Goal: Task Accomplishment & Management: Manage account settings

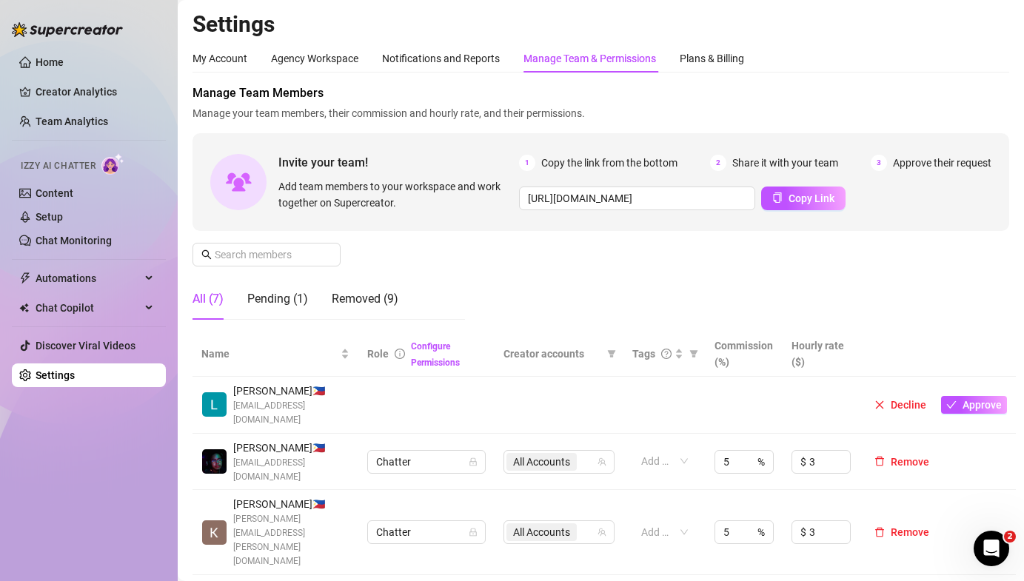
click at [738, 17] on h2 "Settings" at bounding box center [600, 24] width 816 height 28
click at [212, 58] on div "My Account" at bounding box center [219, 58] width 55 height 16
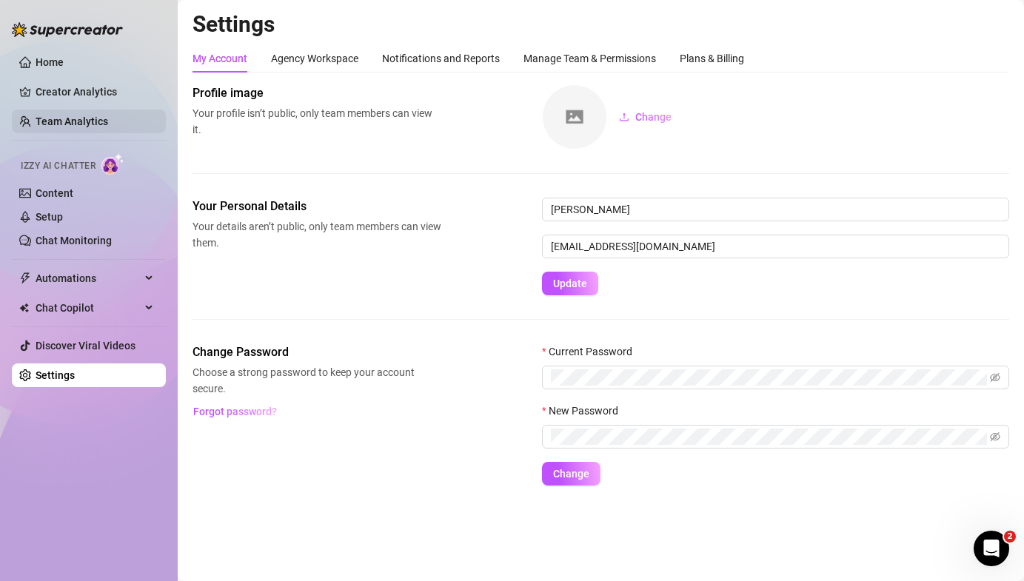
click at [54, 115] on link "Team Analytics" at bounding box center [72, 121] width 73 height 12
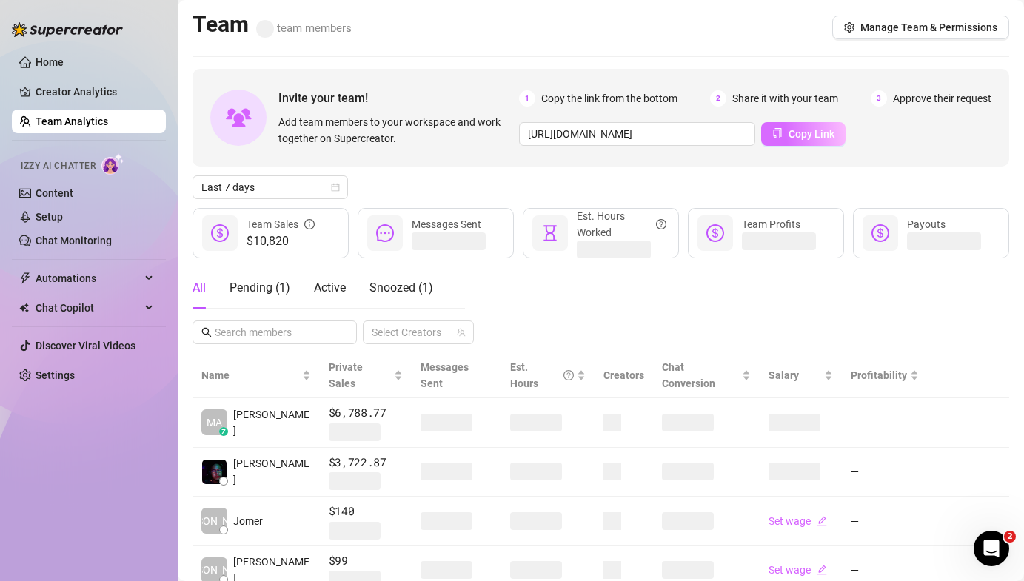
click at [791, 132] on span "Copy Link" at bounding box center [811, 134] width 46 height 12
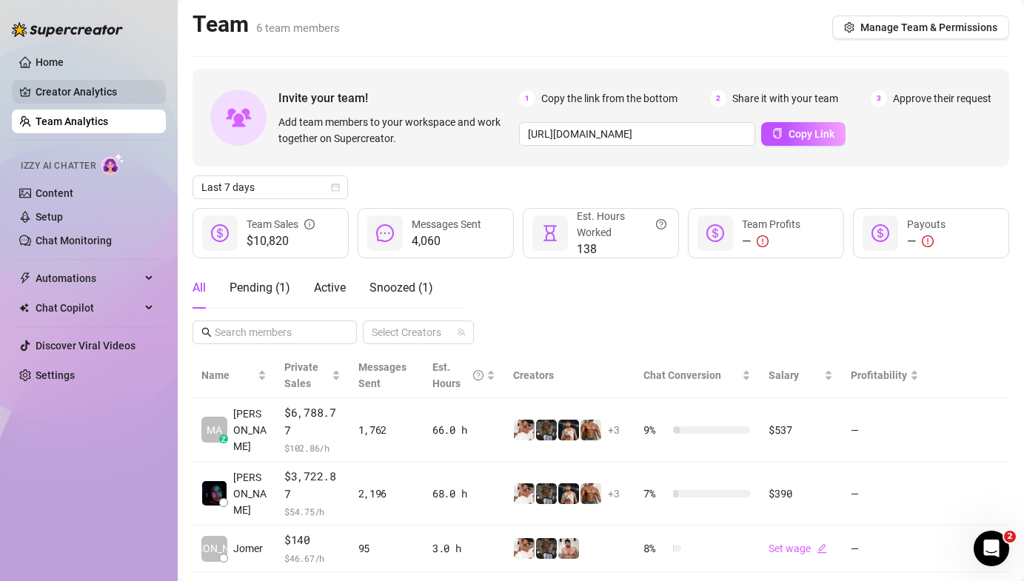
click at [107, 96] on link "Creator Analytics" at bounding box center [95, 92] width 118 height 24
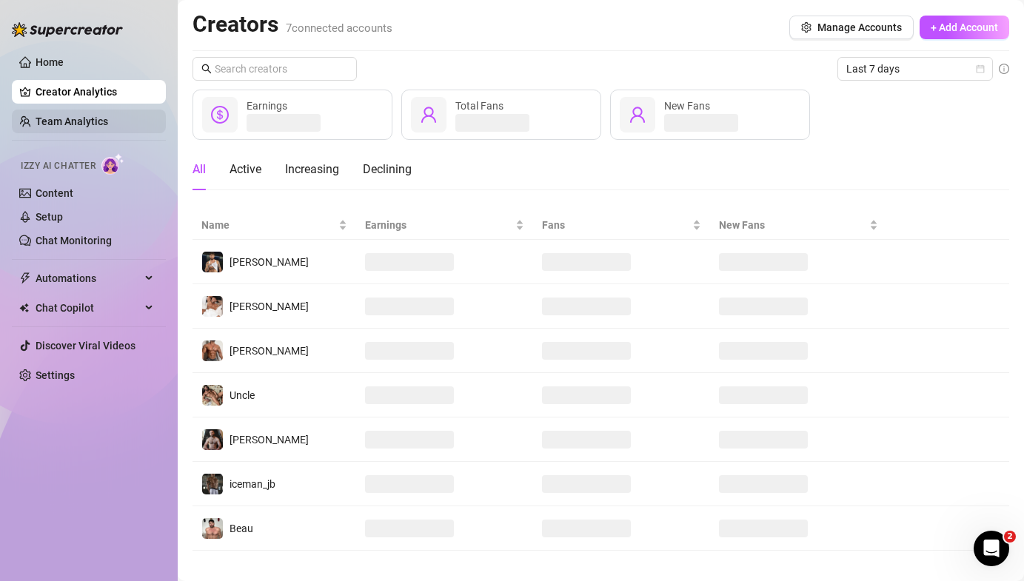
click at [100, 123] on link "Team Analytics" at bounding box center [72, 121] width 73 height 12
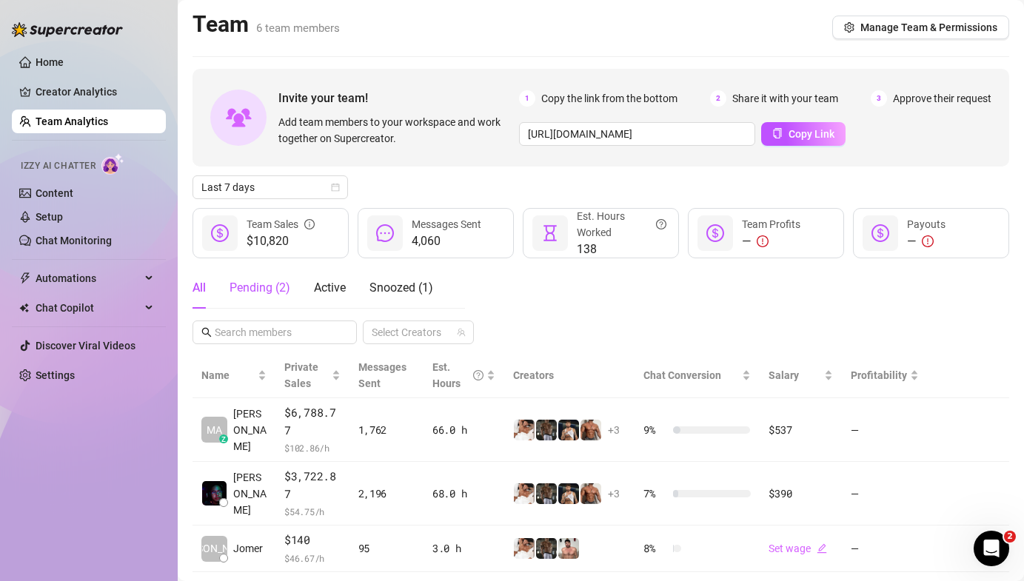
click at [276, 286] on div "Pending ( 2 )" at bounding box center [259, 288] width 61 height 18
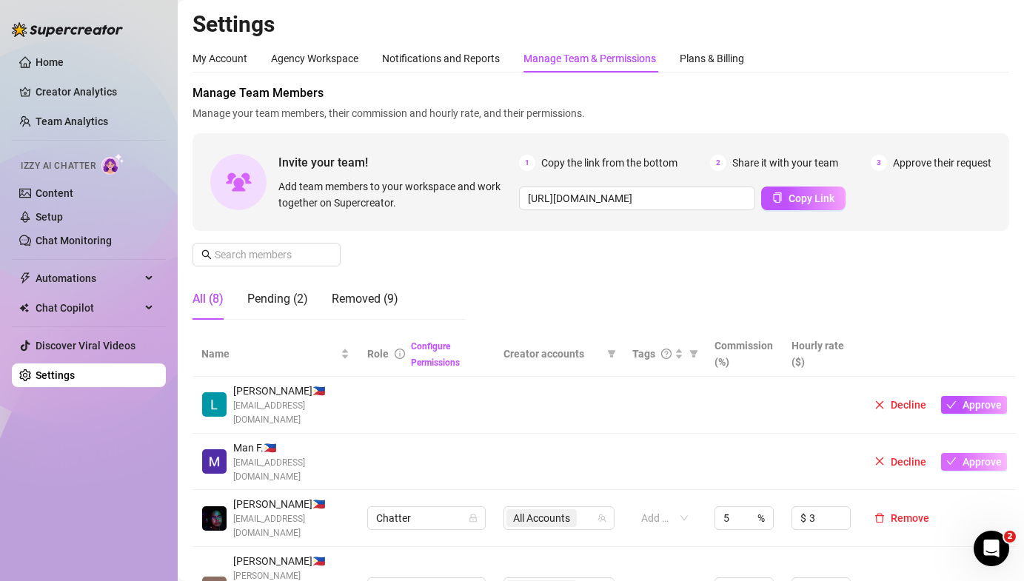
click at [958, 453] on button "Approve" at bounding box center [974, 462] width 66 height 18
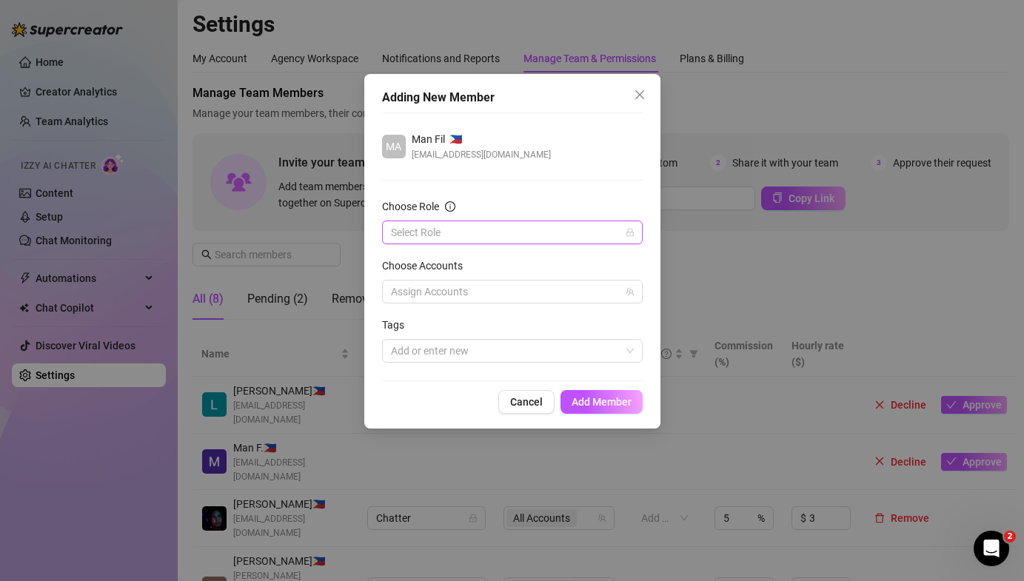
click at [487, 226] on input "Choose Role" at bounding box center [505, 232] width 229 height 22
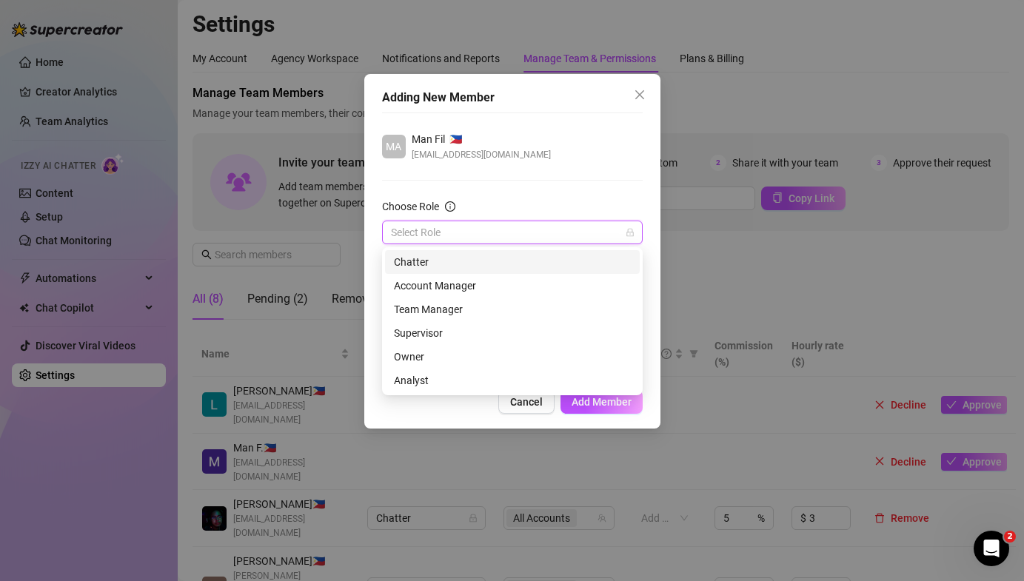
click at [472, 261] on div "Chatter" at bounding box center [512, 262] width 237 height 16
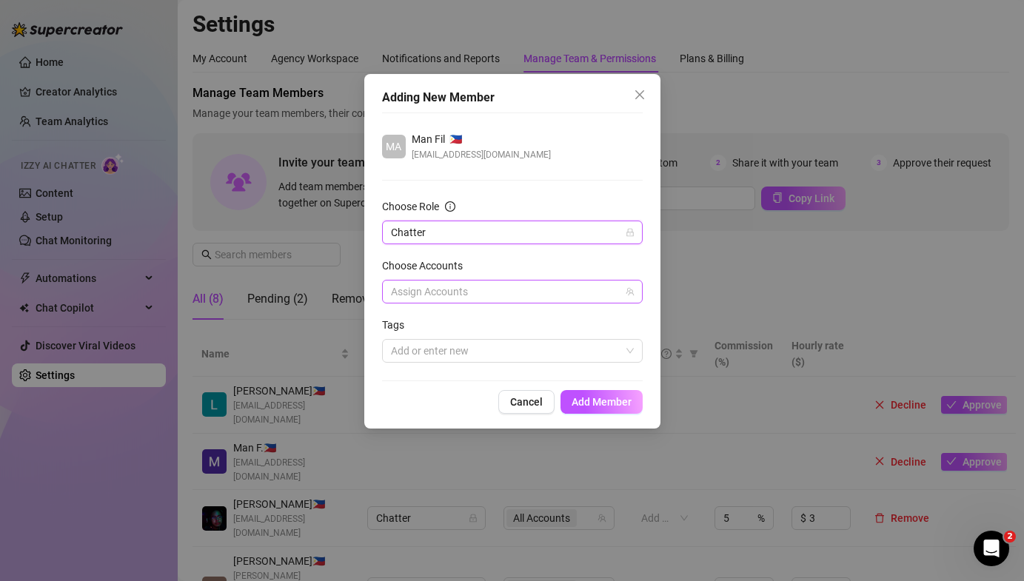
click at [404, 287] on div at bounding box center [504, 291] width 239 height 21
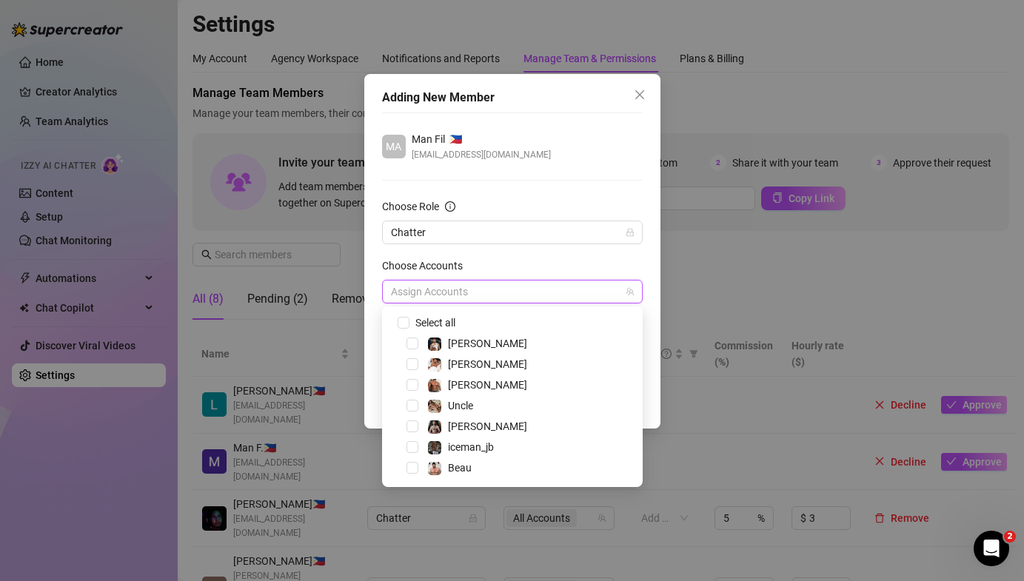
click at [375, 355] on div "Adding New Member MA Man Fil 🇵🇭 [EMAIL_ADDRESS][DOMAIN_NAME] Choose Role Chatte…" at bounding box center [512, 251] width 296 height 355
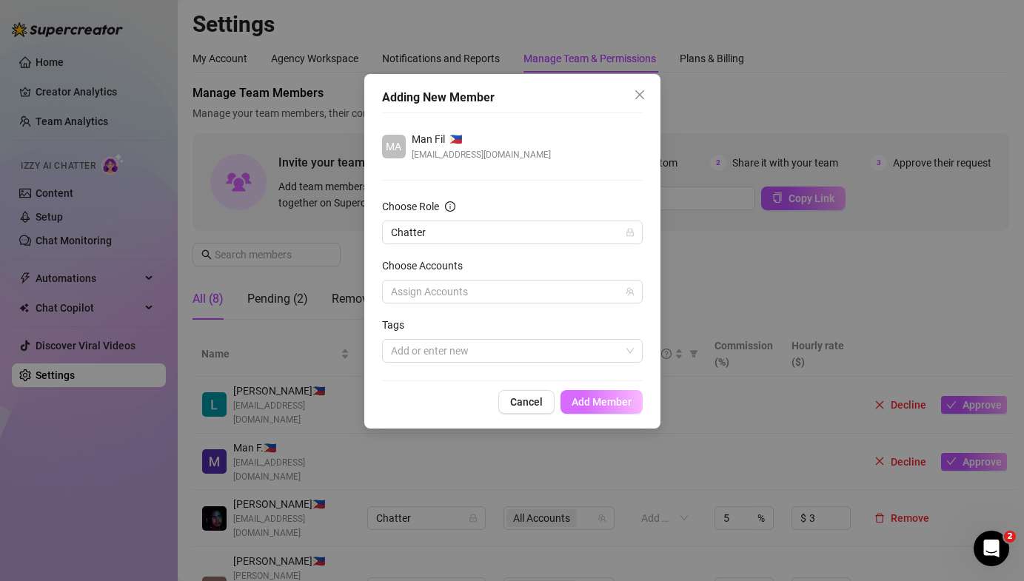
click at [597, 406] on span "Add Member" at bounding box center [601, 402] width 60 height 12
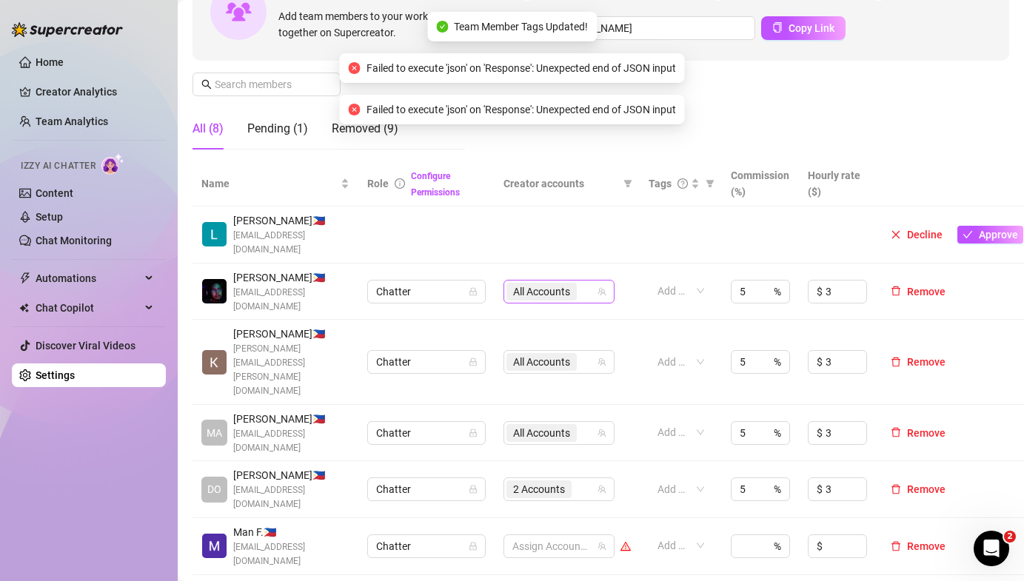
scroll to position [171, 0]
click at [540, 535] on div at bounding box center [551, 545] width 90 height 21
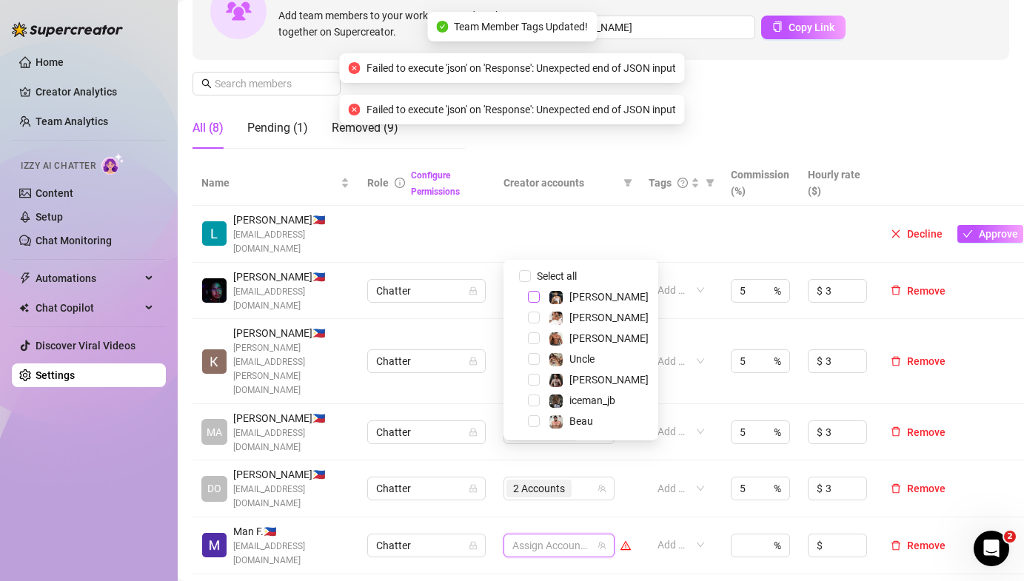
click at [531, 298] on span "Select tree node" at bounding box center [534, 297] width 12 height 12
click at [531, 310] on div "[PERSON_NAME]" at bounding box center [580, 318] width 147 height 18
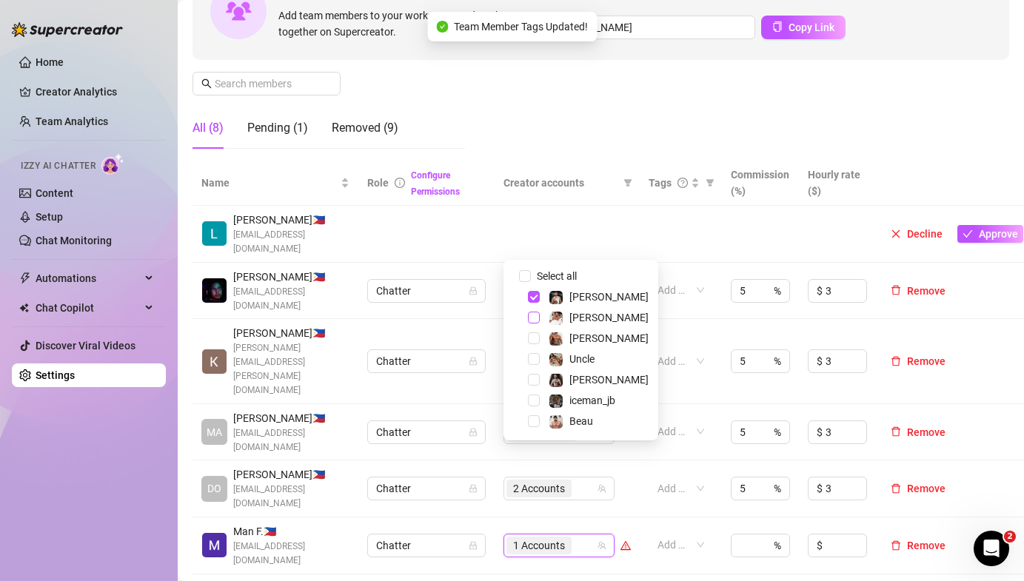
click at [531, 319] on span "Select tree node" at bounding box center [534, 318] width 12 height 12
click at [531, 332] on span "Select tree node" at bounding box center [534, 338] width 12 height 12
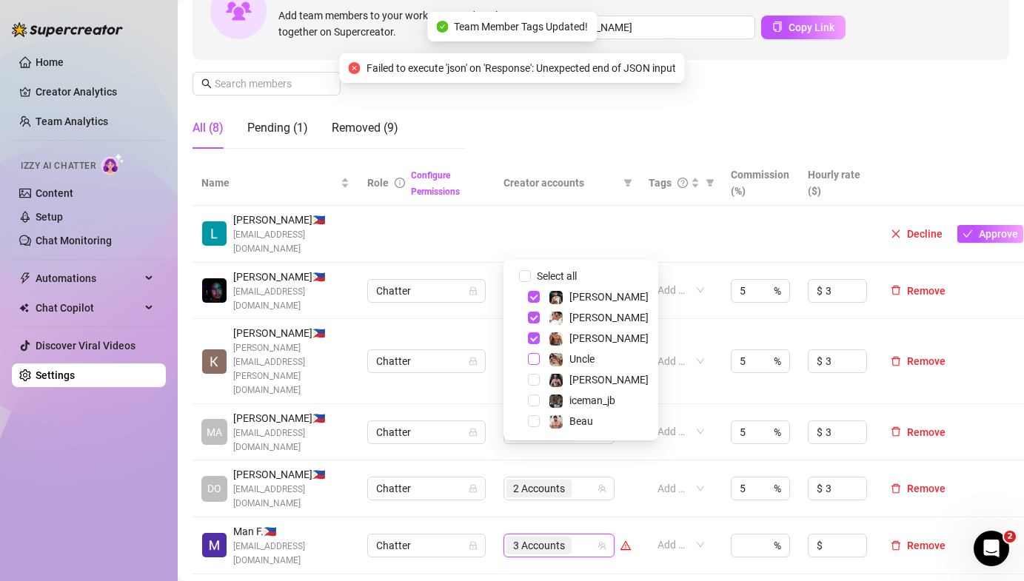
click at [531, 360] on span "Select tree node" at bounding box center [534, 359] width 12 height 12
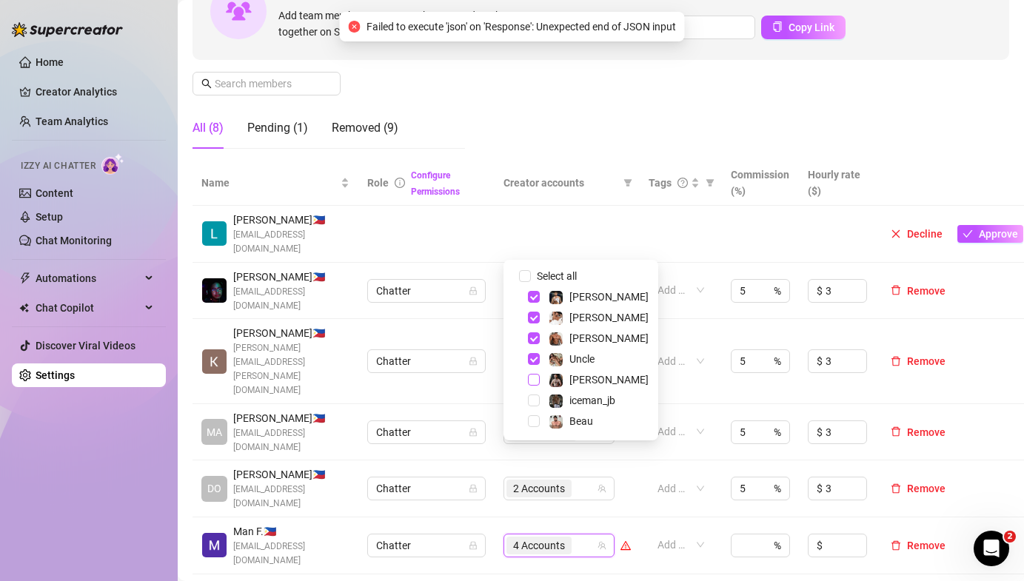
click at [531, 380] on span "Select tree node" at bounding box center [534, 380] width 12 height 12
click at [536, 409] on div "iceman_jb" at bounding box center [580, 401] width 147 height 18
click at [536, 406] on span "Select tree node" at bounding box center [534, 401] width 12 height 12
click at [536, 426] on span "Select tree node" at bounding box center [534, 421] width 12 height 12
checkbox input "true"
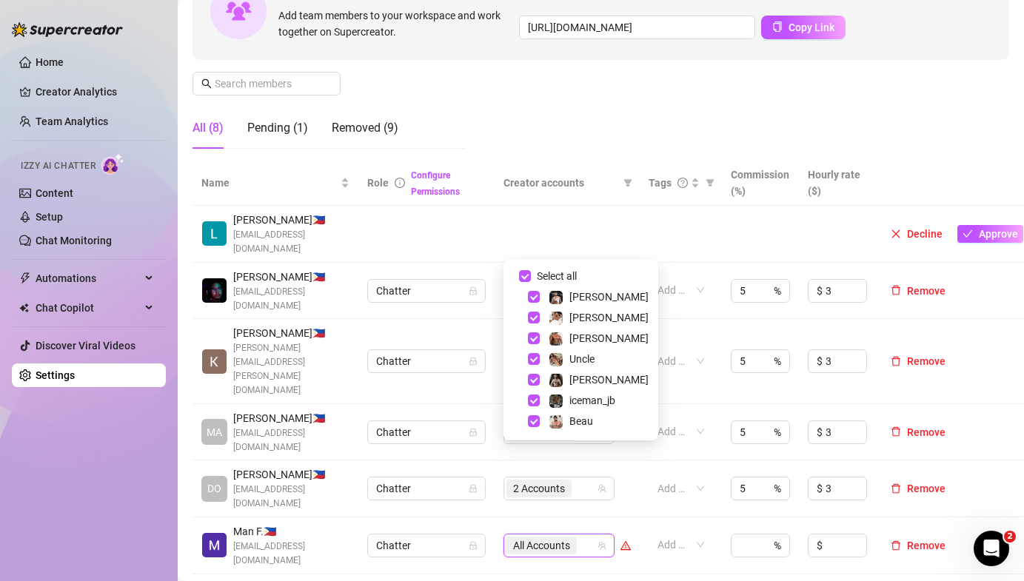
click at [497, 237] on td at bounding box center [566, 234] width 145 height 57
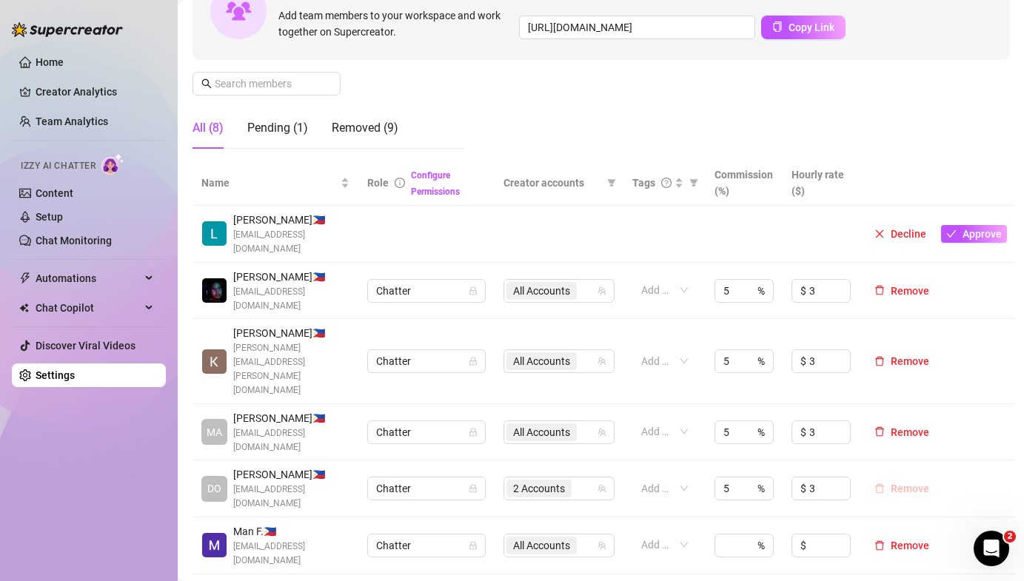
click at [899, 483] on span "Remove" at bounding box center [909, 489] width 38 height 12
click at [278, 122] on div "Pending (1)" at bounding box center [277, 128] width 61 height 18
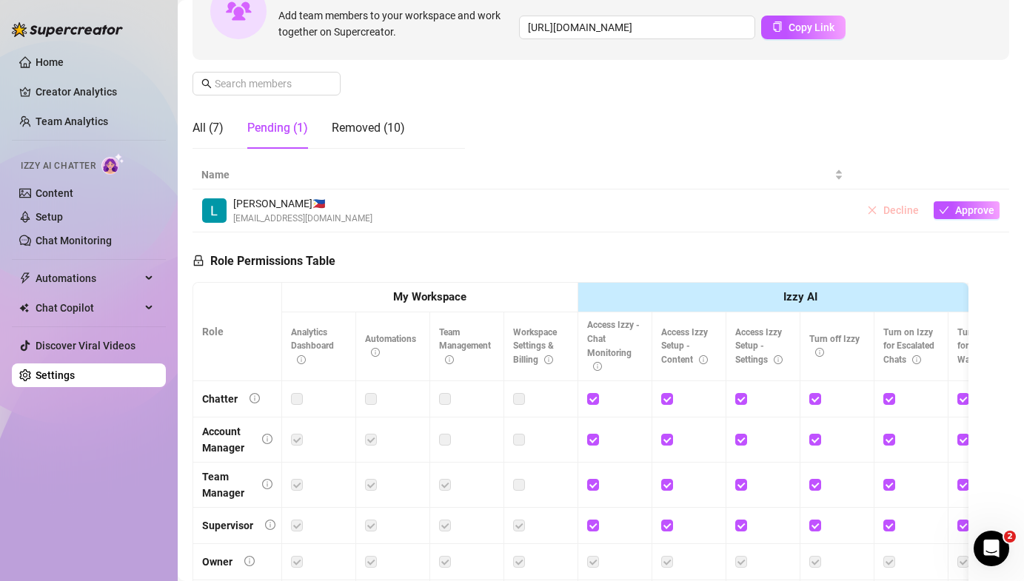
click at [876, 207] on icon "close" at bounding box center [872, 211] width 8 height 8
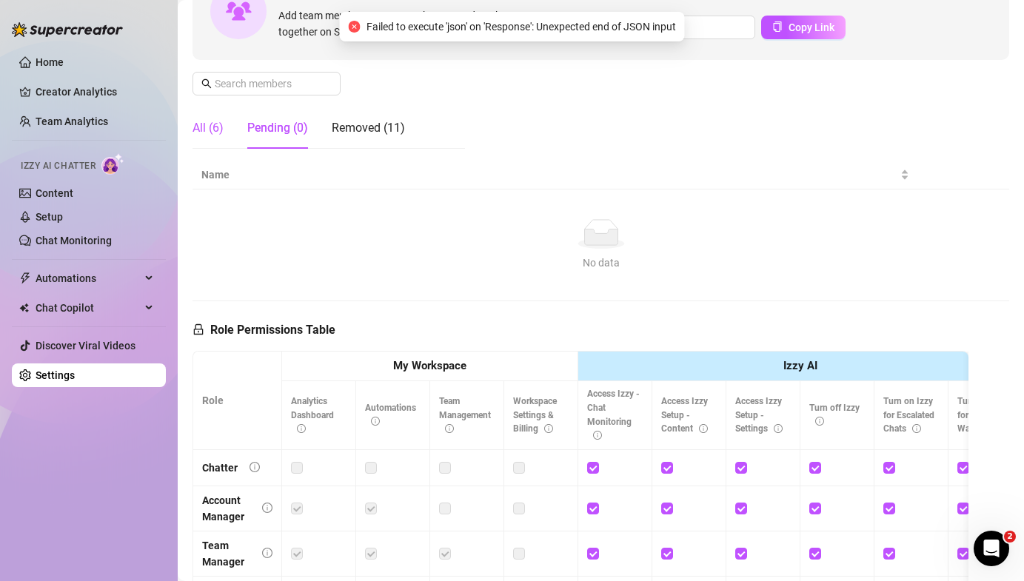
click at [202, 135] on div "All (6)" at bounding box center [207, 128] width 31 height 18
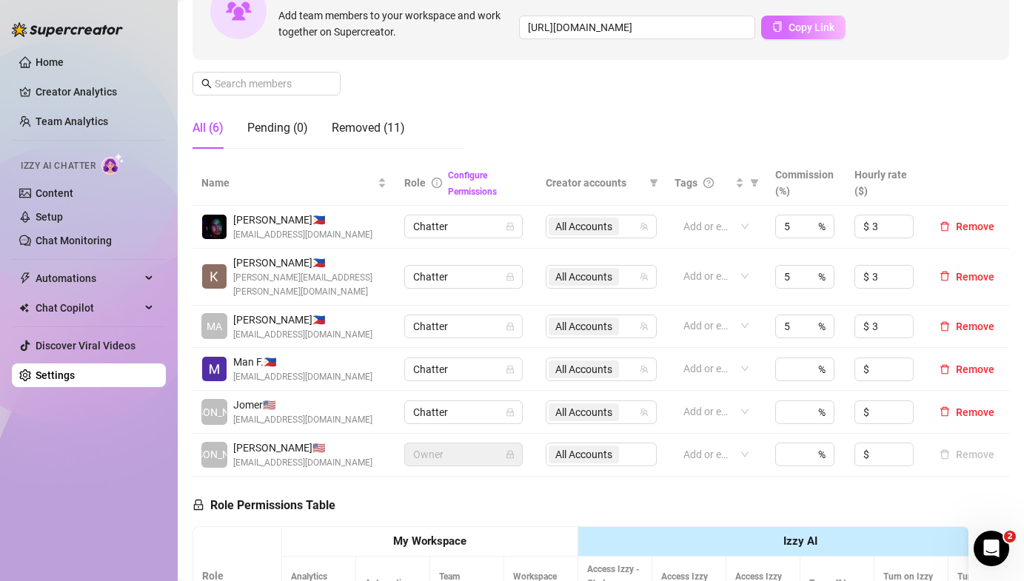
click at [792, 24] on span "Copy Link" at bounding box center [811, 27] width 46 height 12
click at [794, 358] on input at bounding box center [791, 369] width 15 height 22
type input "5"
click at [64, 68] on link "Home" at bounding box center [50, 62] width 28 height 12
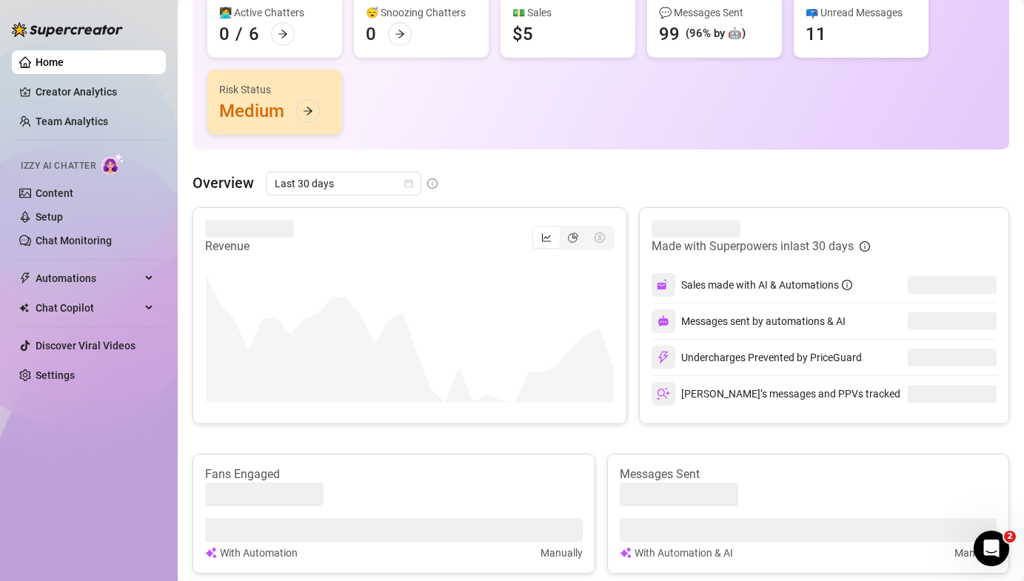
click at [64, 61] on link "Home" at bounding box center [50, 62] width 28 height 12
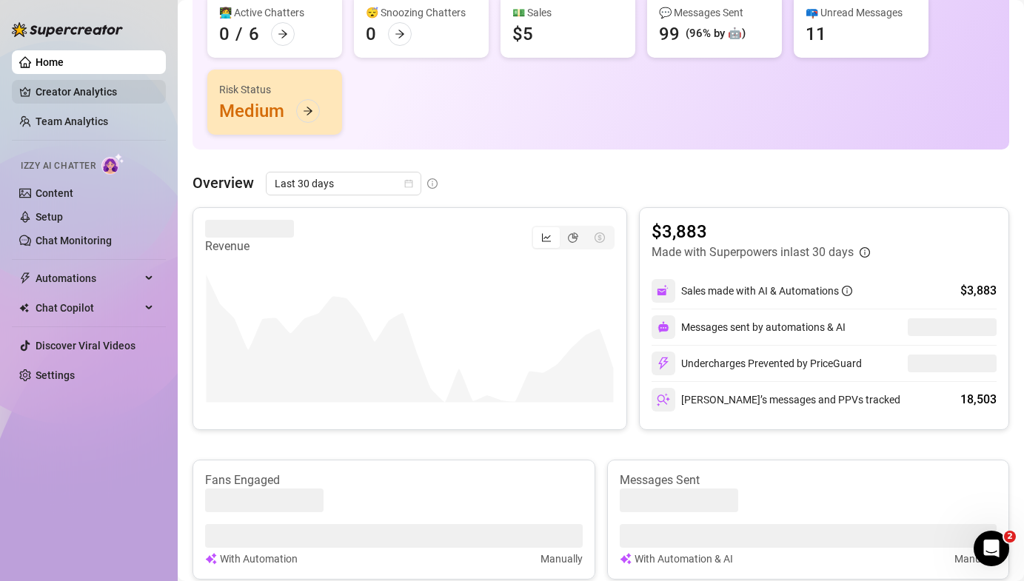
click at [83, 87] on link "Creator Analytics" at bounding box center [95, 92] width 118 height 24
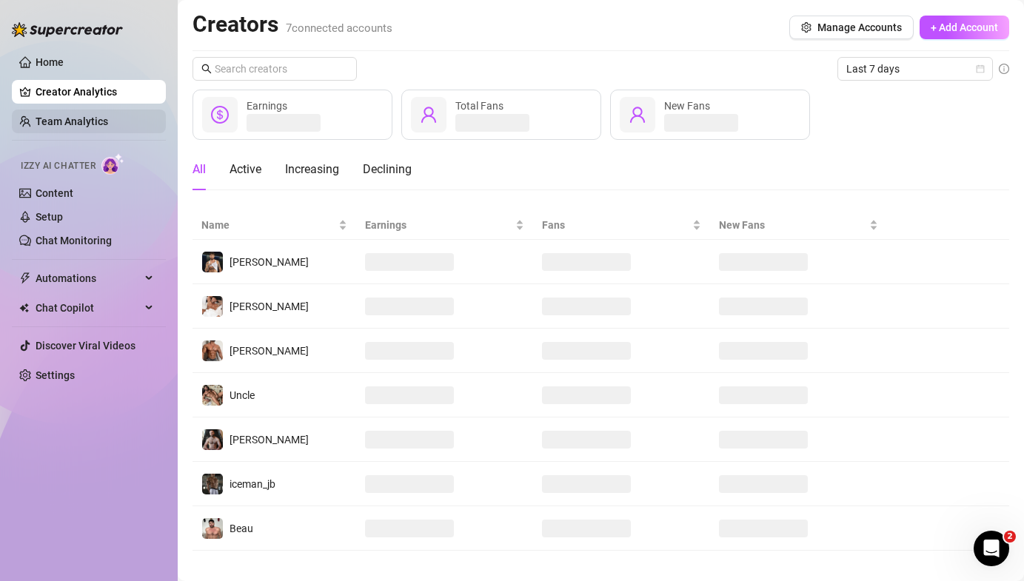
click at [83, 115] on link "Team Analytics" at bounding box center [72, 121] width 73 height 12
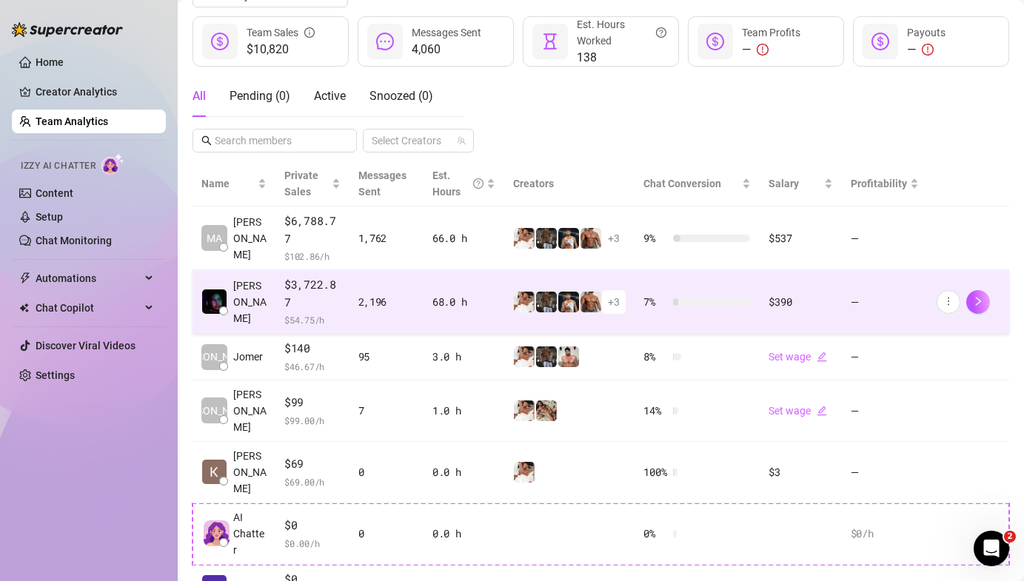
scroll to position [201, 0]
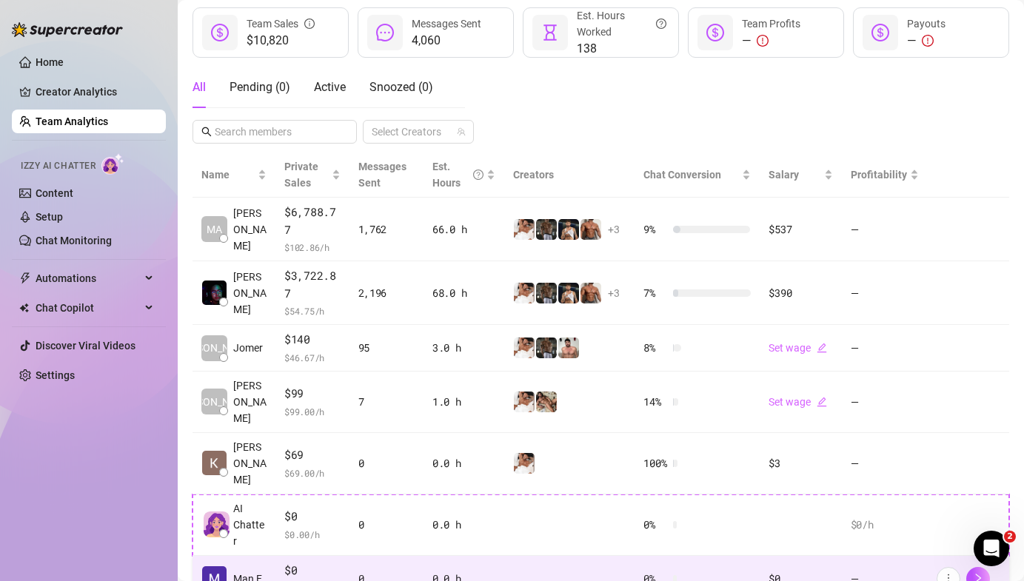
click at [607, 556] on td at bounding box center [569, 579] width 130 height 47
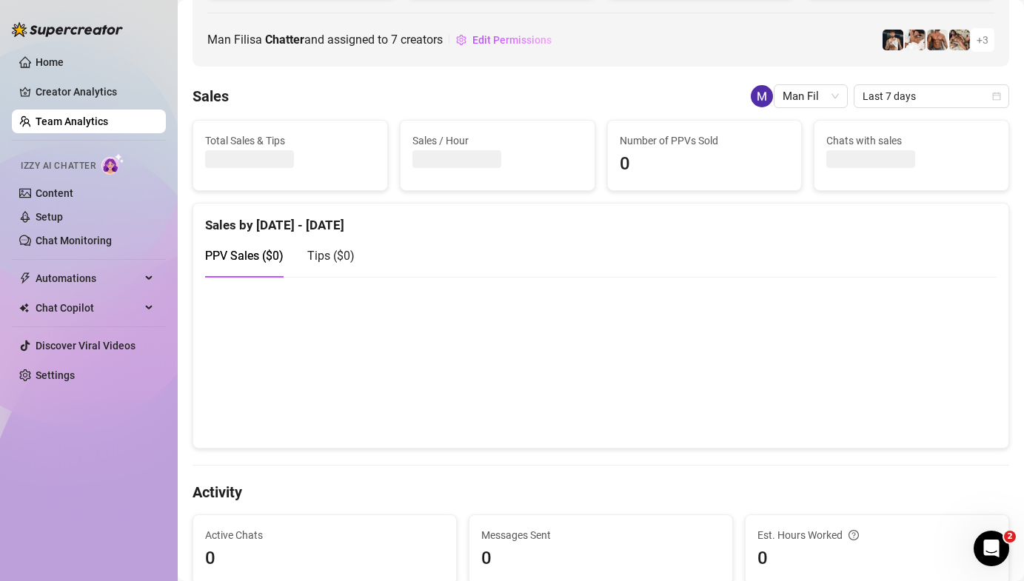
drag, startPoint x: 33, startPoint y: 127, endPoint x: 33, endPoint y: 117, distance: 10.4
click at [36, 127] on link "Team Analytics" at bounding box center [72, 121] width 73 height 12
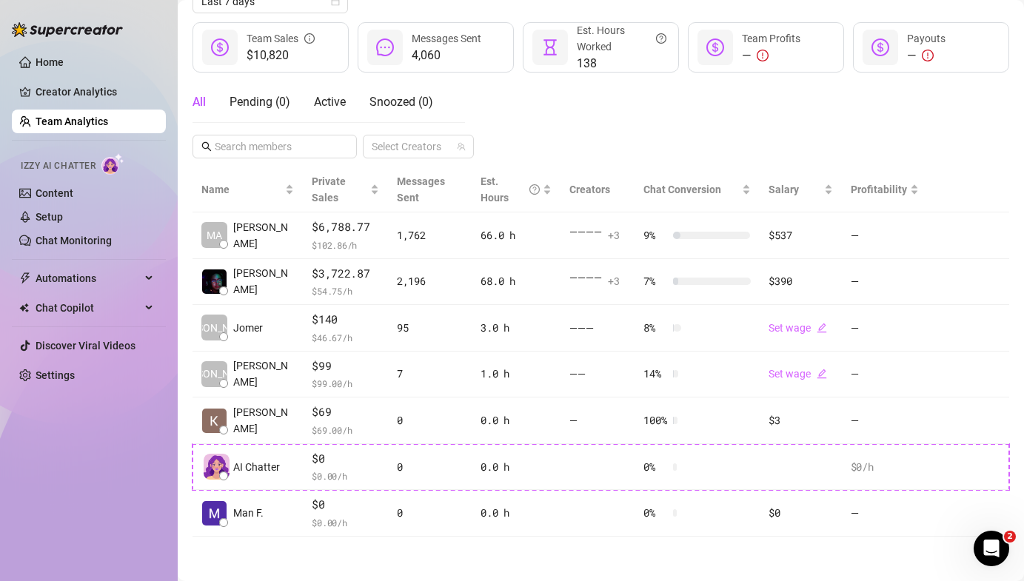
scroll to position [201, 0]
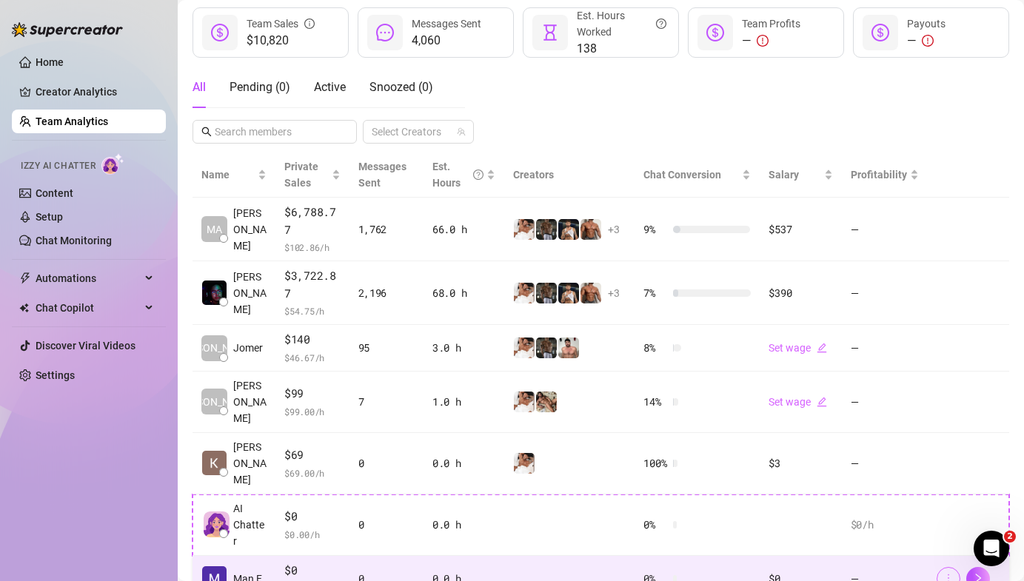
click at [950, 573] on icon "more" at bounding box center [948, 578] width 10 height 10
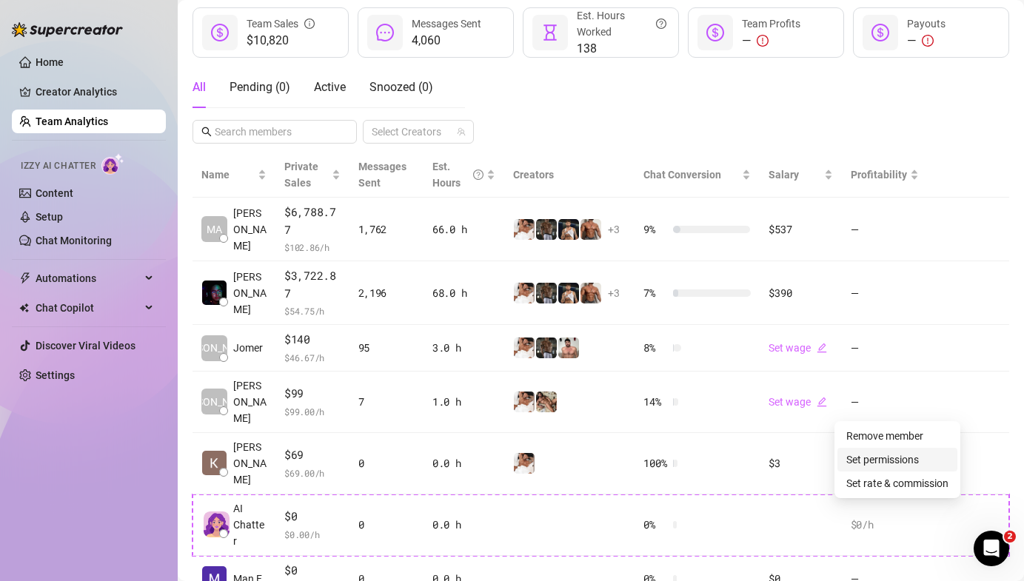
click at [886, 456] on link "Set permissions" at bounding box center [882, 460] width 73 height 12
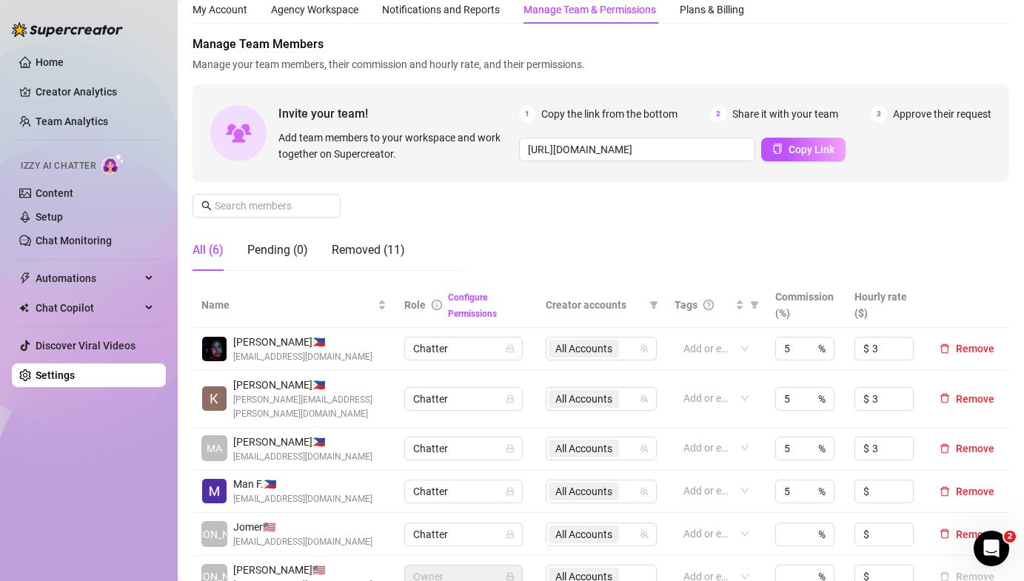
scroll to position [51, 0]
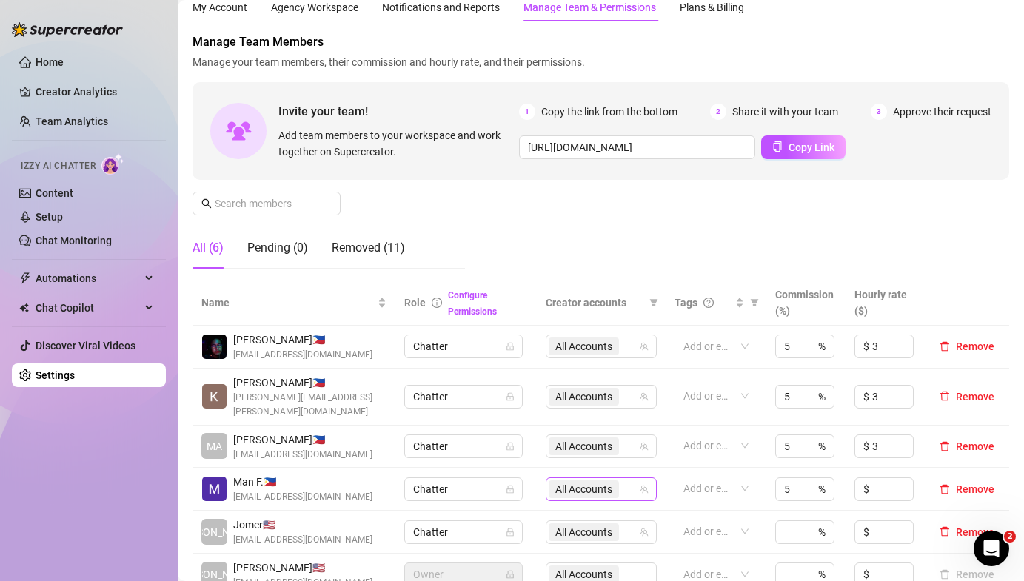
click at [566, 483] on span "All Accounts" at bounding box center [583, 489] width 70 height 18
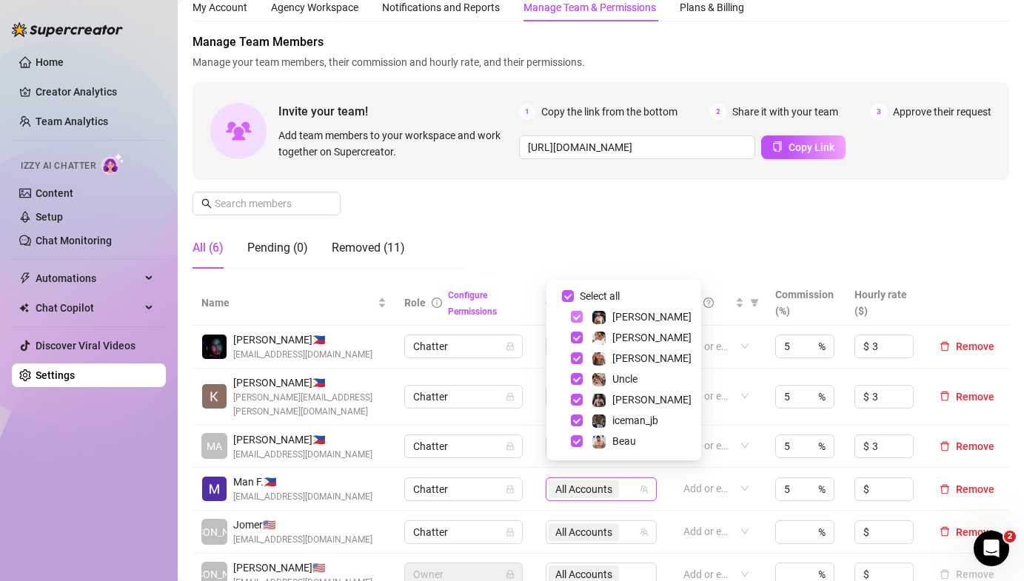
click at [575, 312] on span "Select tree node" at bounding box center [577, 317] width 12 height 12
click at [575, 315] on span "Select tree node" at bounding box center [577, 317] width 12 height 12
click at [542, 426] on td "All Accounts" at bounding box center [601, 447] width 129 height 43
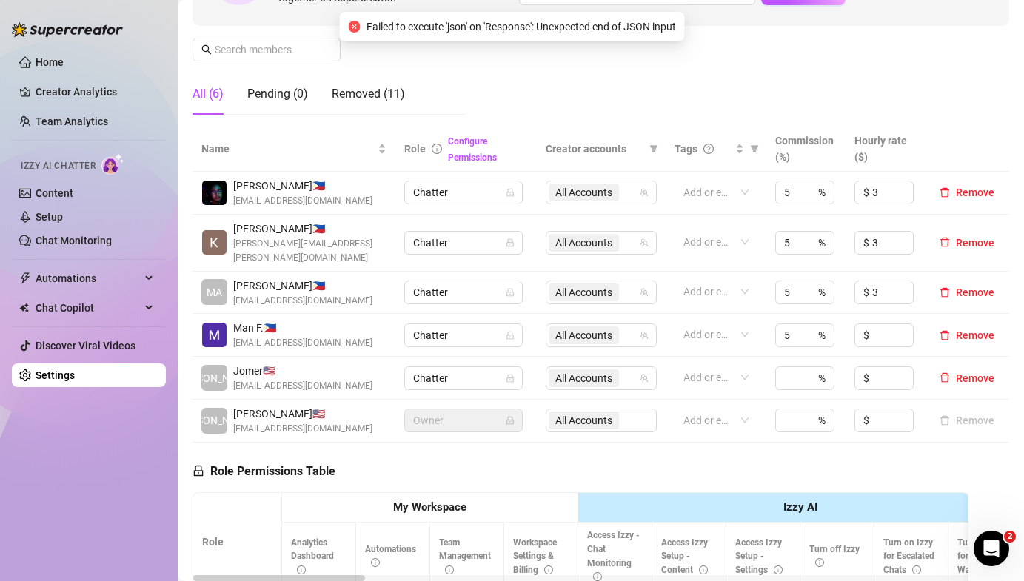
scroll to position [210, 0]
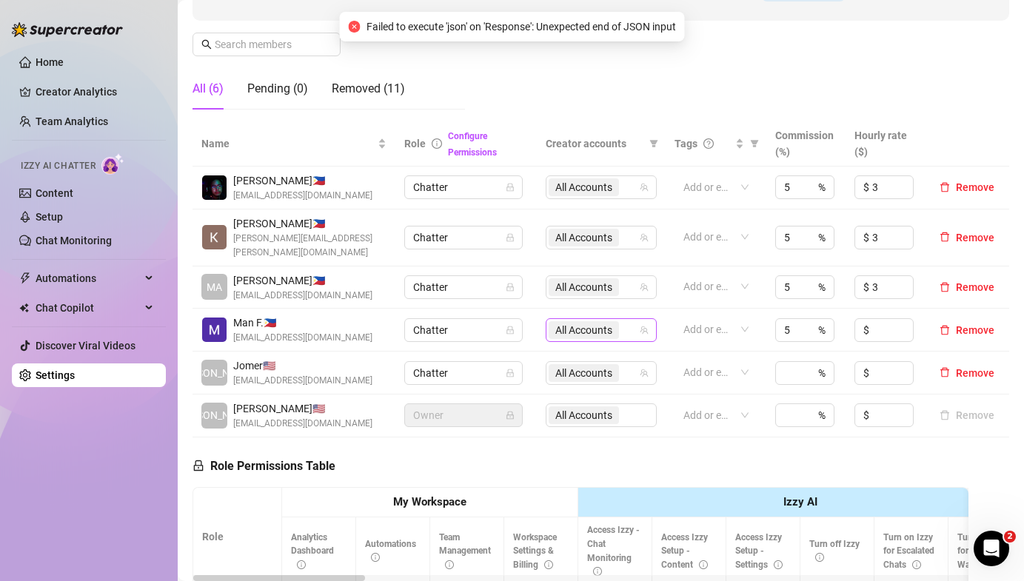
click at [570, 322] on span "All Accounts" at bounding box center [583, 330] width 57 height 16
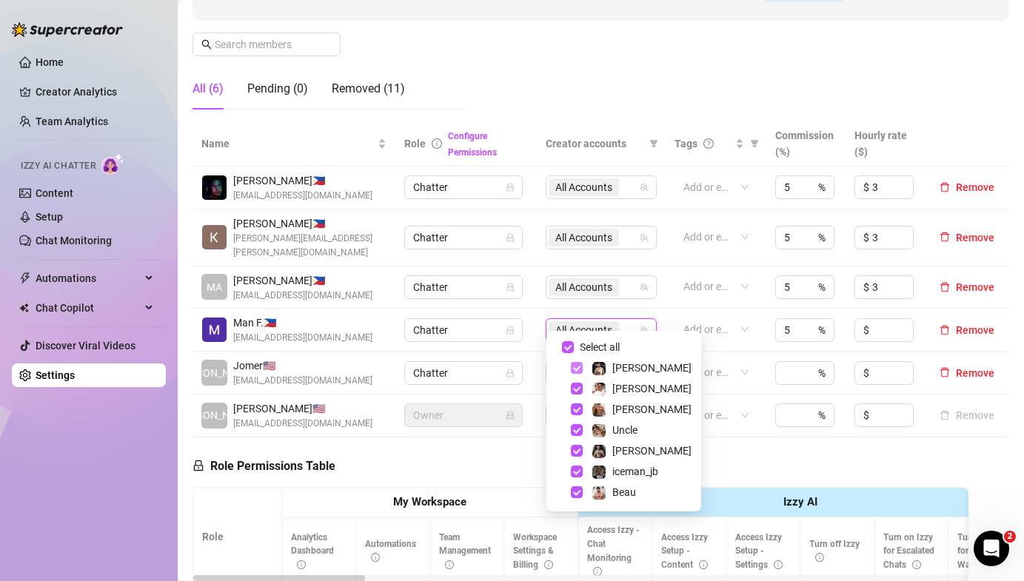
click at [576, 368] on span "Select tree node" at bounding box center [577, 368] width 12 height 12
click at [575, 392] on span "Select tree node" at bounding box center [577, 389] width 12 height 12
click at [575, 413] on span "Select tree node" at bounding box center [577, 409] width 12 height 12
click at [575, 426] on span "Select tree node" at bounding box center [577, 430] width 12 height 12
click at [574, 448] on span "Select tree node" at bounding box center [577, 451] width 12 height 12
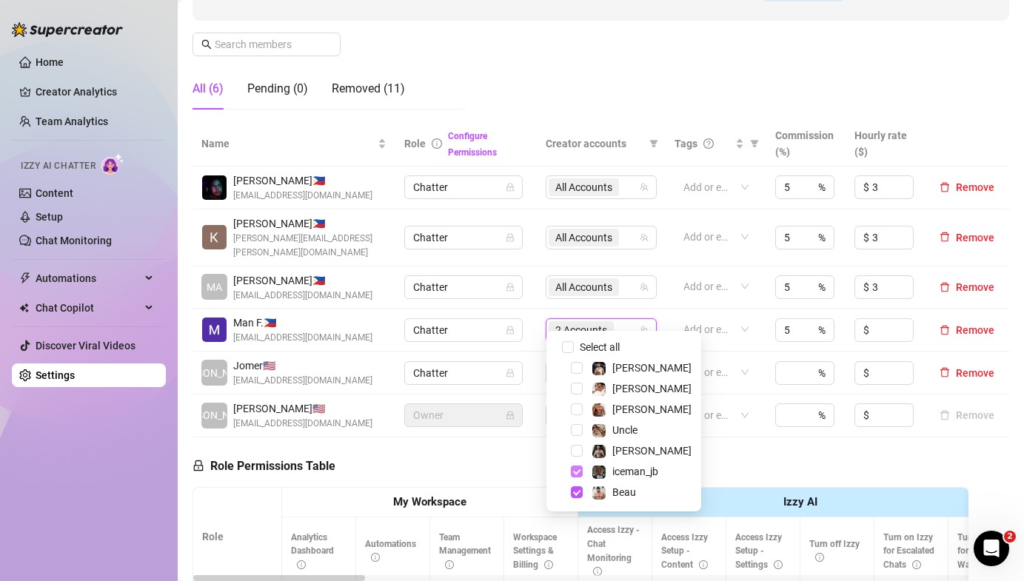
click at [574, 467] on span "Select tree node" at bounding box center [577, 472] width 12 height 12
click at [574, 495] on span "Select tree node" at bounding box center [577, 492] width 12 height 12
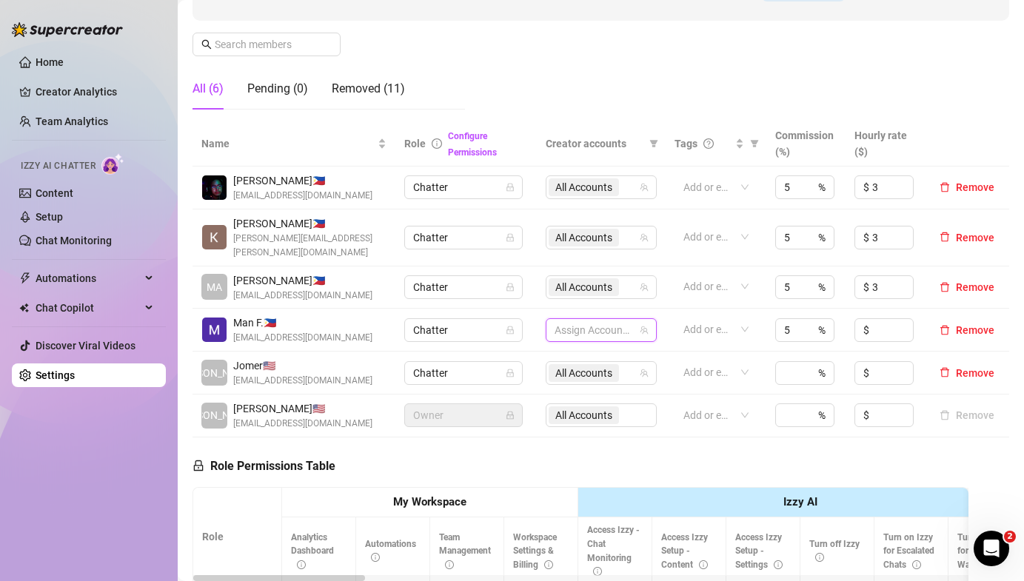
click at [577, 320] on div at bounding box center [593, 330] width 90 height 21
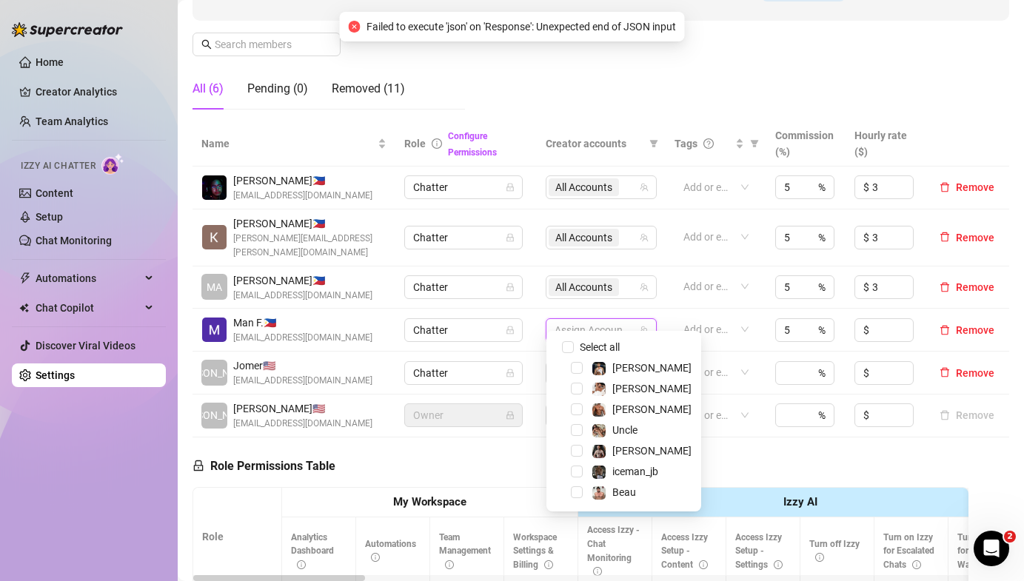
click at [559, 348] on span at bounding box center [559, 347] width 18 height 18
click at [562, 348] on input "Select all" at bounding box center [568, 347] width 12 height 12
checkbox input "true"
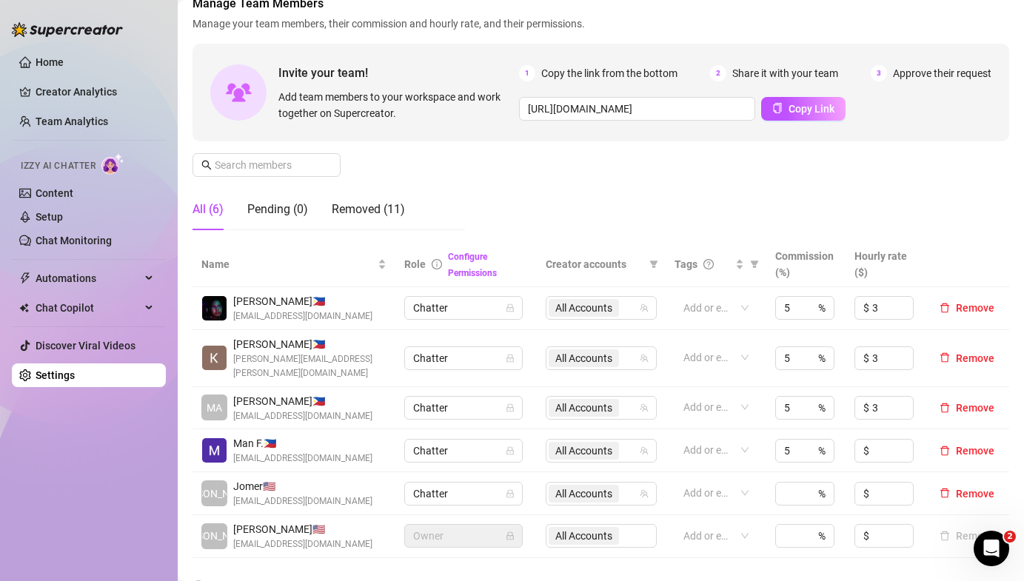
scroll to position [124, 0]
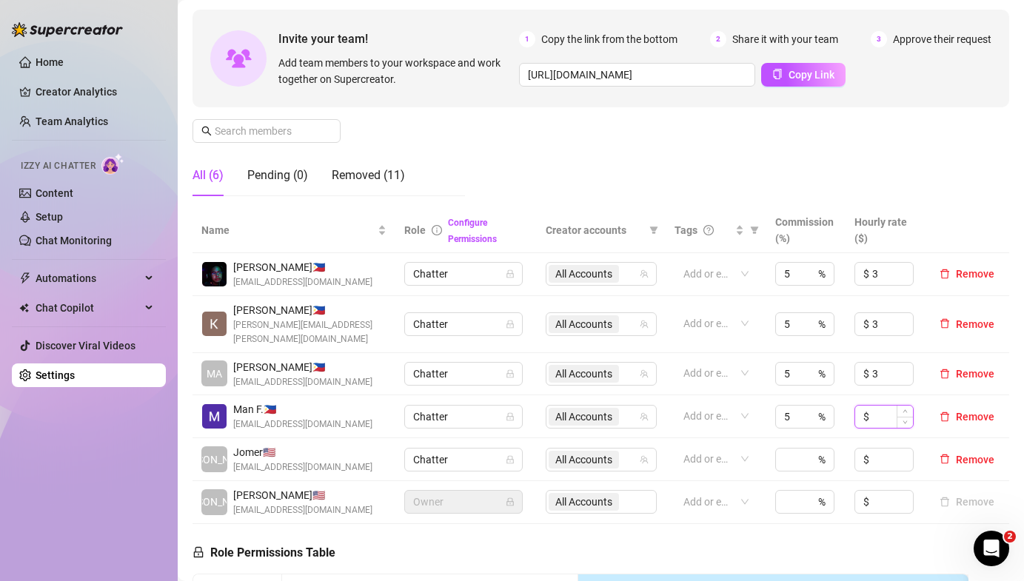
click at [873, 406] on input at bounding box center [892, 417] width 41 height 22
type input "3"
click at [63, 115] on link "Team Analytics" at bounding box center [72, 121] width 73 height 12
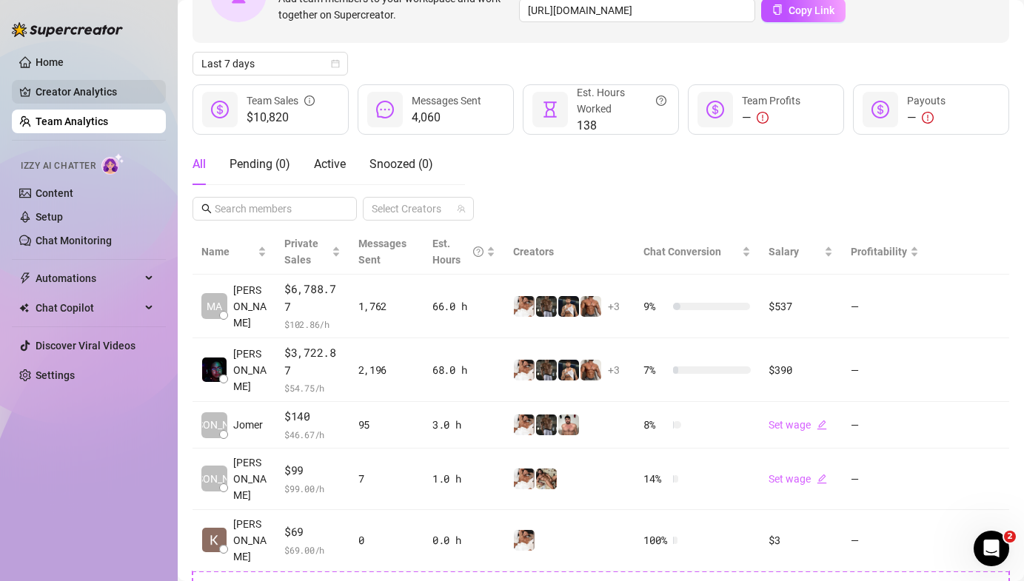
click at [68, 98] on link "Creator Analytics" at bounding box center [95, 92] width 118 height 24
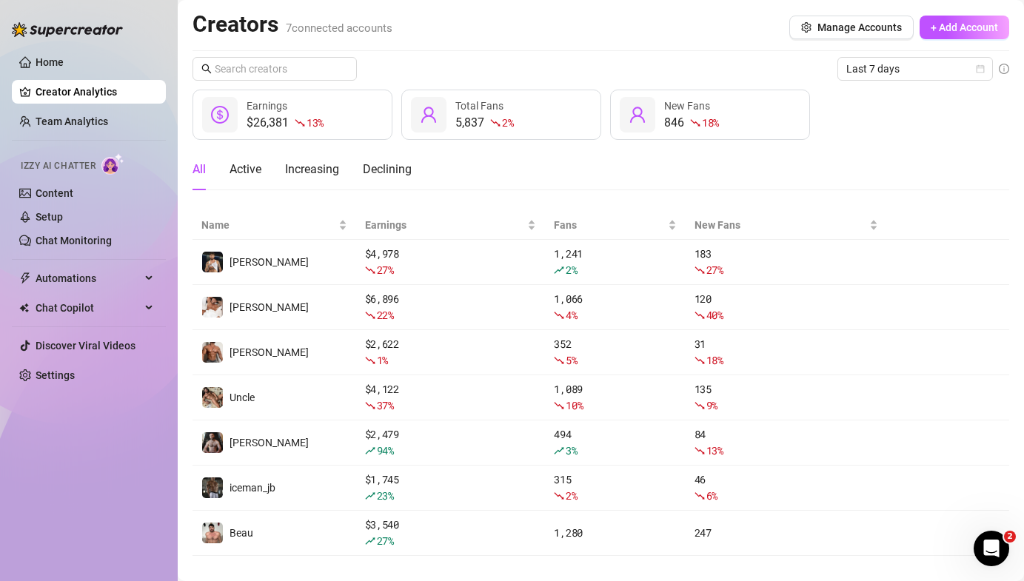
click at [27, 10] on div at bounding box center [67, 22] width 111 height 44
click at [31, 144] on ul "Home Creator Analytics Team Analytics Izzy AI Chatter Content Setup Chat Monito…" at bounding box center [89, 218] width 154 height 349
click at [56, 115] on link "Team Analytics" at bounding box center [72, 121] width 73 height 12
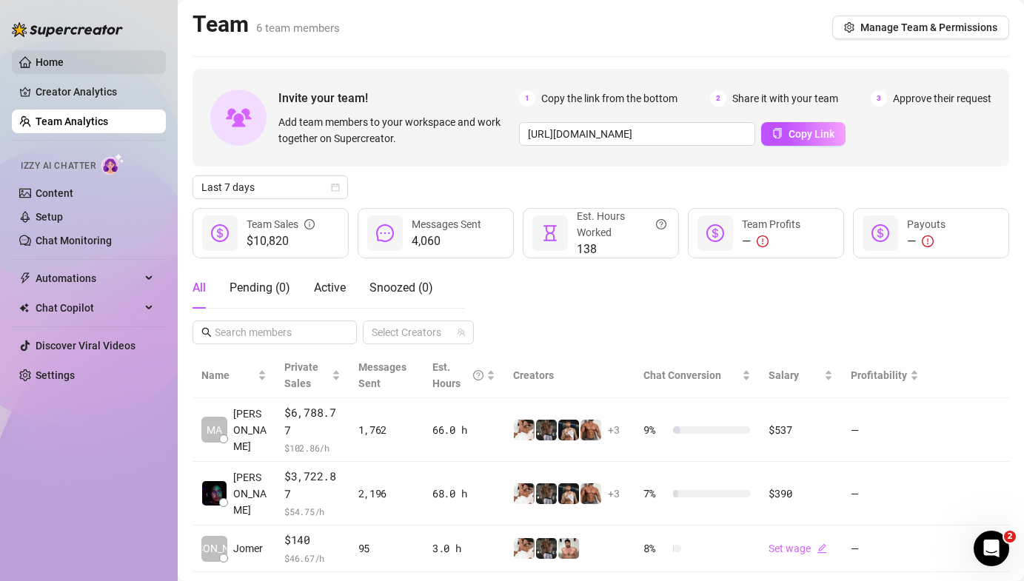
click at [54, 68] on link "Home" at bounding box center [50, 62] width 28 height 12
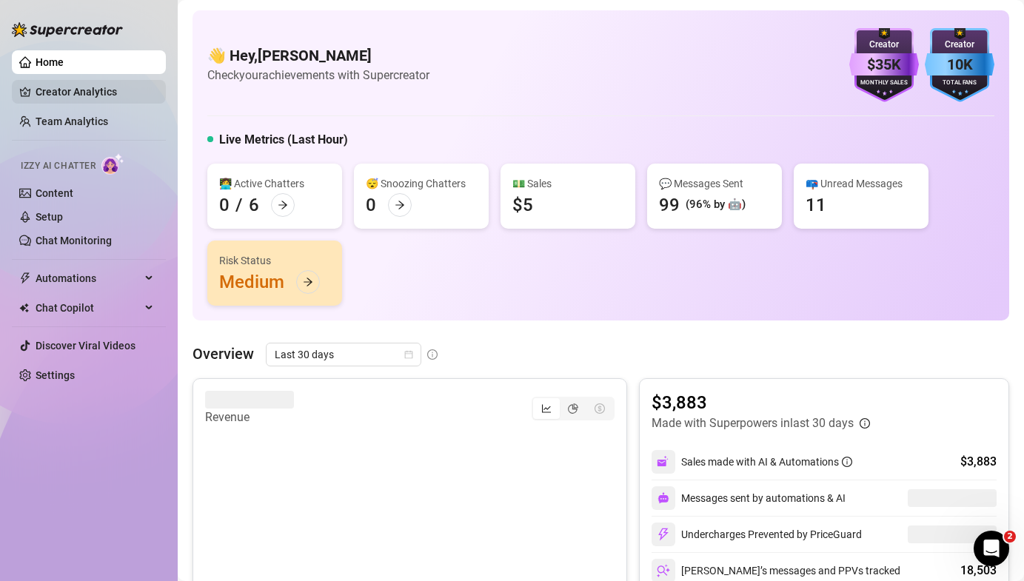
click at [58, 98] on link "Creator Analytics" at bounding box center [95, 92] width 118 height 24
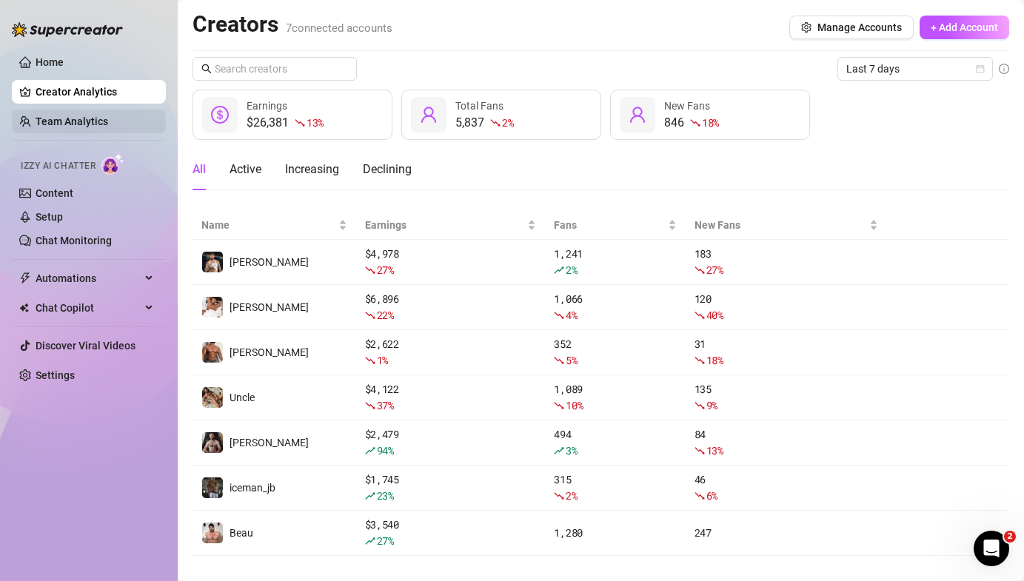
click at [60, 119] on link "Team Analytics" at bounding box center [72, 121] width 73 height 12
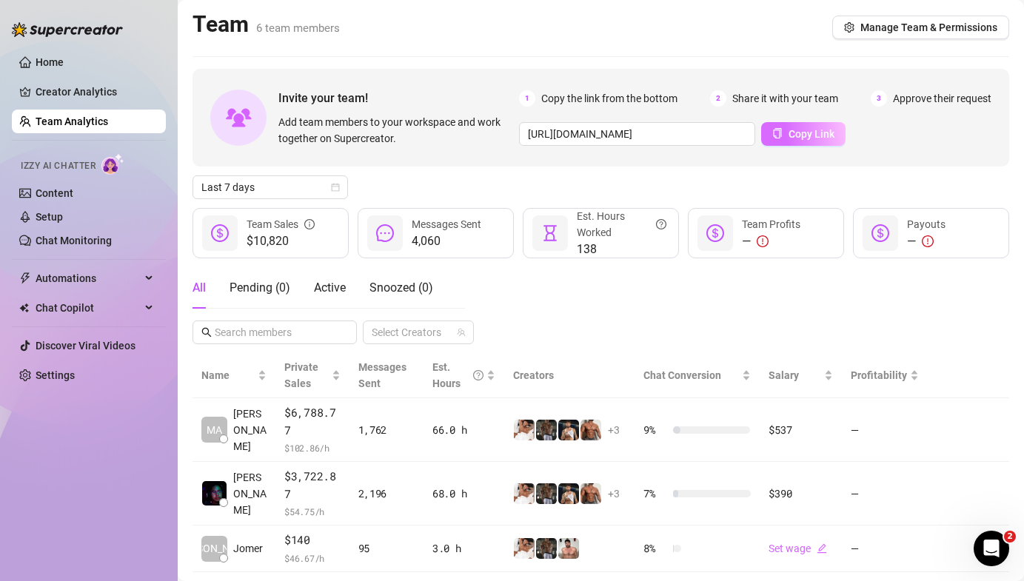
click at [781, 136] on icon "copy" at bounding box center [777, 133] width 10 height 10
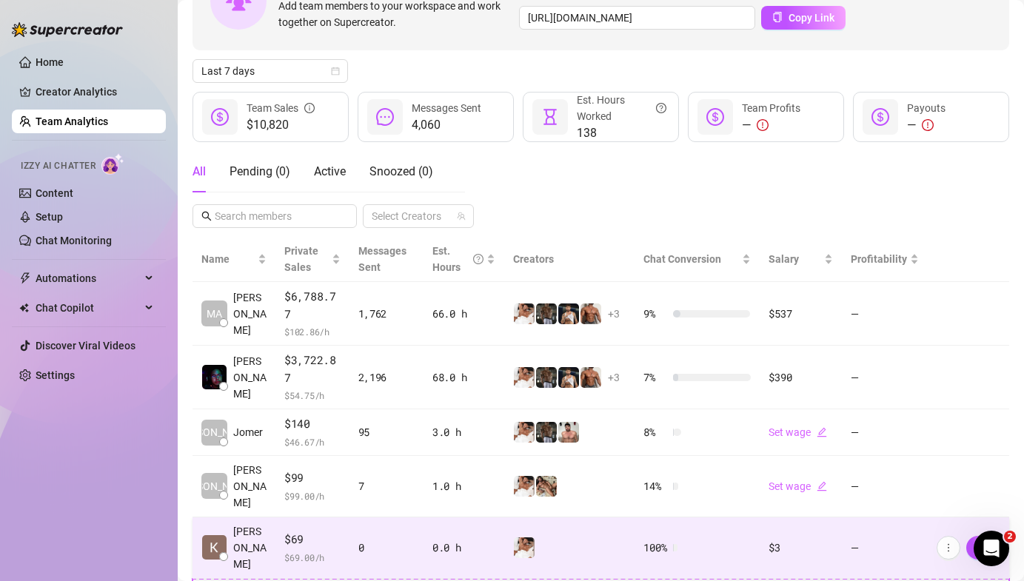
scroll to position [201, 0]
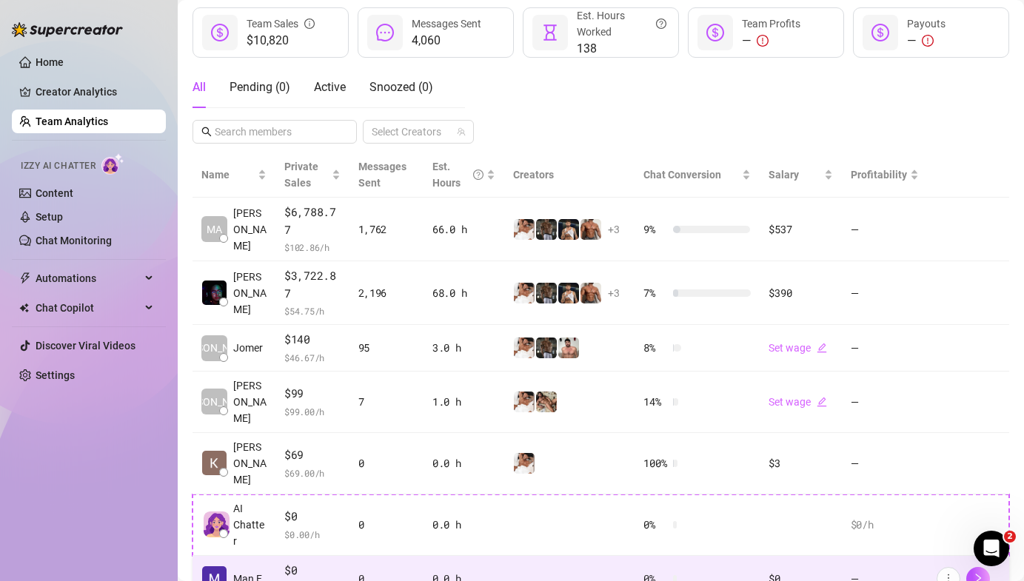
click at [568, 556] on td at bounding box center [569, 579] width 130 height 47
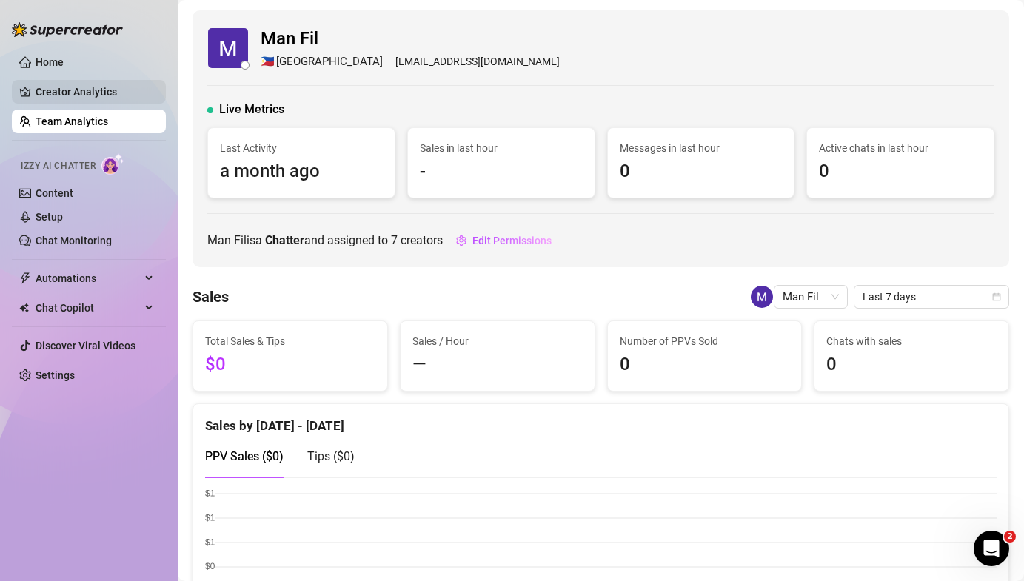
click at [70, 84] on link "Creator Analytics" at bounding box center [95, 92] width 118 height 24
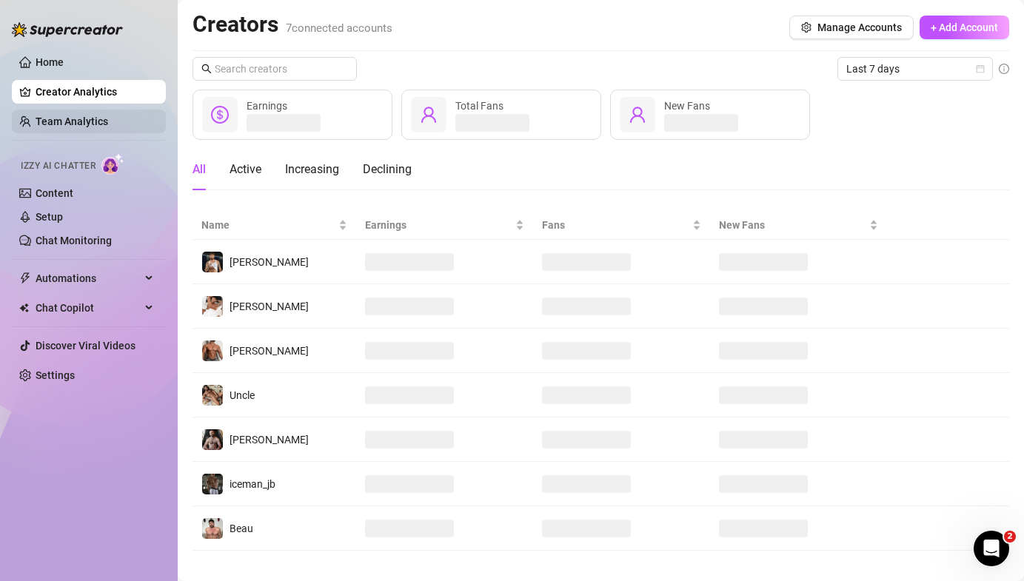
click at [73, 120] on link "Team Analytics" at bounding box center [72, 121] width 73 height 12
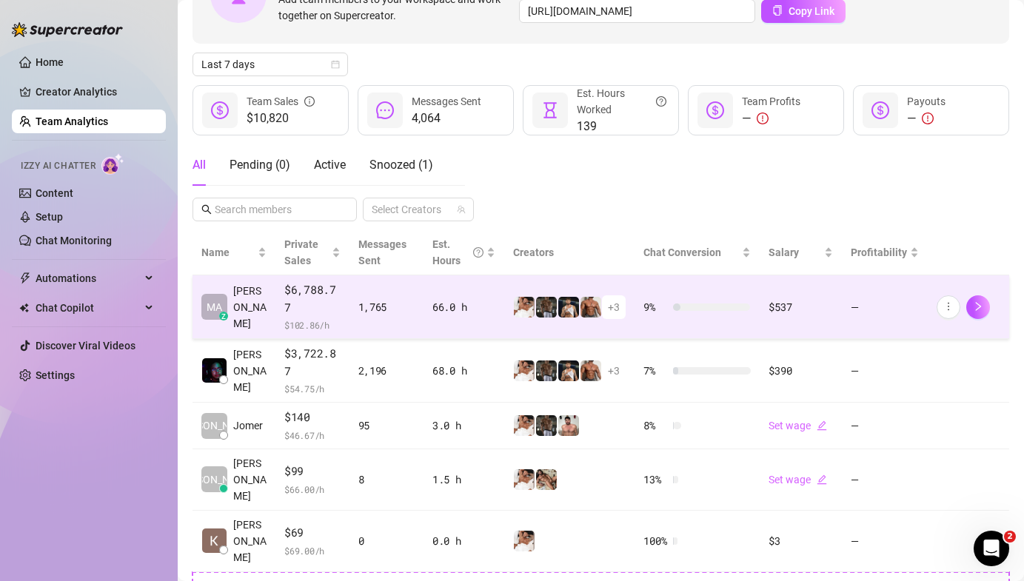
scroll to position [201, 0]
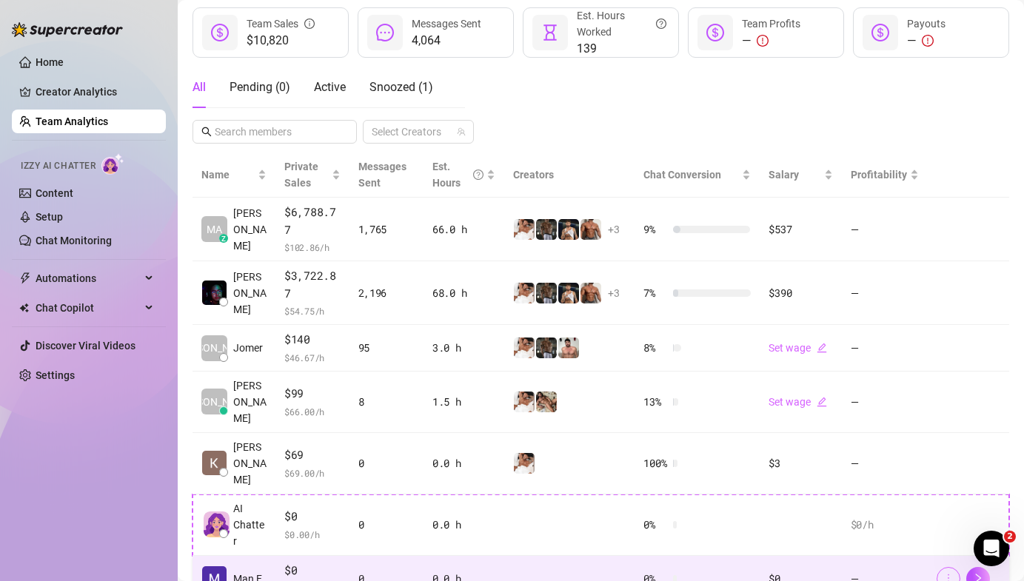
click at [956, 567] on button "button" at bounding box center [948, 579] width 24 height 24
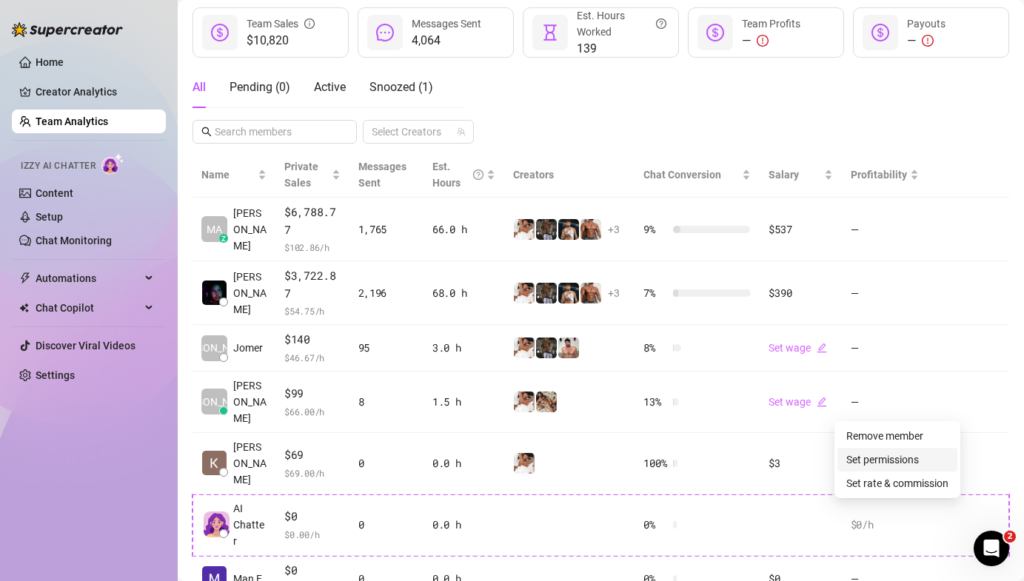
click at [909, 466] on link "Set permissions" at bounding box center [882, 460] width 73 height 12
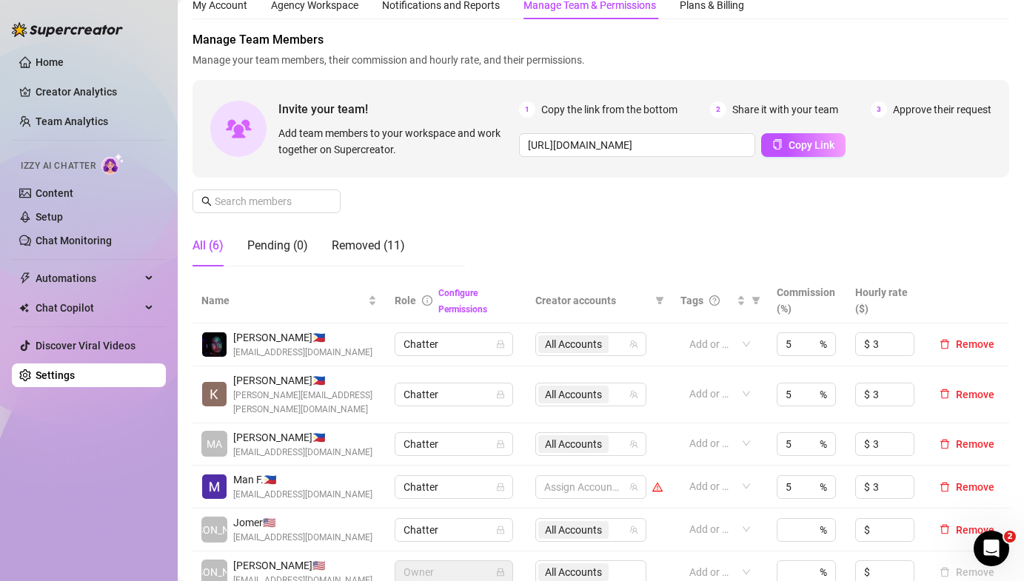
scroll to position [55, 0]
click at [556, 480] on div at bounding box center [583, 485] width 90 height 21
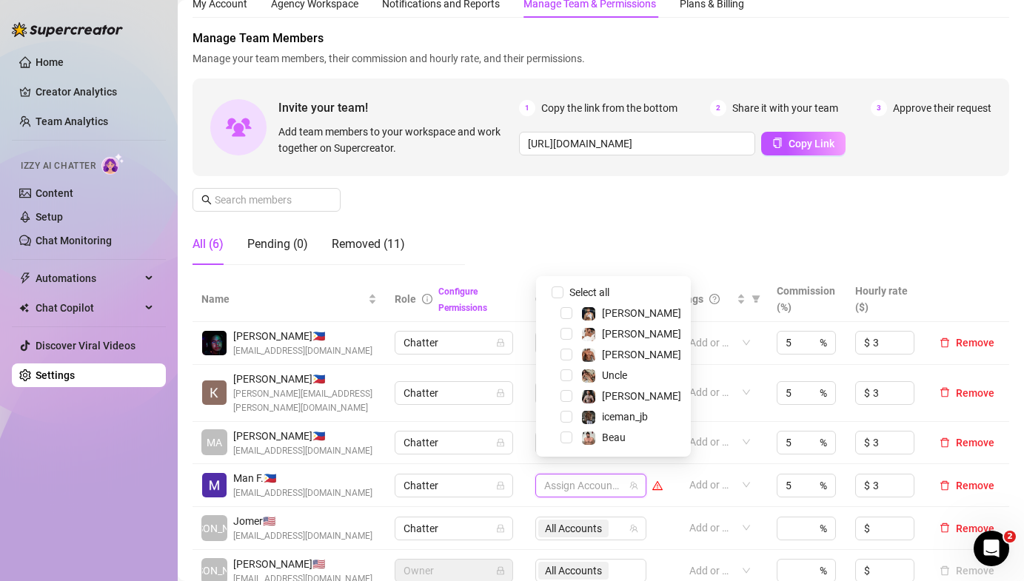
click at [568, 443] on div "Beau" at bounding box center [613, 438] width 147 height 18
click at [568, 437] on span "Select tree node" at bounding box center [566, 438] width 12 height 12
click at [568, 418] on span "Select tree node" at bounding box center [566, 417] width 12 height 12
click at [568, 392] on span "Select tree node" at bounding box center [566, 396] width 12 height 12
click at [567, 375] on span "Select tree node" at bounding box center [566, 375] width 12 height 12
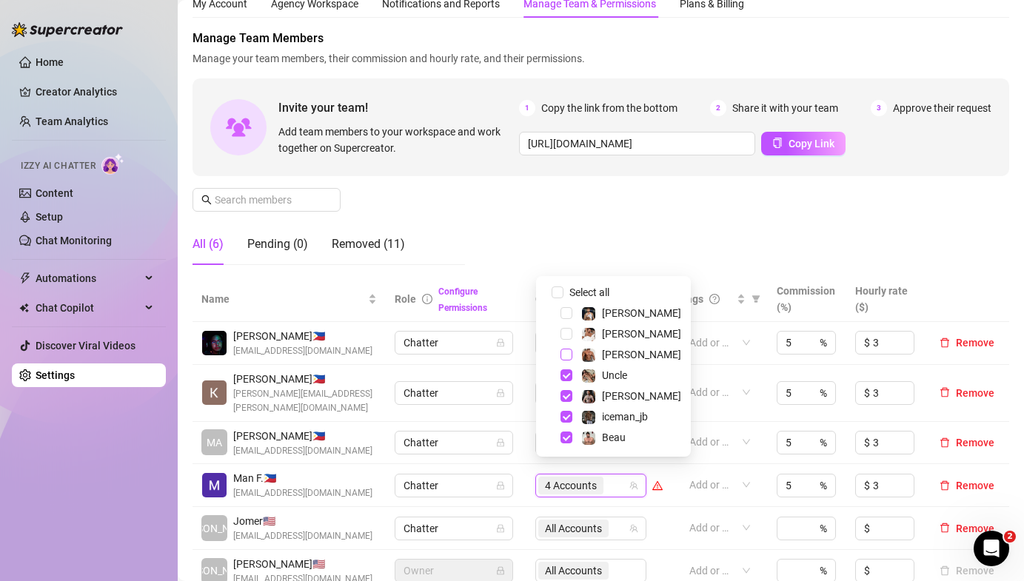
click at [567, 357] on span "Select tree node" at bounding box center [566, 355] width 12 height 12
click at [568, 328] on span "Select tree node" at bounding box center [566, 334] width 12 height 12
click at [567, 311] on span "Select tree node" at bounding box center [566, 313] width 12 height 12
checkbox input "true"
click at [525, 245] on div "Manage Team Members Manage your team members, their commission and hourly rate,…" at bounding box center [600, 153] width 816 height 247
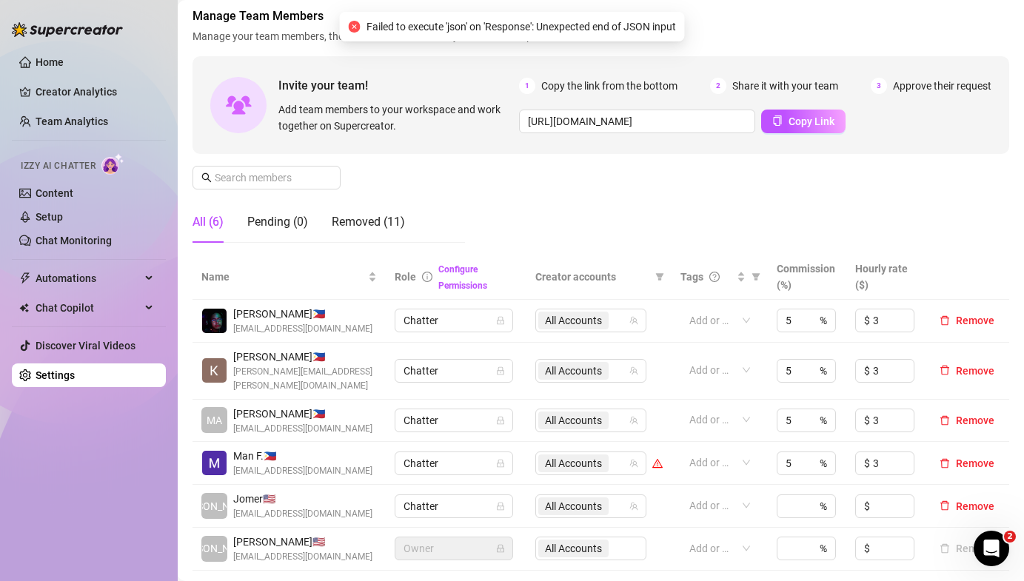
scroll to position [0, 0]
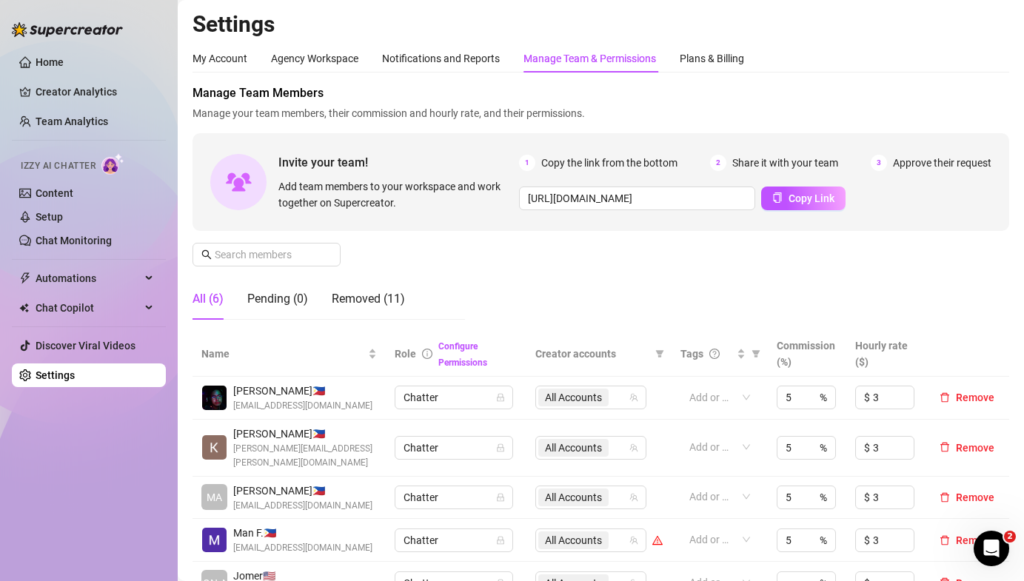
click at [660, 533] on div at bounding box center [657, 540] width 10 height 16
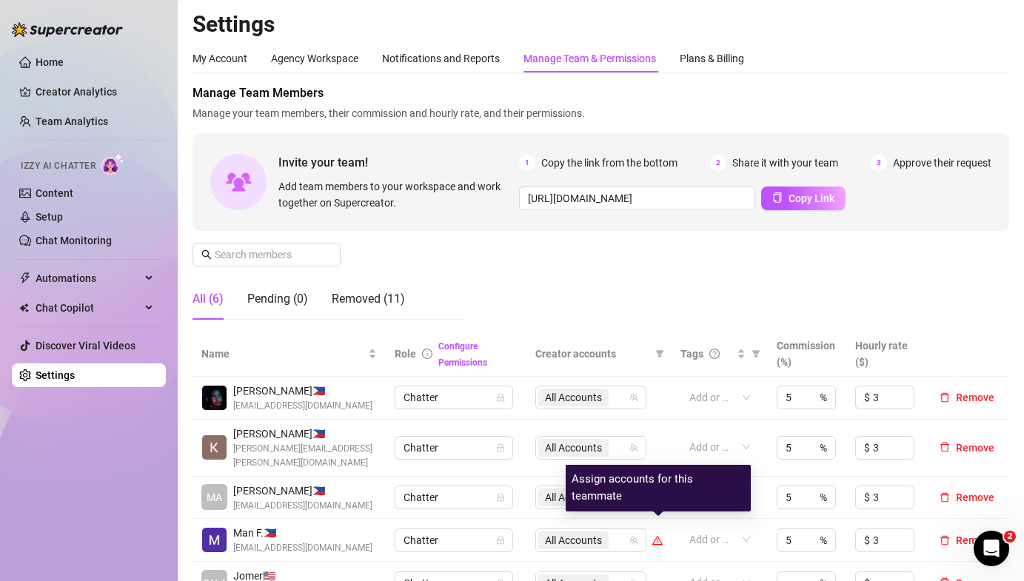
click at [658, 535] on icon "warning" at bounding box center [657, 540] width 10 height 10
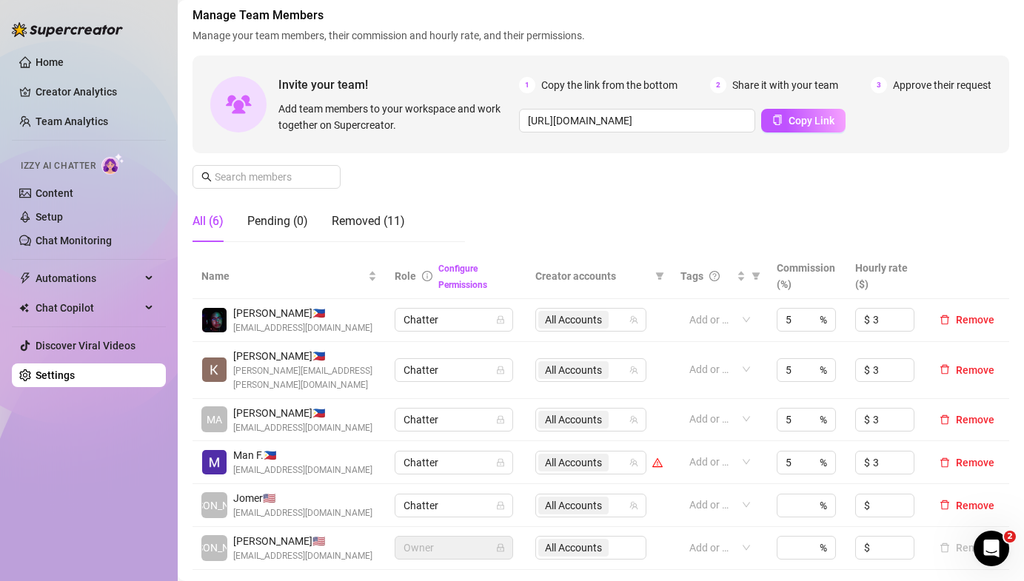
scroll to position [108, 0]
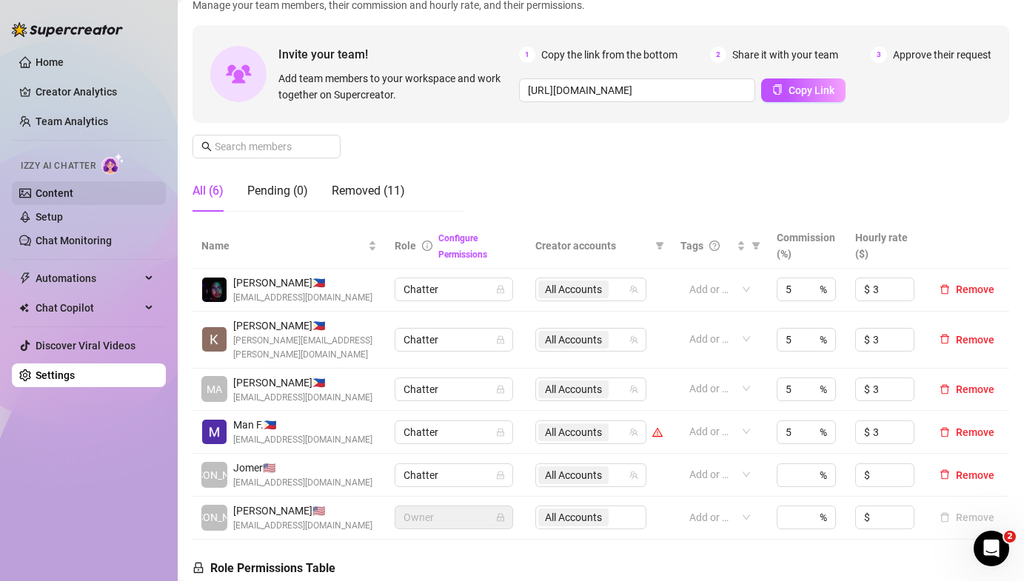
click at [73, 195] on link "Content" at bounding box center [55, 193] width 38 height 12
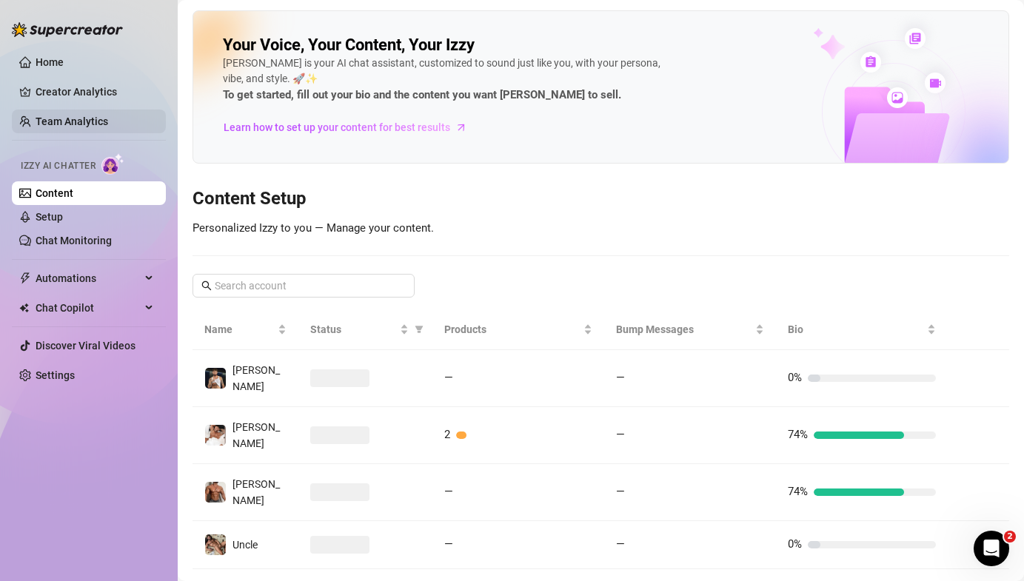
click at [94, 115] on link "Team Analytics" at bounding box center [72, 121] width 73 height 12
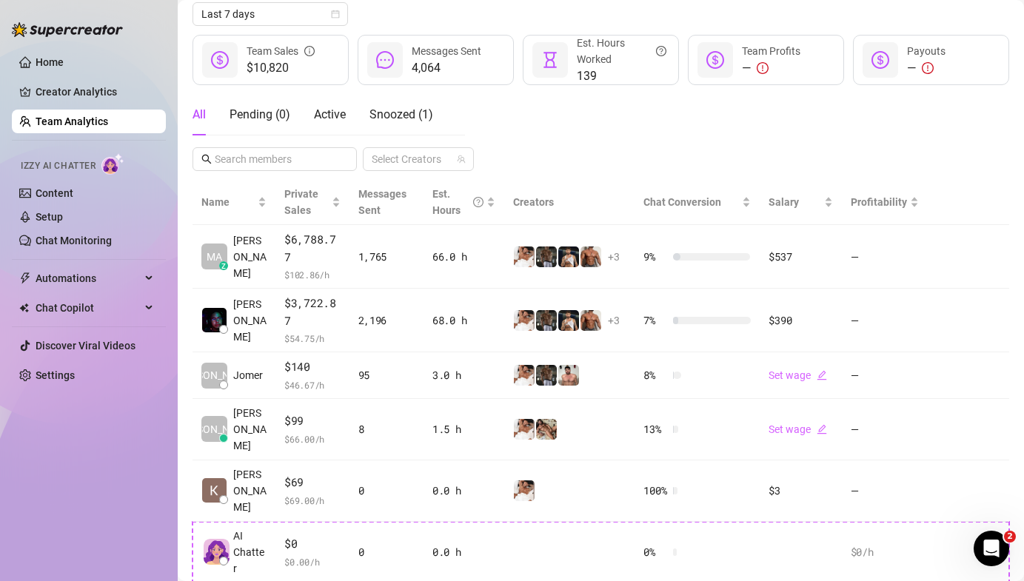
scroll to position [201, 0]
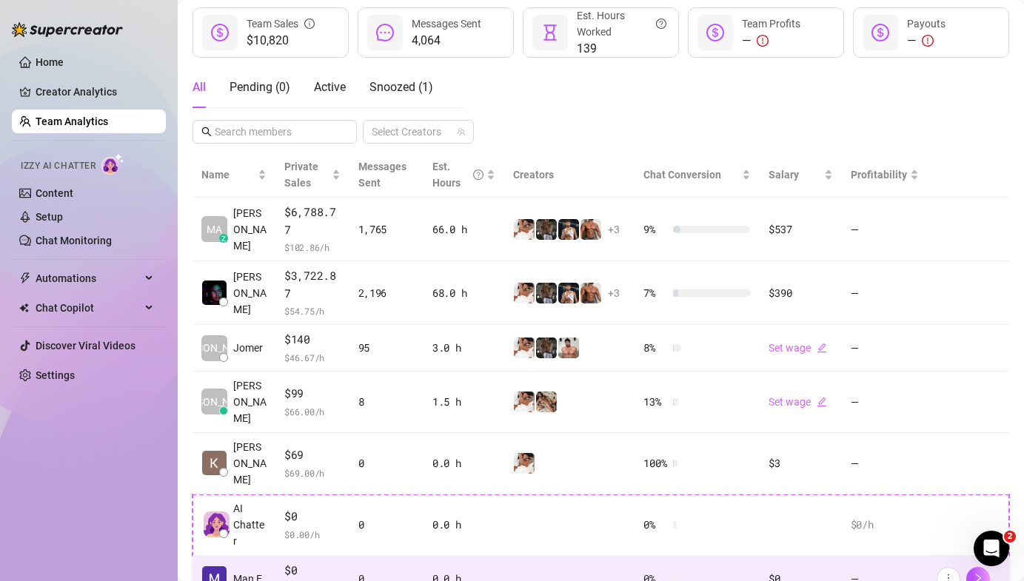
click at [957, 567] on div at bounding box center [968, 579] width 64 height 24
click at [950, 573] on icon "more" at bounding box center [948, 578] width 10 height 10
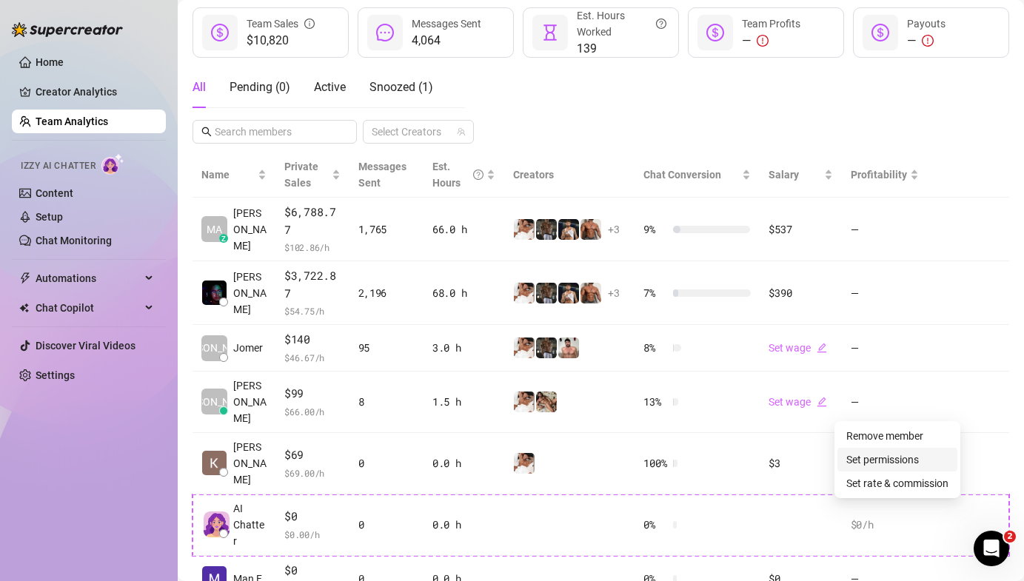
click at [880, 466] on link "Set permissions" at bounding box center [882, 460] width 73 height 12
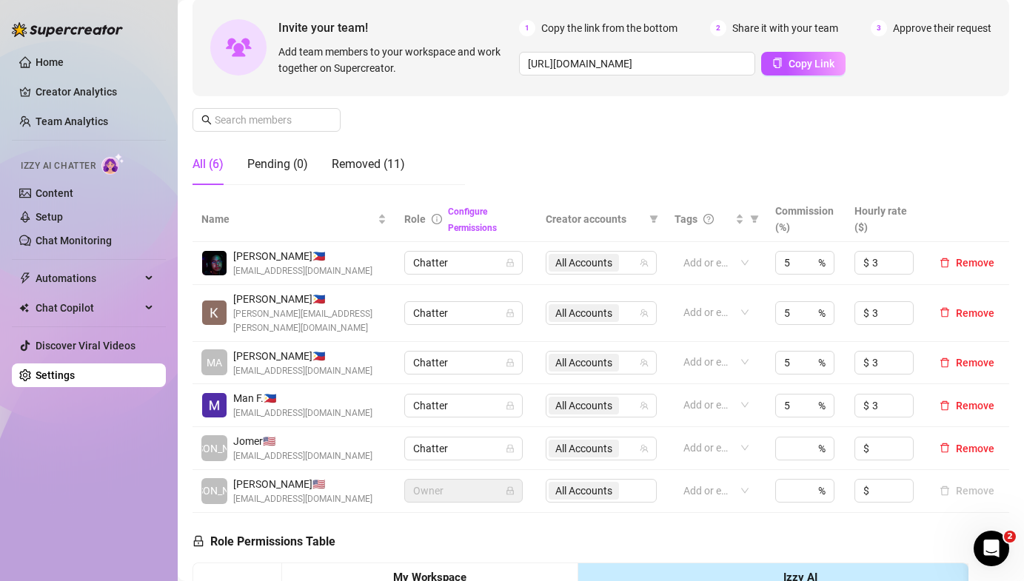
scroll to position [136, 0]
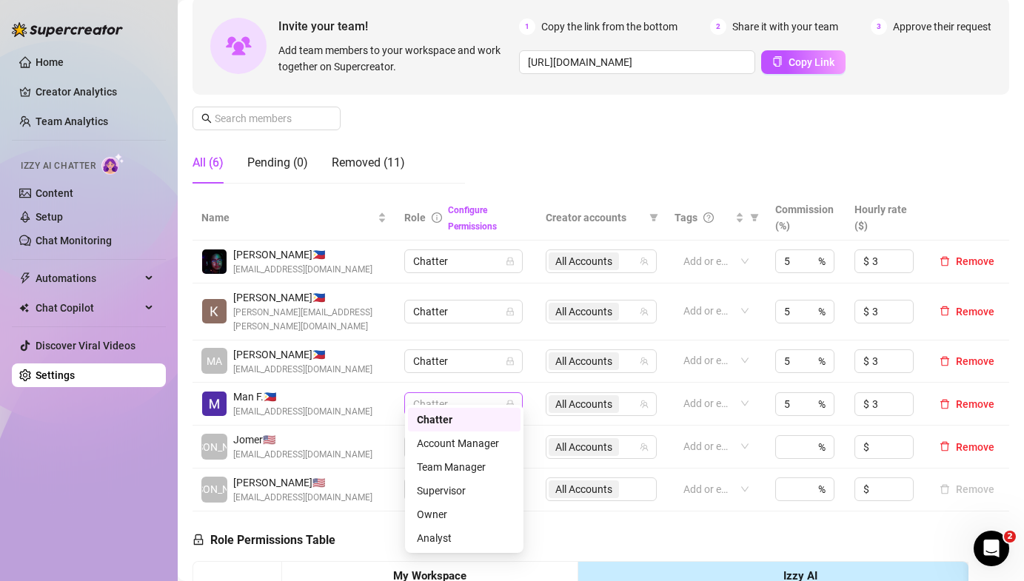
click at [457, 399] on span "Chatter" at bounding box center [463, 404] width 101 height 22
click at [466, 426] on div "Chatter" at bounding box center [464, 420] width 95 height 16
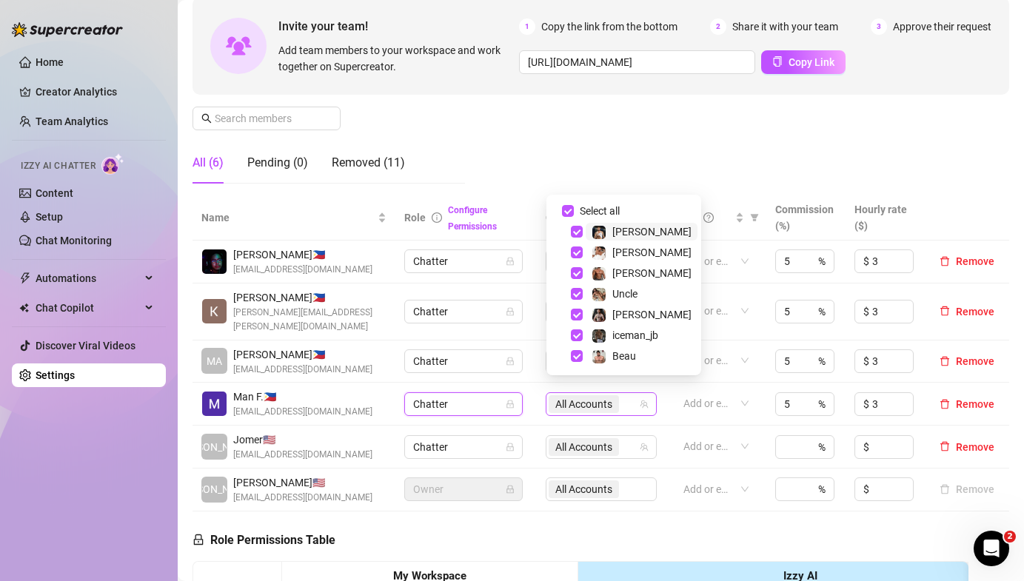
click at [611, 396] on span "All Accounts" at bounding box center [583, 404] width 57 height 16
click at [682, 350] on div at bounding box center [707, 360] width 61 height 21
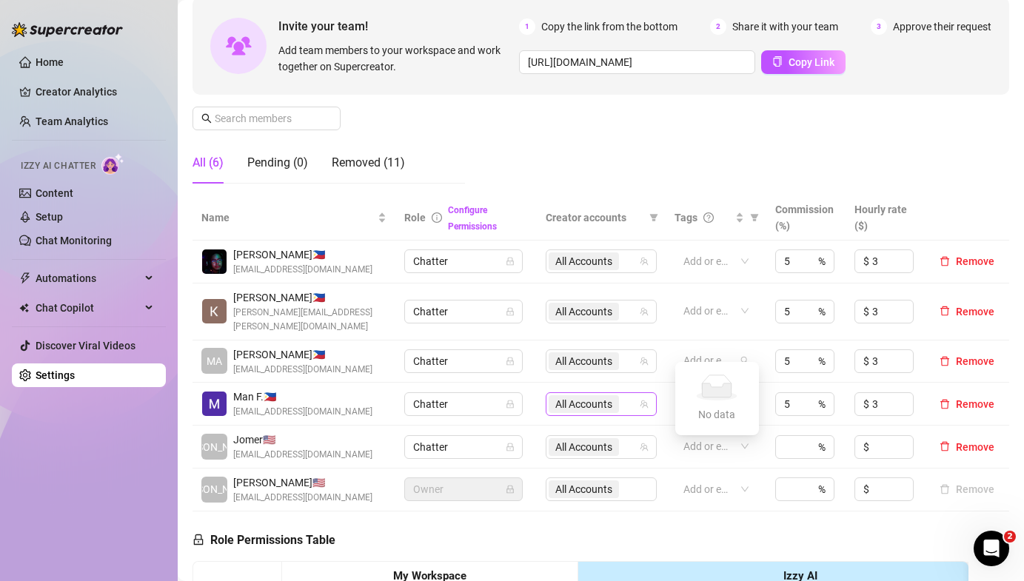
click at [654, 392] on div "All Accounts" at bounding box center [601, 404] width 111 height 24
click at [964, 441] on span "Remove" at bounding box center [975, 447] width 38 height 12
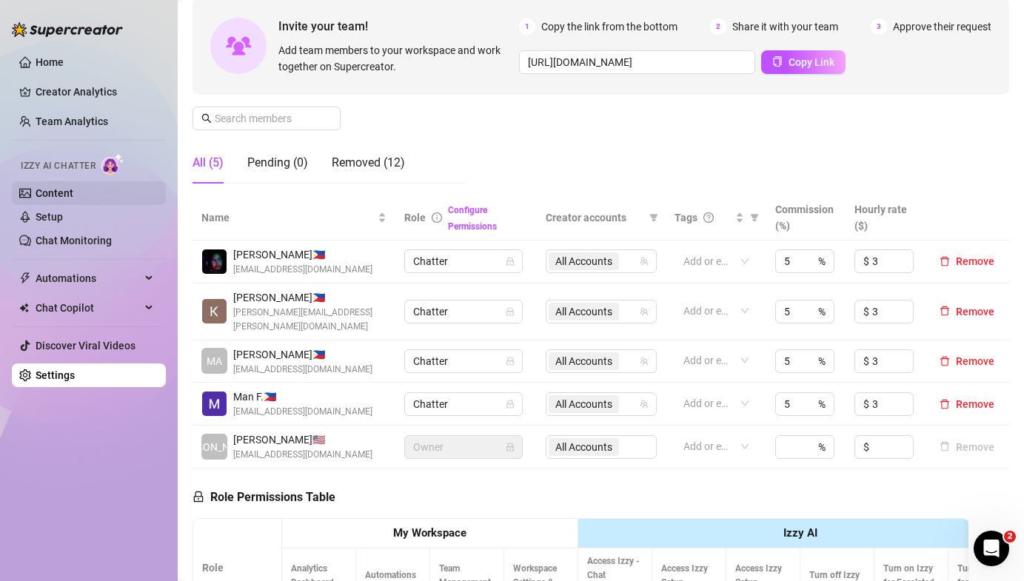
click at [64, 197] on link "Content" at bounding box center [55, 193] width 38 height 12
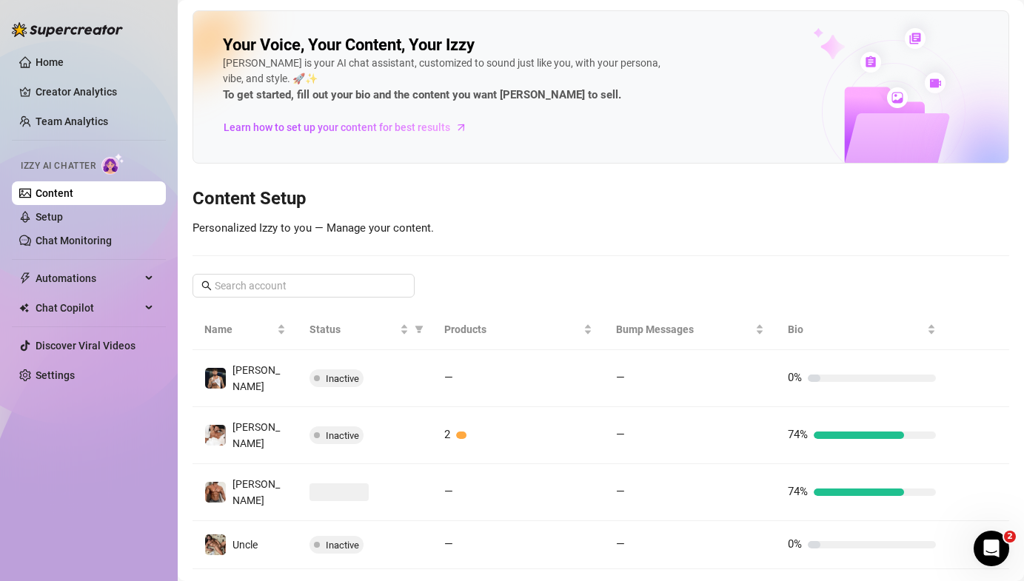
click at [87, 135] on ul "Home Creator Analytics Team Analytics Izzy AI Chatter Content Setup Chat Monito…" at bounding box center [89, 218] width 154 height 349
click at [95, 124] on link "Team Analytics" at bounding box center [72, 121] width 73 height 12
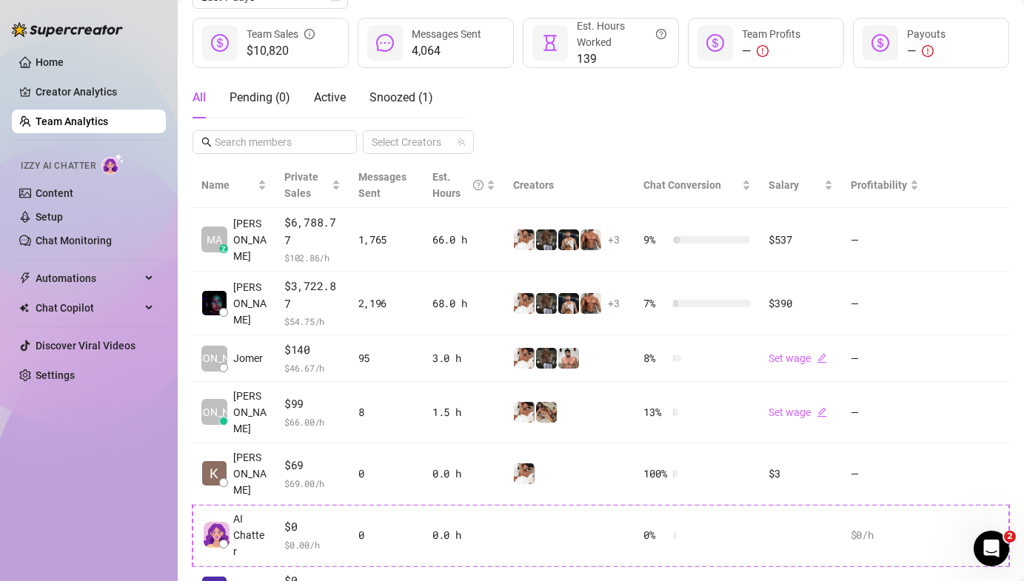
scroll to position [192, 0]
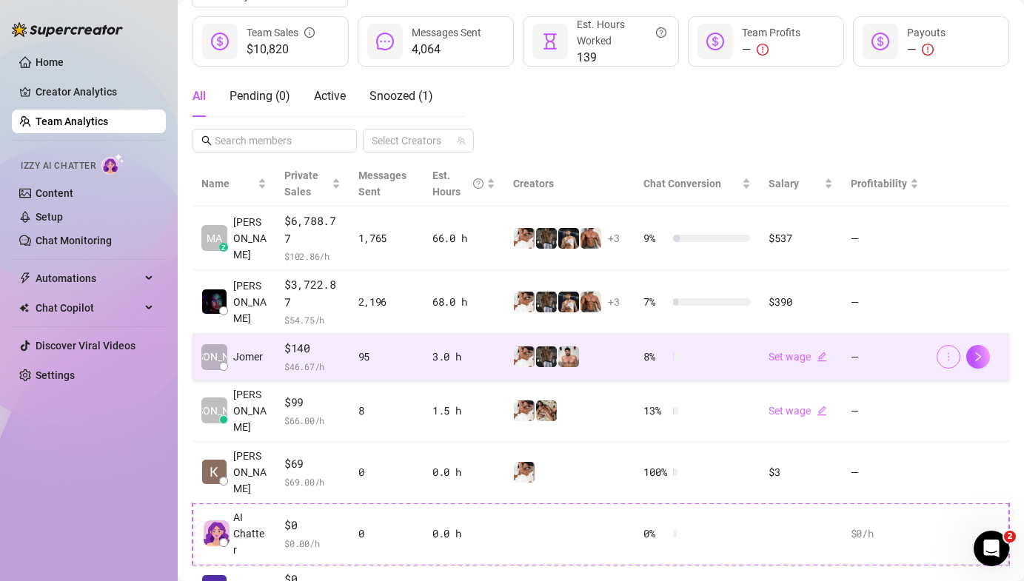
click at [945, 352] on icon "more" at bounding box center [948, 357] width 10 height 10
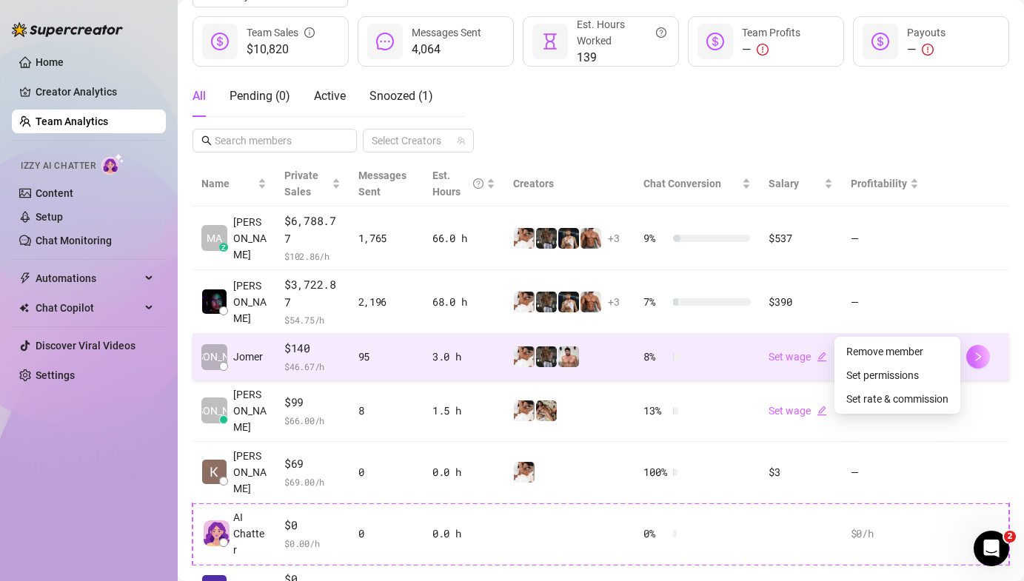
click at [984, 345] on button "button" at bounding box center [978, 357] width 24 height 24
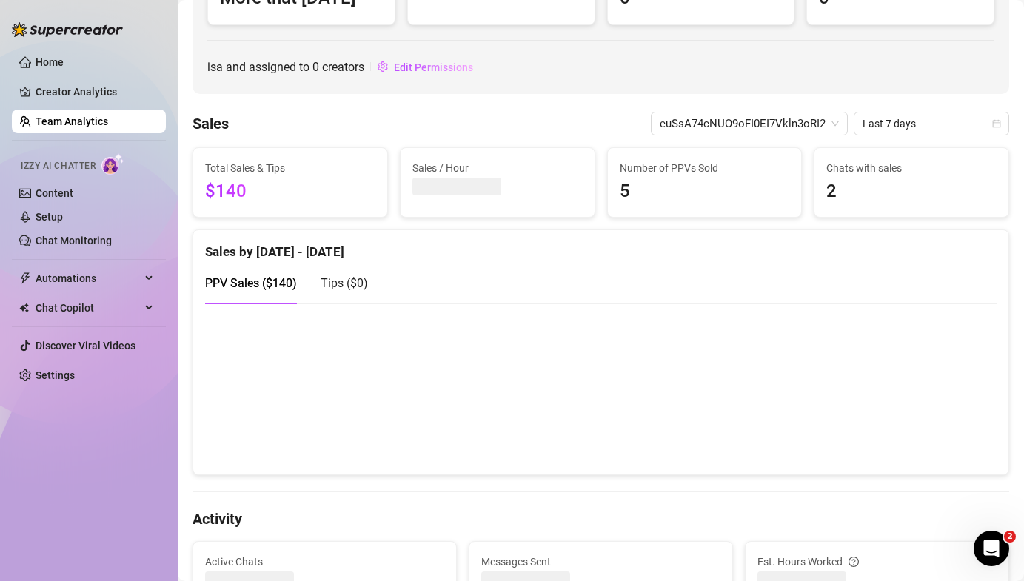
click at [58, 109] on ul "Home Creator Analytics Team Analytics Izzy AI Chatter Content Setup Chat Monito…" at bounding box center [89, 218] width 154 height 349
click at [56, 119] on link "Team Analytics" at bounding box center [72, 121] width 73 height 12
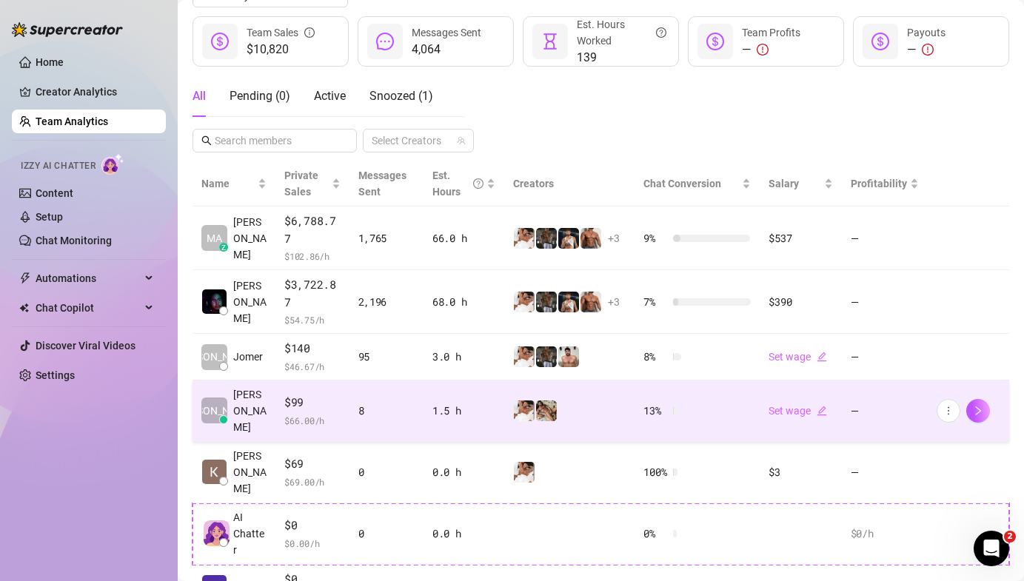
scroll to position [201, 0]
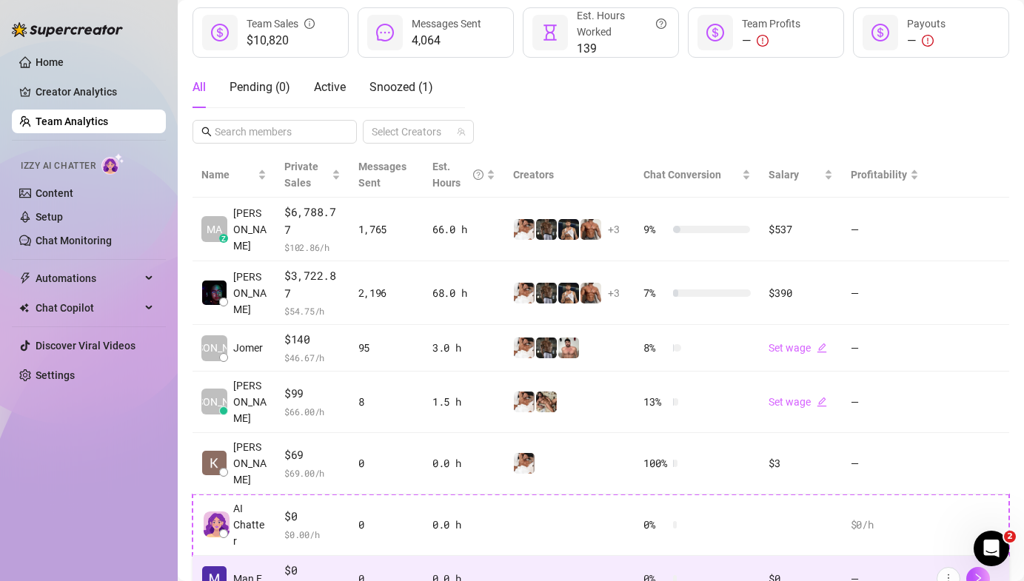
click at [472, 556] on td "0.0 h" at bounding box center [463, 579] width 81 height 47
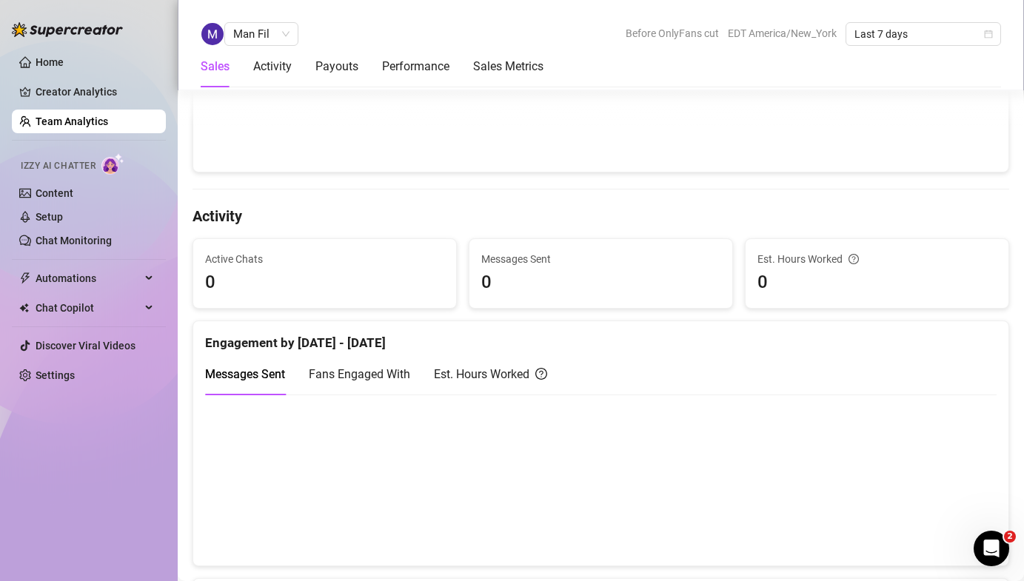
scroll to position [475, 0]
click at [56, 124] on link "Team Analytics" at bounding box center [72, 121] width 73 height 12
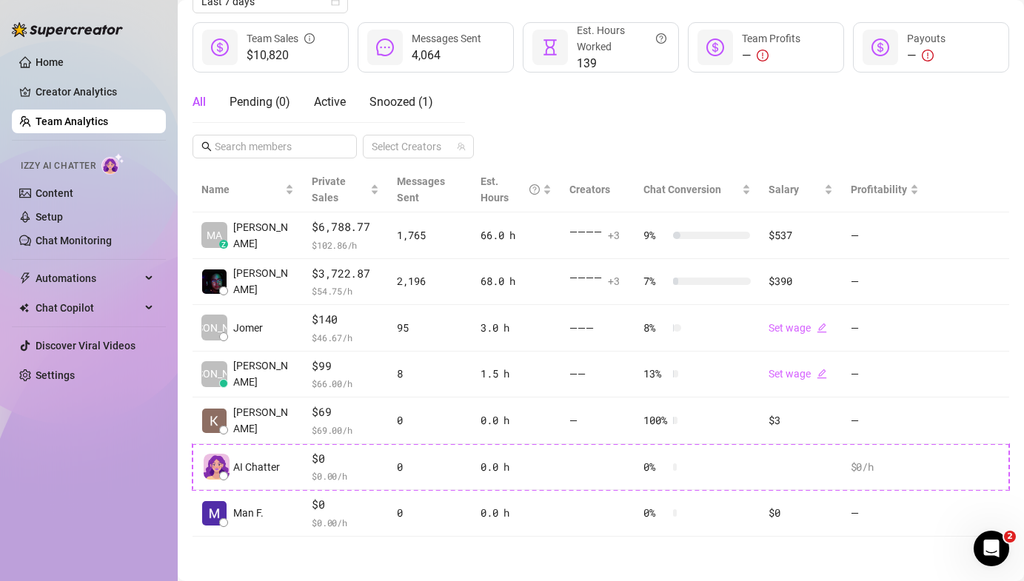
scroll to position [201, 0]
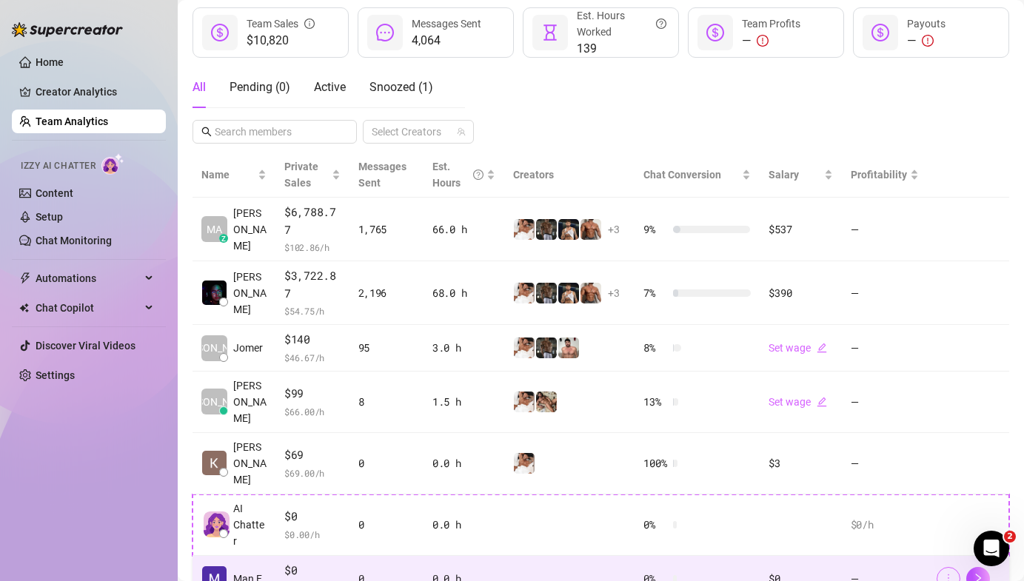
click at [941, 567] on button "button" at bounding box center [948, 579] width 24 height 24
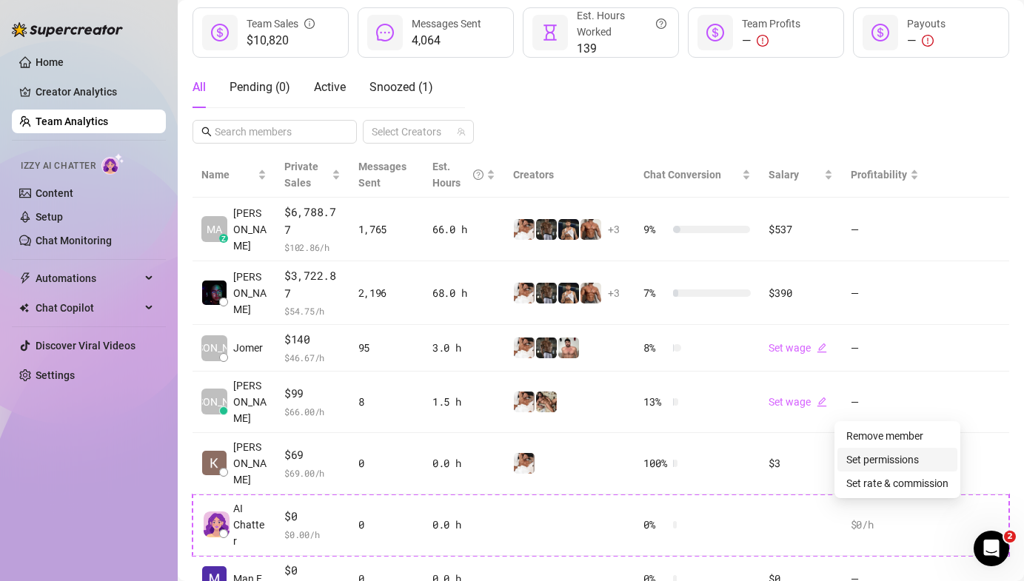
click at [901, 463] on link "Set permissions" at bounding box center [882, 460] width 73 height 12
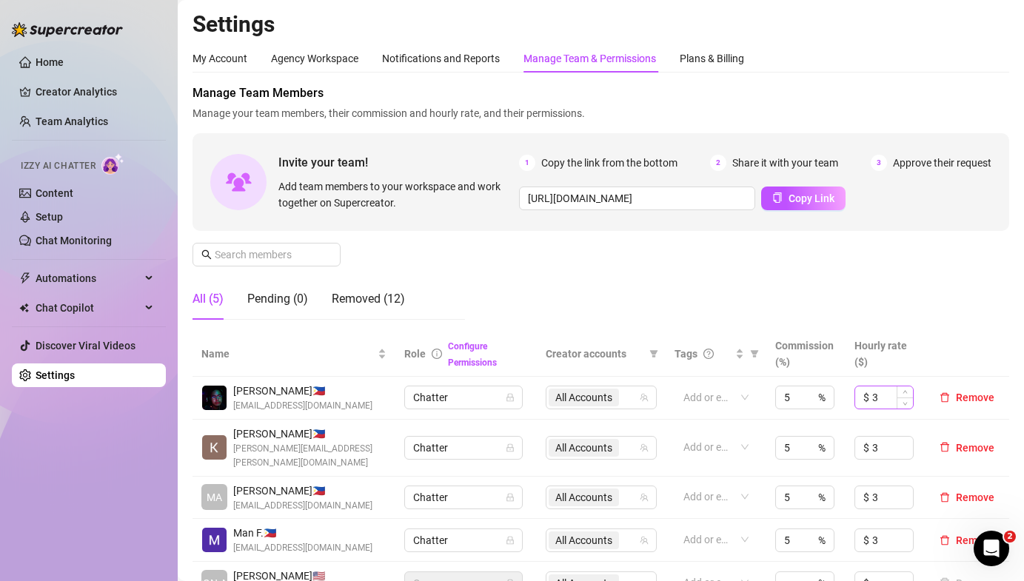
scroll to position [98, 0]
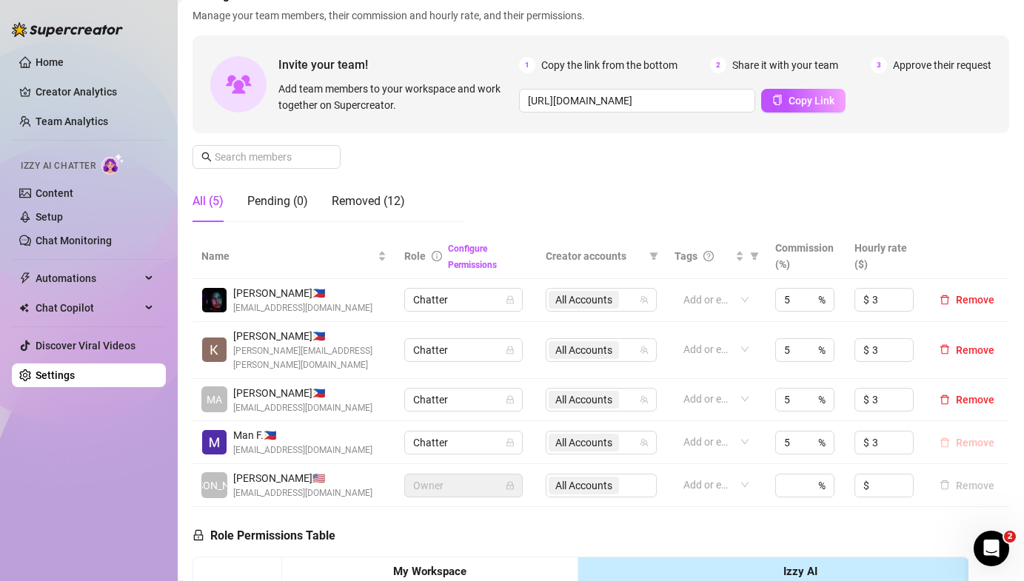
click at [964, 437] on span "Remove" at bounding box center [975, 443] width 38 height 12
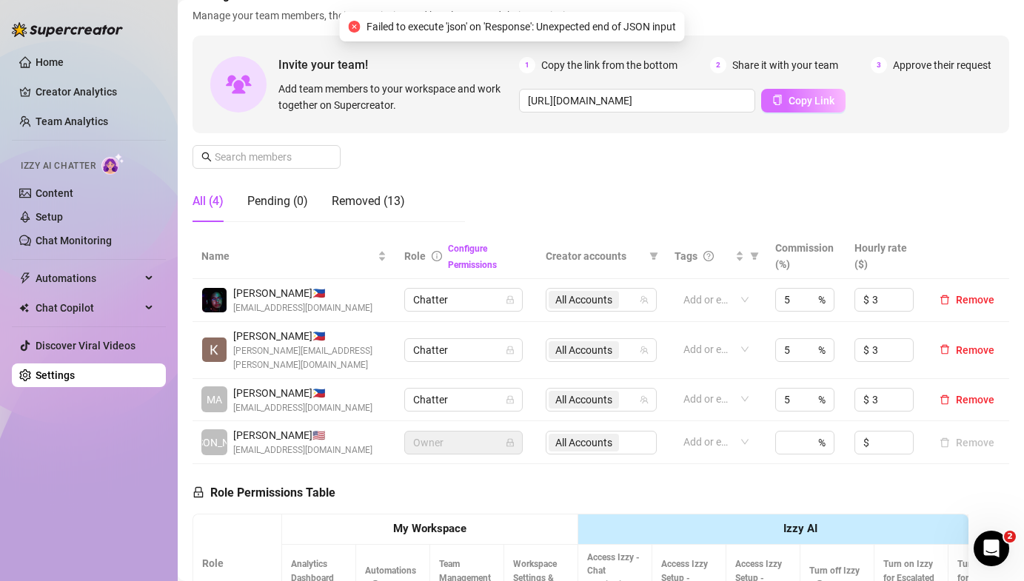
click at [781, 103] on icon "copy" at bounding box center [777, 100] width 8 height 10
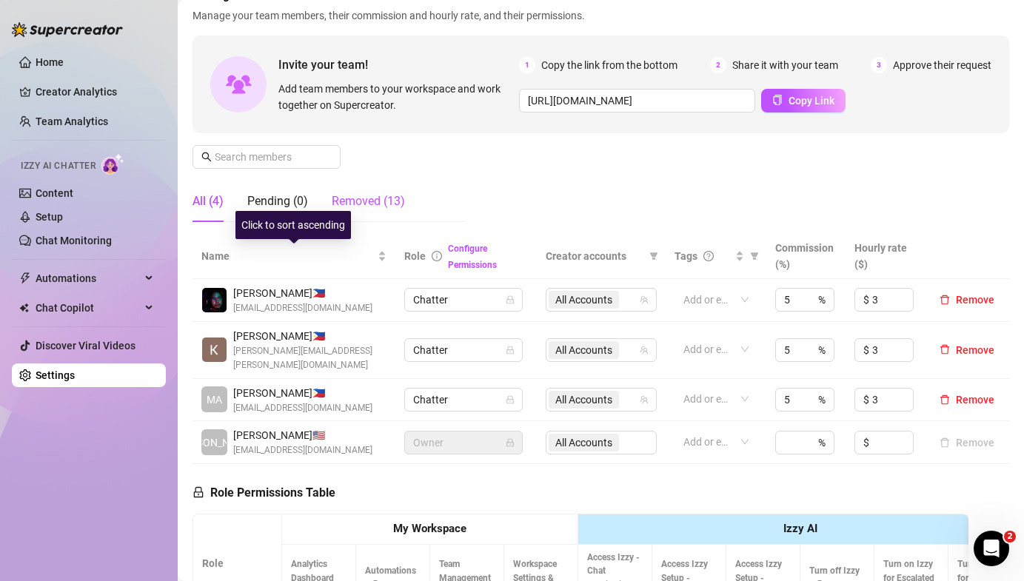
click at [367, 207] on div "Removed (13)" at bounding box center [368, 201] width 73 height 18
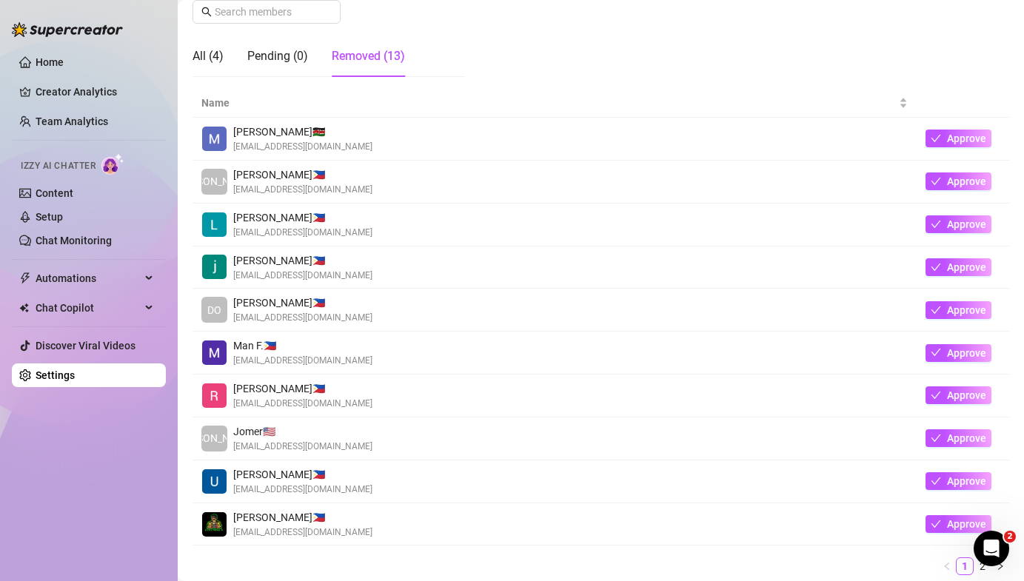
scroll to position [244, 0]
click at [942, 351] on button "Approve" at bounding box center [958, 352] width 66 height 18
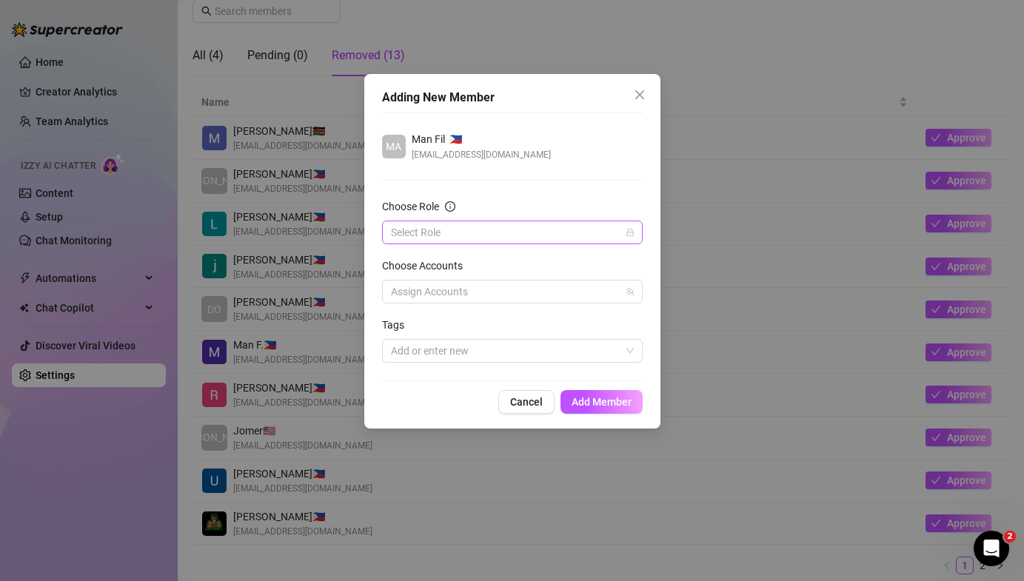
click at [414, 226] on input "Choose Role" at bounding box center [505, 232] width 229 height 22
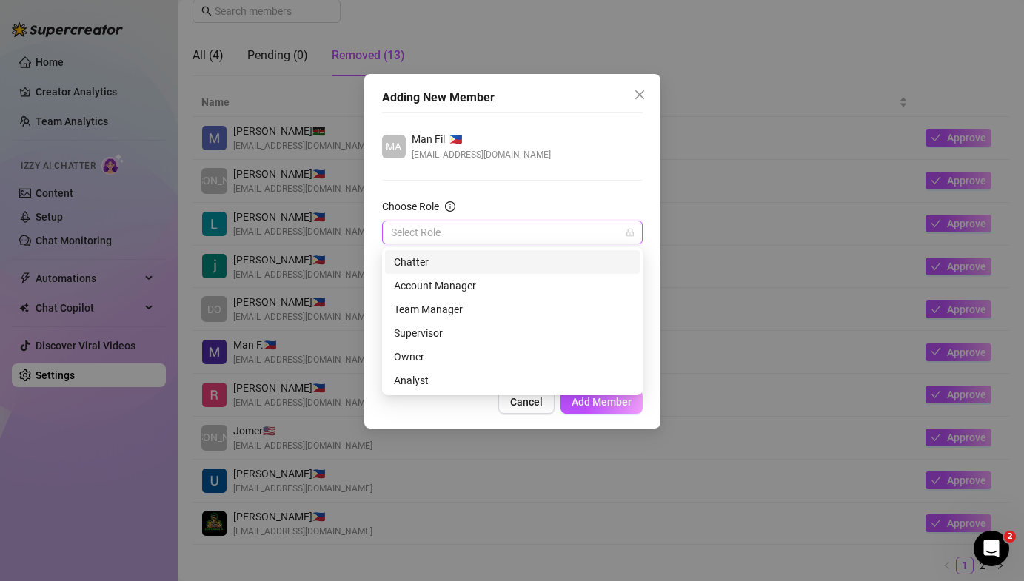
click at [434, 267] on div "Chatter" at bounding box center [512, 262] width 237 height 16
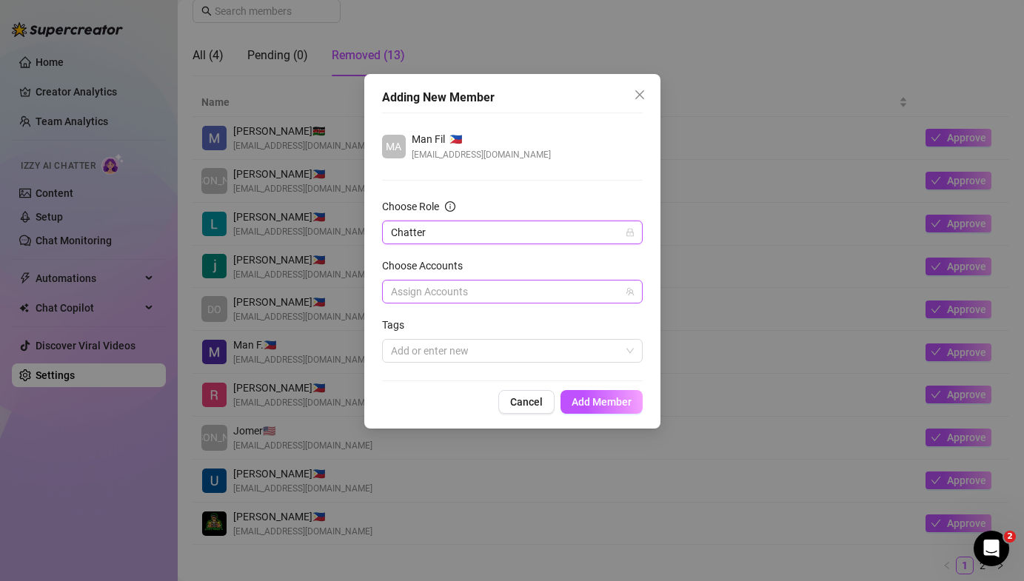
click at [420, 288] on div at bounding box center [504, 291] width 239 height 21
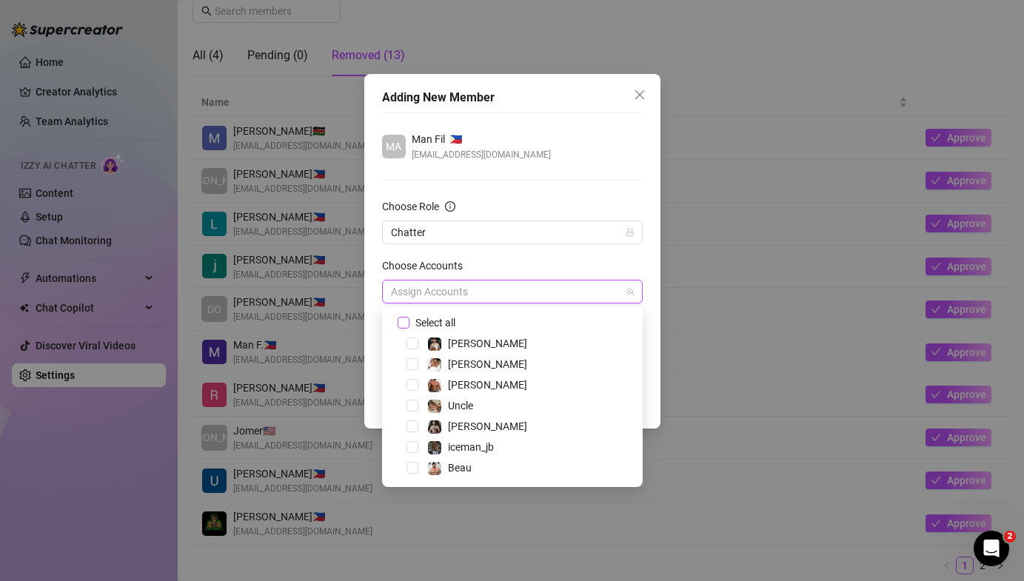
click at [406, 325] on input "Select all" at bounding box center [402, 322] width 10 height 10
checkbox input "true"
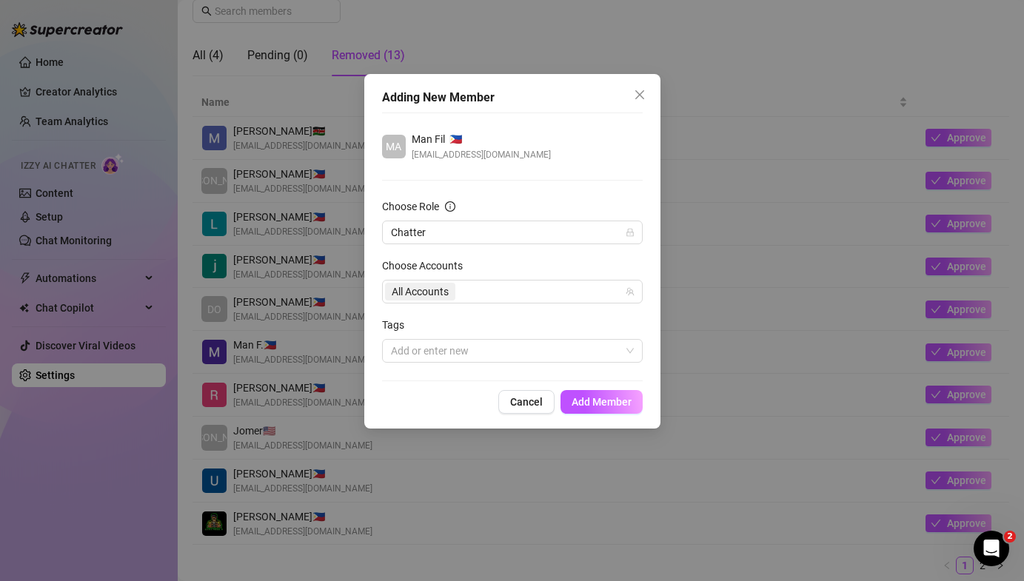
click at [364, 333] on div "Adding New Member MA Man Fil 🇵🇭 fman3809@gmail.com Choose Role Chatter Choose A…" at bounding box center [512, 251] width 296 height 355
click at [464, 356] on div at bounding box center [504, 350] width 239 height 21
click at [377, 390] on div "Adding New Member MA Man Fil 🇵🇭 fman3809@gmail.com Choose Role Chatter Choose A…" at bounding box center [512, 251] width 296 height 355
click at [611, 400] on span "Add Member" at bounding box center [601, 402] width 60 height 12
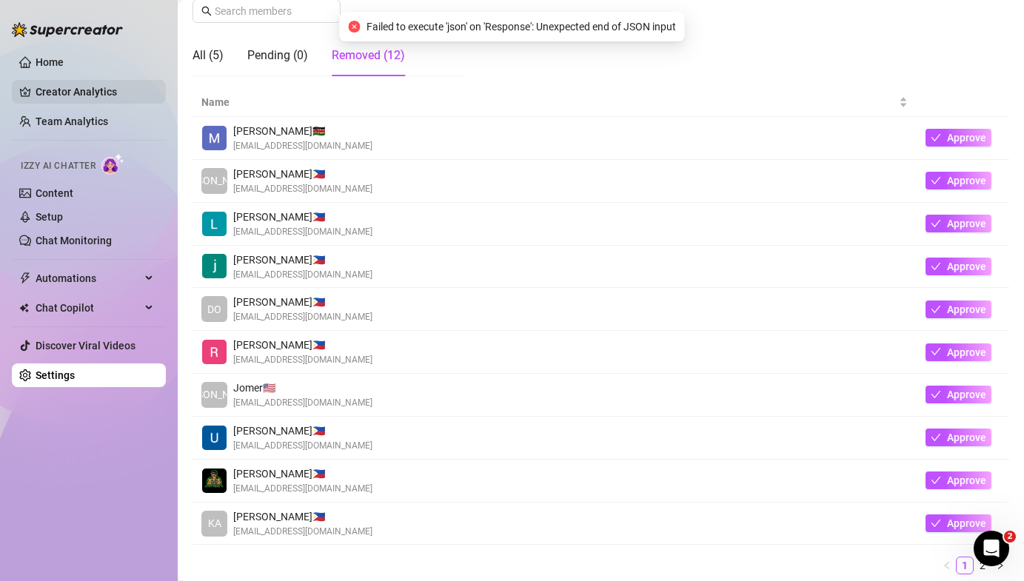
click at [62, 93] on link "Creator Analytics" at bounding box center [95, 92] width 118 height 24
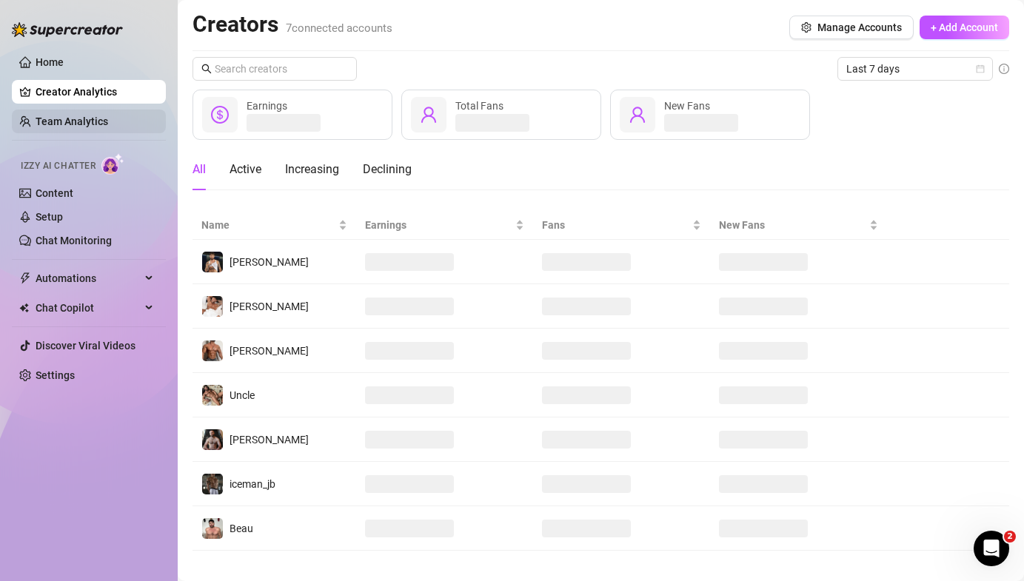
click at [59, 115] on link "Team Analytics" at bounding box center [72, 121] width 73 height 12
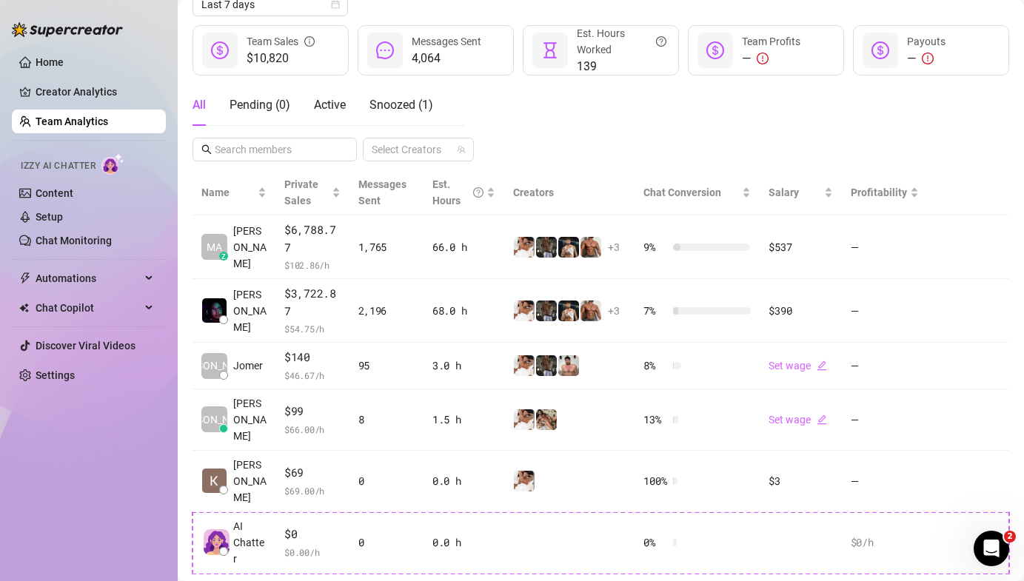
scroll to position [195, 0]
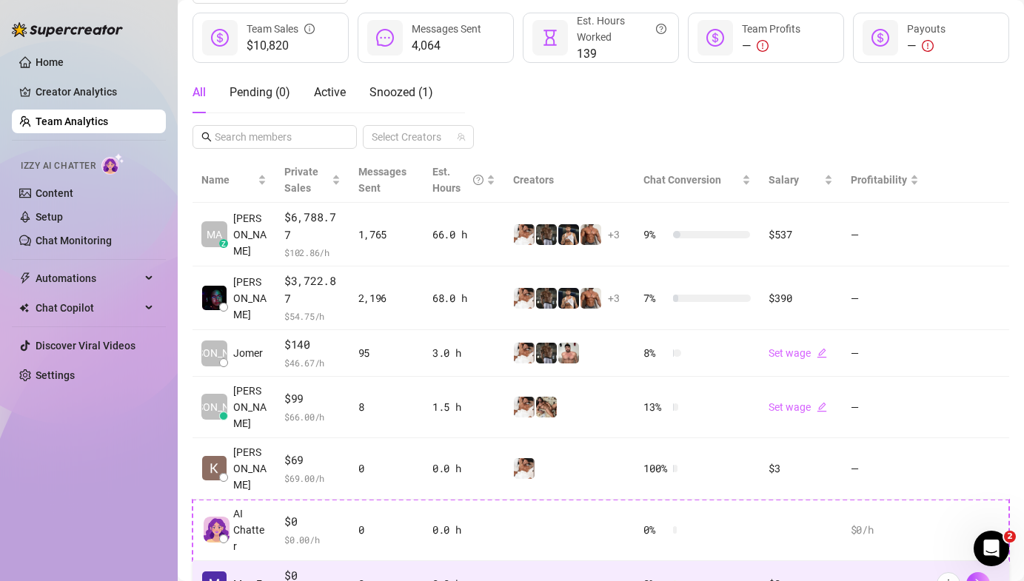
click at [608, 561] on td at bounding box center [569, 584] width 130 height 47
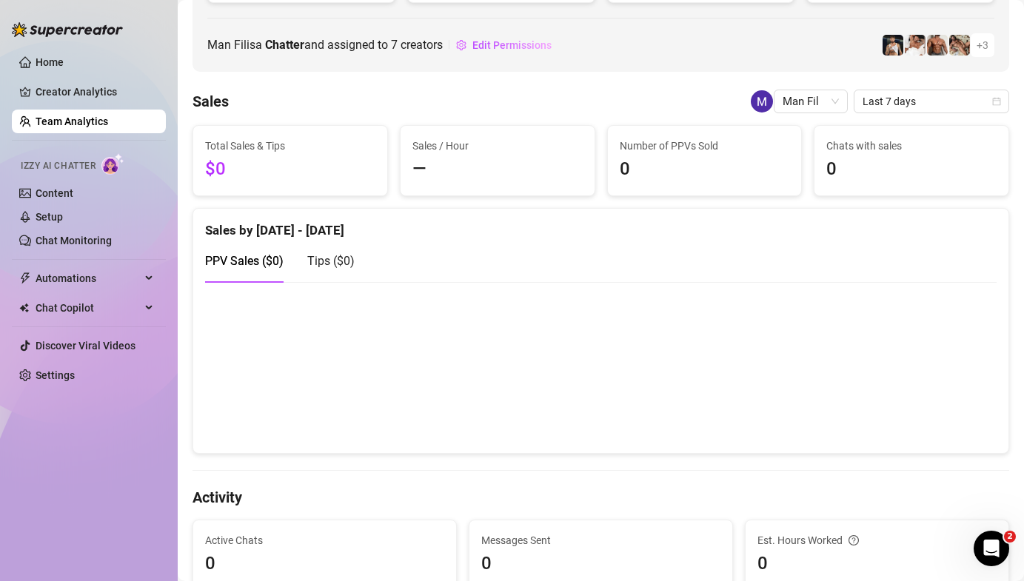
click at [80, 118] on link "Team Analytics" at bounding box center [72, 121] width 73 height 12
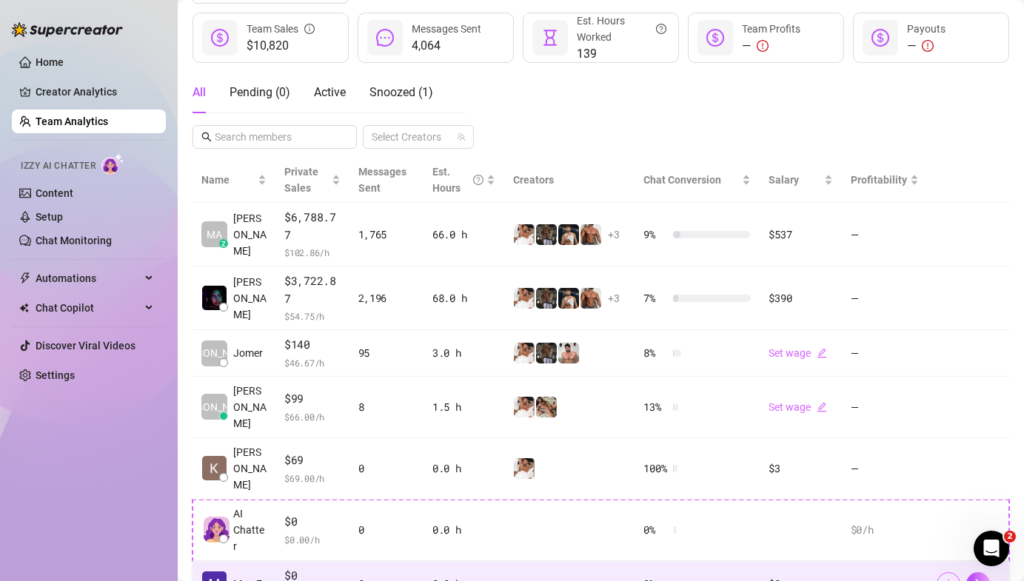
click at [945, 578] on icon "more" at bounding box center [948, 583] width 10 height 10
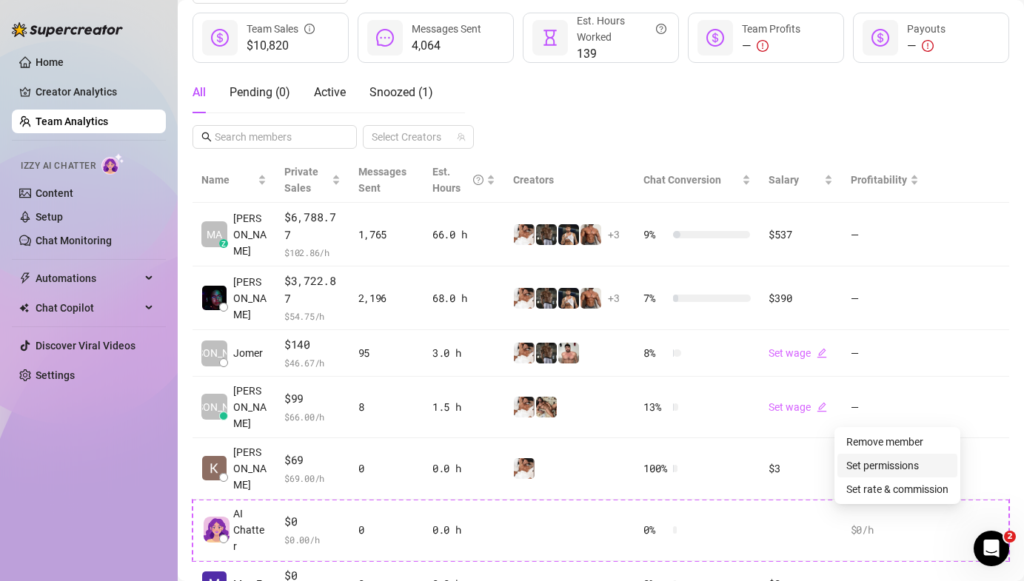
click at [905, 471] on link "Set permissions" at bounding box center [882, 466] width 73 height 12
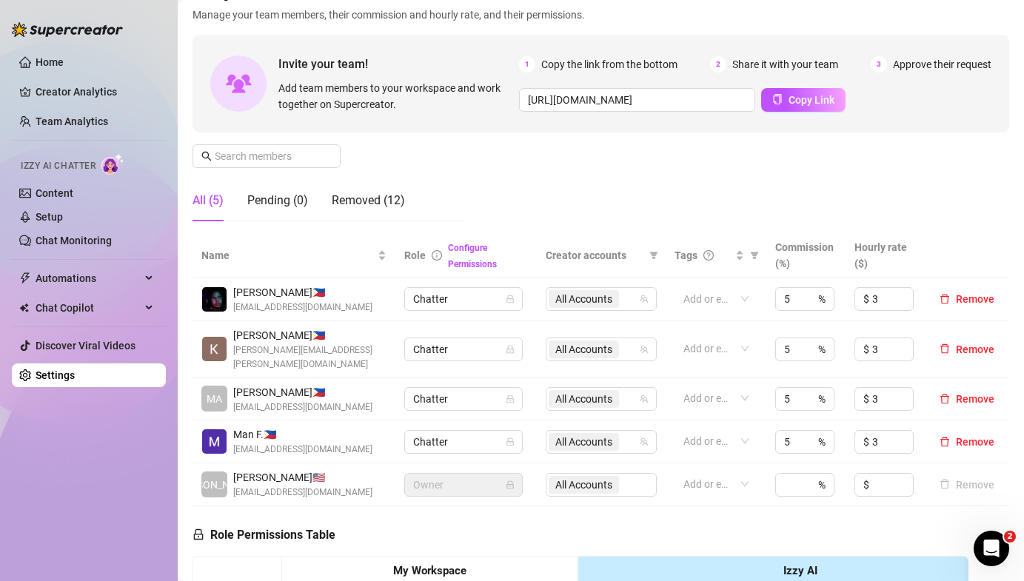
scroll to position [100, 0]
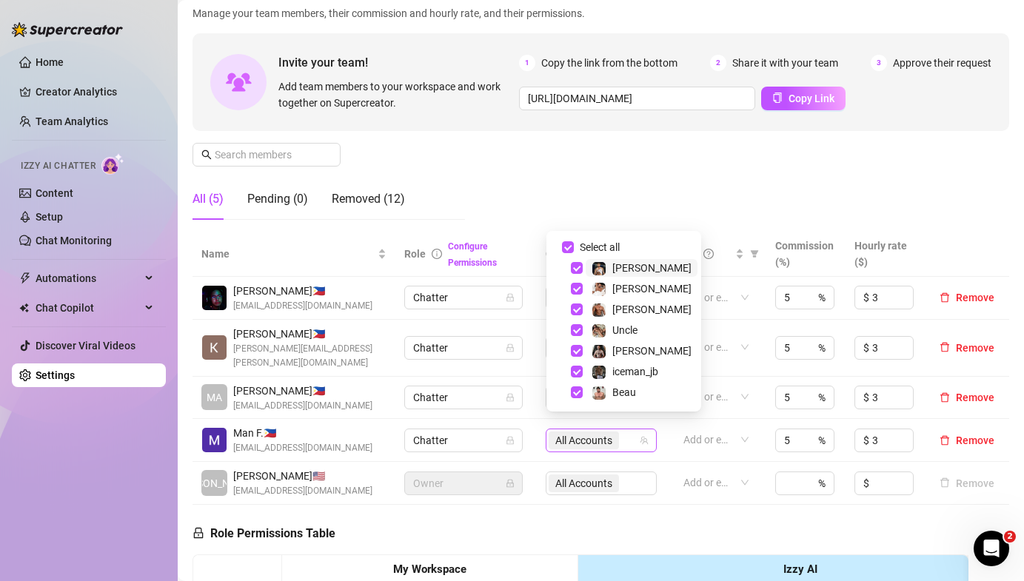
click at [591, 432] on span "All Accounts" at bounding box center [583, 440] width 57 height 16
click at [568, 377] on div "iceman_jb" at bounding box center [623, 372] width 147 height 18
click at [570, 389] on div "Beau" at bounding box center [623, 392] width 147 height 18
click at [580, 388] on span "Select tree node" at bounding box center [577, 392] width 12 height 12
checkbox input "false"
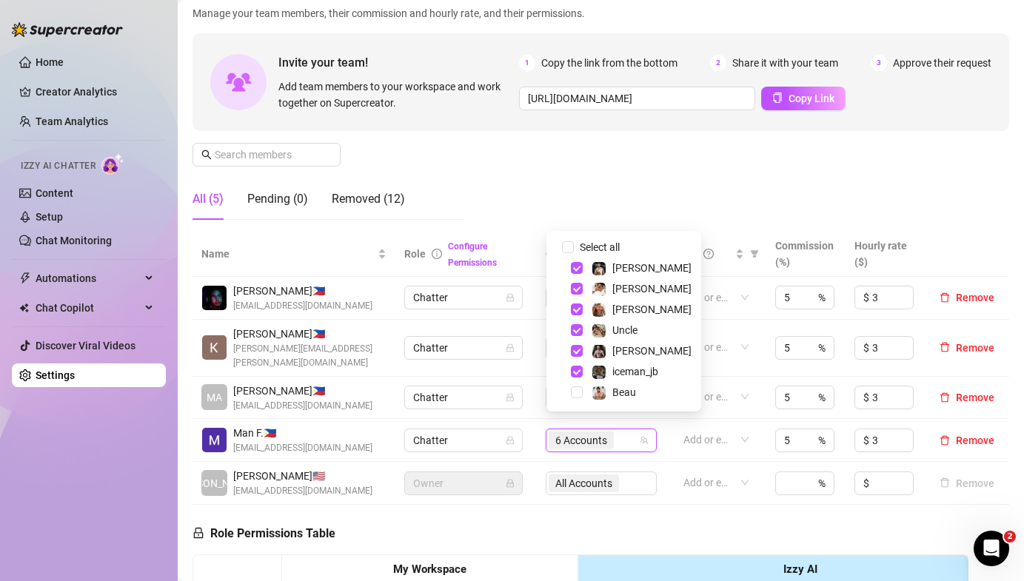
click at [534, 395] on td "Chatter" at bounding box center [465, 398] width 141 height 43
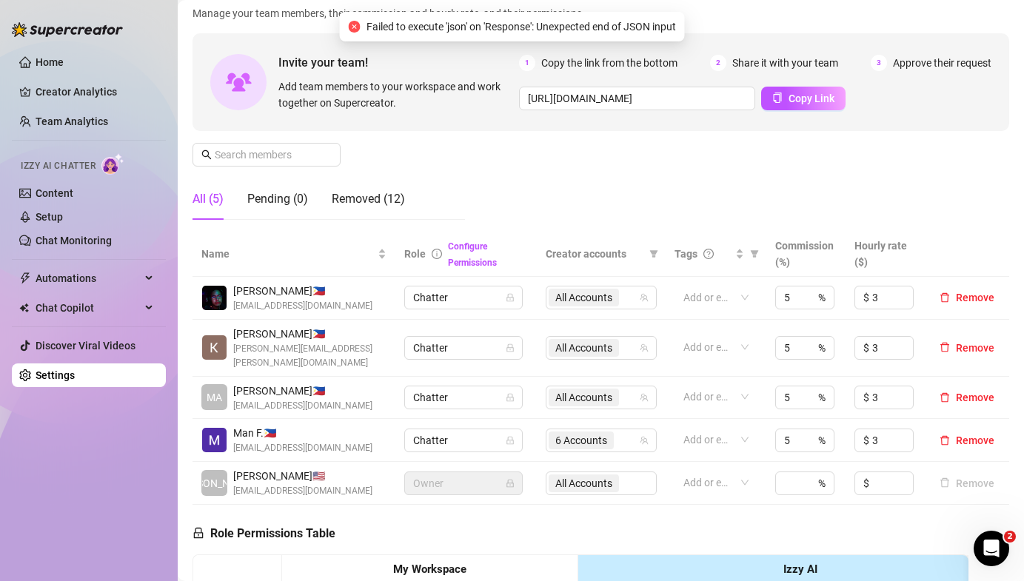
scroll to position [157, 0]
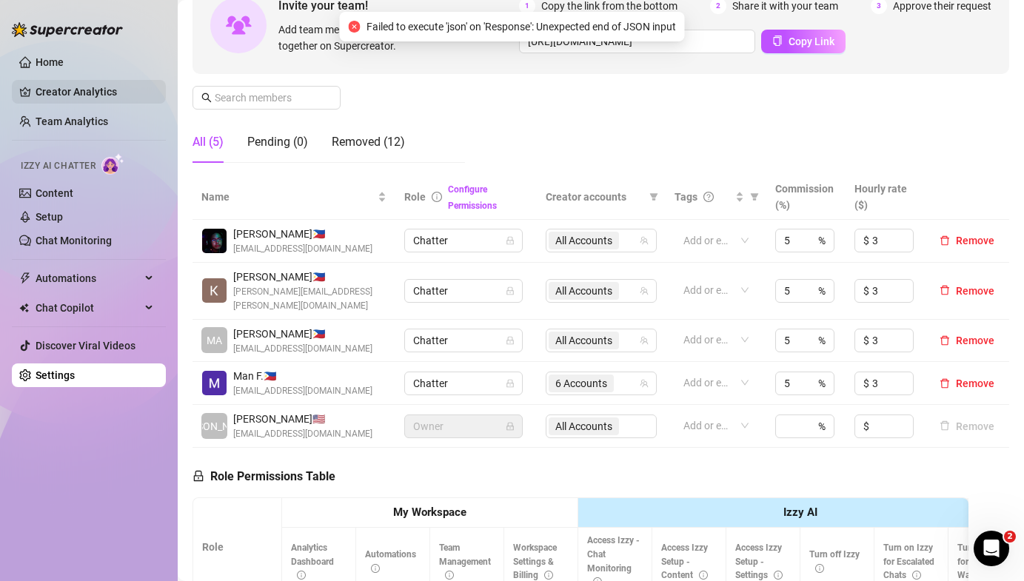
click at [63, 94] on link "Creator Analytics" at bounding box center [95, 92] width 118 height 24
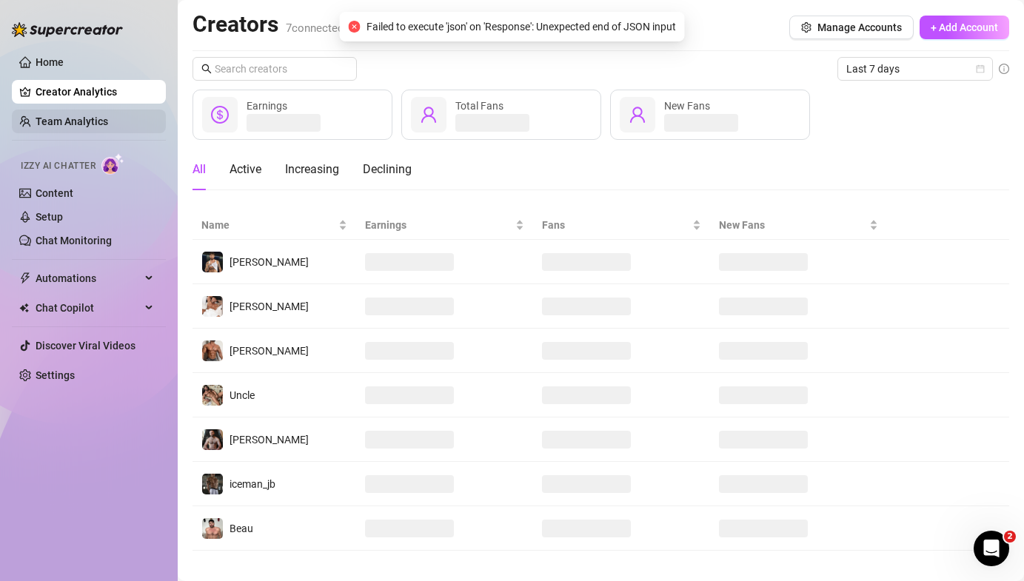
click at [62, 119] on link "Team Analytics" at bounding box center [72, 121] width 73 height 12
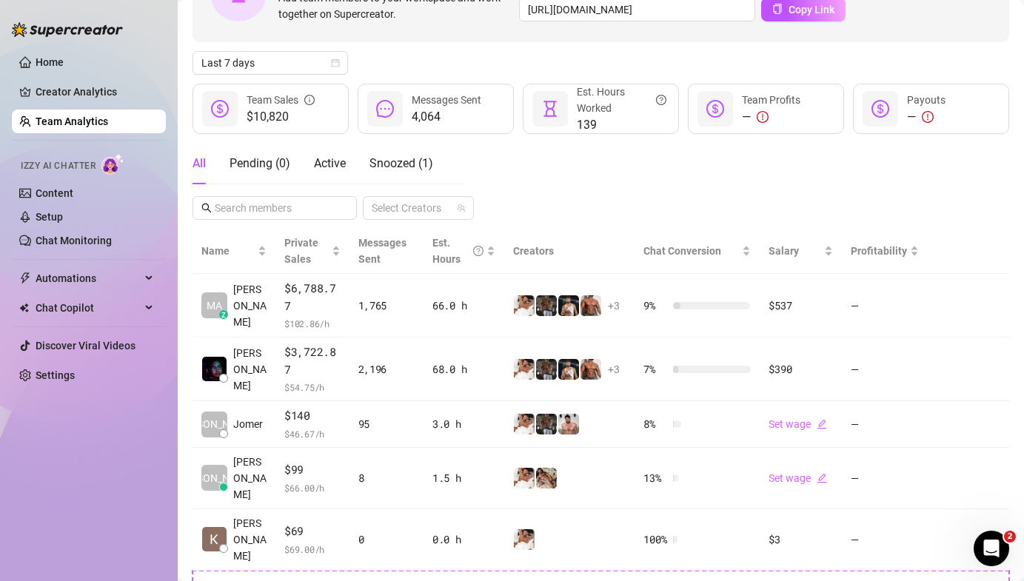
scroll to position [201, 0]
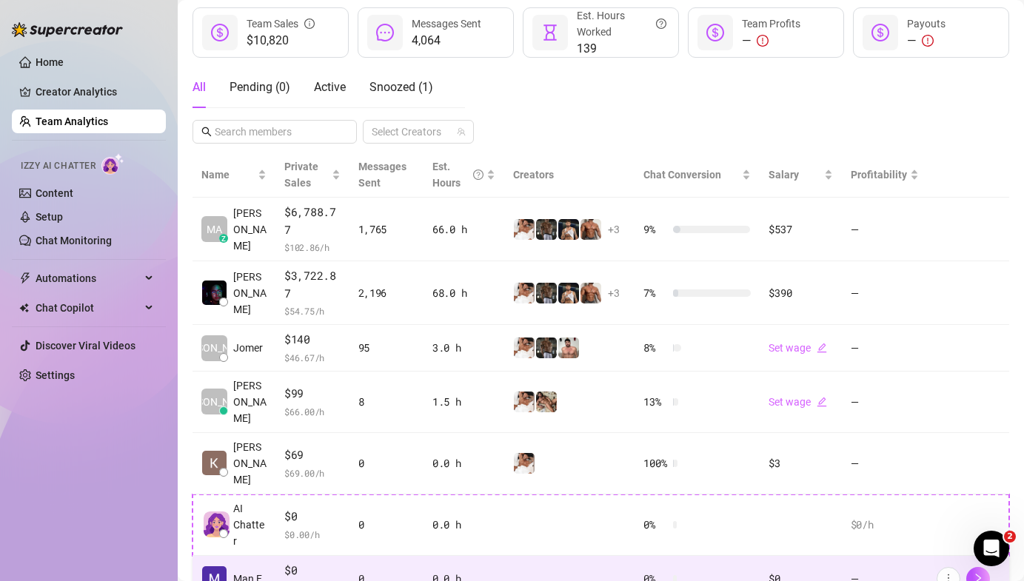
click at [563, 556] on td at bounding box center [569, 579] width 130 height 47
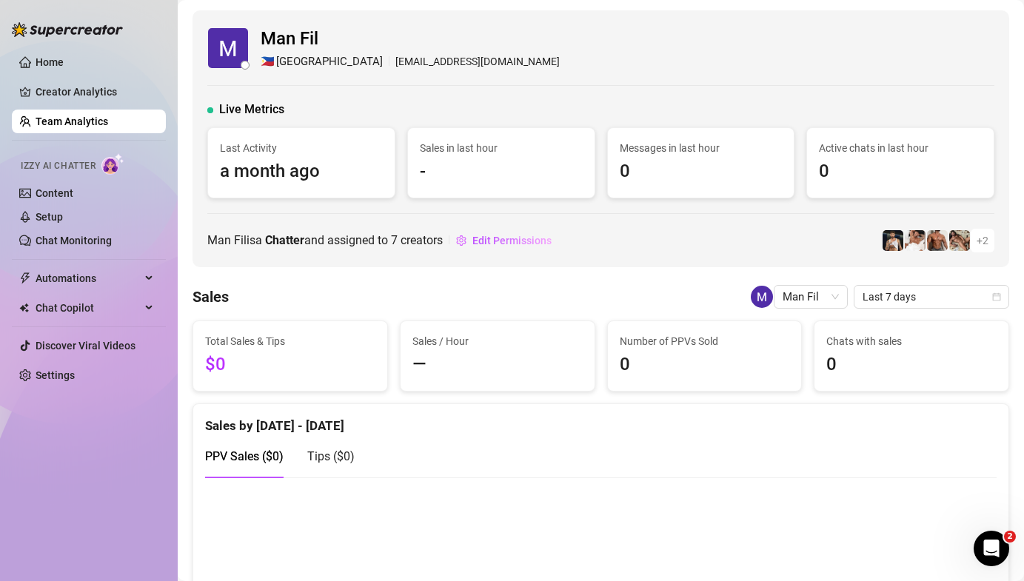
click at [61, 127] on link "Team Analytics" at bounding box center [72, 121] width 73 height 12
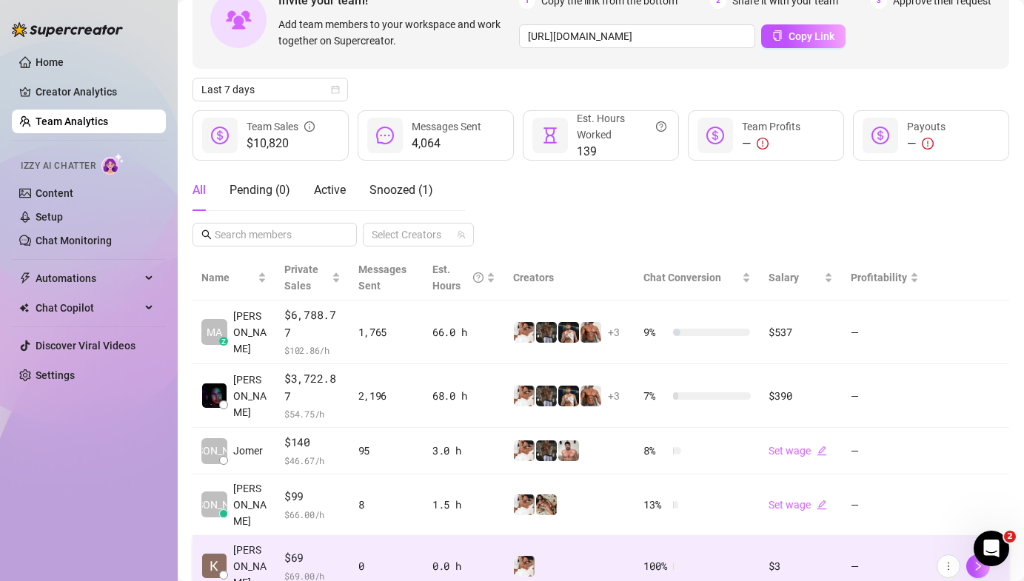
scroll to position [181, 0]
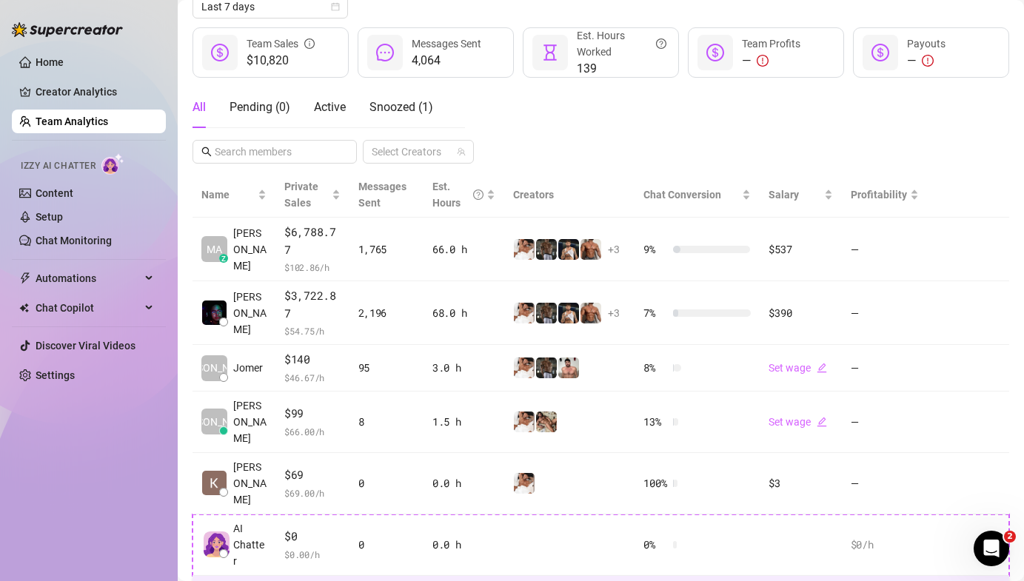
click at [918, 463] on link "Remove member" at bounding box center [884, 457] width 77 height 12
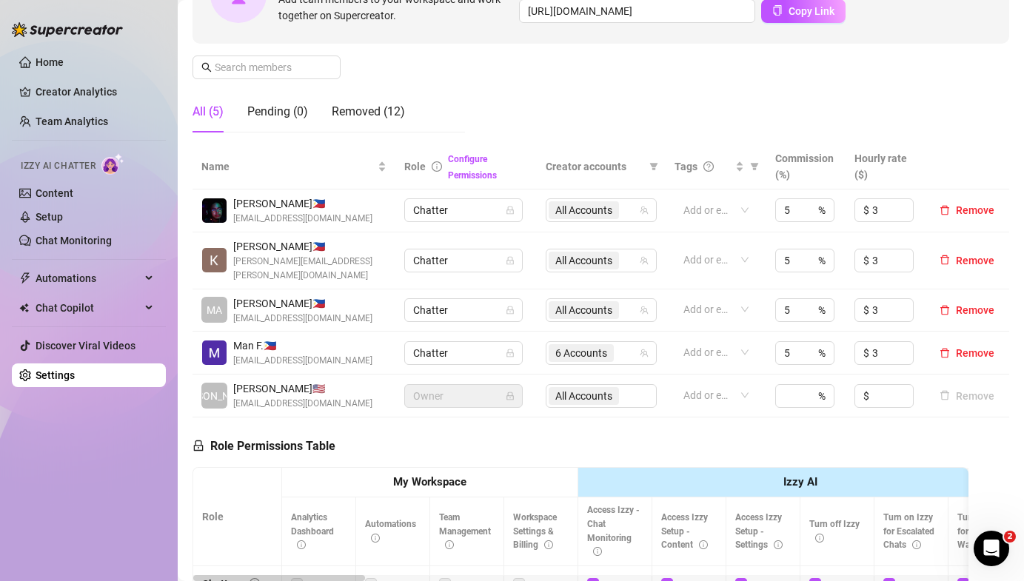
scroll to position [188, 0]
click at [376, 104] on div "Removed (12)" at bounding box center [368, 111] width 73 height 18
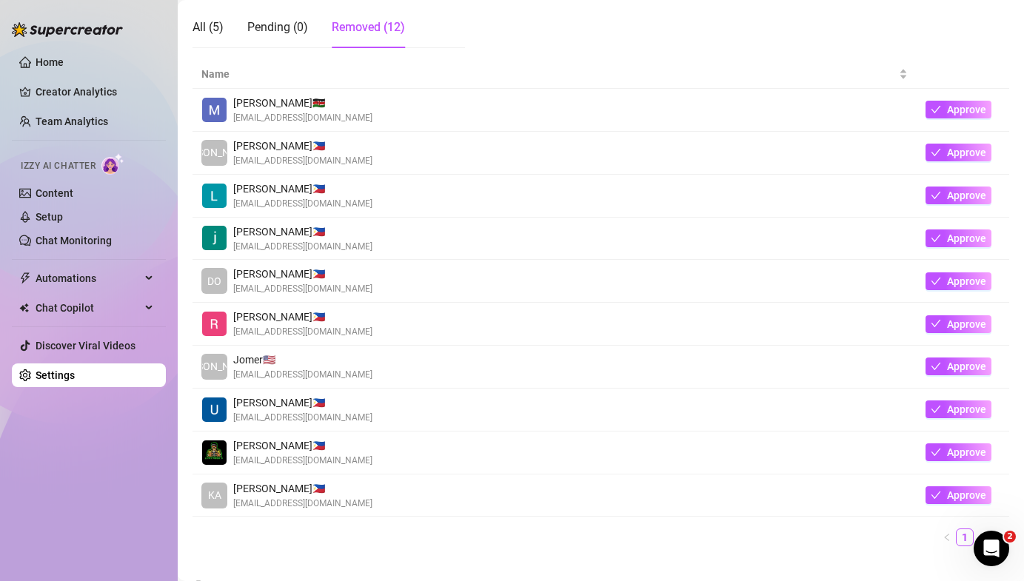
scroll to position [269, 0]
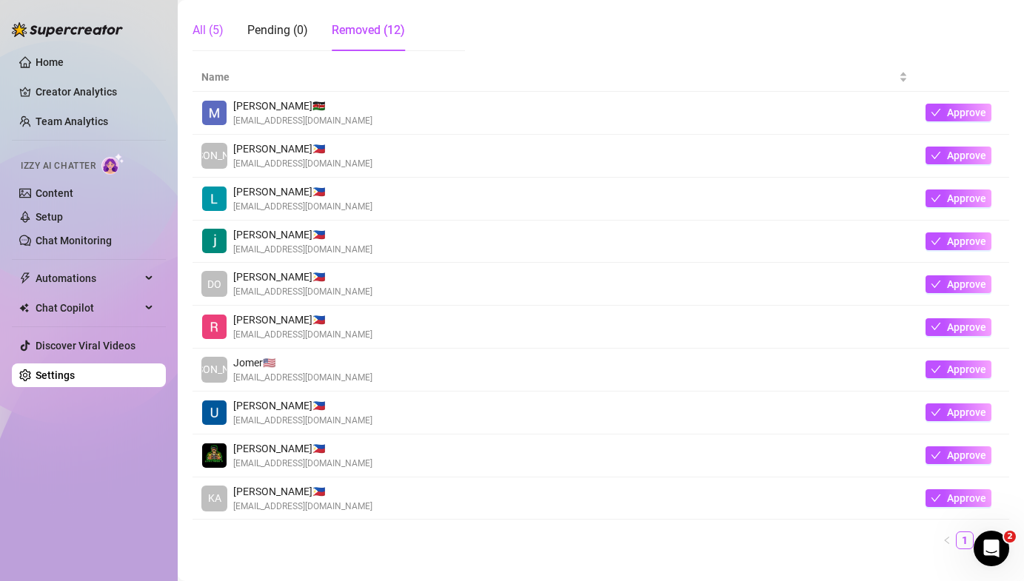
click at [217, 36] on div "All (5)" at bounding box center [207, 30] width 31 height 18
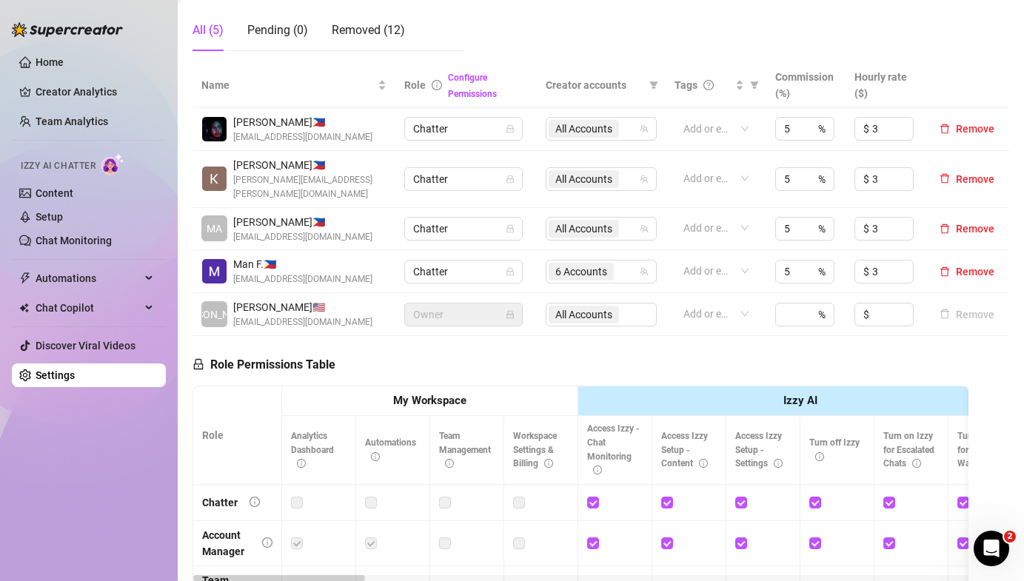
scroll to position [272, 0]
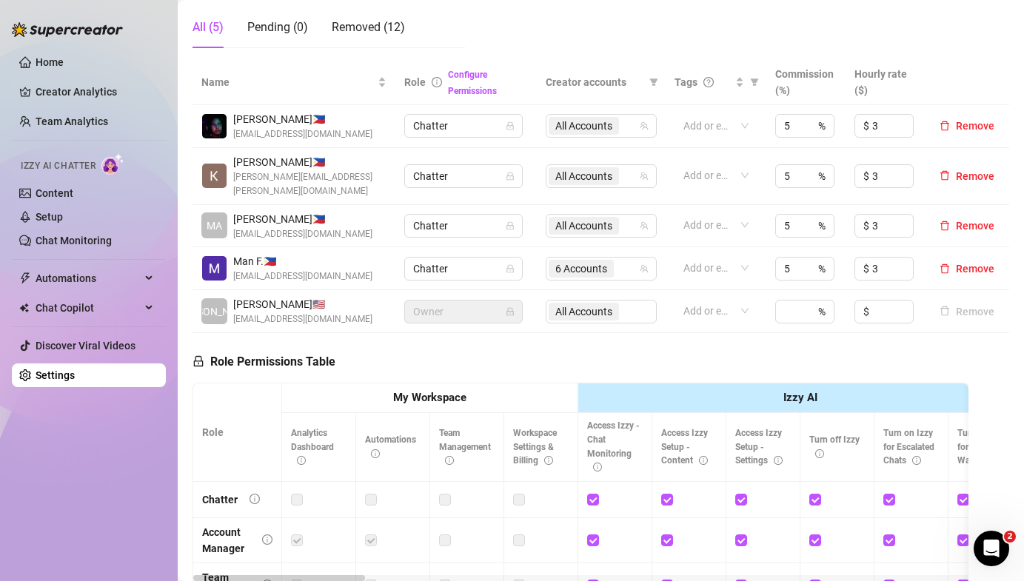
click at [371, 255] on div "Man F. 🇵🇭 fman3809@gmail.com" at bounding box center [293, 268] width 185 height 30
click at [605, 261] on span "6 Accounts" at bounding box center [581, 269] width 52 height 16
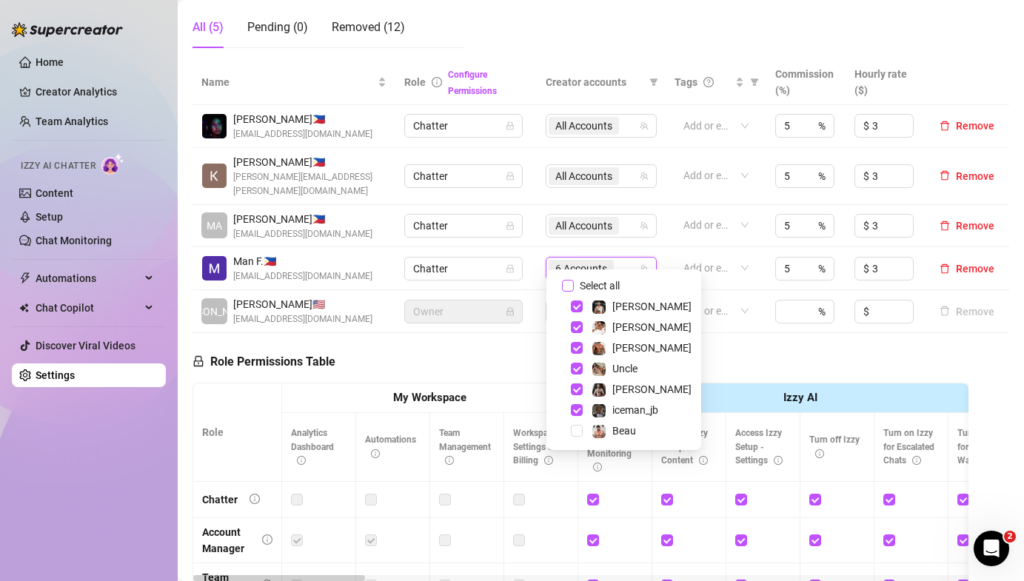
click at [565, 281] on input "Select all" at bounding box center [568, 286] width 12 height 12
checkbox input "true"
click at [714, 217] on div at bounding box center [707, 225] width 61 height 21
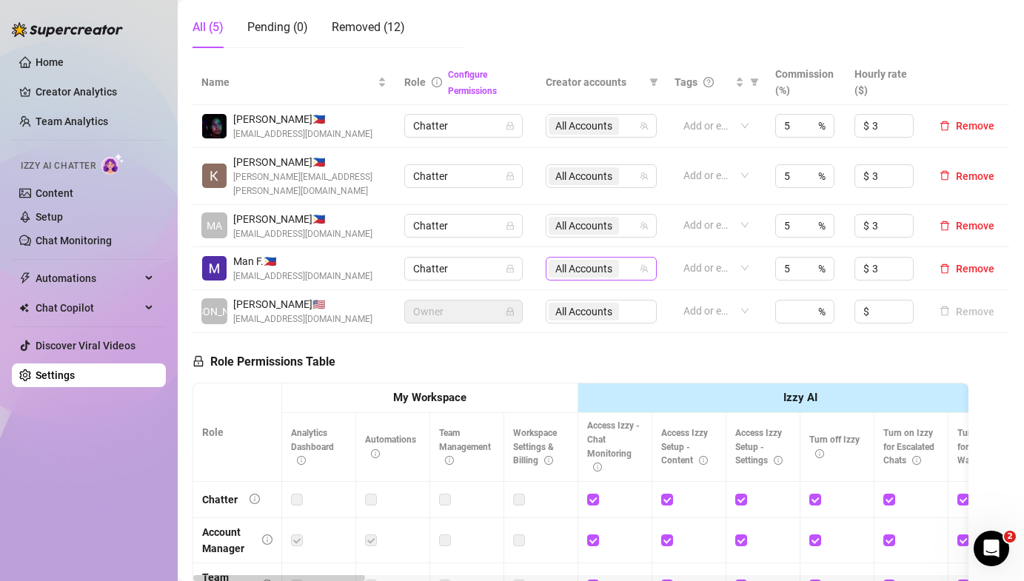
click at [650, 257] on div "All Accounts" at bounding box center [601, 269] width 111 height 24
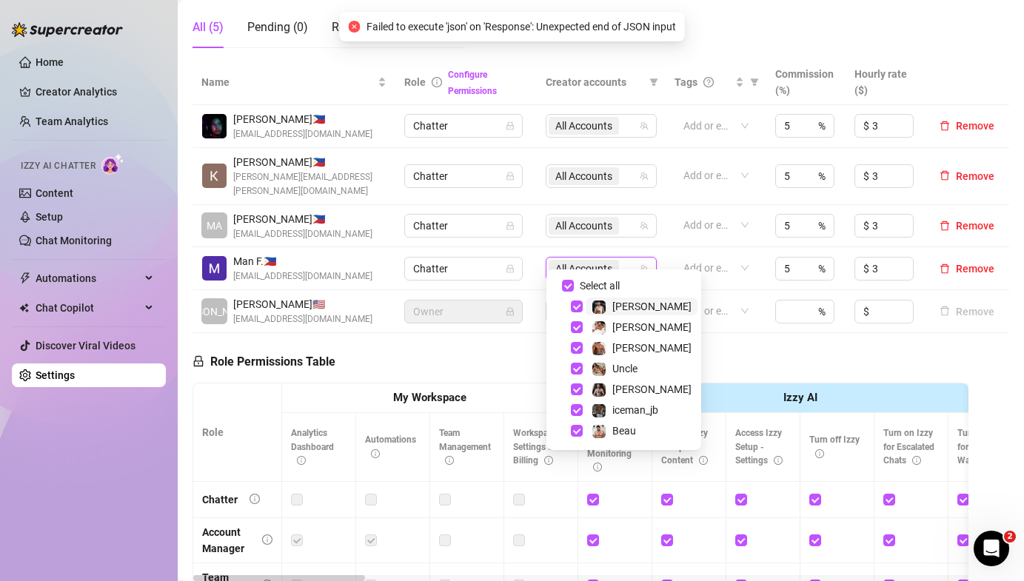
click at [668, 247] on td "Add or enter new" at bounding box center [715, 268] width 101 height 43
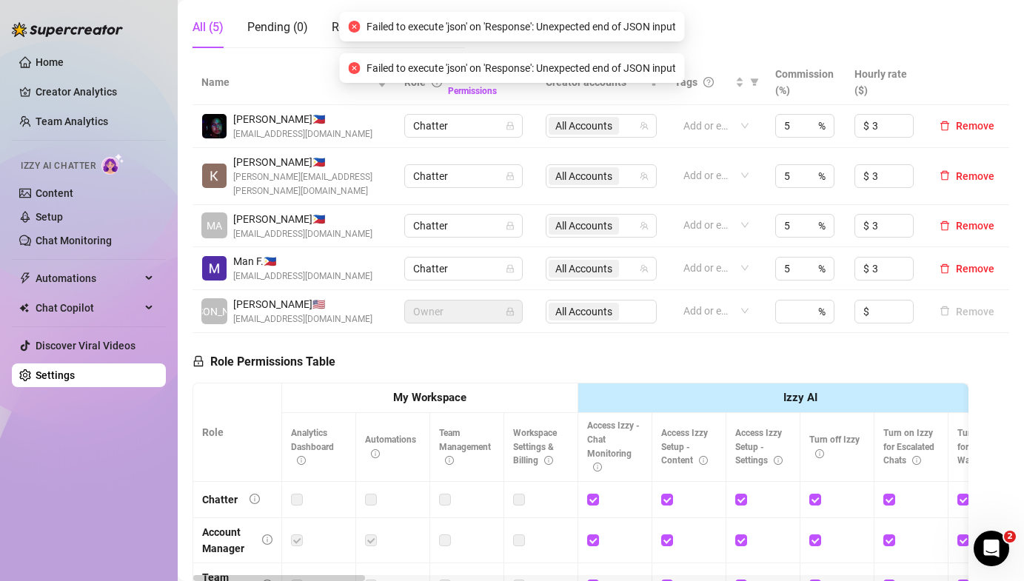
drag, startPoint x: 982, startPoint y: 533, endPoint x: 1956, endPoint y: 1061, distance: 1107.2
click at [982, 533] on div "Open Intercom Messenger" at bounding box center [991, 548] width 49 height 49
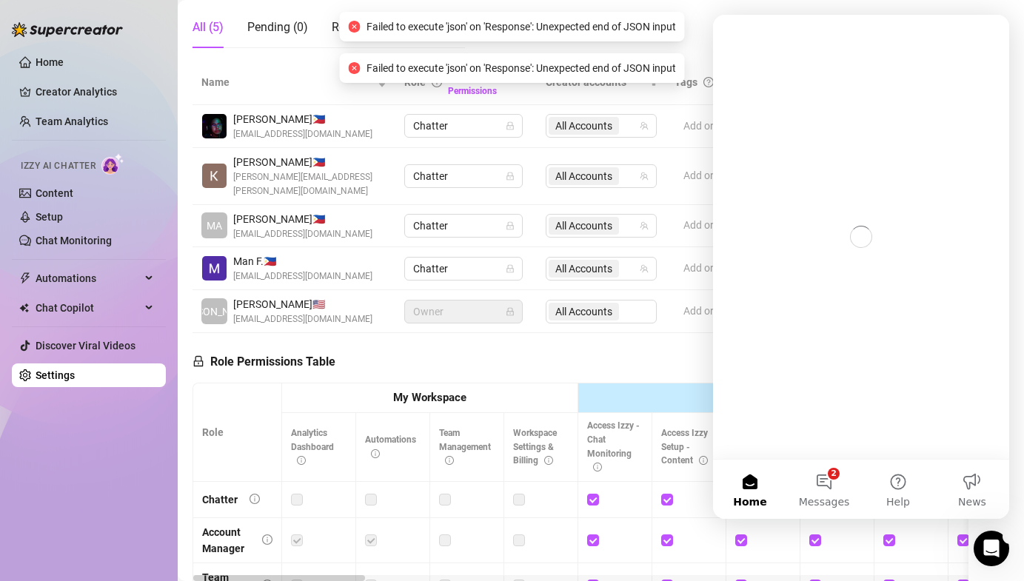
scroll to position [0, 0]
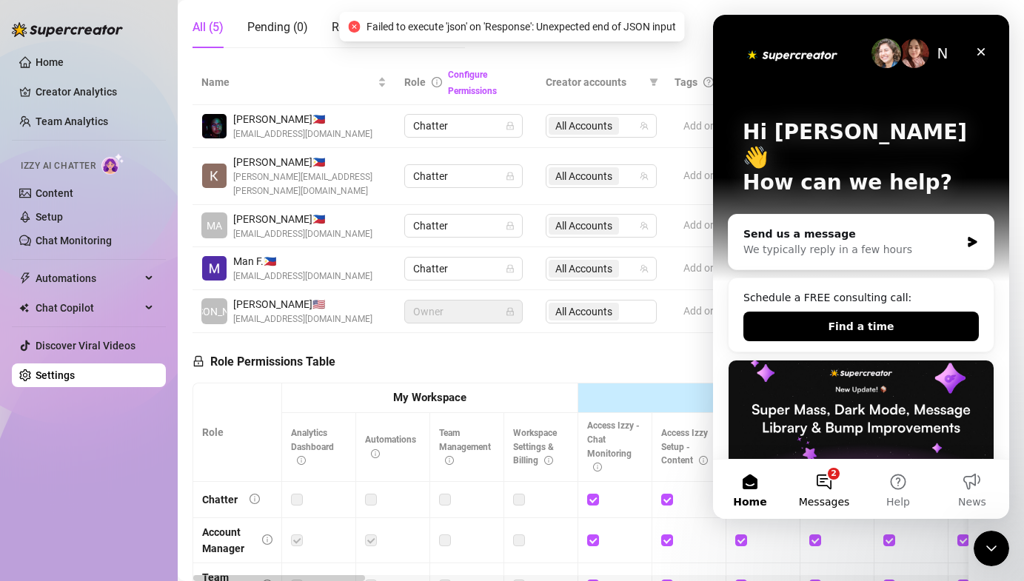
click at [808, 485] on button "2 Messages" at bounding box center [824, 489] width 74 height 59
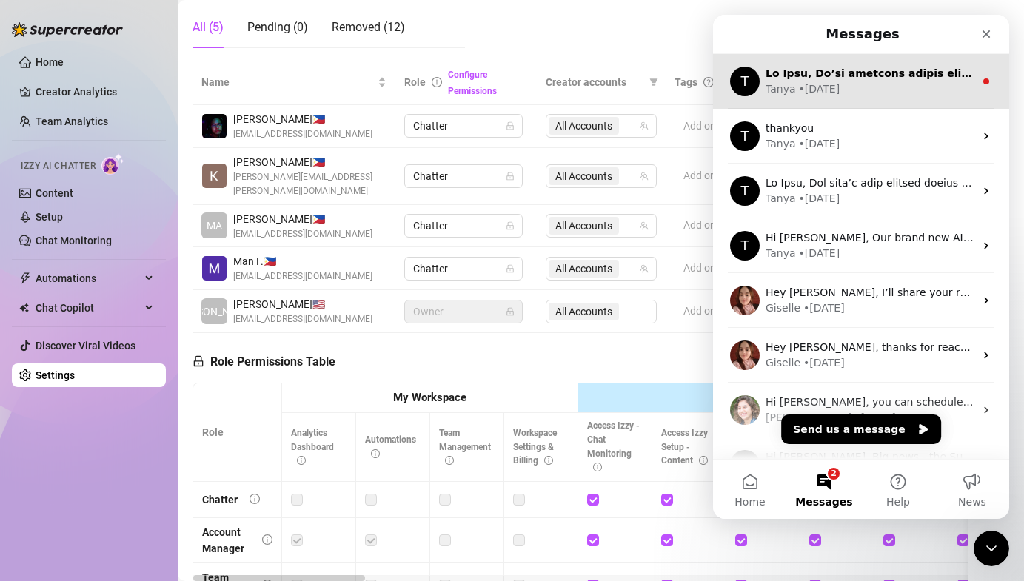
click at [813, 90] on div "• 1d ago" at bounding box center [819, 89] width 41 height 16
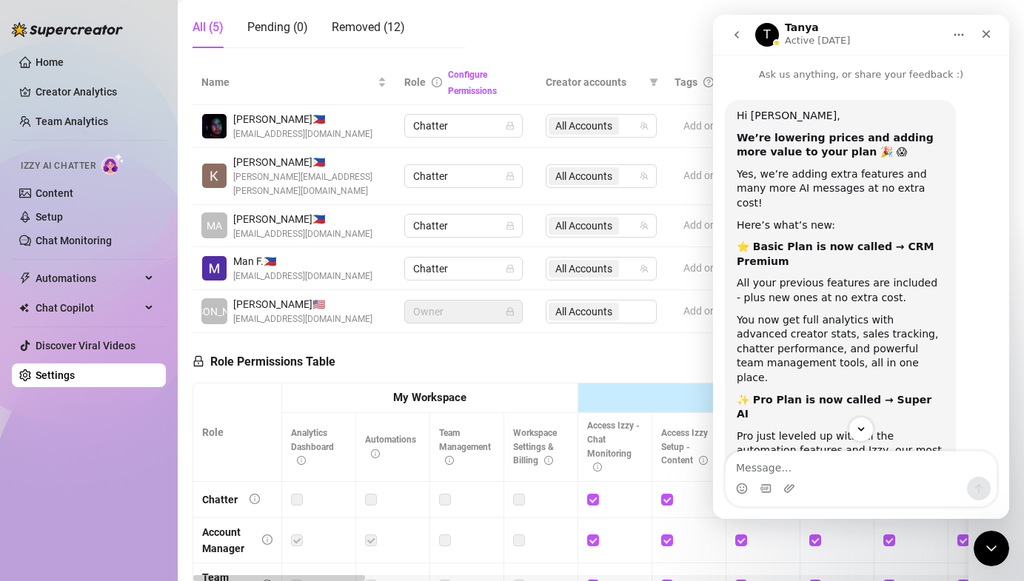
click at [566, 333] on div "Role Permissions Table Role My Workspace Izzy AI OnlyFans Side Menu OnlyFans Ch…" at bounding box center [580, 546] width 776 height 426
click at [984, 37] on icon "Close" at bounding box center [986, 34] width 12 height 12
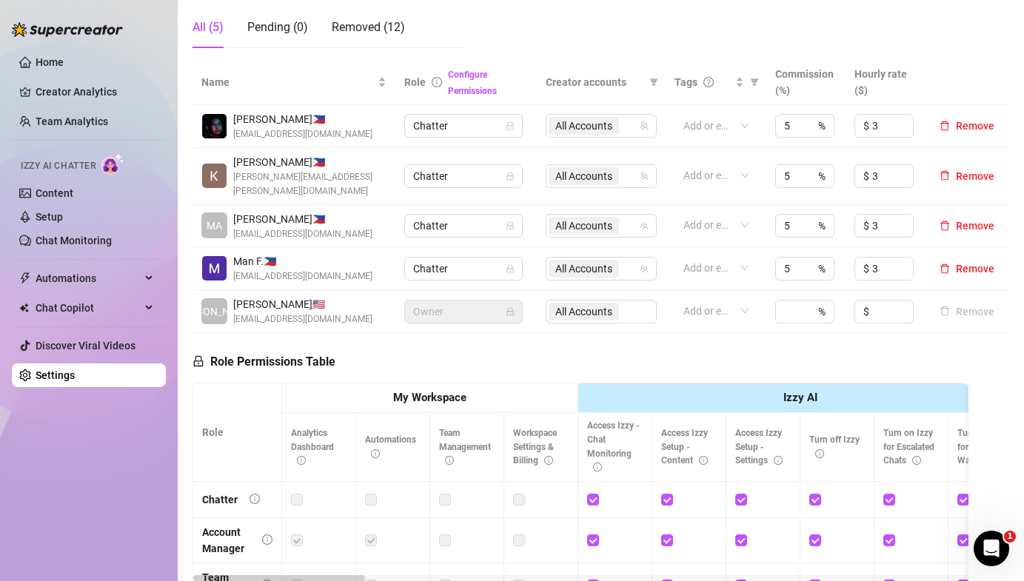
scroll to position [407, 0]
click at [274, 269] on span "[EMAIL_ADDRESS][DOMAIN_NAME]" at bounding box center [302, 276] width 139 height 14
click at [575, 261] on span "All Accounts" at bounding box center [583, 269] width 57 height 16
click at [48, 105] on ul "Home Creator Analytics Team Analytics Izzy AI Chatter Content Setup Chat Monito…" at bounding box center [89, 218] width 154 height 349
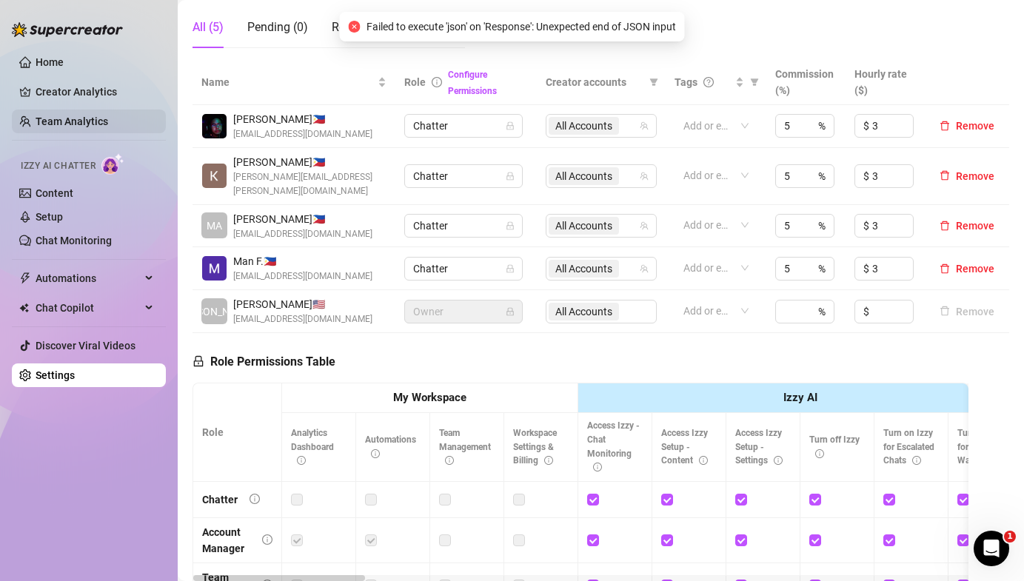
click at [45, 123] on link "Team Analytics" at bounding box center [72, 121] width 73 height 12
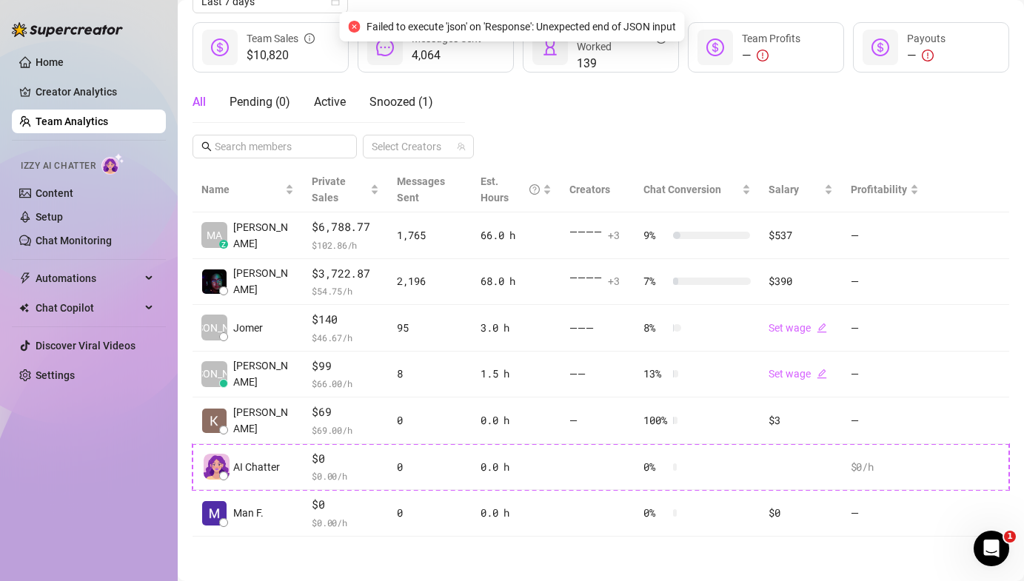
scroll to position [201, 0]
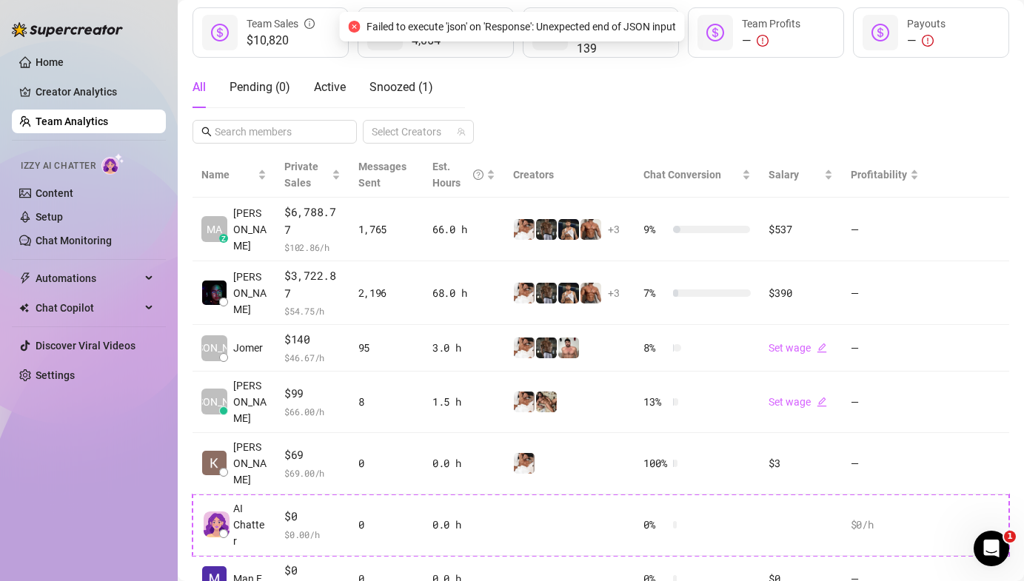
click at [56, 121] on link "Team Analytics" at bounding box center [72, 121] width 73 height 12
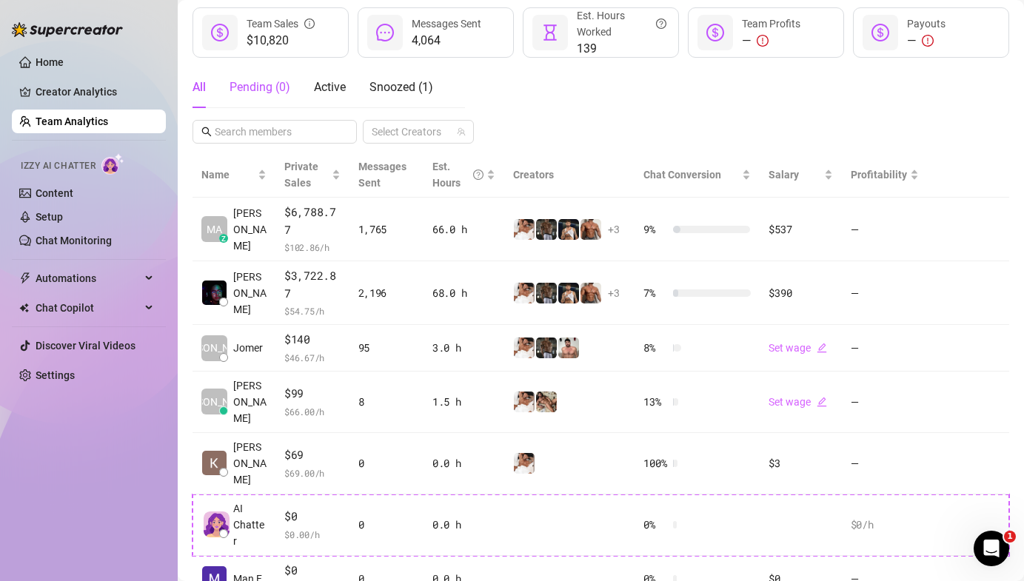
click at [258, 81] on div "Pending ( 0 )" at bounding box center [259, 87] width 61 height 18
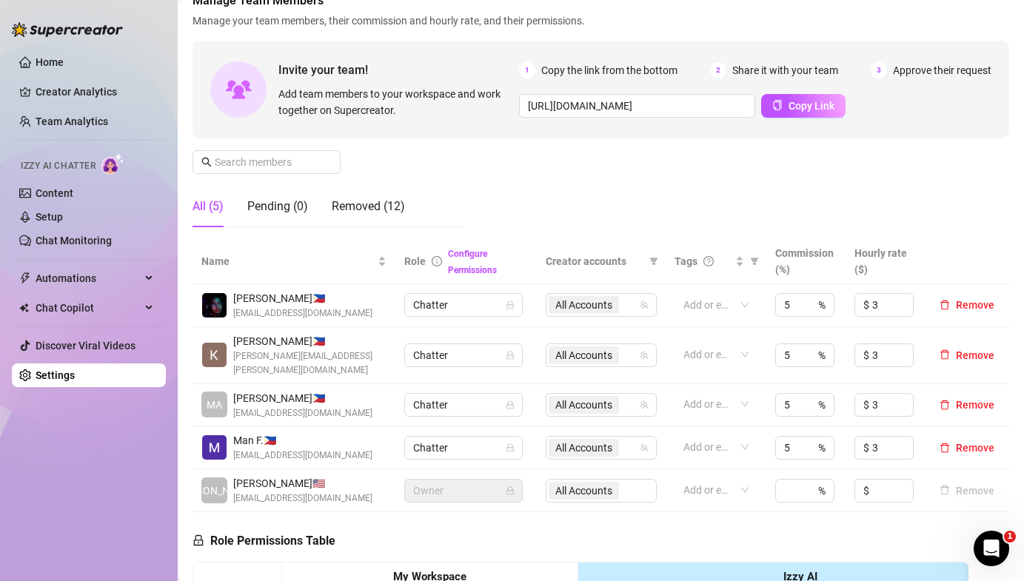
scroll to position [110, 0]
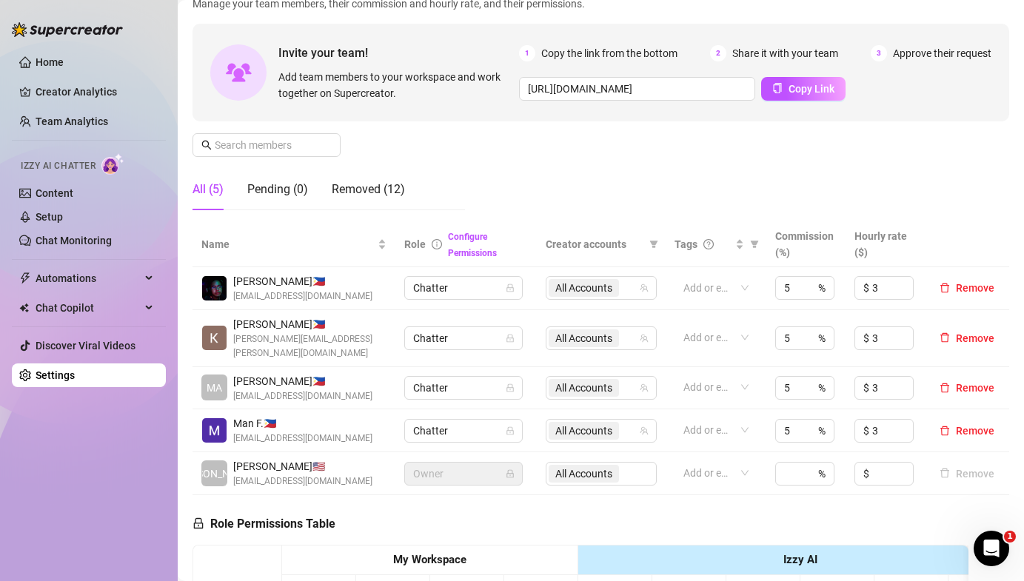
click at [122, 361] on ul "Home Creator Analytics Team Analytics Izzy AI Chatter Content Setup Chat Monito…" at bounding box center [89, 218] width 154 height 349
click at [75, 372] on link "Settings" at bounding box center [55, 375] width 39 height 12
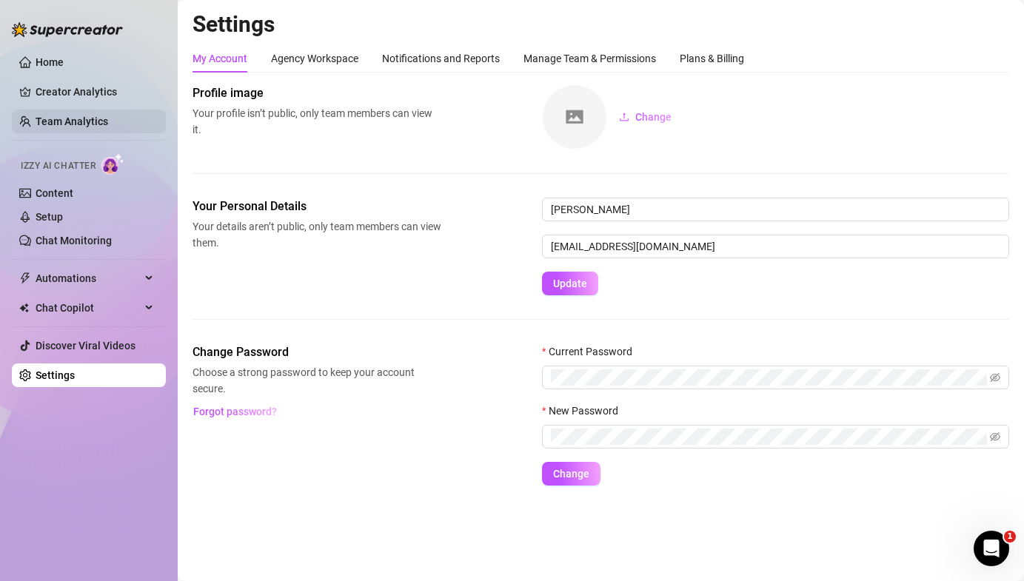
click at [55, 119] on link "Team Analytics" at bounding box center [72, 121] width 73 height 12
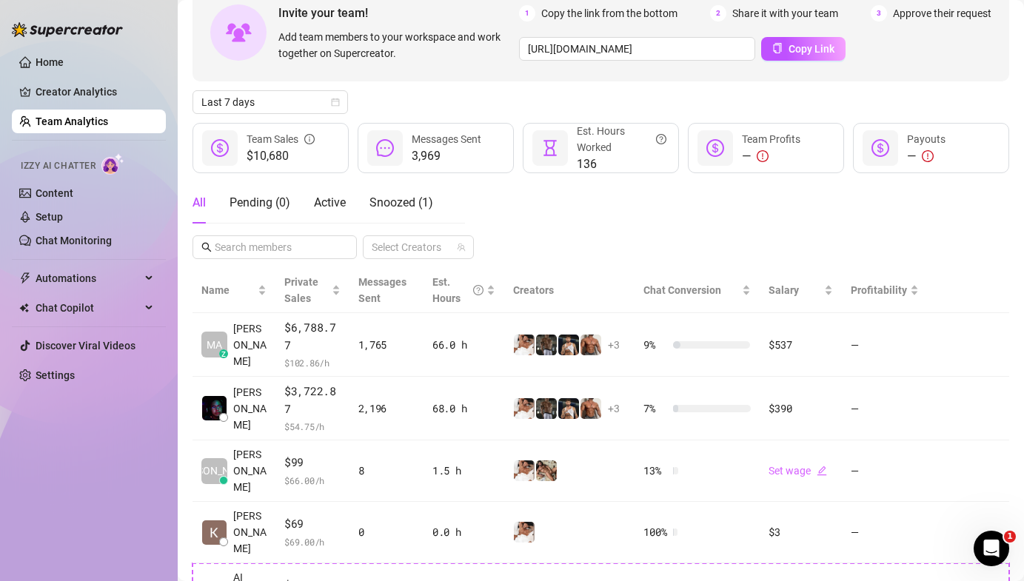
scroll to position [155, 0]
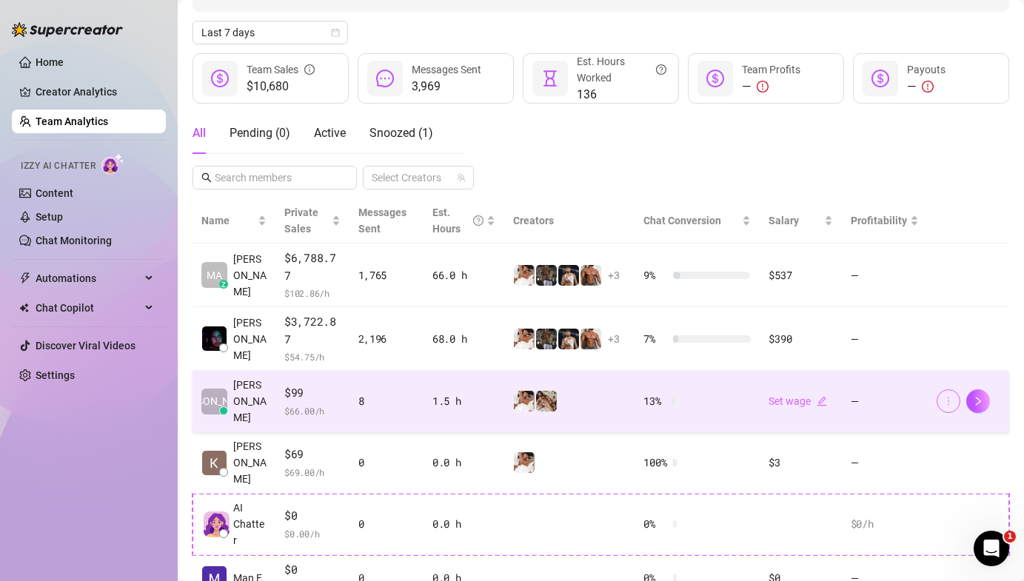
click at [951, 395] on span "button" at bounding box center [948, 401] width 10 height 12
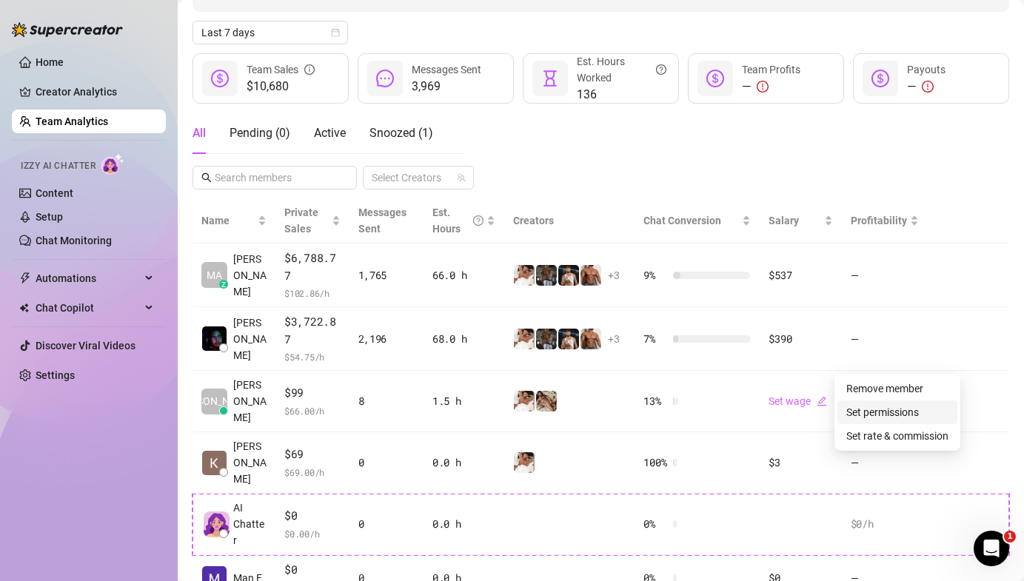
click at [876, 411] on link "Set permissions" at bounding box center [882, 412] width 73 height 12
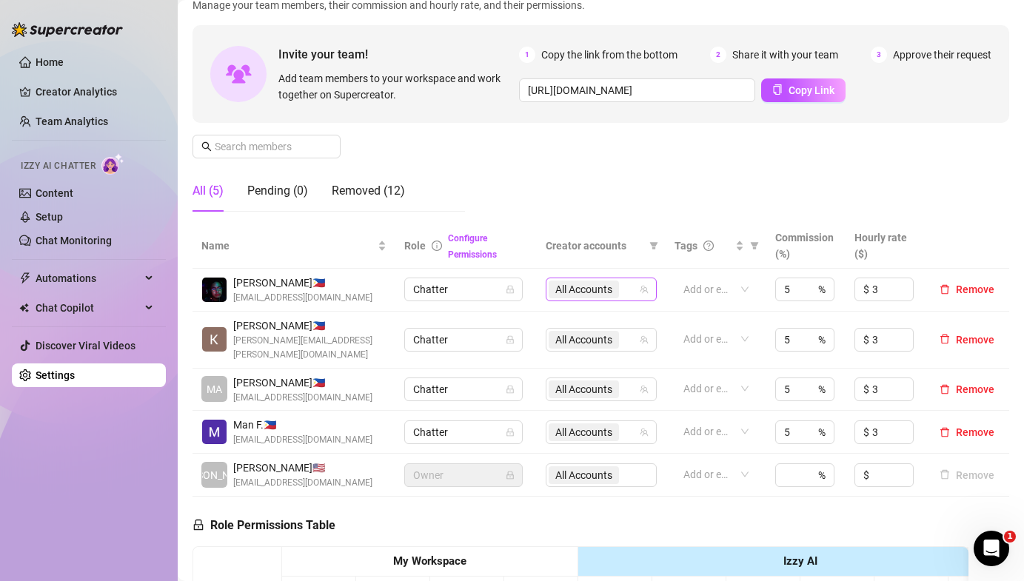
scroll to position [113, 0]
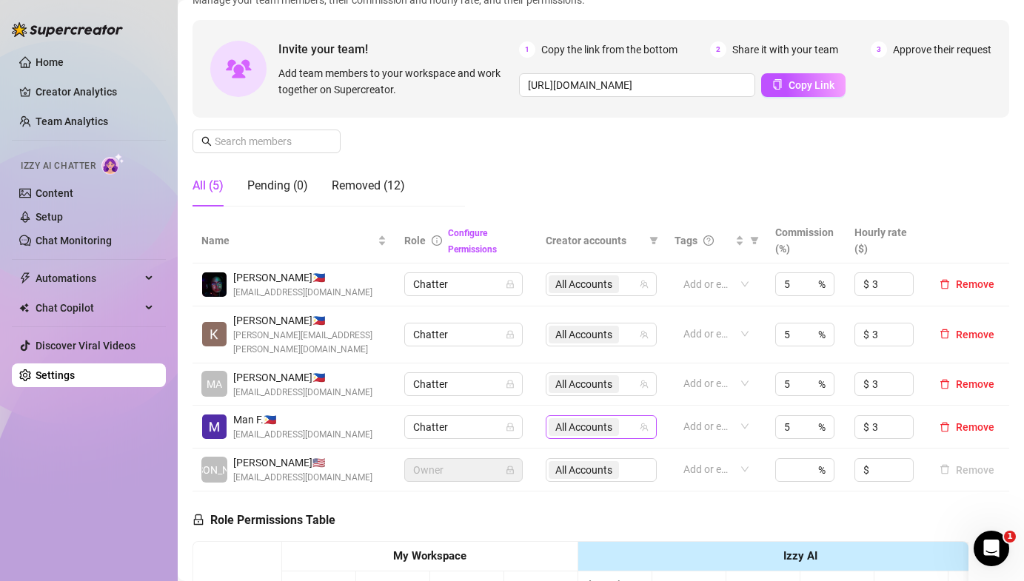
click at [574, 424] on div "All Accounts" at bounding box center [601, 427] width 111 height 24
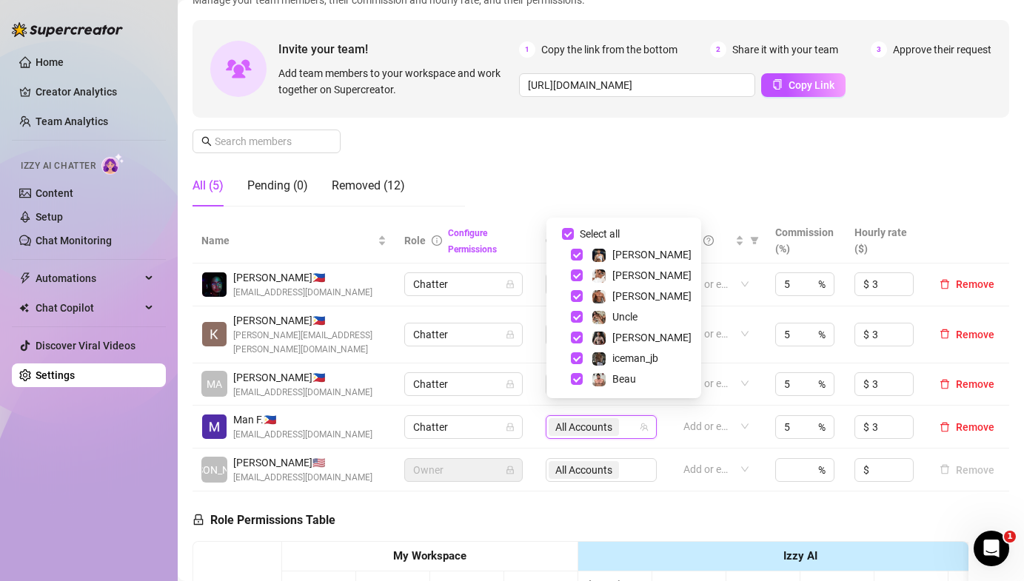
click at [764, 422] on td "Add or enter new" at bounding box center [715, 427] width 101 height 43
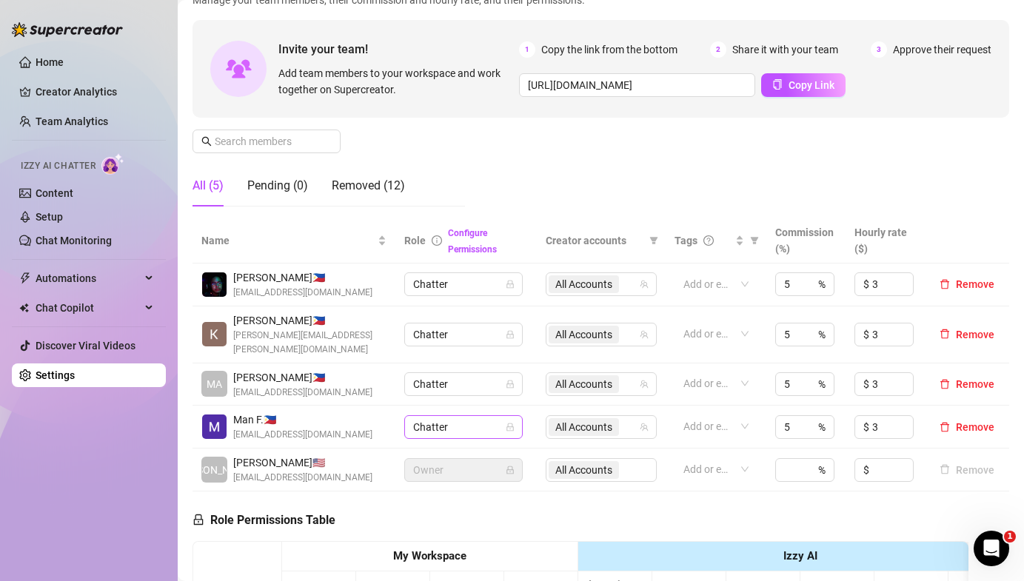
click at [460, 417] on span "Chatter" at bounding box center [463, 427] width 101 height 22
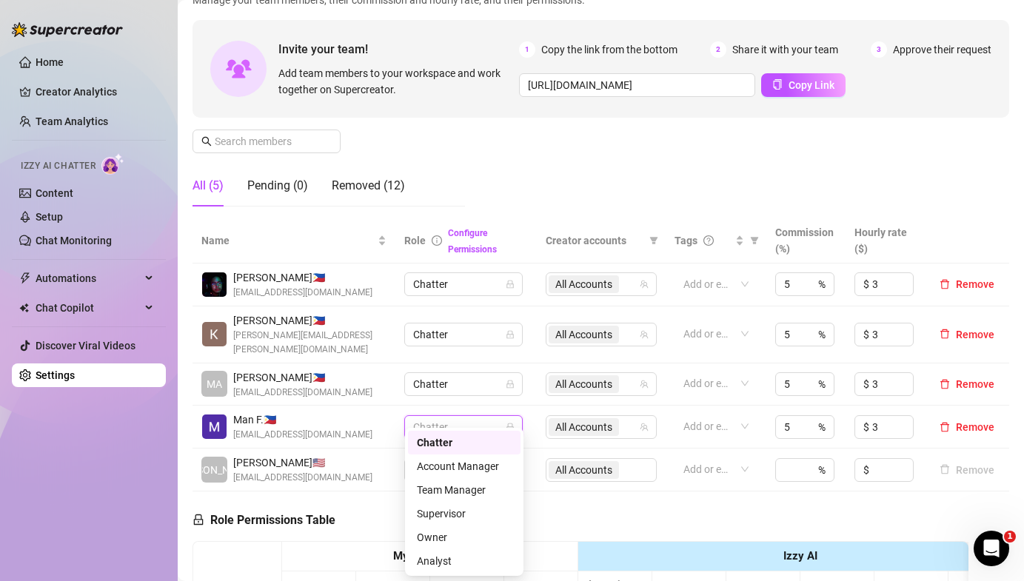
click at [446, 437] on div "Chatter" at bounding box center [464, 442] width 95 height 16
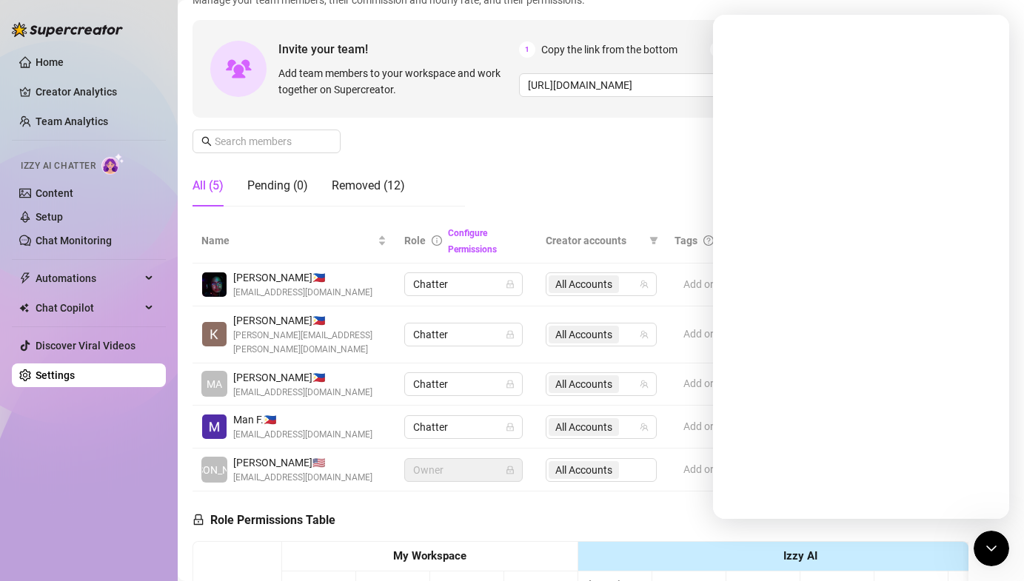
scroll to position [0, 0]
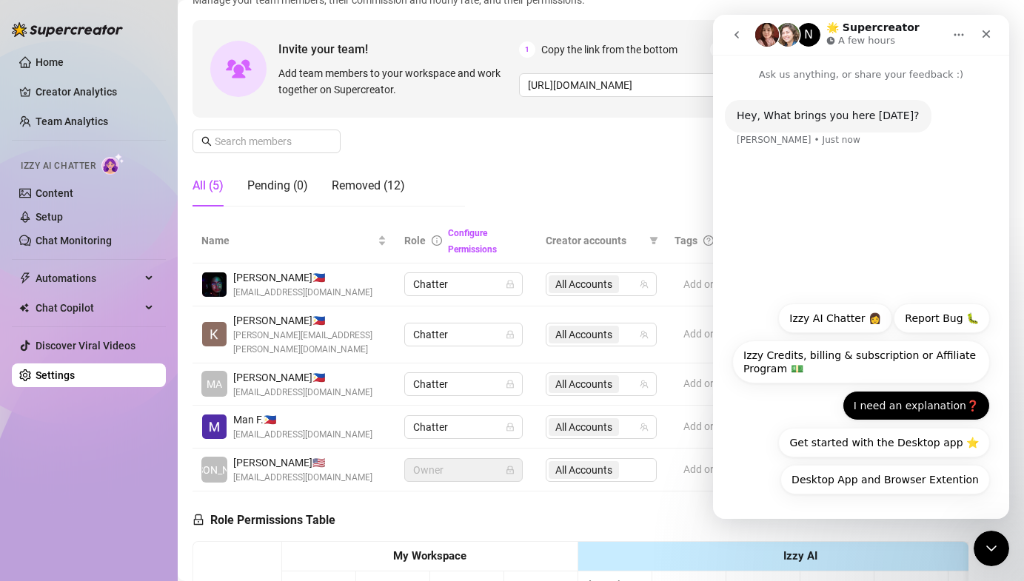
click at [888, 413] on button "I need an explanation❓" at bounding box center [915, 406] width 147 height 30
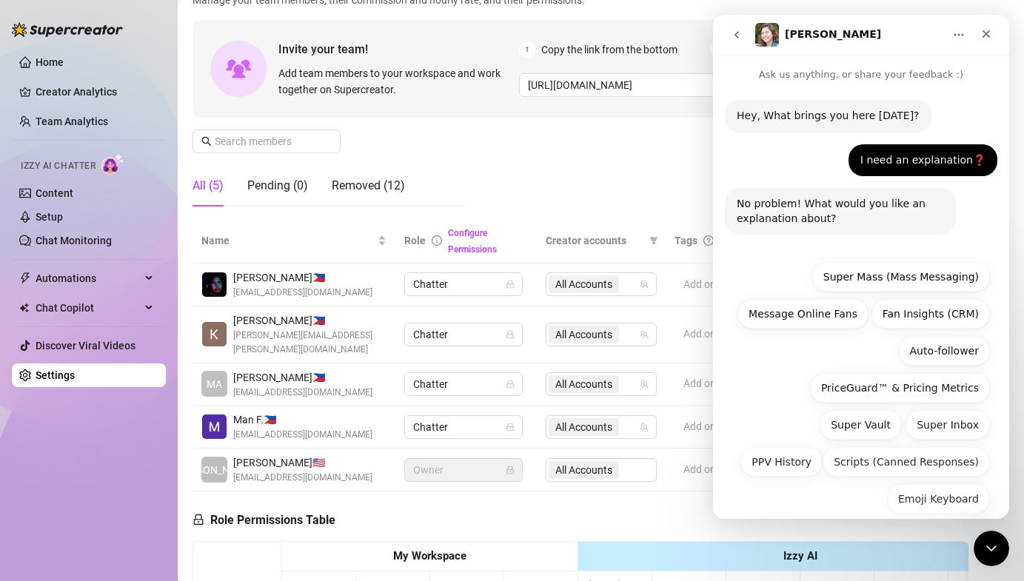
scroll to position [19, 0]
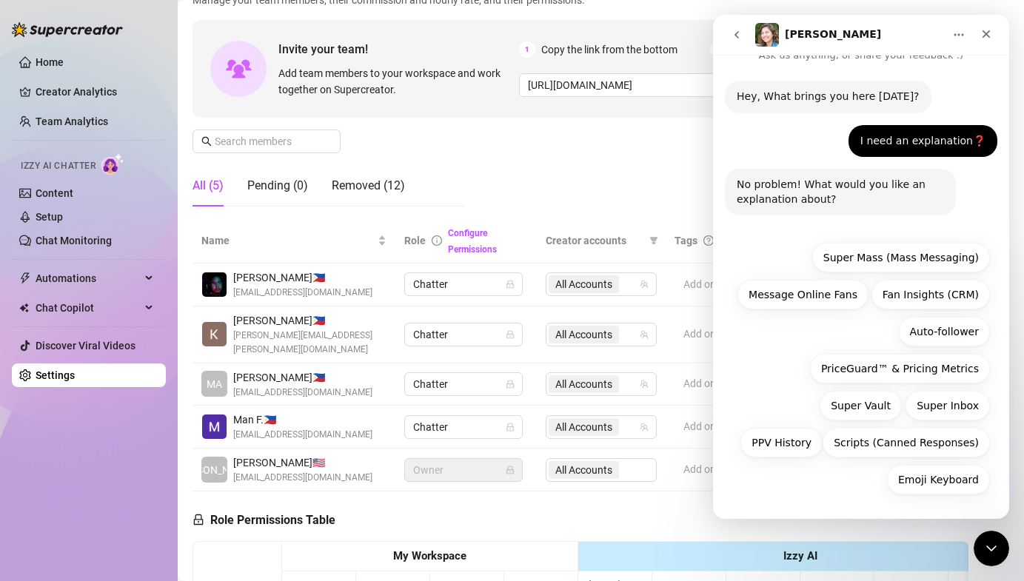
click at [829, 192] on div "No problem! What would you like an explanation about?" at bounding box center [839, 192] width 207 height 29
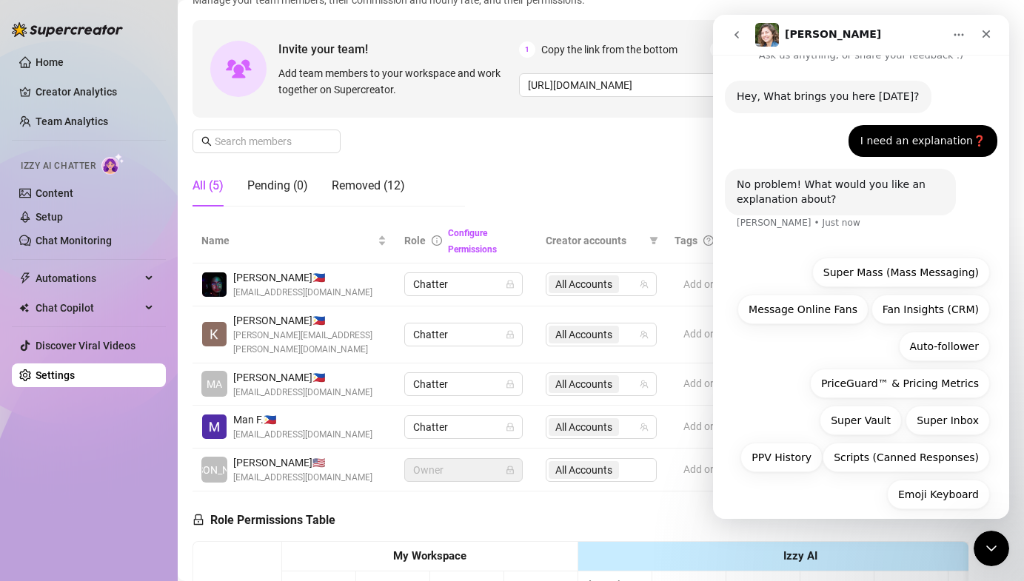
scroll to position [34, 0]
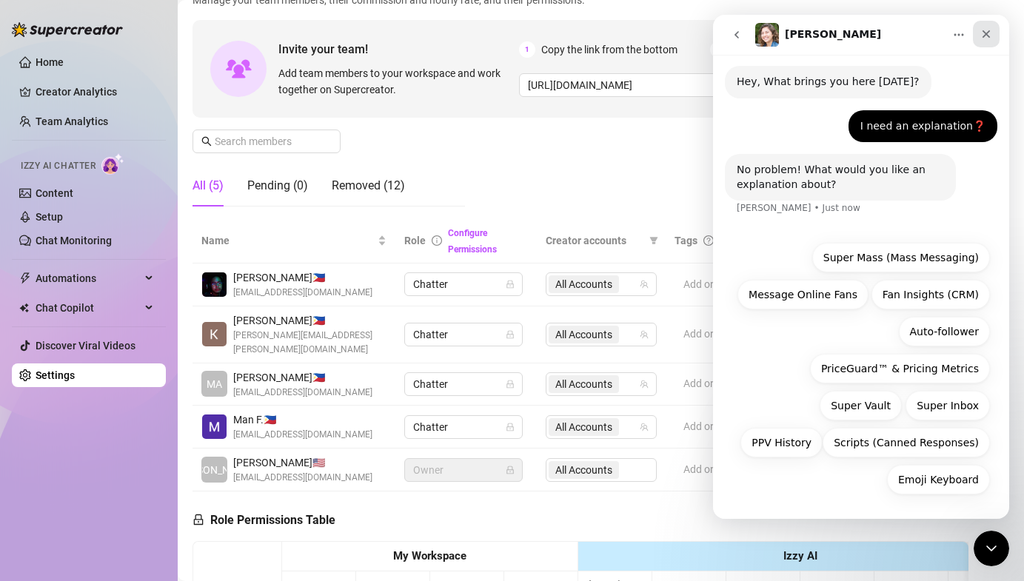
click at [985, 33] on icon "Close" at bounding box center [986, 34] width 8 height 8
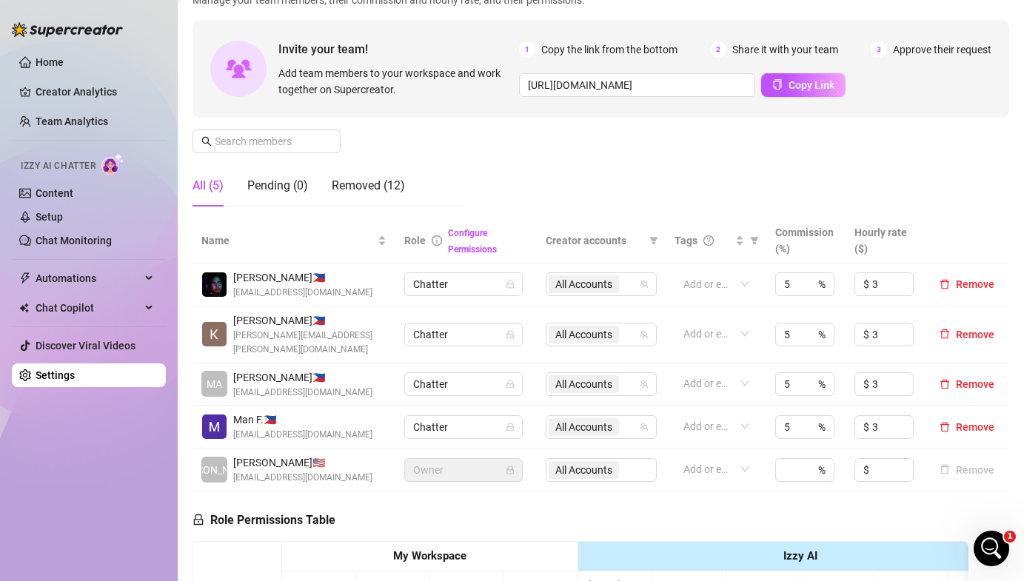
scroll to position [19, 0]
click at [370, 189] on div "Removed (12)" at bounding box center [368, 186] width 73 height 18
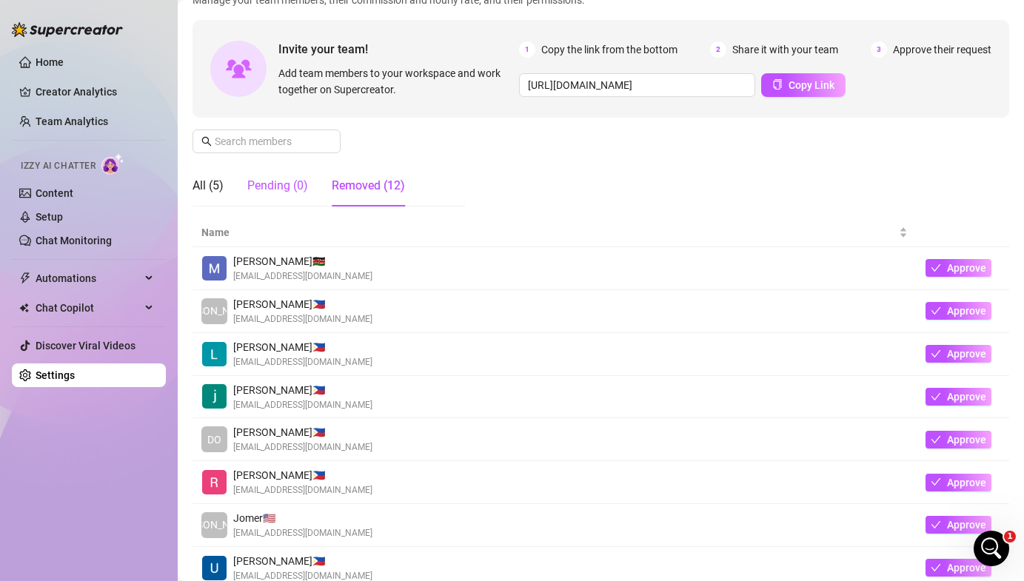
click at [286, 189] on div "Pending (0)" at bounding box center [277, 186] width 61 height 18
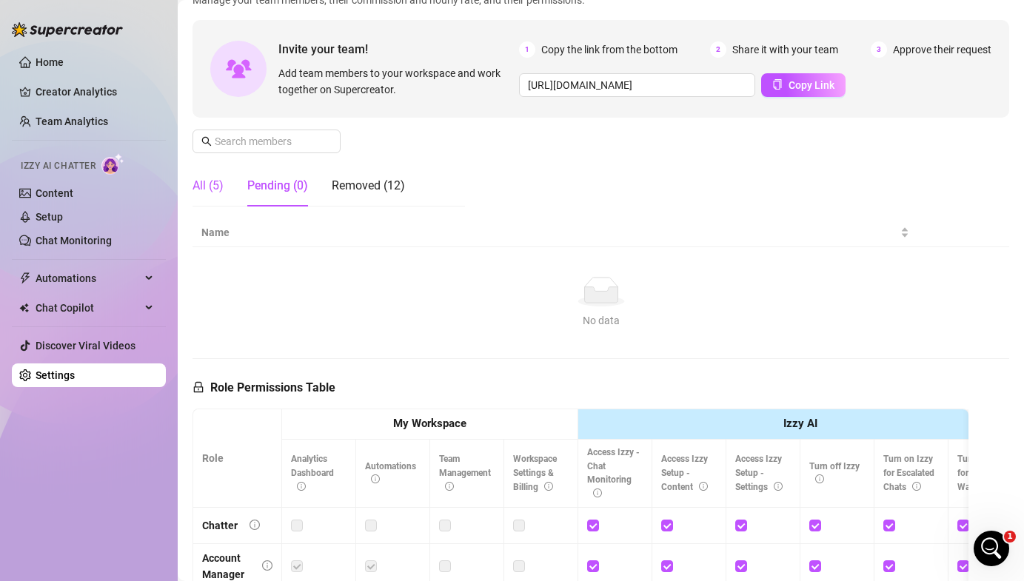
click at [209, 186] on div "All (5)" at bounding box center [207, 186] width 31 height 18
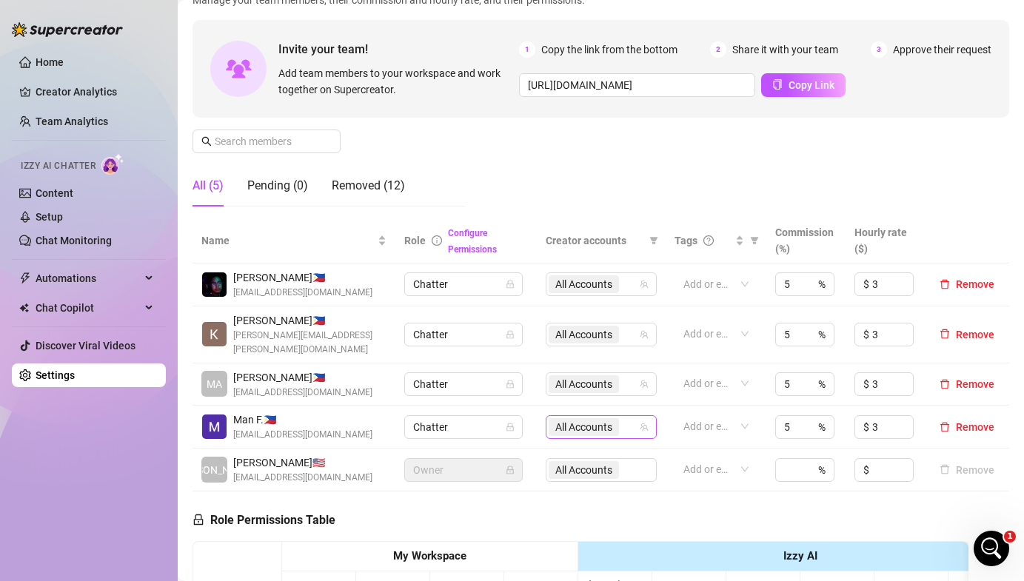
click at [603, 419] on span "All Accounts" at bounding box center [583, 427] width 57 height 16
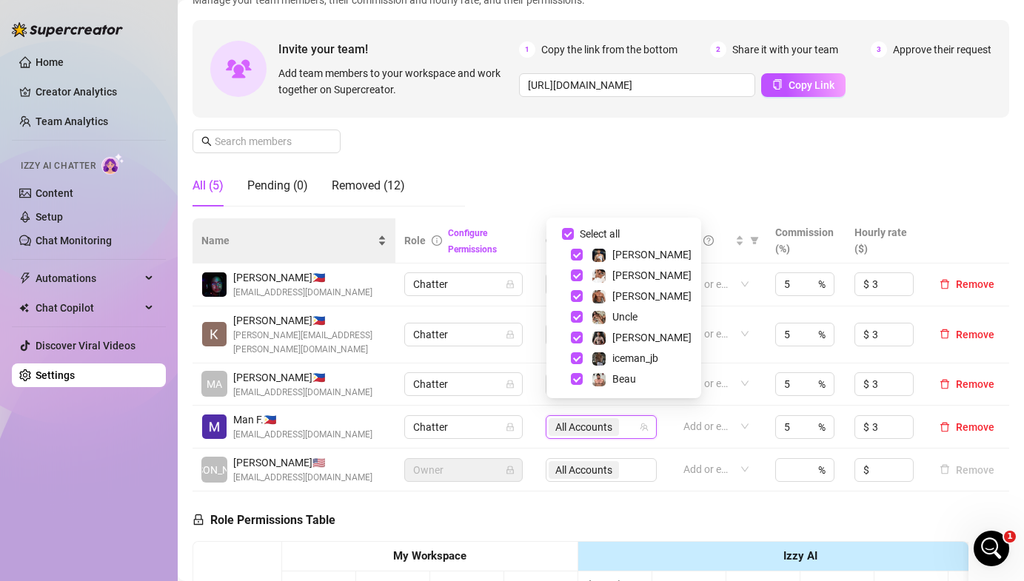
click at [286, 249] on div "Name" at bounding box center [293, 240] width 185 height 16
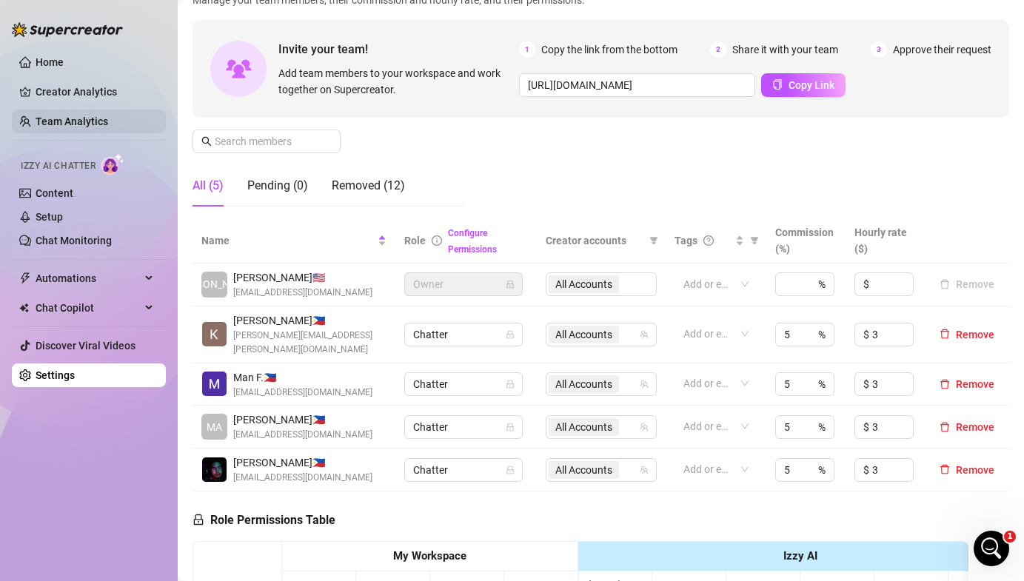
click at [108, 121] on link "Team Analytics" at bounding box center [72, 121] width 73 height 12
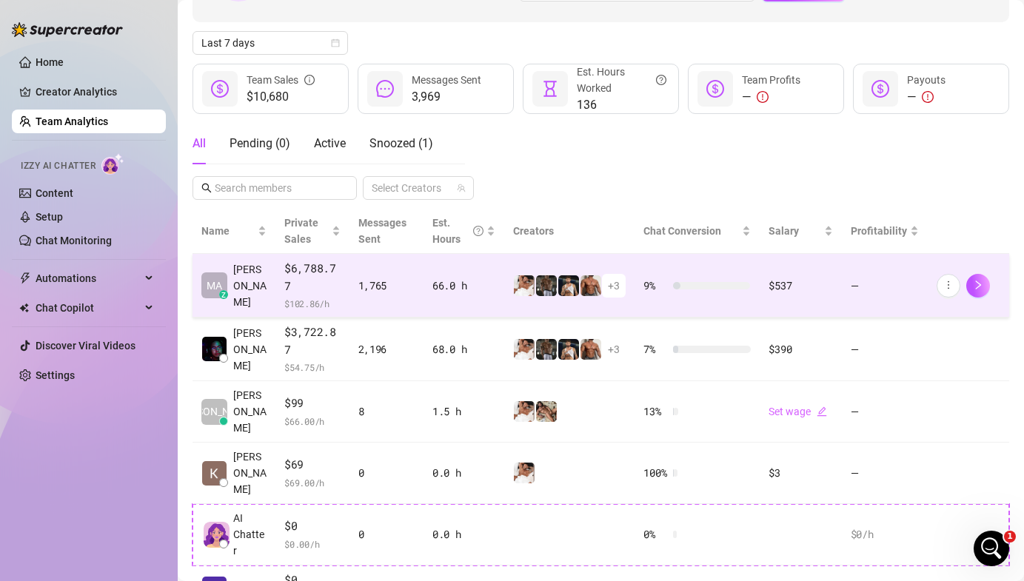
scroll to position [155, 0]
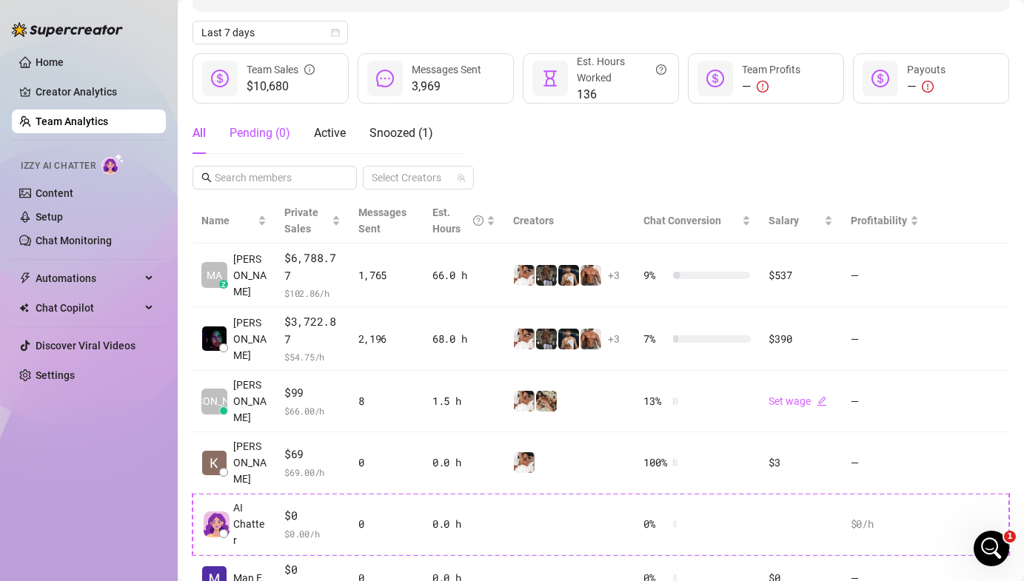
click at [266, 130] on div "Pending ( 0 )" at bounding box center [259, 133] width 61 height 18
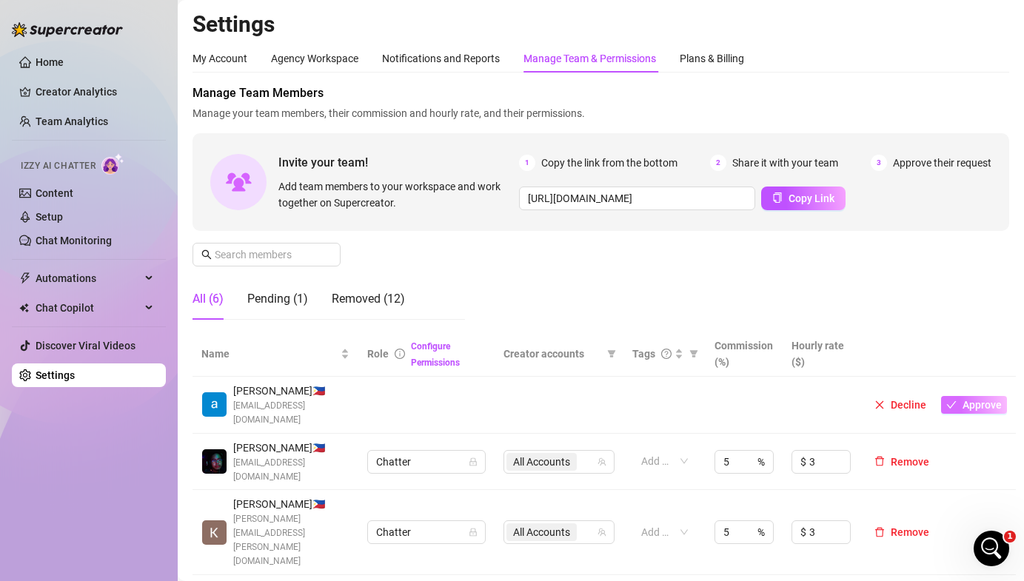
click at [967, 403] on button "Approve" at bounding box center [974, 405] width 66 height 18
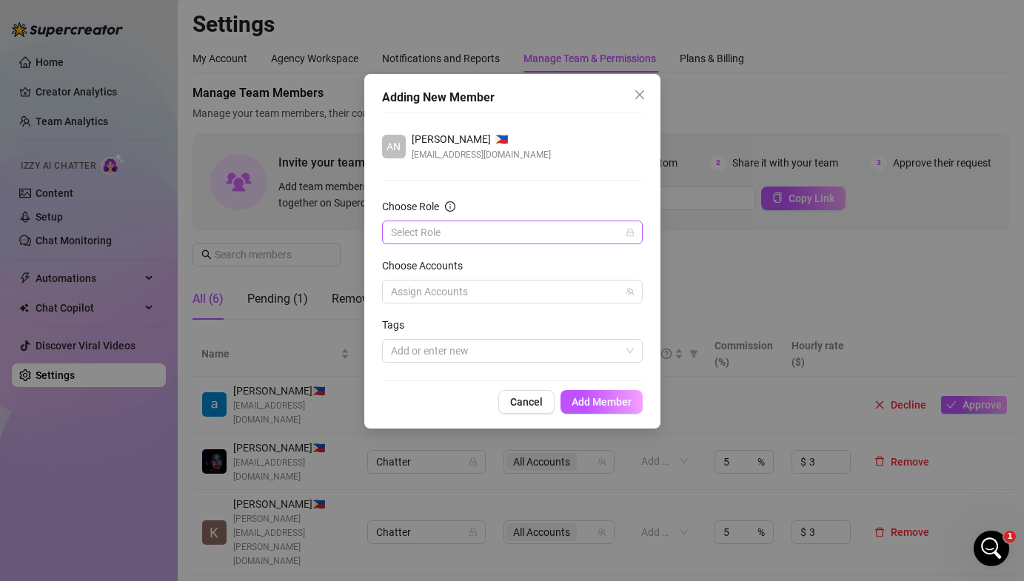
click at [444, 230] on input "Choose Role" at bounding box center [505, 232] width 229 height 22
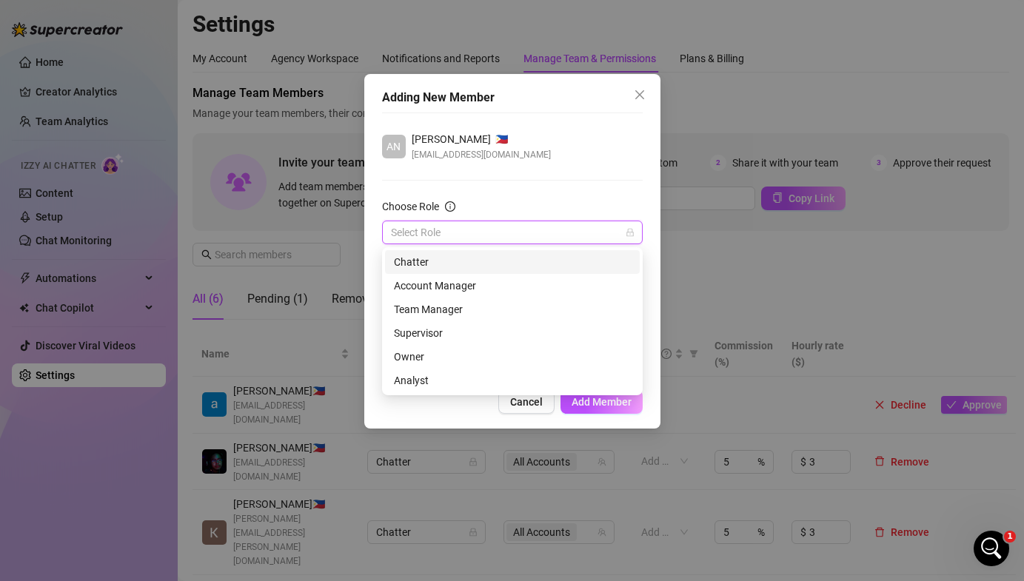
click at [432, 264] on div "Chatter" at bounding box center [512, 262] width 237 height 16
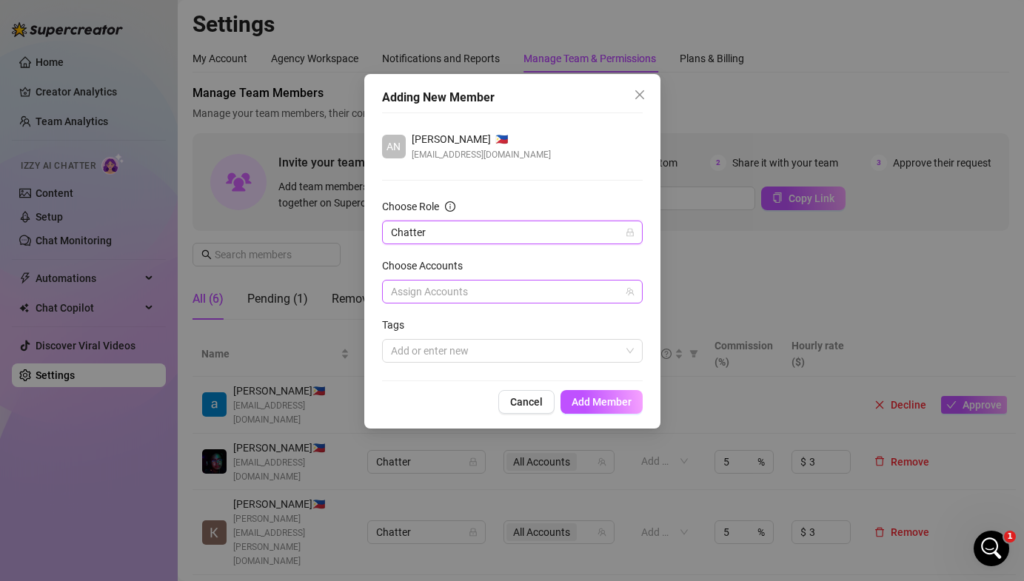
click at [417, 295] on div at bounding box center [504, 291] width 239 height 21
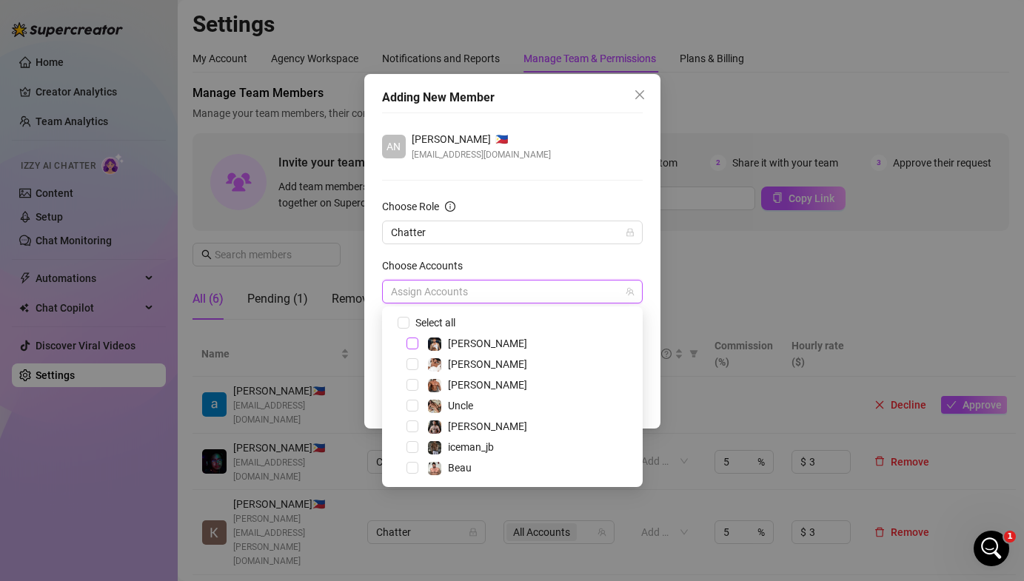
click at [409, 341] on span "Select tree node" at bounding box center [412, 344] width 12 height 12
click at [409, 364] on span "Select tree node" at bounding box center [412, 364] width 12 height 12
click at [409, 380] on span "Select tree node" at bounding box center [412, 385] width 12 height 12
click at [412, 400] on span "Select tree node" at bounding box center [412, 406] width 12 height 12
click at [411, 412] on div "Uncle" at bounding box center [512, 406] width 253 height 18
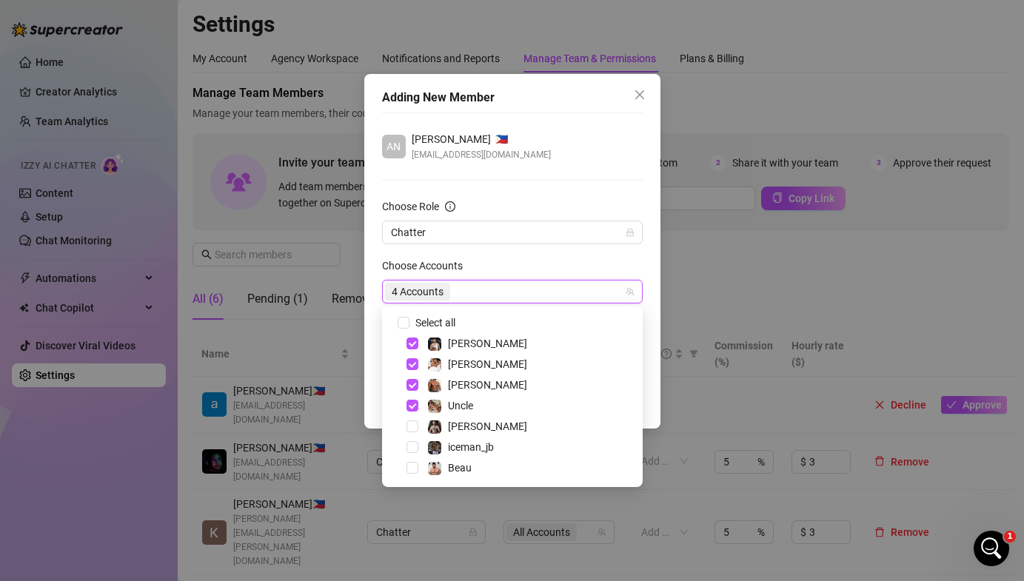
click at [411, 422] on span "Select tree node" at bounding box center [412, 426] width 12 height 12
click at [412, 434] on div "[PERSON_NAME]" at bounding box center [512, 426] width 253 height 18
click at [410, 447] on span "Select tree node" at bounding box center [412, 447] width 12 height 12
click at [410, 463] on span "Select tree node" at bounding box center [412, 468] width 12 height 12
checkbox input "true"
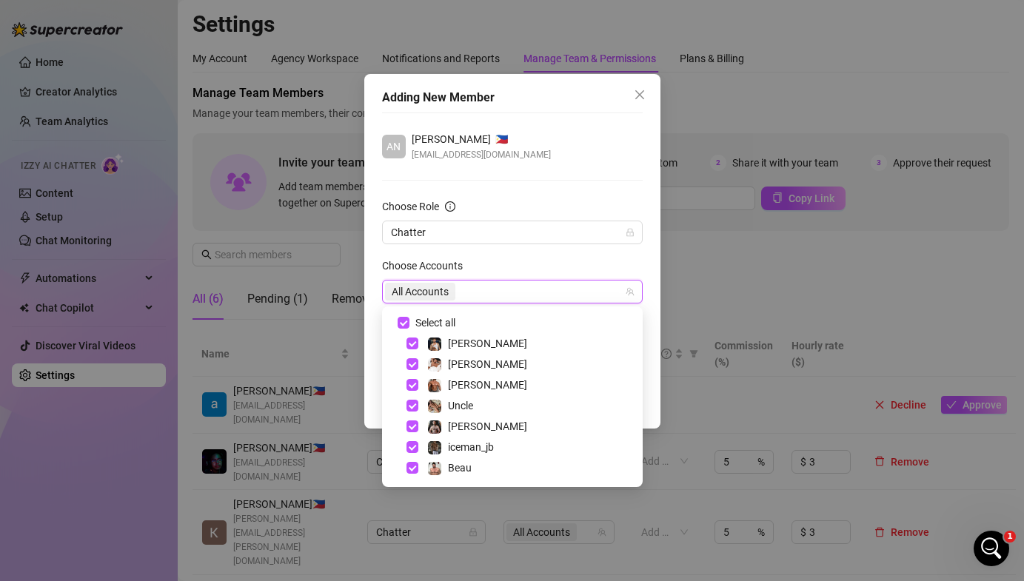
click at [369, 375] on div "Adding New Member AN anthony manuel 🇵🇭 anthonyym124@gmail.com Choose Role Chatt…" at bounding box center [512, 251] width 296 height 355
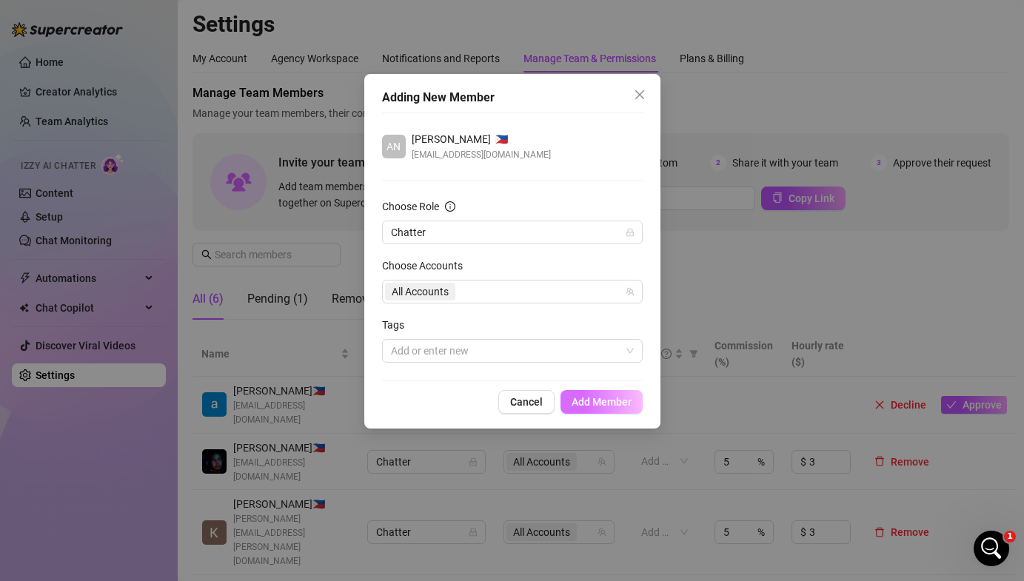
click at [574, 395] on button "Add Member" at bounding box center [601, 402] width 82 height 24
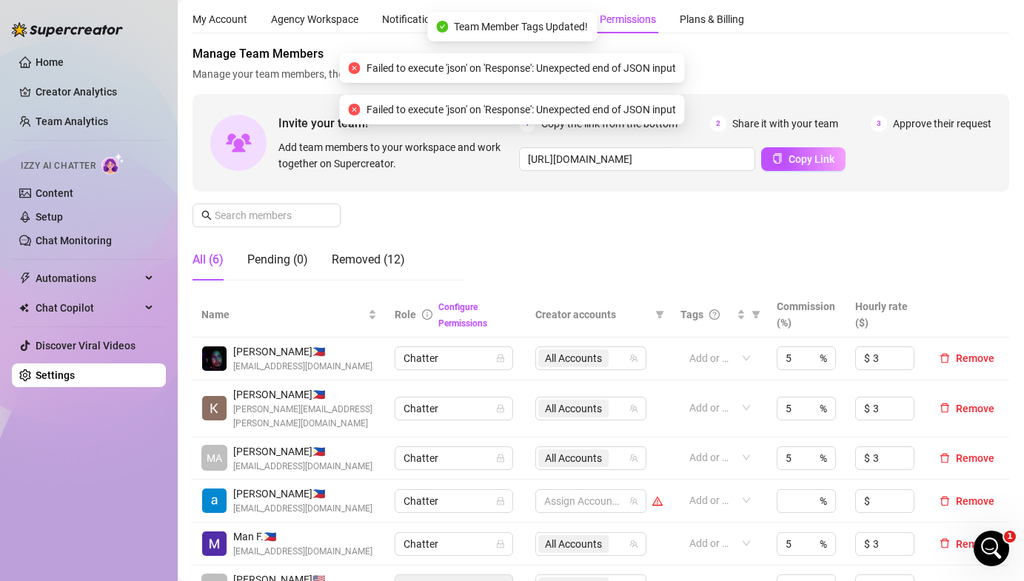
scroll to position [65, 0]
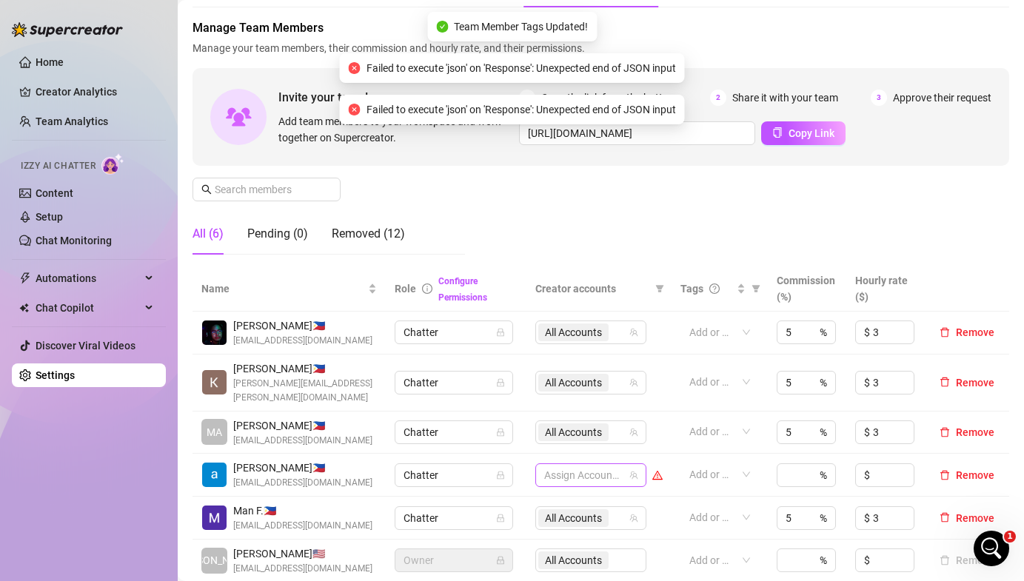
click at [583, 467] on div at bounding box center [583, 475] width 90 height 21
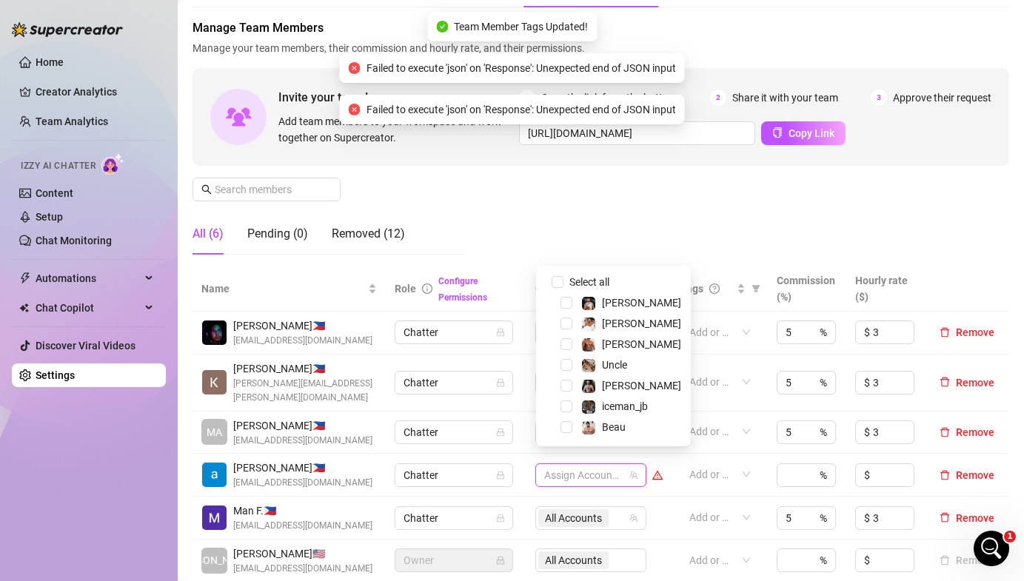
click at [567, 418] on div "Beau" at bounding box center [613, 427] width 147 height 18
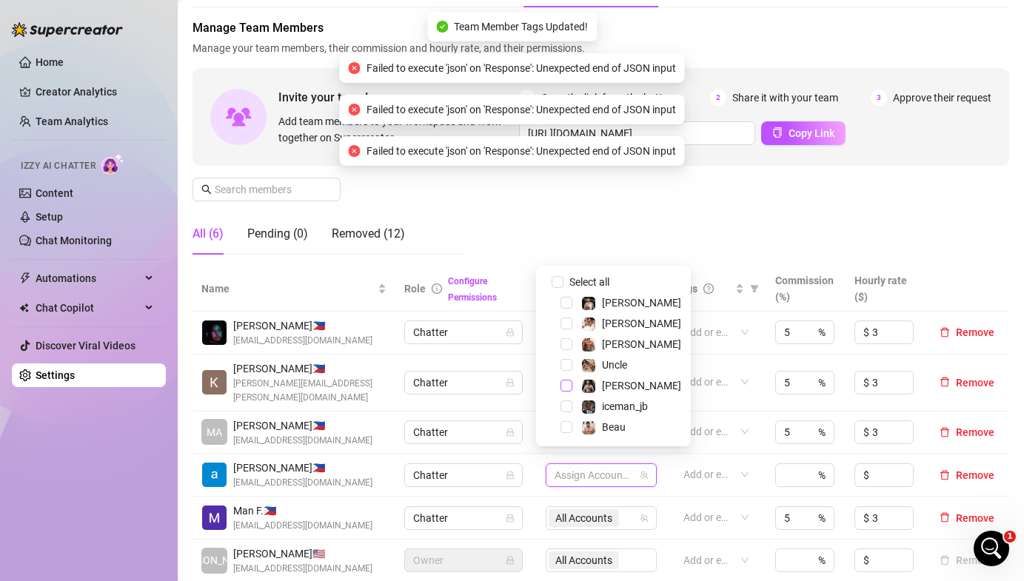
click at [567, 390] on span "Select tree node" at bounding box center [566, 386] width 12 height 12
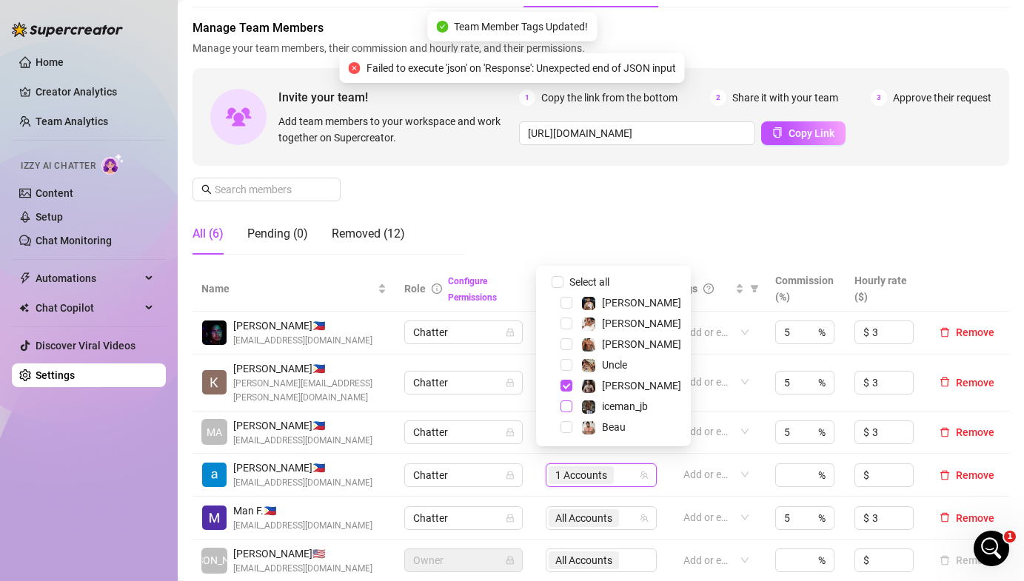
click at [566, 407] on span "Select tree node" at bounding box center [566, 406] width 12 height 12
click at [565, 415] on div "iceman_jb" at bounding box center [613, 406] width 147 height 18
click at [568, 434] on div "Beau" at bounding box center [613, 427] width 147 height 18
click at [568, 429] on span "Select tree node" at bounding box center [566, 427] width 12 height 12
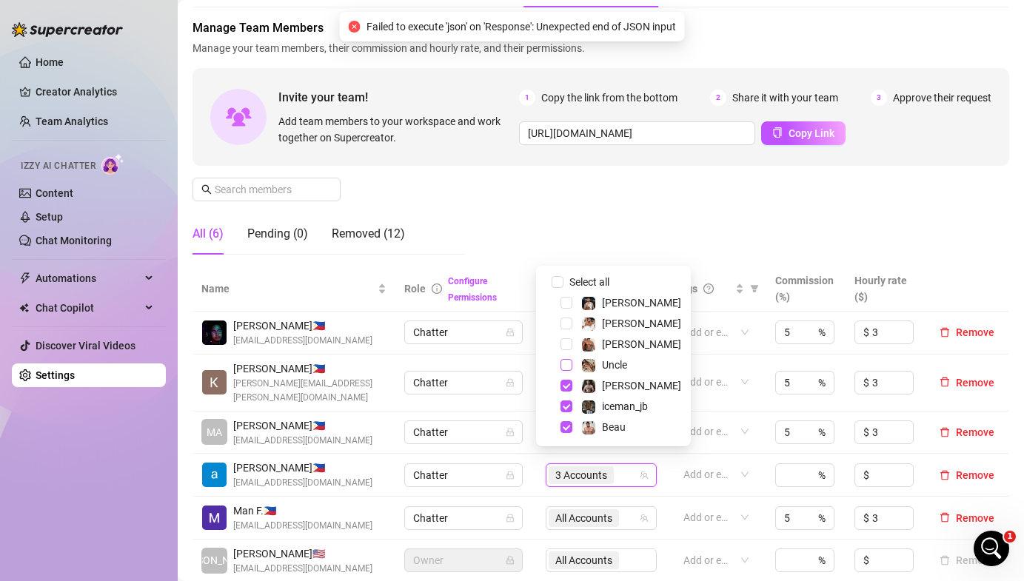
click at [567, 365] on span "Select tree node" at bounding box center [566, 365] width 12 height 12
click at [565, 332] on div "[PERSON_NAME]" at bounding box center [613, 324] width 147 height 18
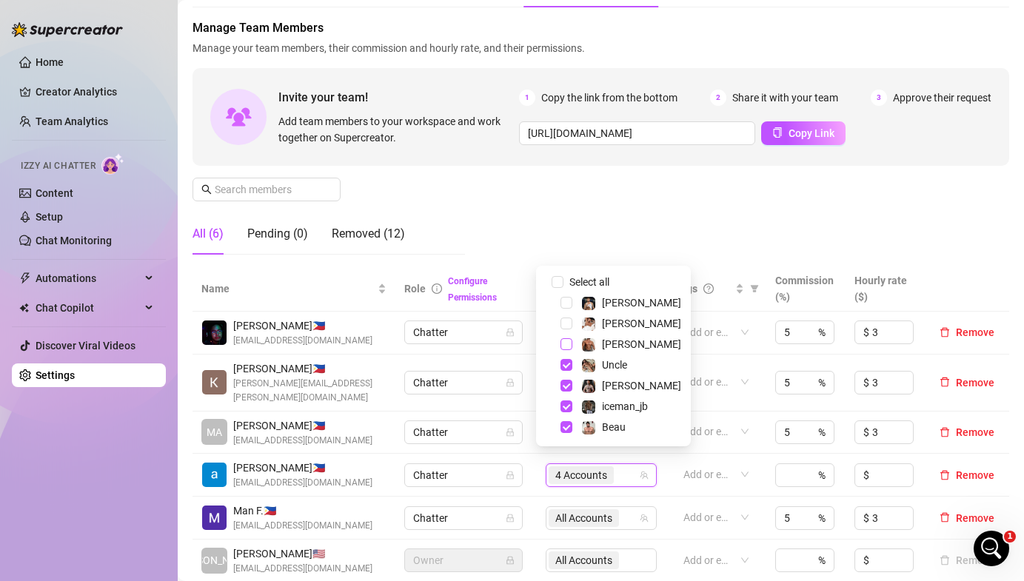
click at [564, 340] on span "Select tree node" at bounding box center [566, 344] width 12 height 12
click at [562, 321] on span "Select tree node" at bounding box center [566, 324] width 12 height 12
click at [562, 301] on span "Select tree node" at bounding box center [566, 303] width 12 height 12
checkbox input "true"
click at [679, 497] on td "Add or enter new" at bounding box center [715, 518] width 101 height 43
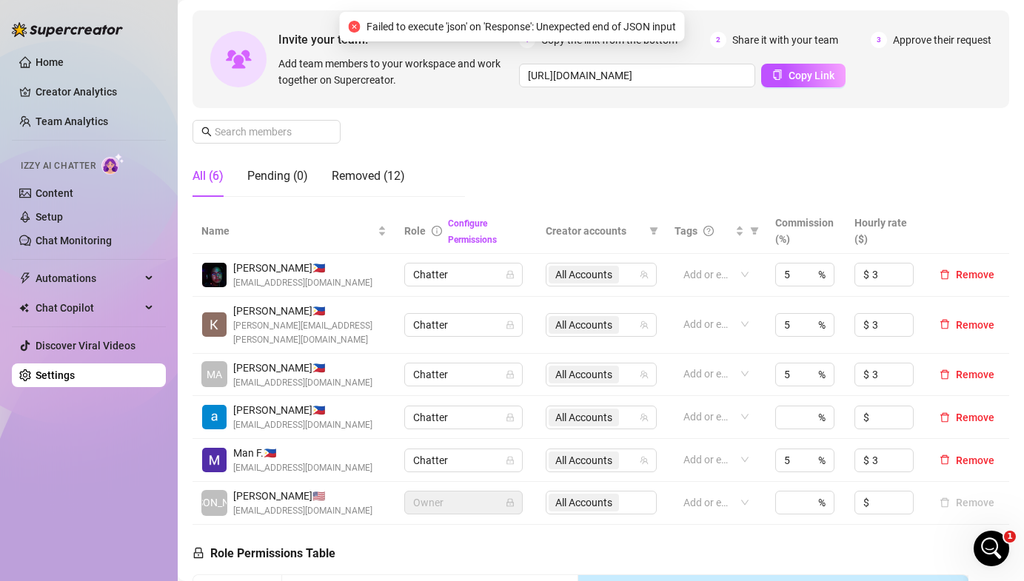
scroll to position [124, 0]
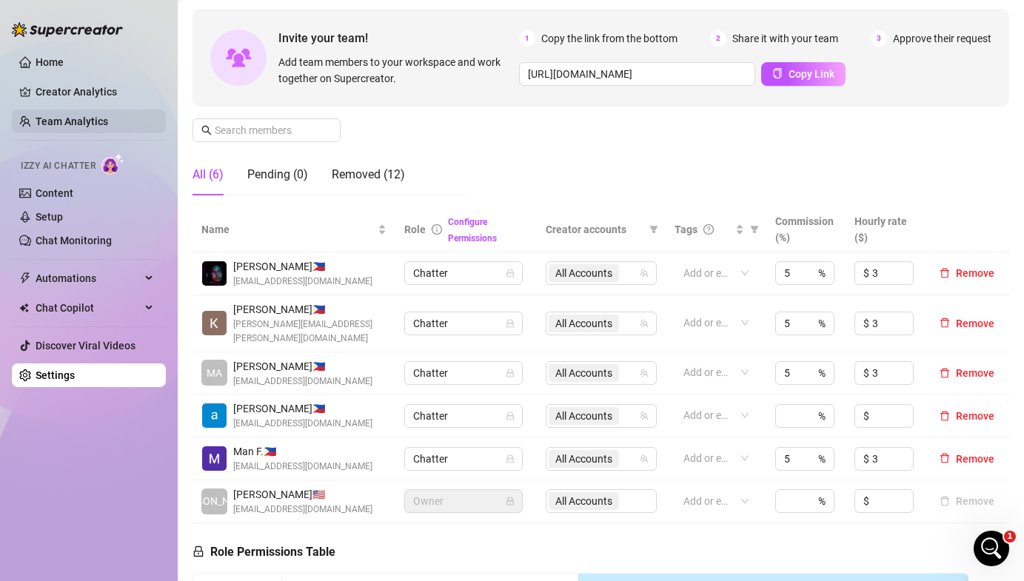
click at [78, 116] on link "Team Analytics" at bounding box center [72, 121] width 73 height 12
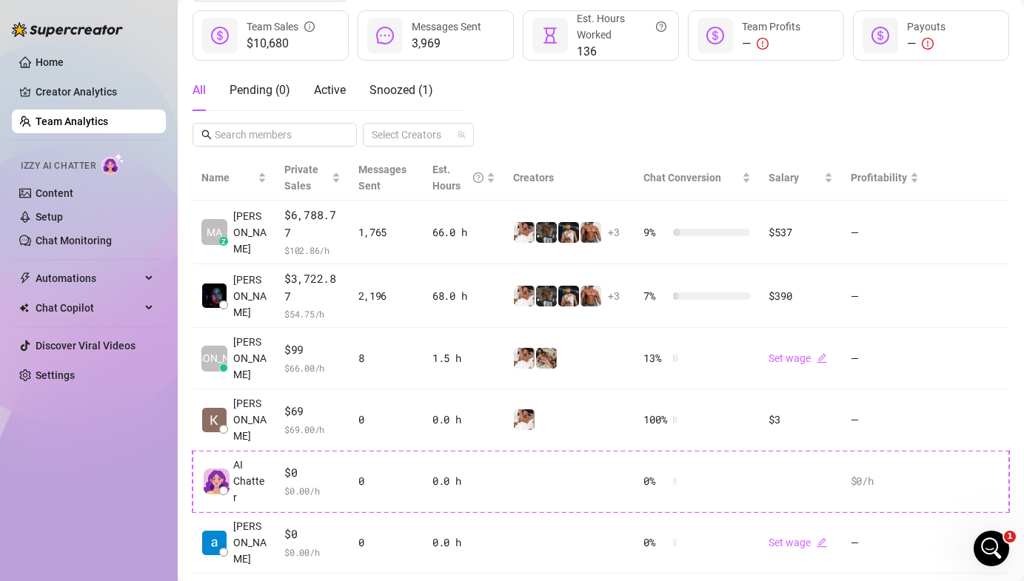
scroll to position [235, 0]
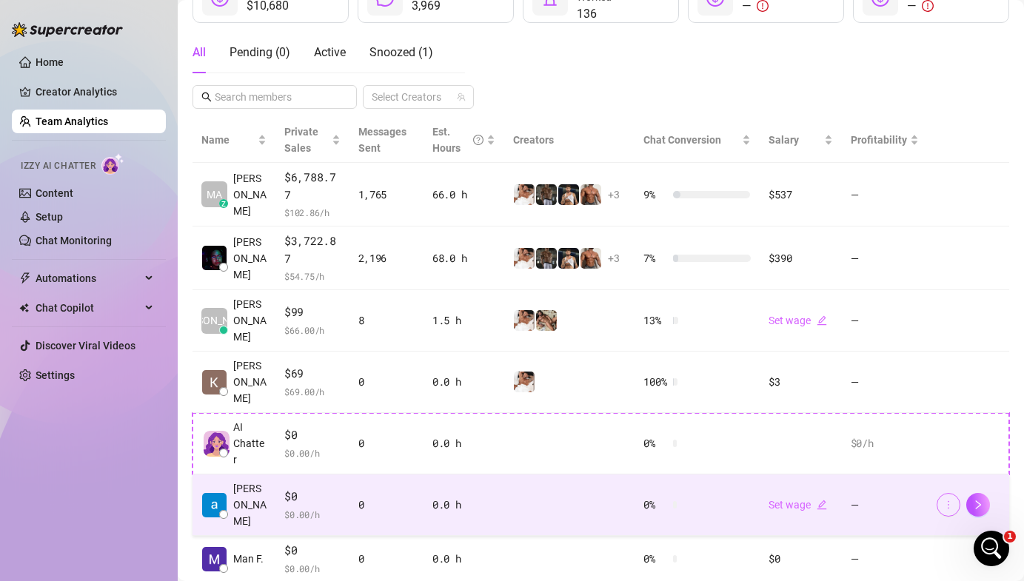
click at [948, 500] on icon "more" at bounding box center [948, 505] width 10 height 10
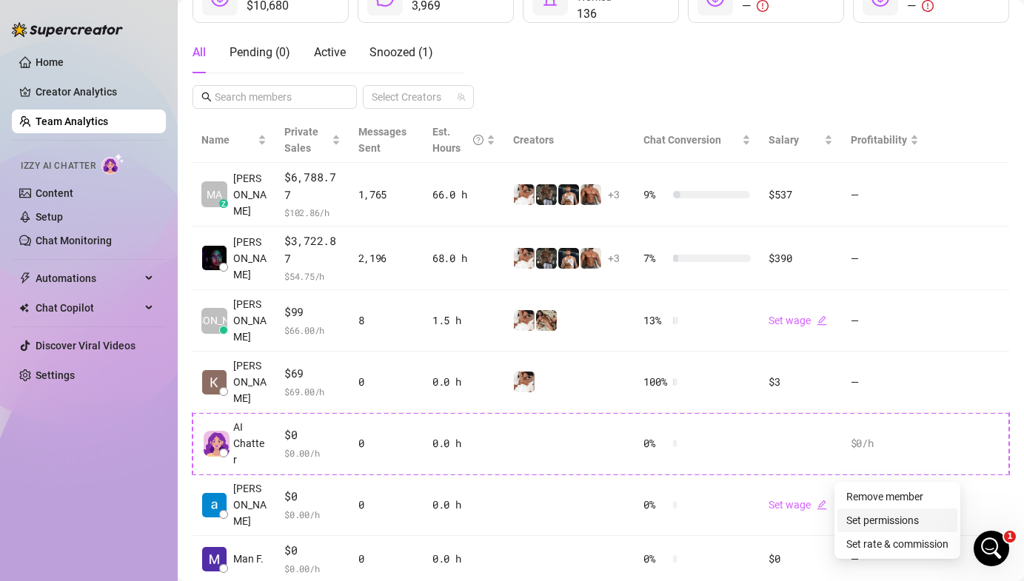
click at [894, 515] on link "Set permissions" at bounding box center [882, 520] width 73 height 12
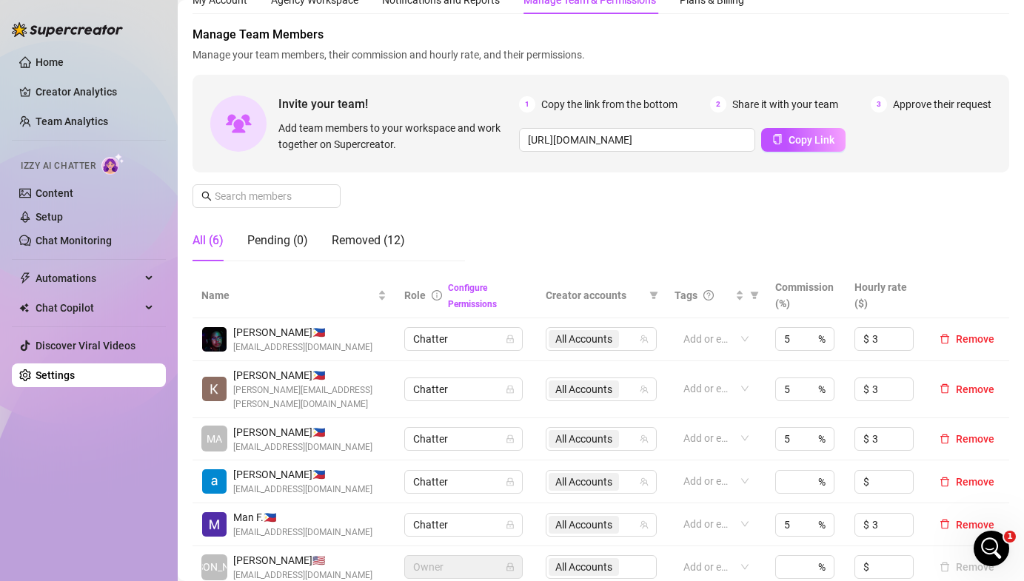
scroll to position [61, 0]
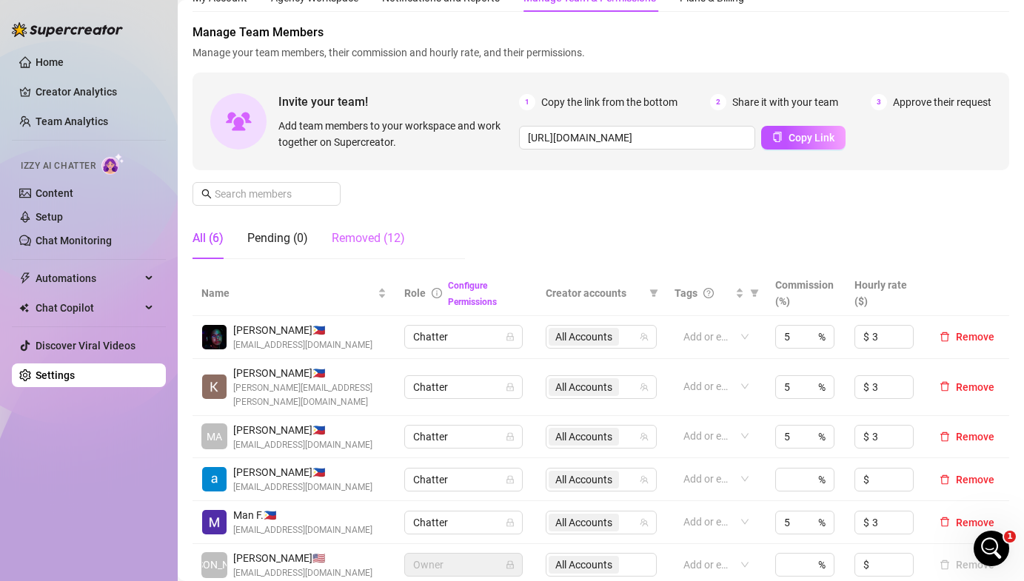
click at [360, 248] on div "Removed (12)" at bounding box center [368, 238] width 73 height 41
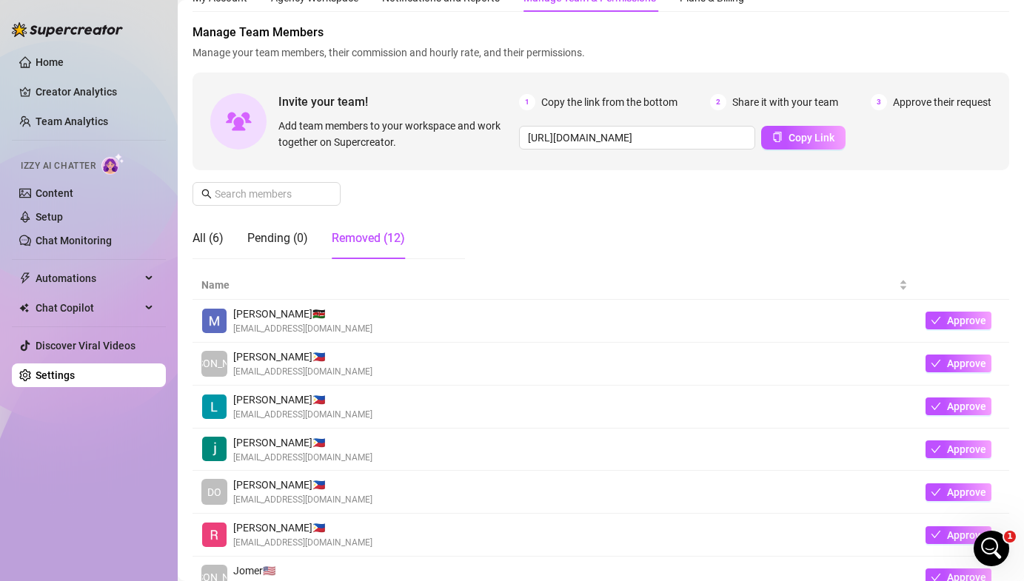
click at [229, 245] on div "All (6) Pending (0) Removed (12)" at bounding box center [298, 238] width 212 height 41
click at [219, 235] on div "All (6)" at bounding box center [207, 238] width 31 height 18
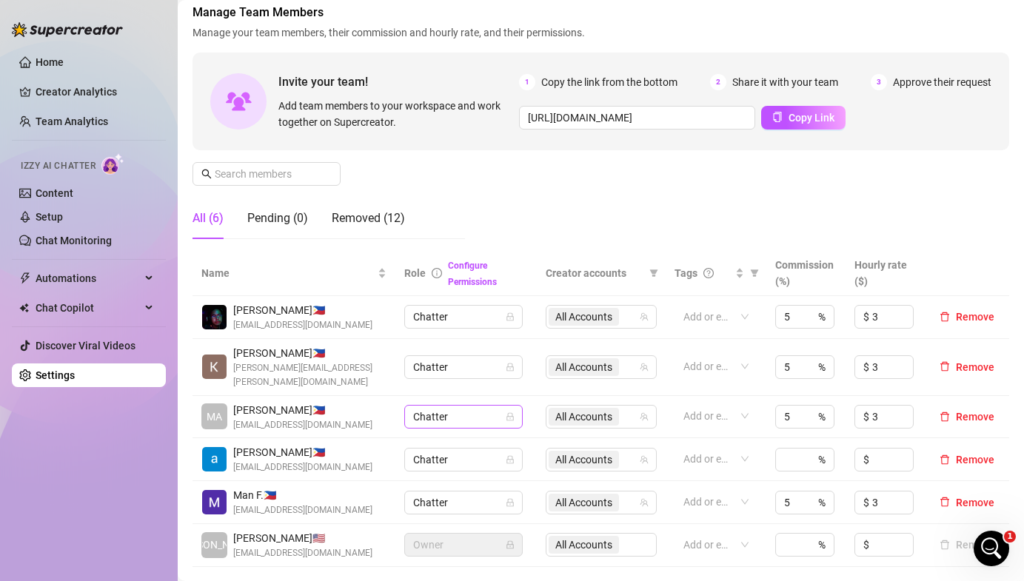
scroll to position [83, 0]
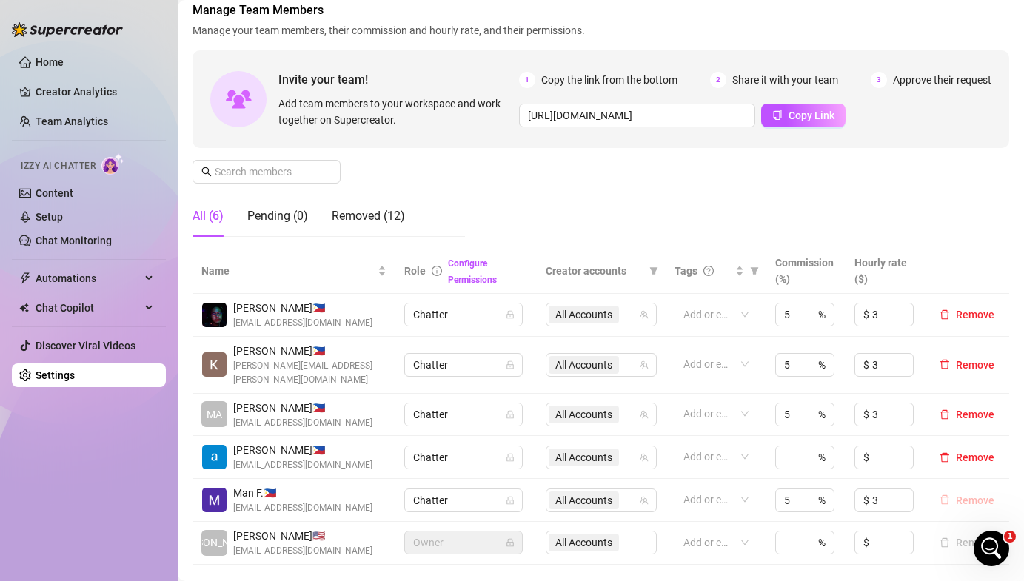
click at [959, 494] on span "Remove" at bounding box center [975, 500] width 38 height 12
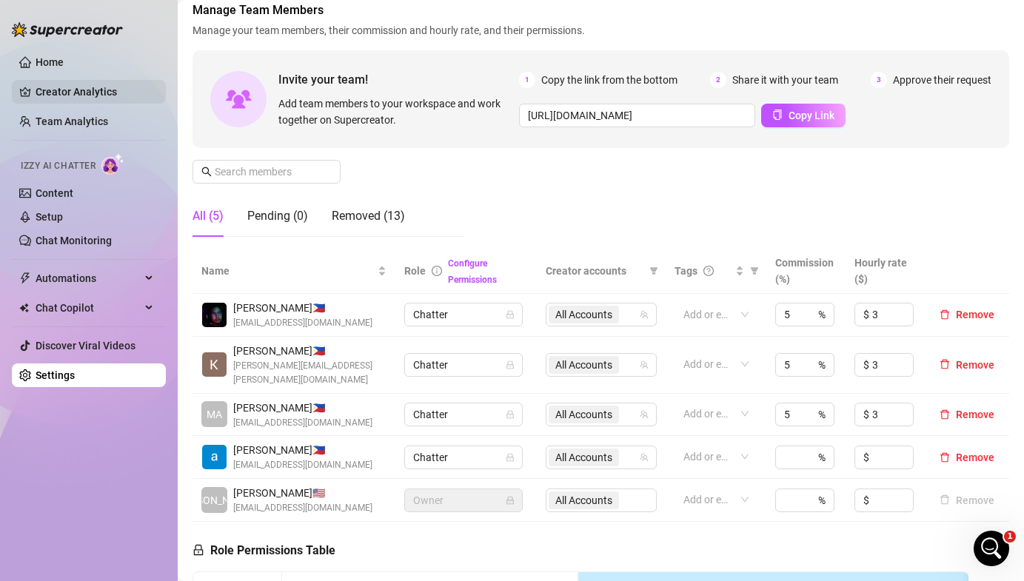
click at [56, 90] on link "Creator Analytics" at bounding box center [95, 92] width 118 height 24
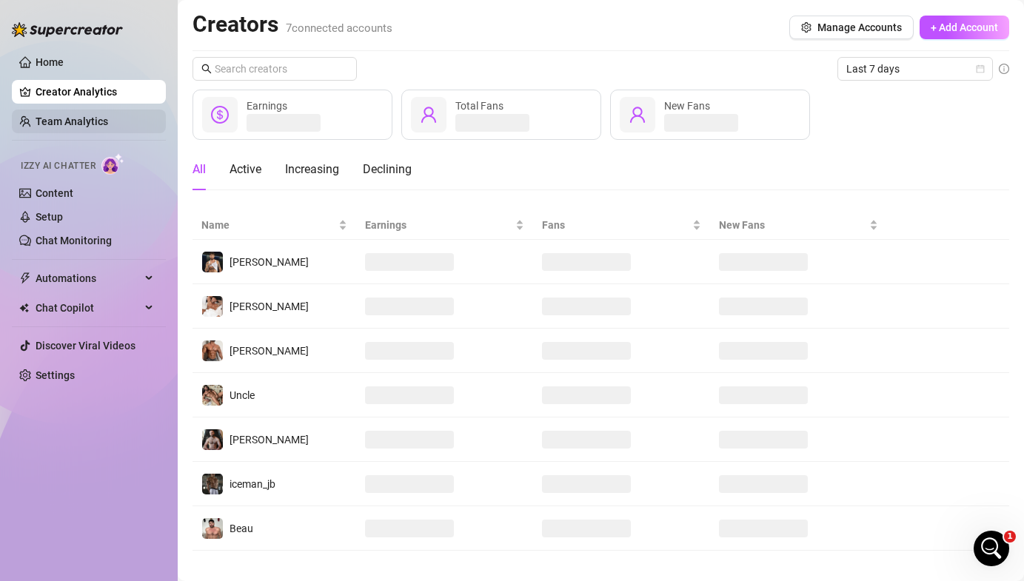
click at [53, 123] on link "Team Analytics" at bounding box center [72, 121] width 73 height 12
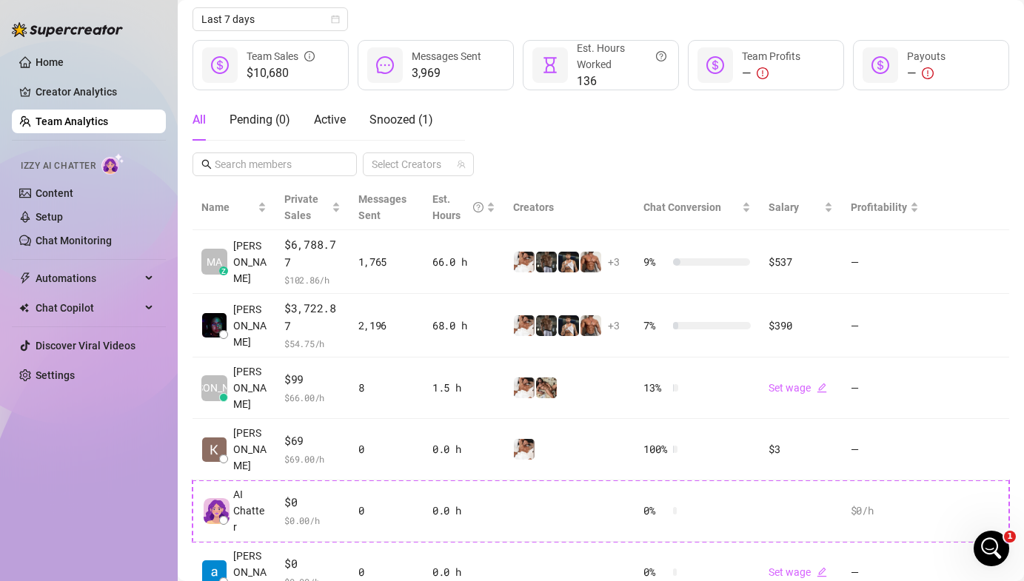
scroll to position [170, 0]
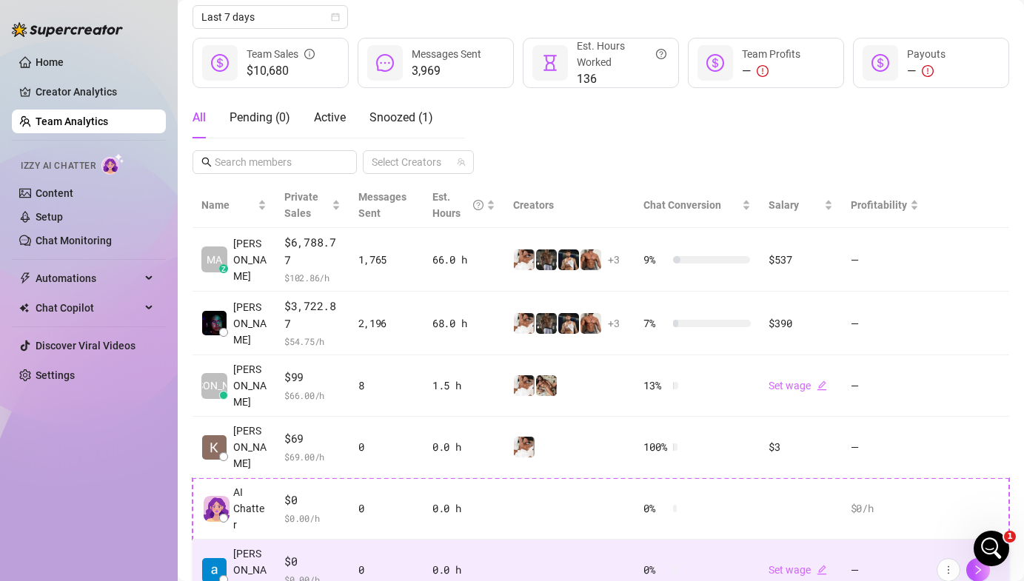
click at [514, 540] on td at bounding box center [569, 570] width 130 height 61
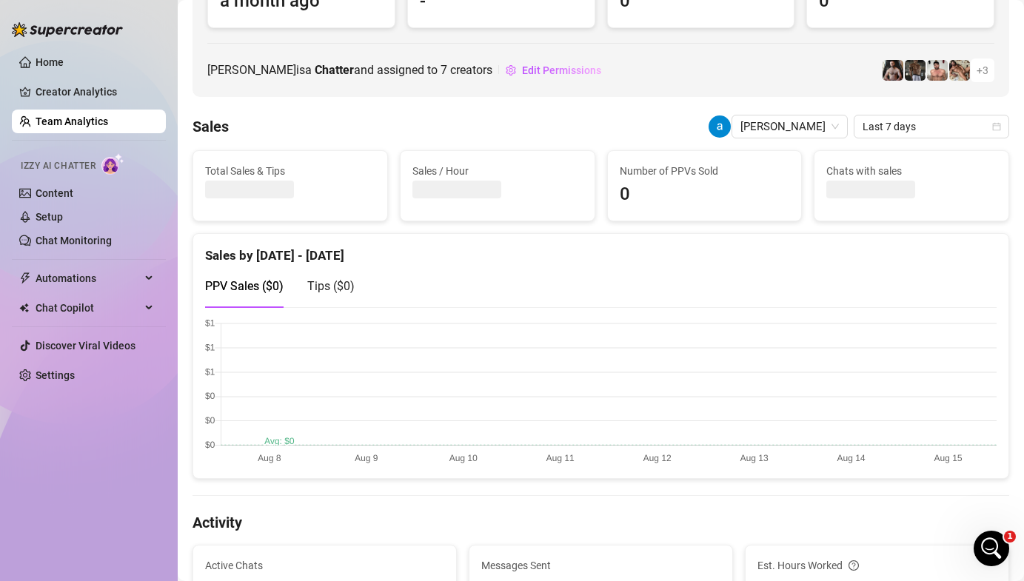
click at [98, 122] on link "Team Analytics" at bounding box center [72, 121] width 73 height 12
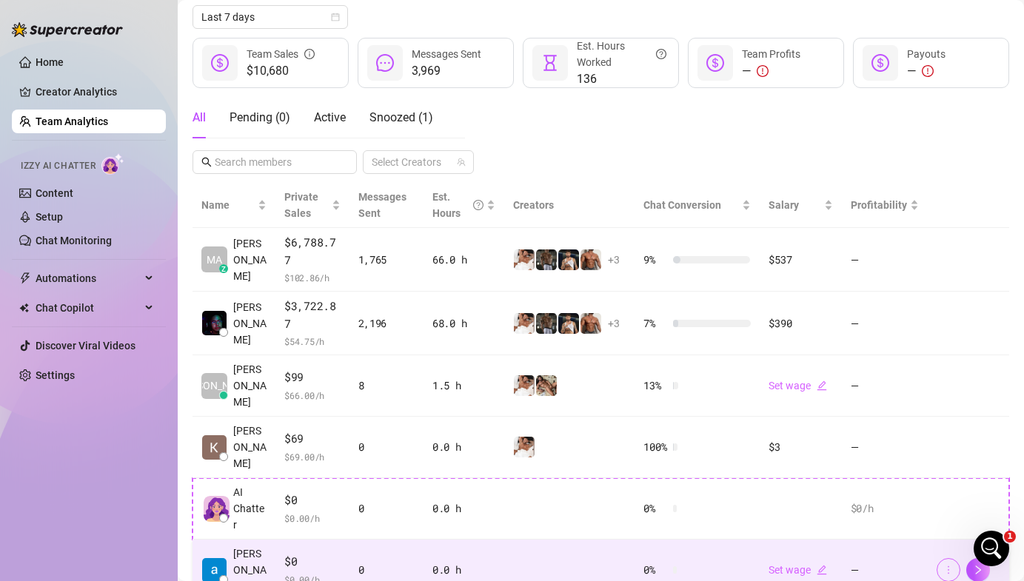
click at [941, 558] on button "button" at bounding box center [948, 570] width 24 height 24
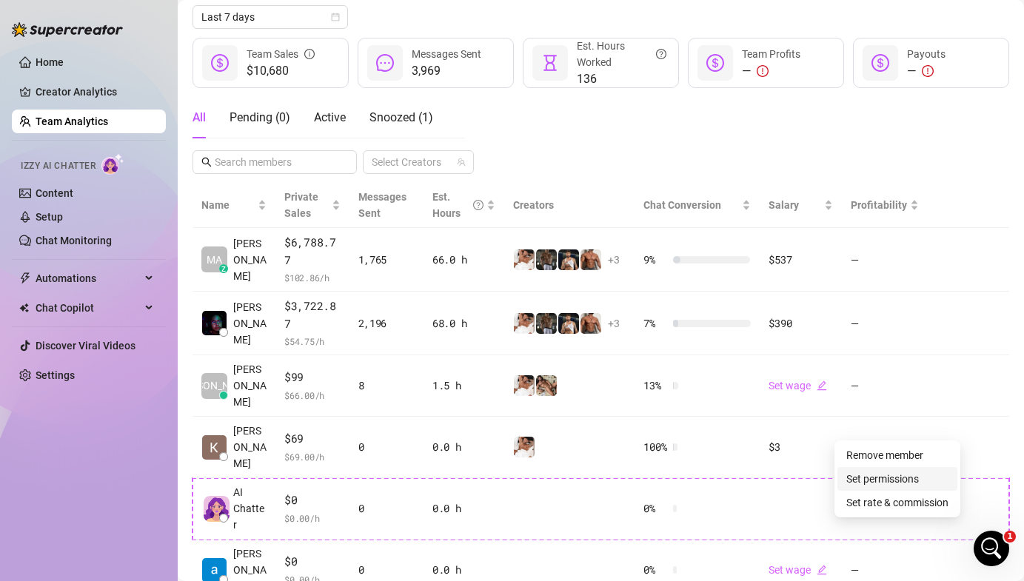
click at [870, 480] on link "Set permissions" at bounding box center [882, 479] width 73 height 12
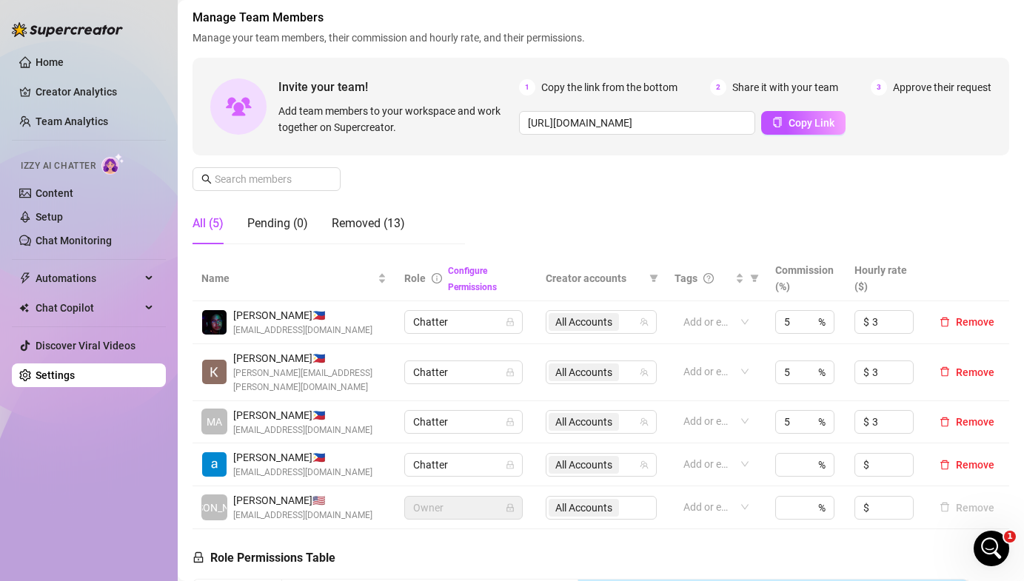
scroll to position [78, 0]
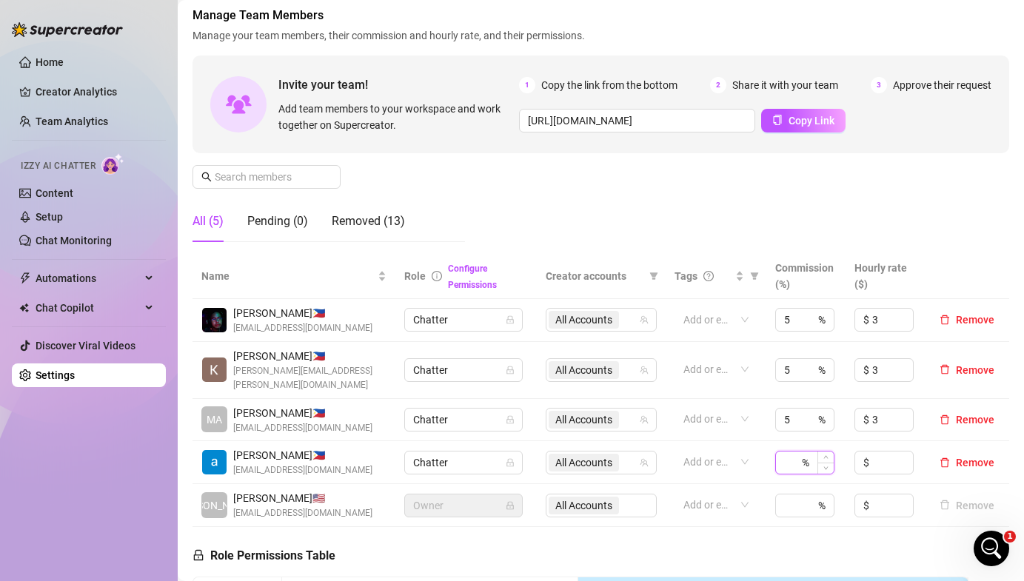
click at [790, 452] on input at bounding box center [791, 463] width 15 height 22
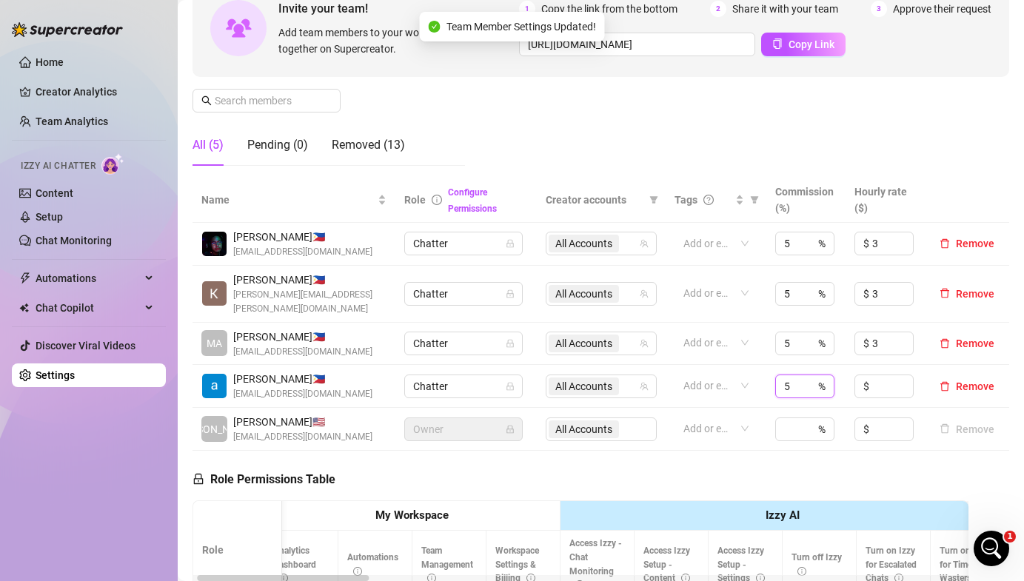
scroll to position [178, 0]
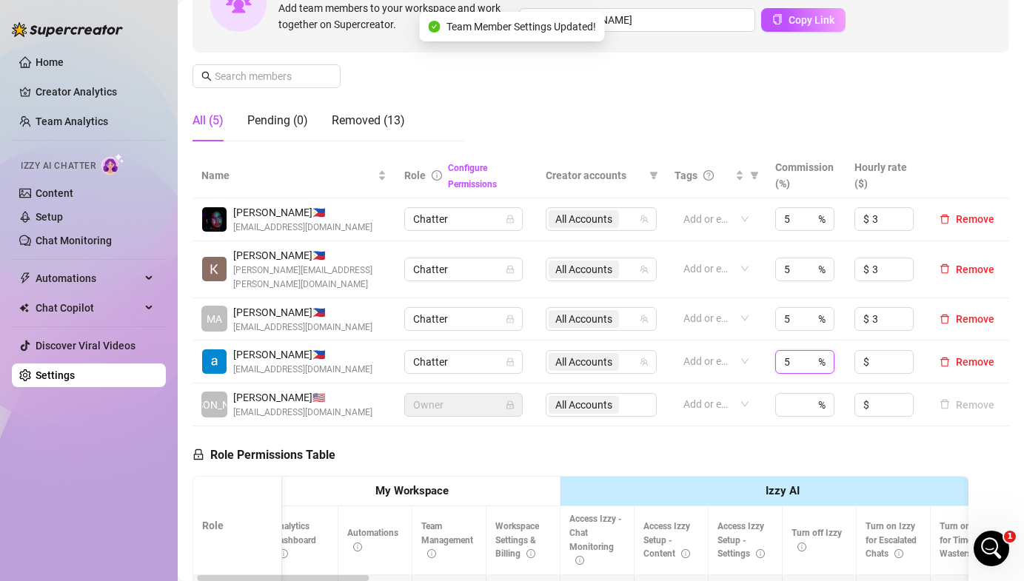
type input "5"
click at [573, 354] on span "All Accounts" at bounding box center [583, 362] width 57 height 16
click at [489, 395] on span "Owner" at bounding box center [463, 405] width 101 height 22
click at [890, 363] on td "$" at bounding box center [884, 361] width 79 height 43
click at [882, 353] on input at bounding box center [892, 362] width 41 height 22
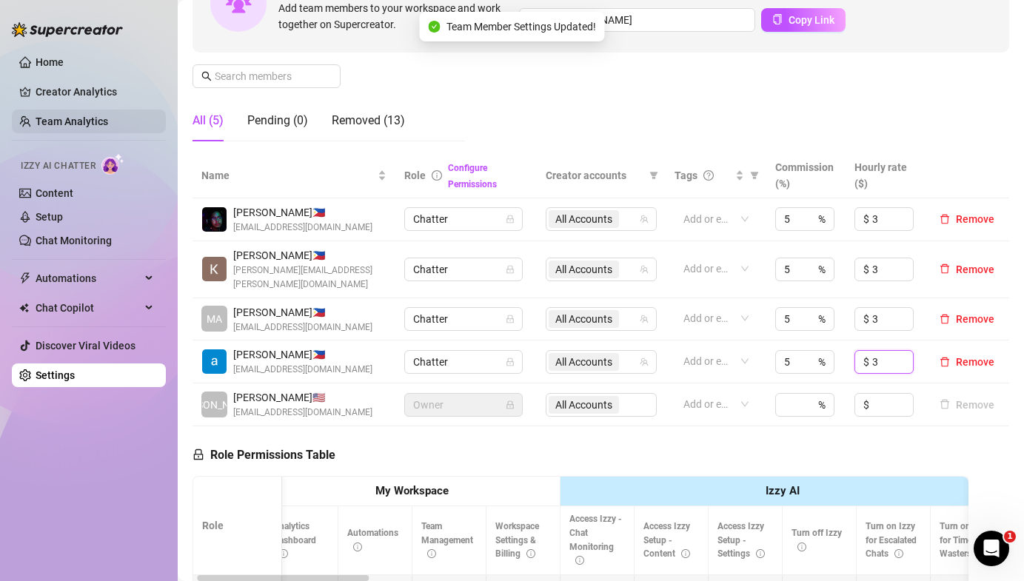
type input "3"
click at [104, 124] on link "Team Analytics" at bounding box center [72, 121] width 73 height 12
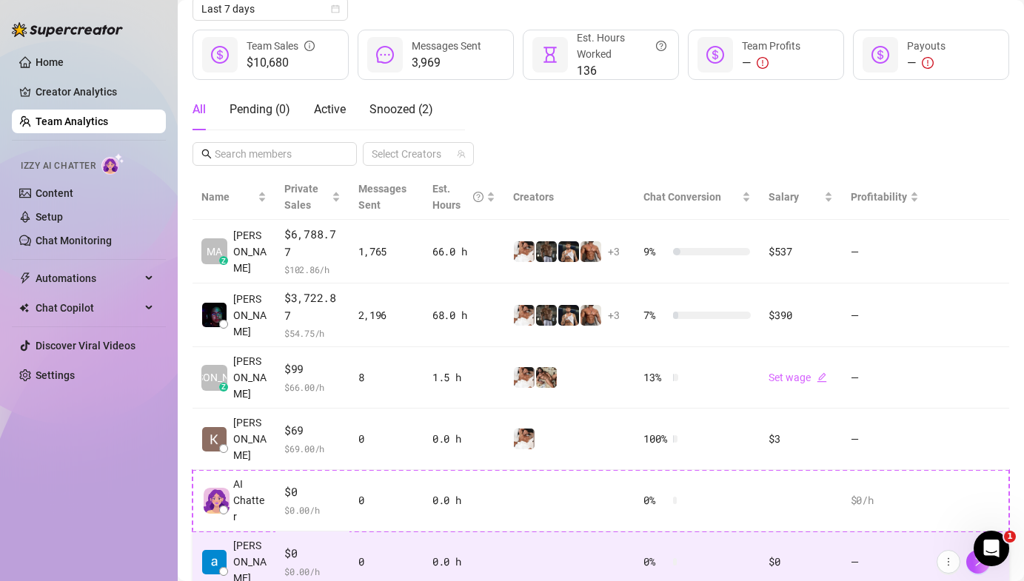
click at [595, 544] on td at bounding box center [569, 561] width 130 height 61
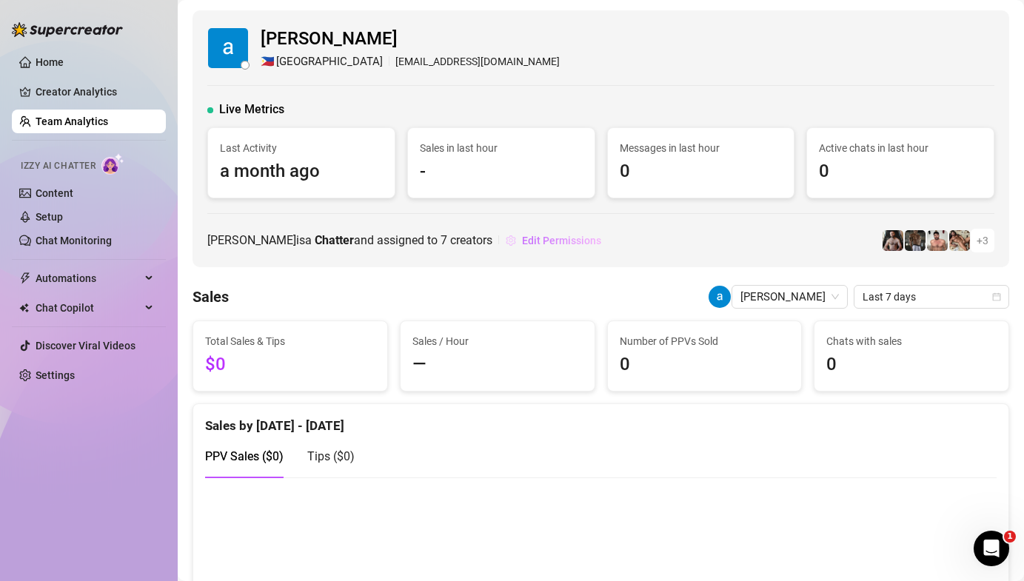
click at [541, 239] on span "Edit Permissions" at bounding box center [561, 241] width 79 height 12
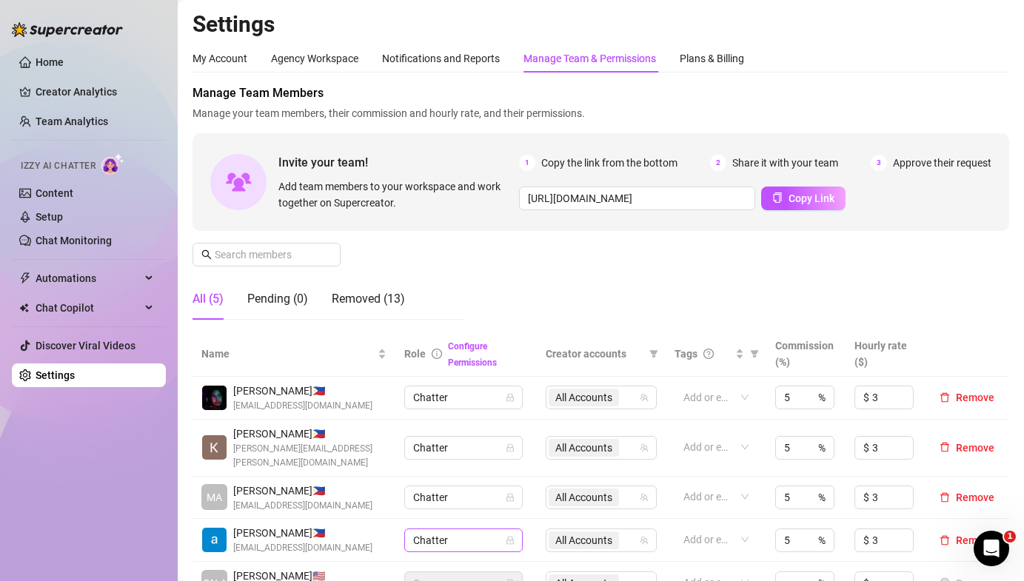
click at [457, 529] on span "Chatter" at bounding box center [463, 540] width 101 height 22
click at [467, 352] on div "Configure Permissions" at bounding box center [488, 354] width 80 height 33
click at [470, 346] on link "Configure Permissions" at bounding box center [472, 354] width 49 height 27
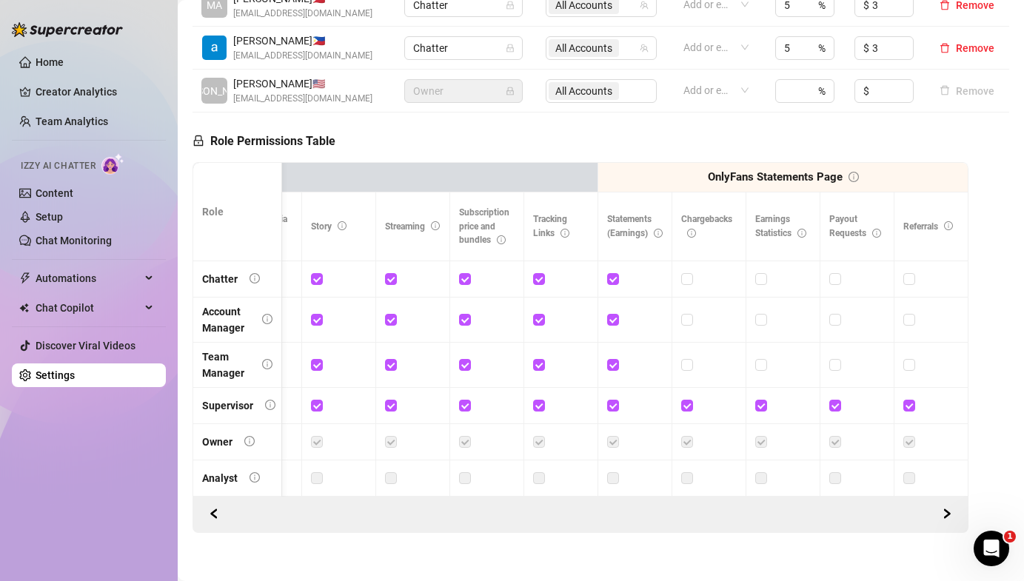
click at [67, 109] on ul "Home Creator Analytics Team Analytics Izzy AI Chatter Content Setup Chat Monito…" at bounding box center [89, 218] width 154 height 349
click at [66, 118] on link "Team Analytics" at bounding box center [72, 121] width 73 height 12
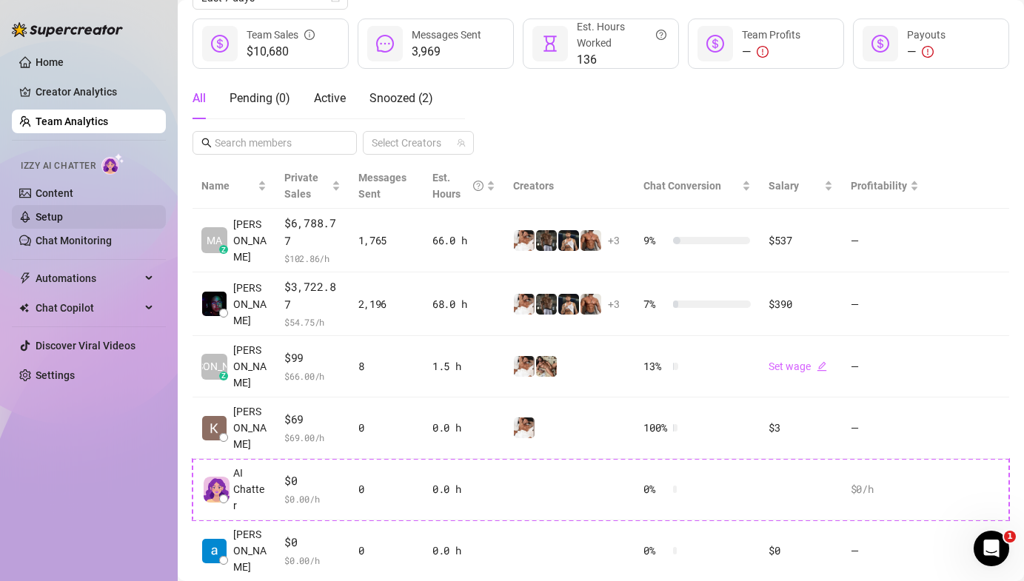
click at [61, 213] on link "Setup" at bounding box center [49, 217] width 27 height 12
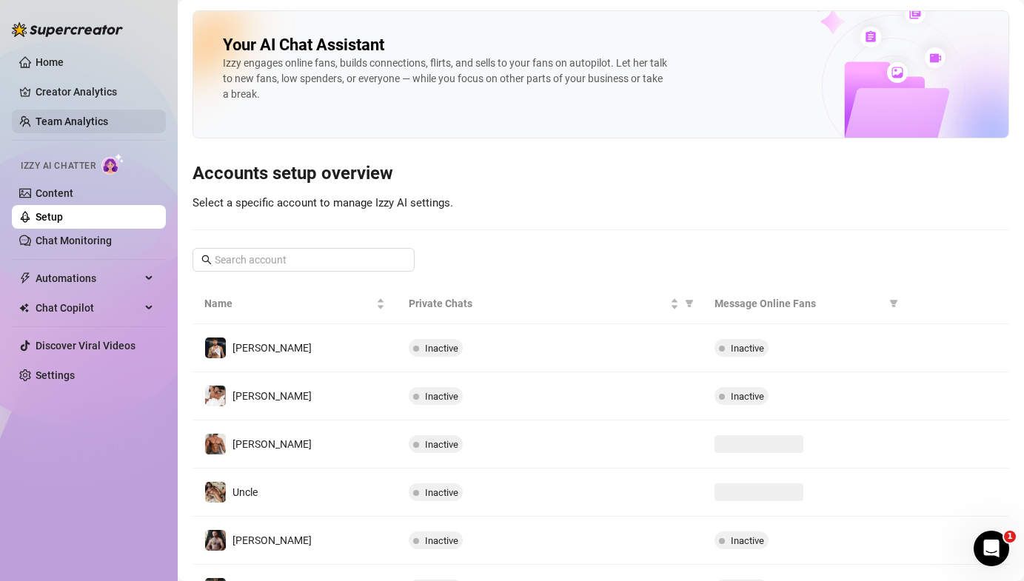
click at [81, 115] on link "Team Analytics" at bounding box center [72, 121] width 73 height 12
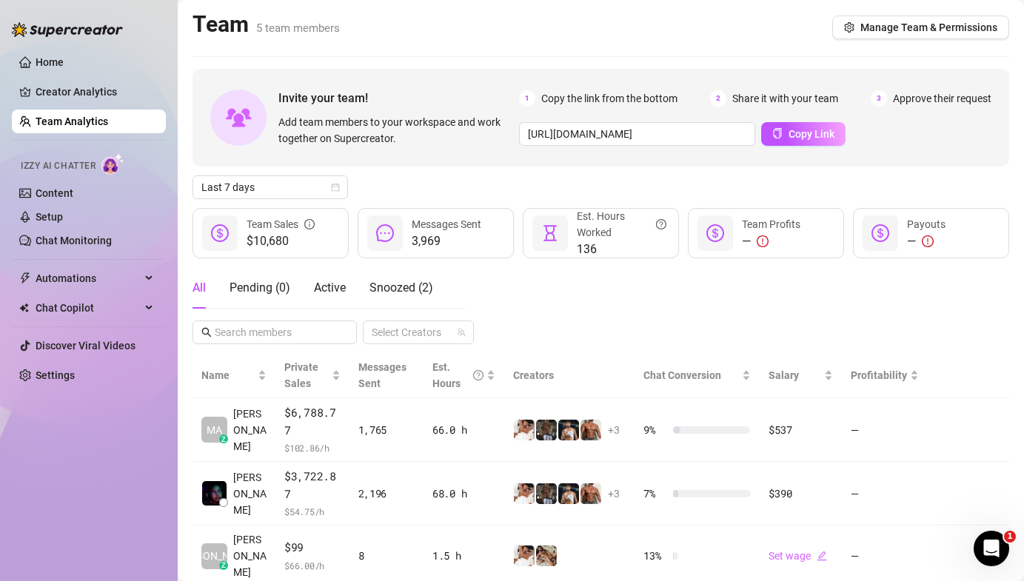
click at [92, 78] on ul "Home Creator Analytics Team Analytics Izzy AI Chatter Content Setup Chat Monito…" at bounding box center [89, 218] width 154 height 349
click at [88, 88] on link "Creator Analytics" at bounding box center [95, 92] width 118 height 24
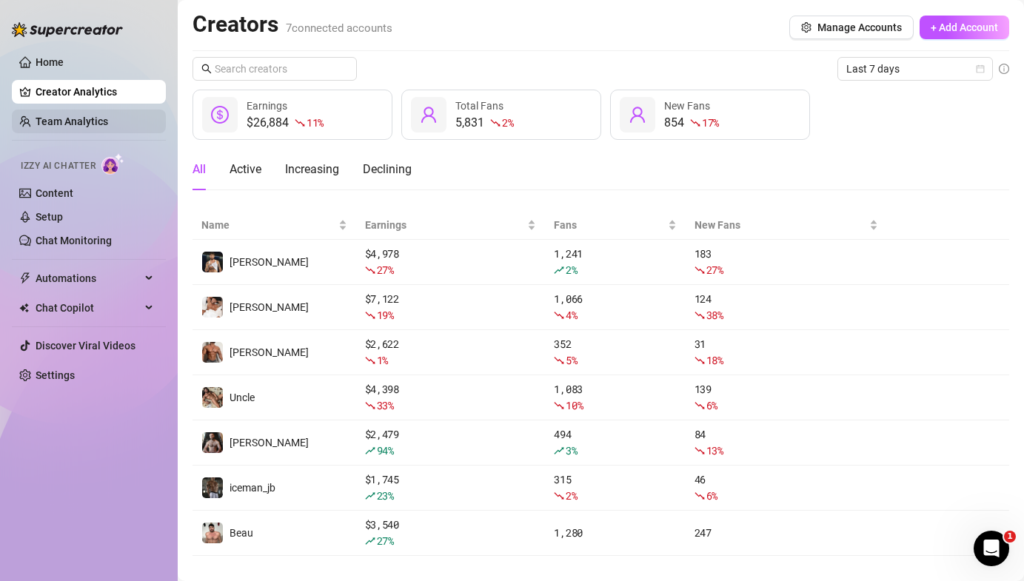
click at [38, 118] on link "Team Analytics" at bounding box center [72, 121] width 73 height 12
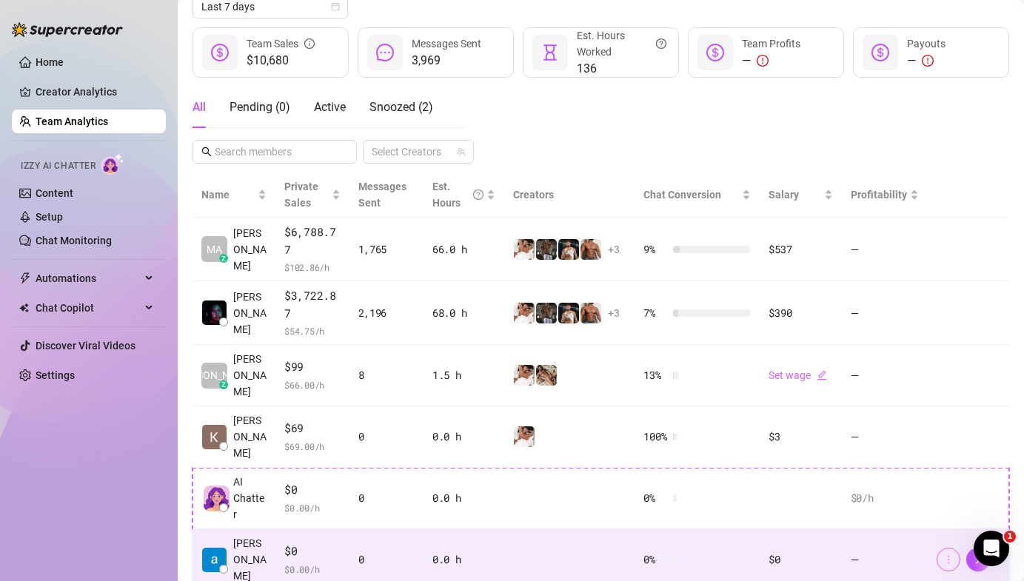
click at [955, 548] on button "button" at bounding box center [948, 560] width 24 height 24
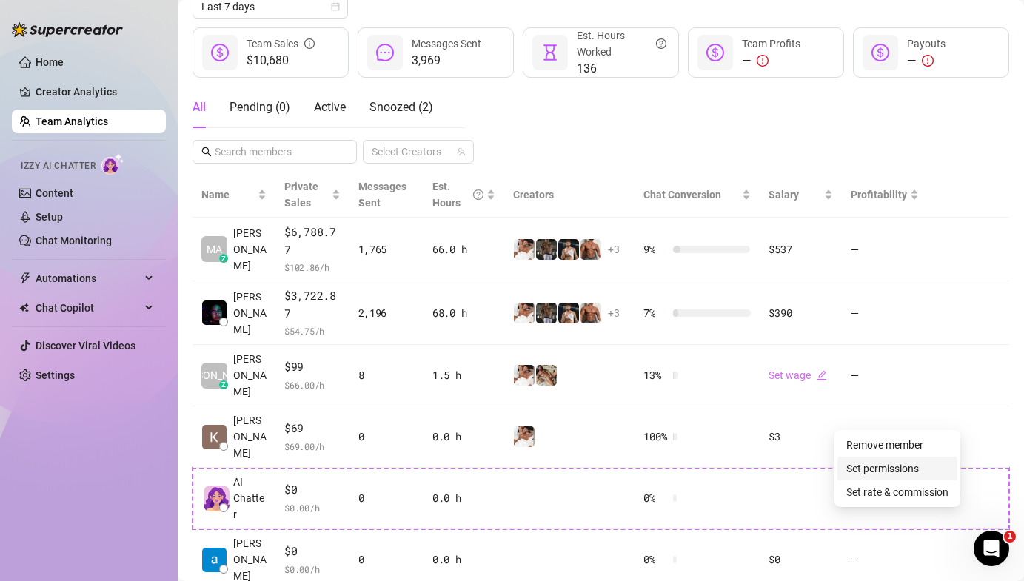
click at [907, 466] on link "Set permissions" at bounding box center [882, 469] width 73 height 12
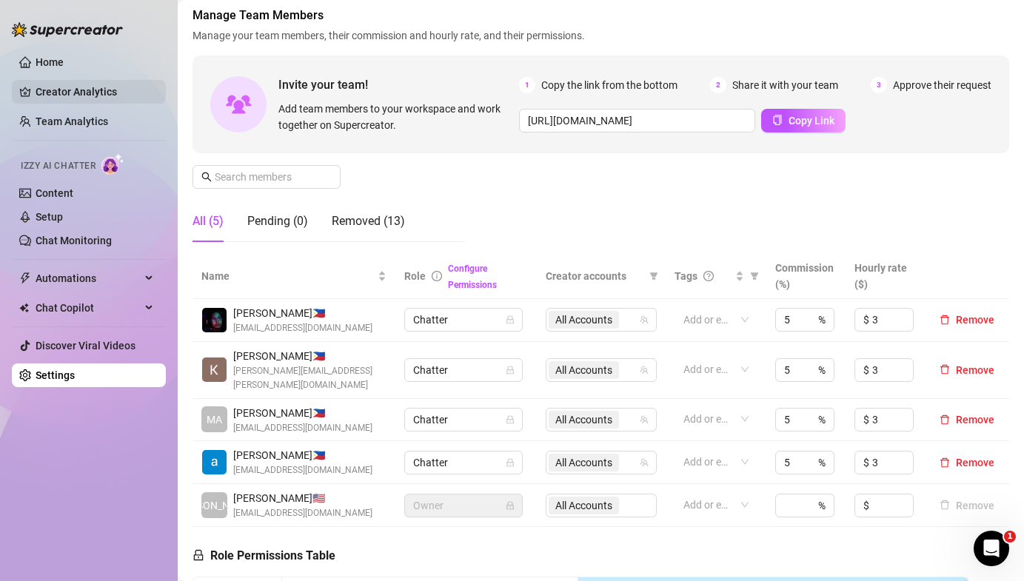
click at [70, 94] on link "Creator Analytics" at bounding box center [95, 92] width 118 height 24
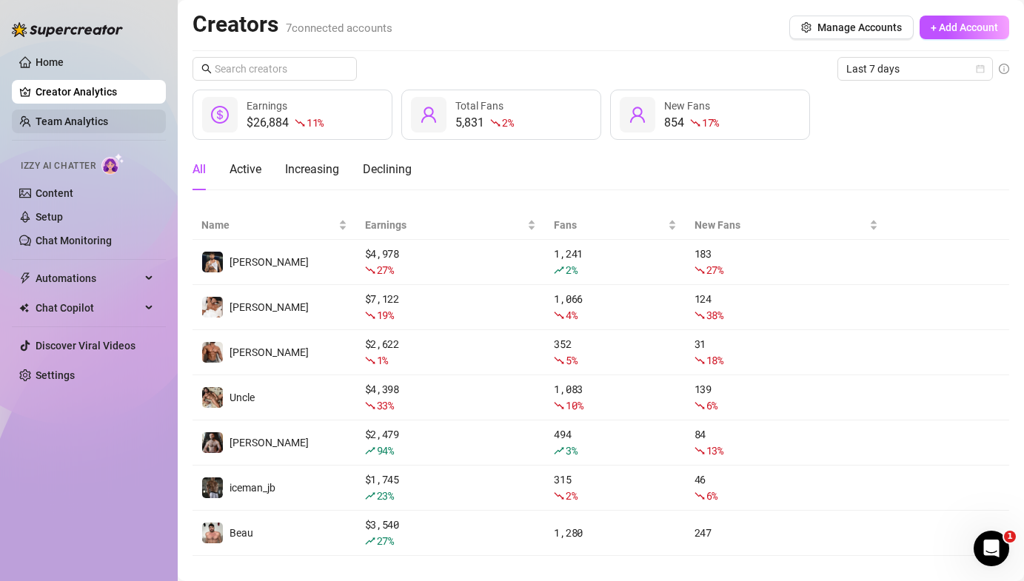
click at [62, 116] on link "Team Analytics" at bounding box center [72, 121] width 73 height 12
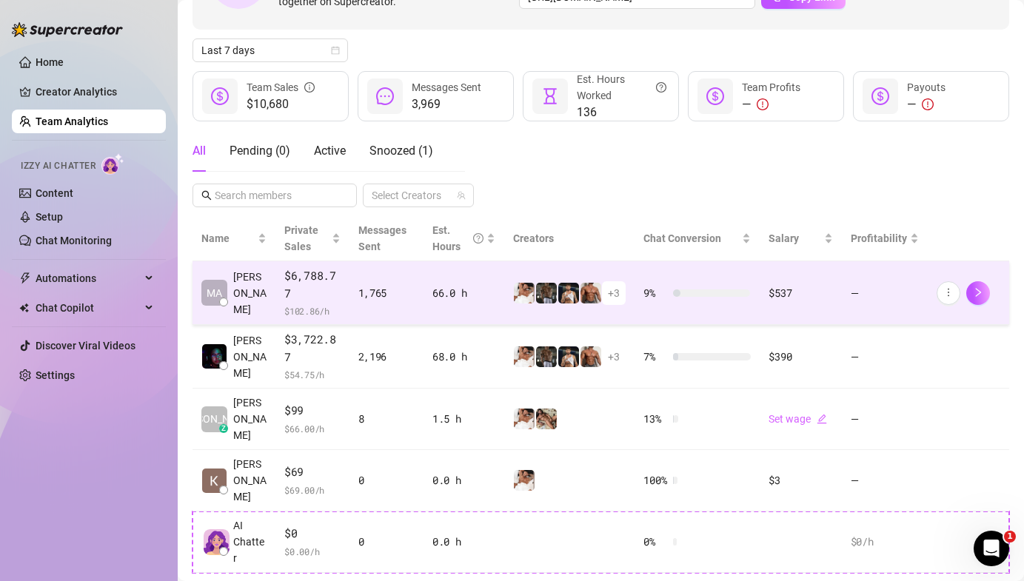
scroll to position [189, 0]
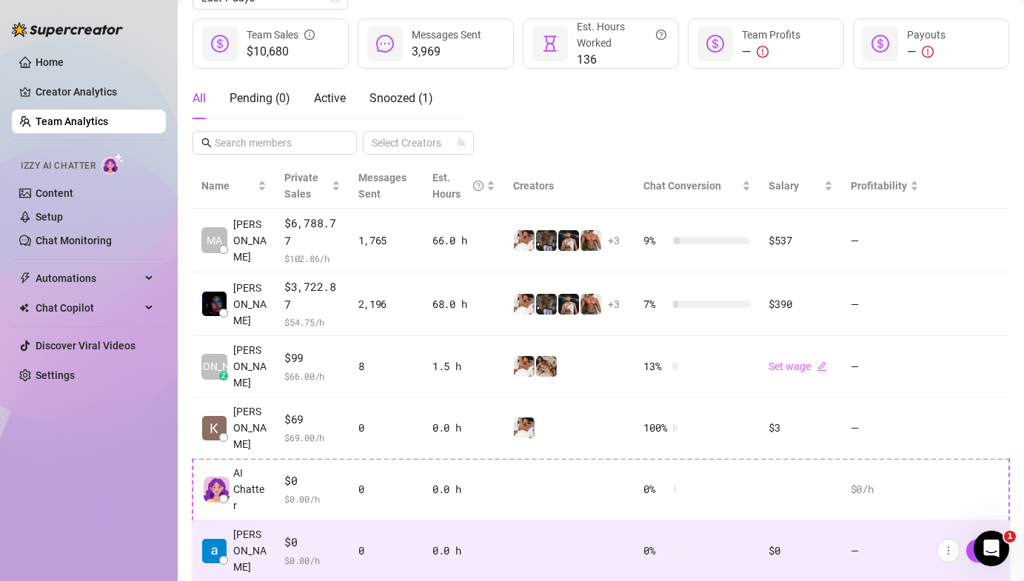
click at [434, 520] on td "0.0 h" at bounding box center [463, 550] width 81 height 61
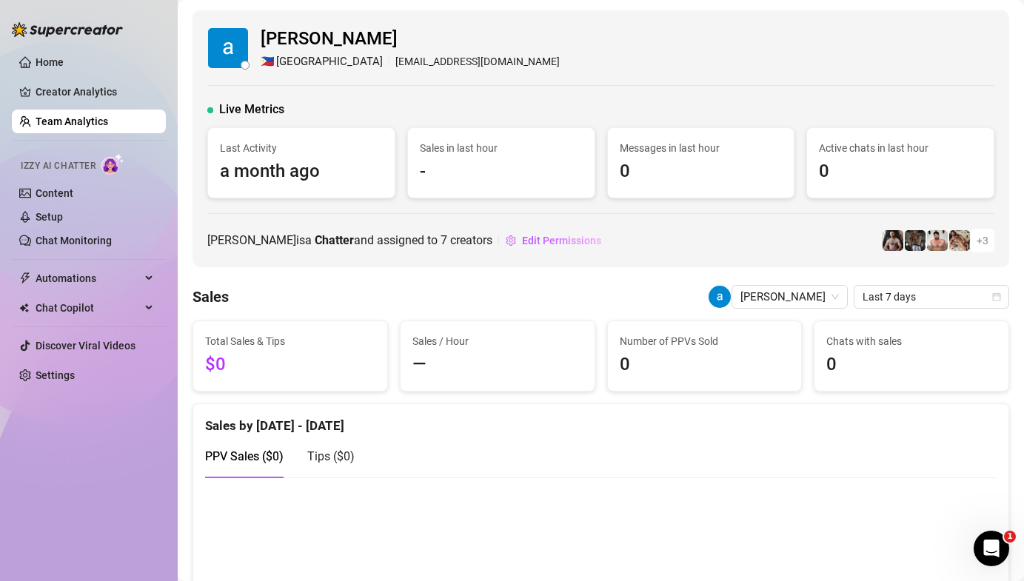
click at [86, 36] on img at bounding box center [67, 29] width 111 height 15
click at [64, 56] on link "Home" at bounding box center [50, 62] width 28 height 12
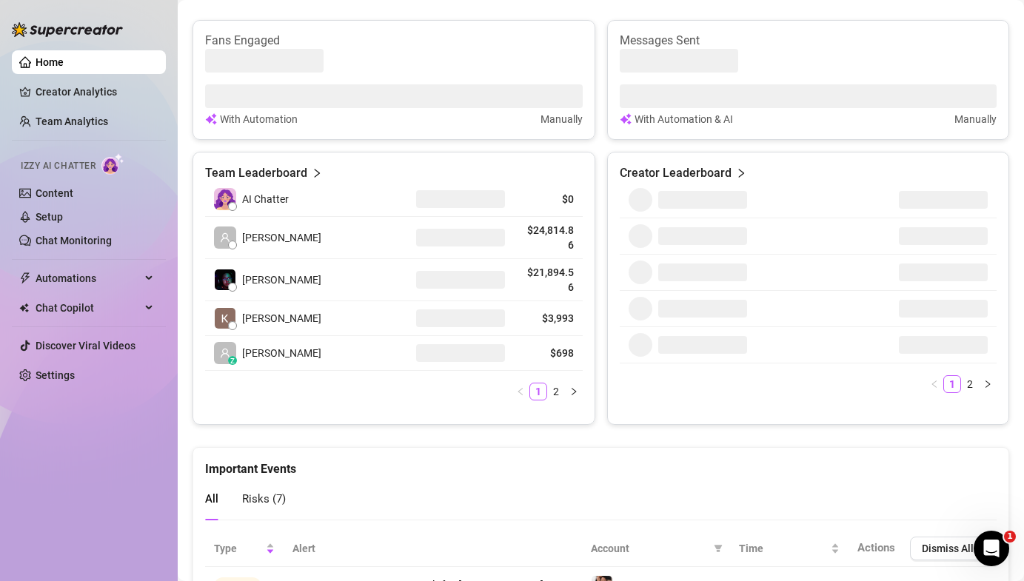
scroll to position [611, 0]
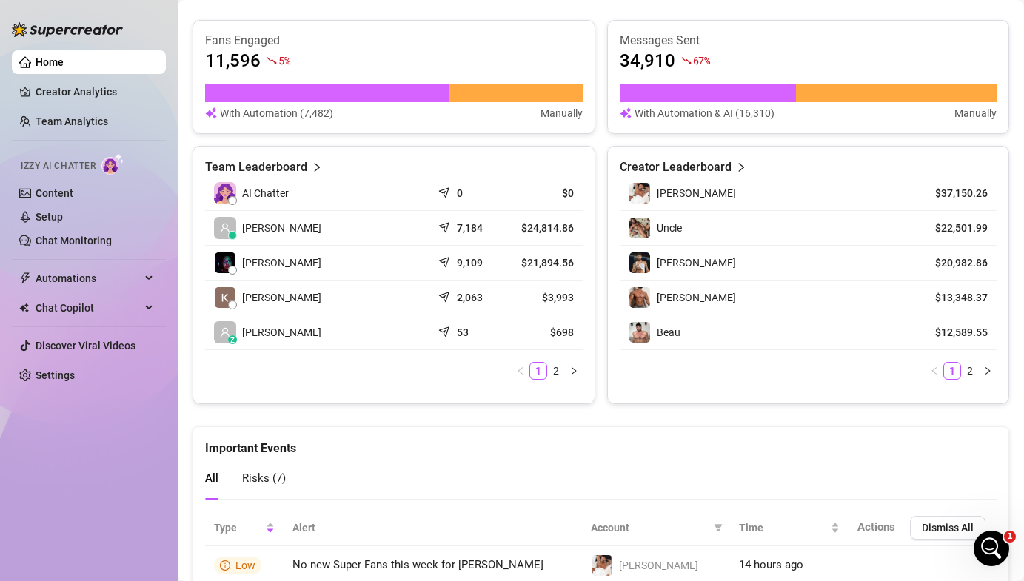
click at [77, 106] on ul "Home Creator Analytics Team Analytics Izzy AI Chatter Content Setup Chat Monito…" at bounding box center [89, 218] width 154 height 349
click at [74, 121] on link "Team Analytics" at bounding box center [72, 121] width 73 height 12
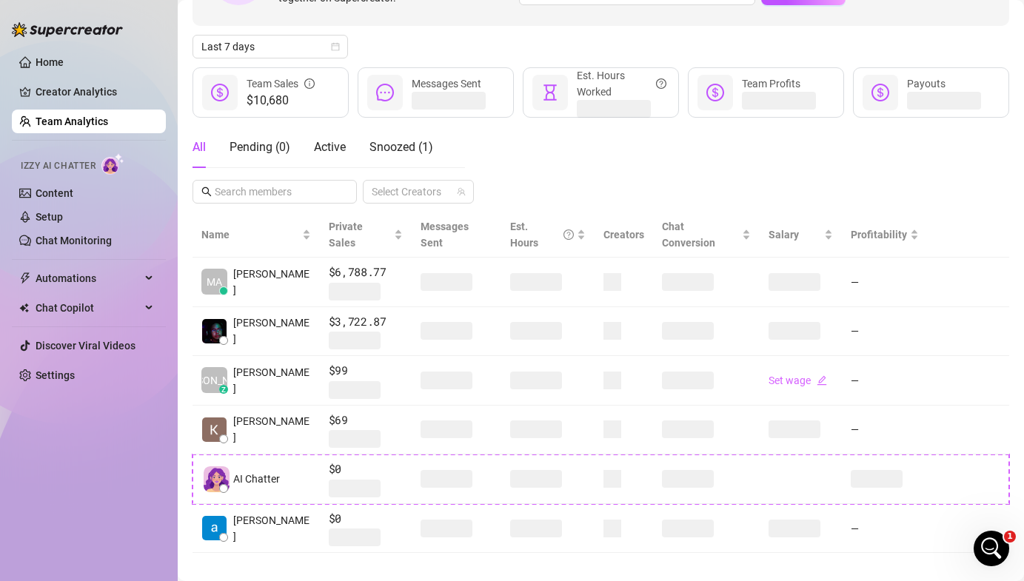
scroll to position [189, 0]
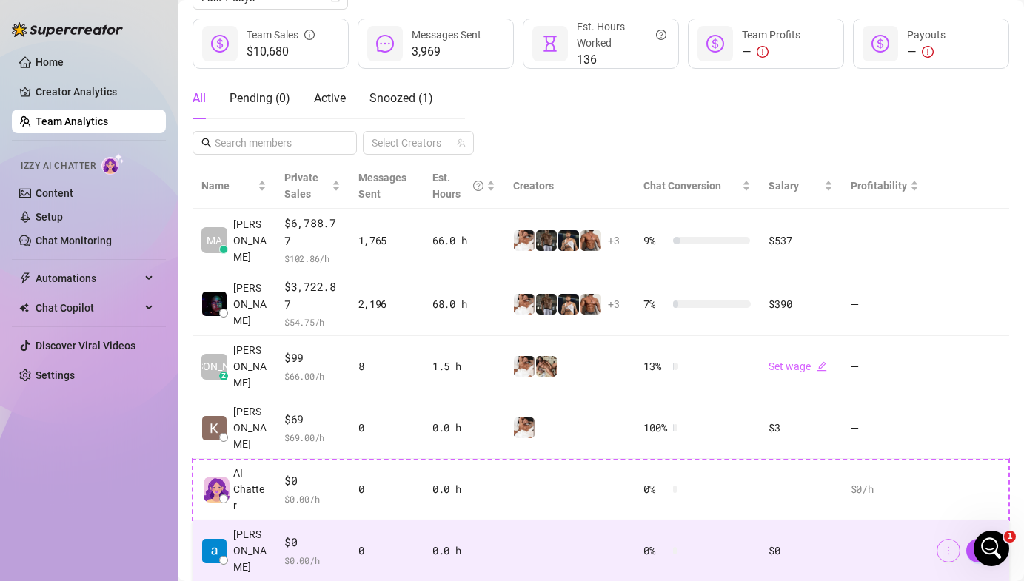
click at [944, 546] on icon "more" at bounding box center [948, 551] width 10 height 10
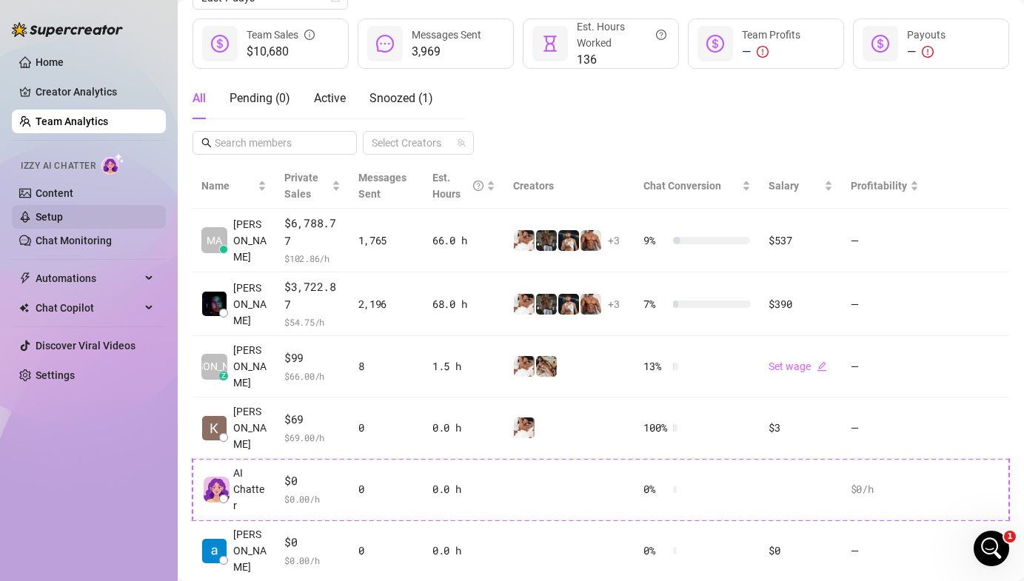
click at [50, 211] on link "Setup" at bounding box center [49, 217] width 27 height 12
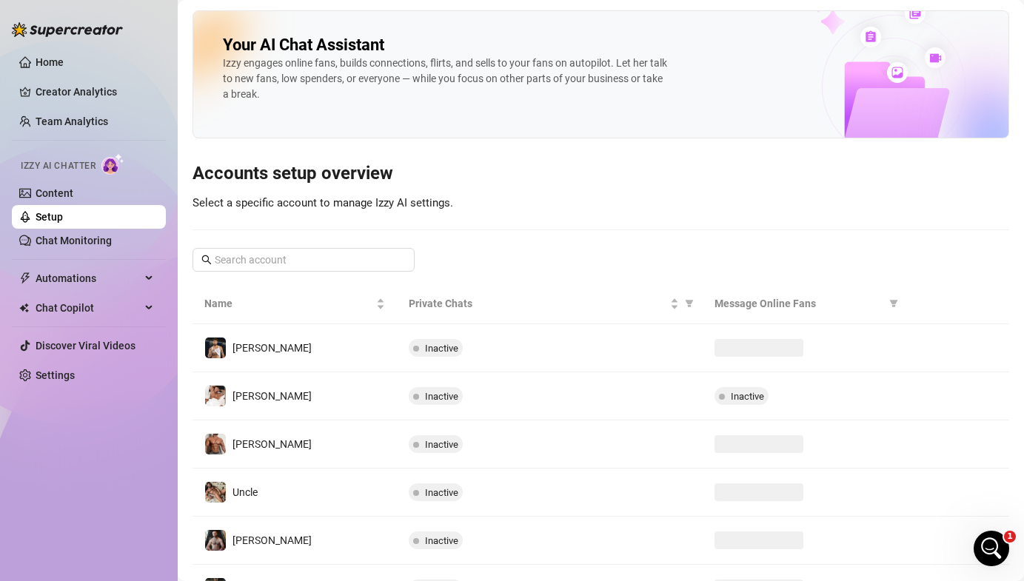
click at [50, 220] on link "Setup" at bounding box center [49, 217] width 27 height 12
click at [75, 90] on link "Creator Analytics" at bounding box center [95, 92] width 118 height 24
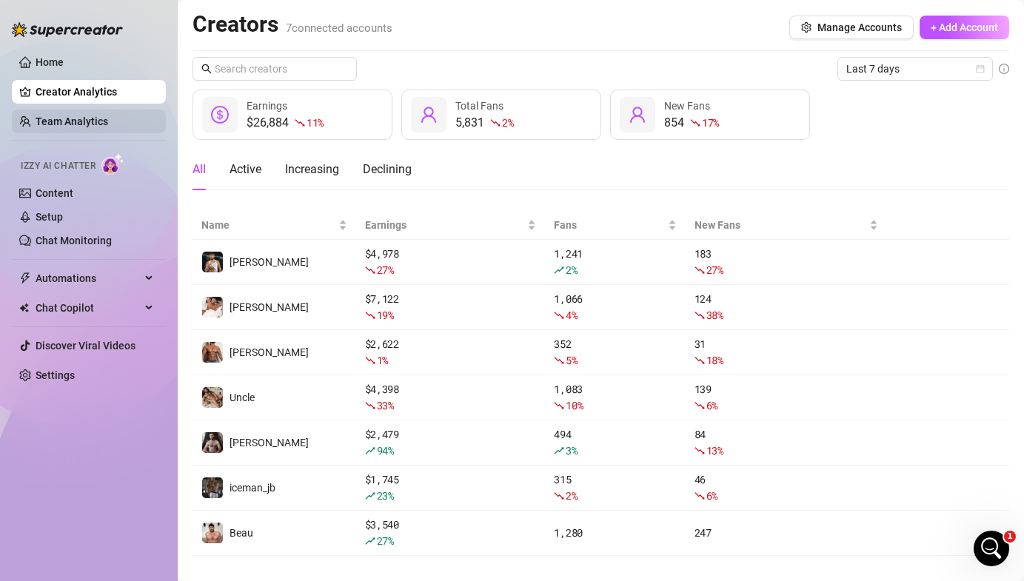
click at [73, 127] on link "Team Analytics" at bounding box center [72, 121] width 73 height 12
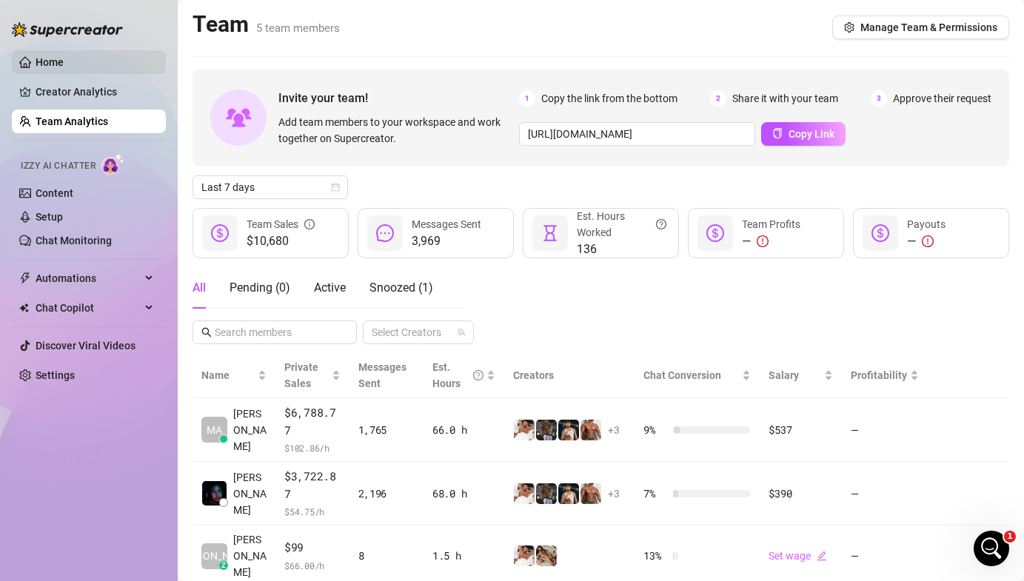
click at [64, 60] on link "Home" at bounding box center [50, 62] width 28 height 12
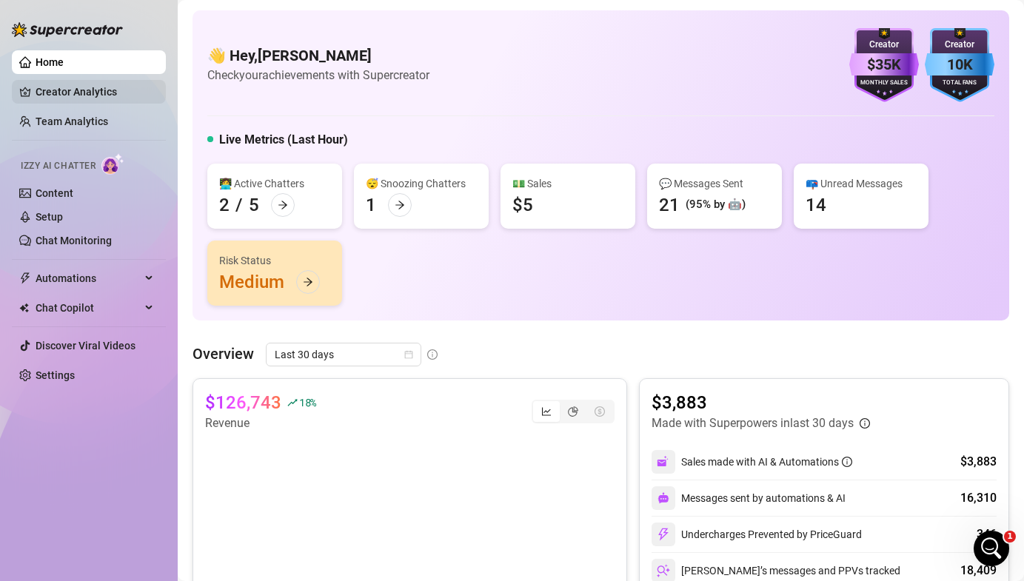
click at [69, 86] on link "Creator Analytics" at bounding box center [95, 92] width 118 height 24
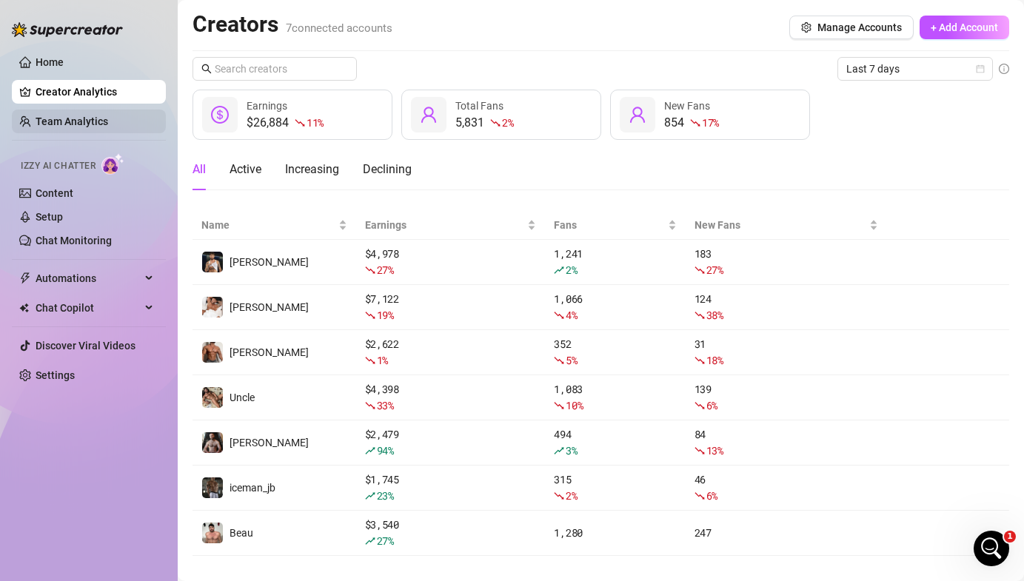
click at [47, 116] on link "Team Analytics" at bounding box center [72, 121] width 73 height 12
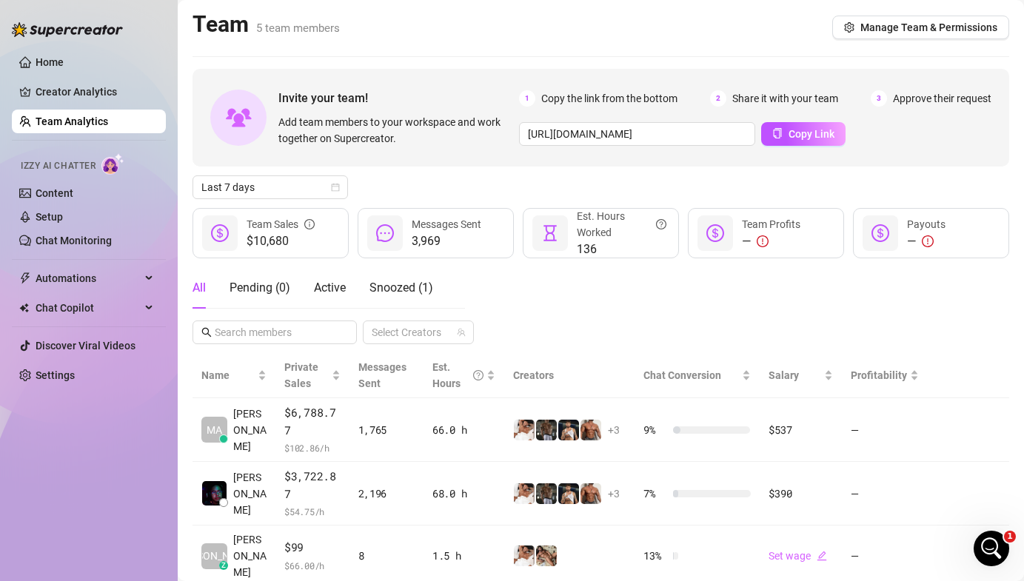
click at [58, 75] on ul "Home Creator Analytics Team Analytics Izzy AI Chatter Content Setup Chat Monito…" at bounding box center [89, 218] width 154 height 349
click at [64, 58] on link "Home" at bounding box center [50, 62] width 28 height 12
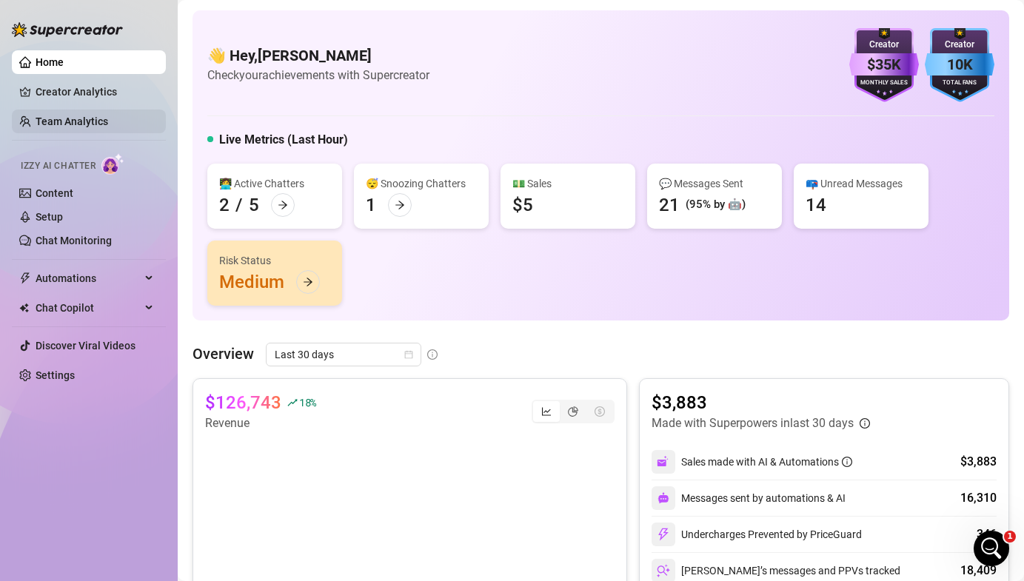
click at [102, 118] on link "Team Analytics" at bounding box center [72, 121] width 73 height 12
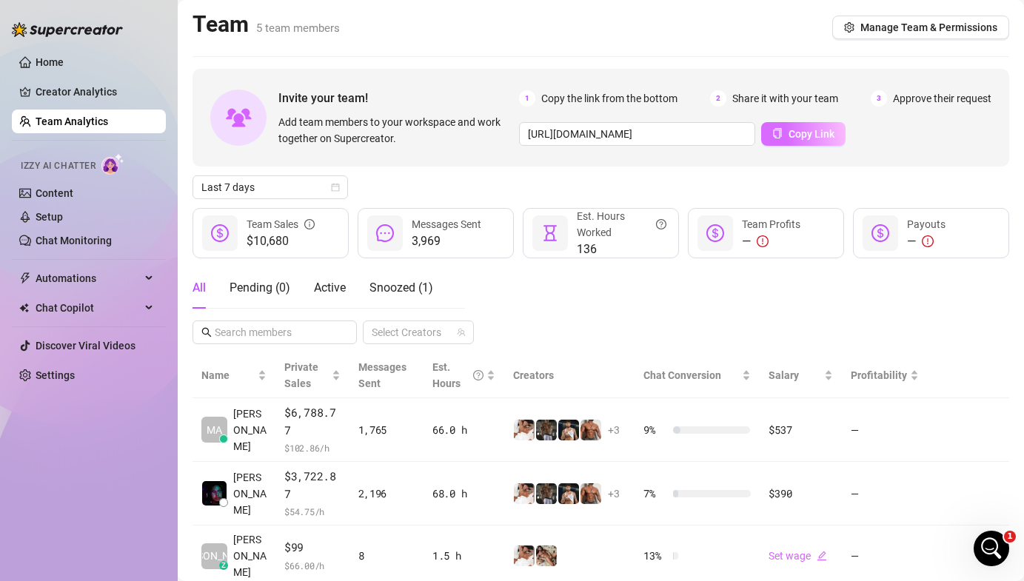
click at [802, 134] on span "Copy Link" at bounding box center [811, 134] width 46 height 12
click at [95, 122] on link "Team Analytics" at bounding box center [72, 121] width 73 height 12
click at [107, 105] on ul "Home Creator Analytics Team Analytics Izzy AI Chatter Content Setup Chat Monito…" at bounding box center [89, 218] width 154 height 349
click at [113, 93] on link "Creator Analytics" at bounding box center [95, 92] width 118 height 24
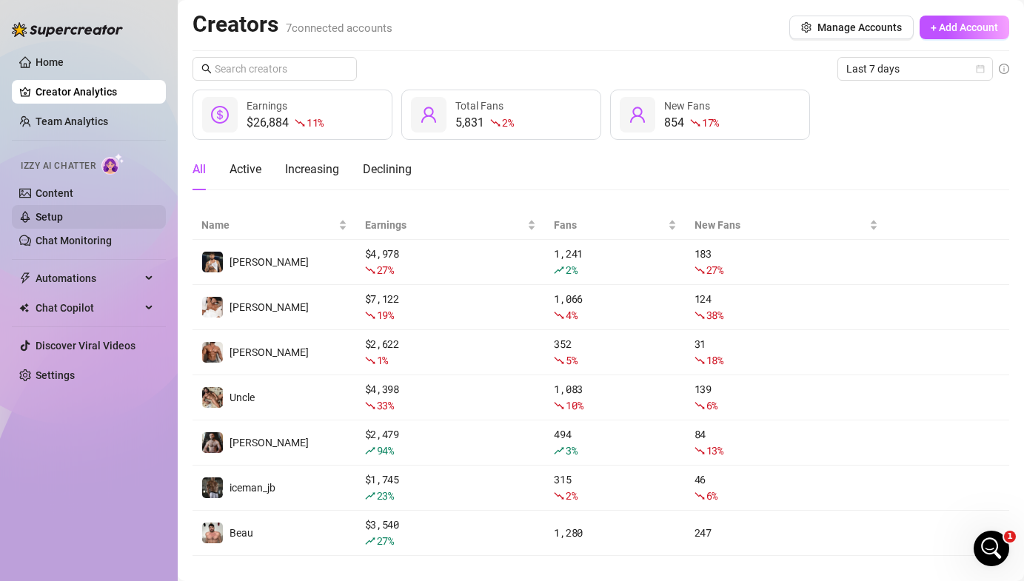
click at [63, 211] on link "Setup" at bounding box center [49, 217] width 27 height 12
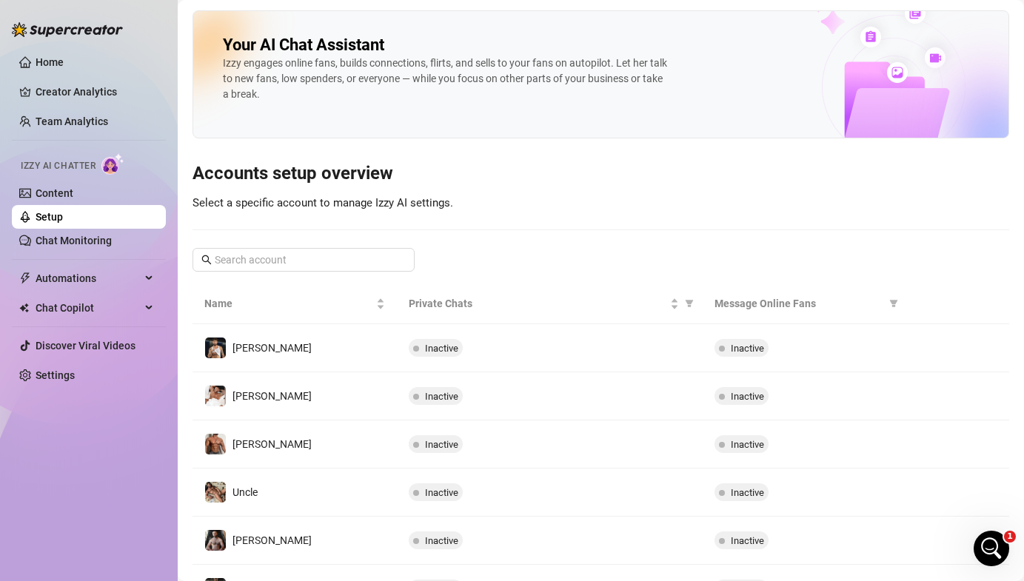
click at [118, 108] on ul "Home Creator Analytics Team Analytics Izzy AI Chatter Content Setup Chat Monito…" at bounding box center [89, 218] width 154 height 349
click at [105, 124] on link "Team Analytics" at bounding box center [72, 121] width 73 height 12
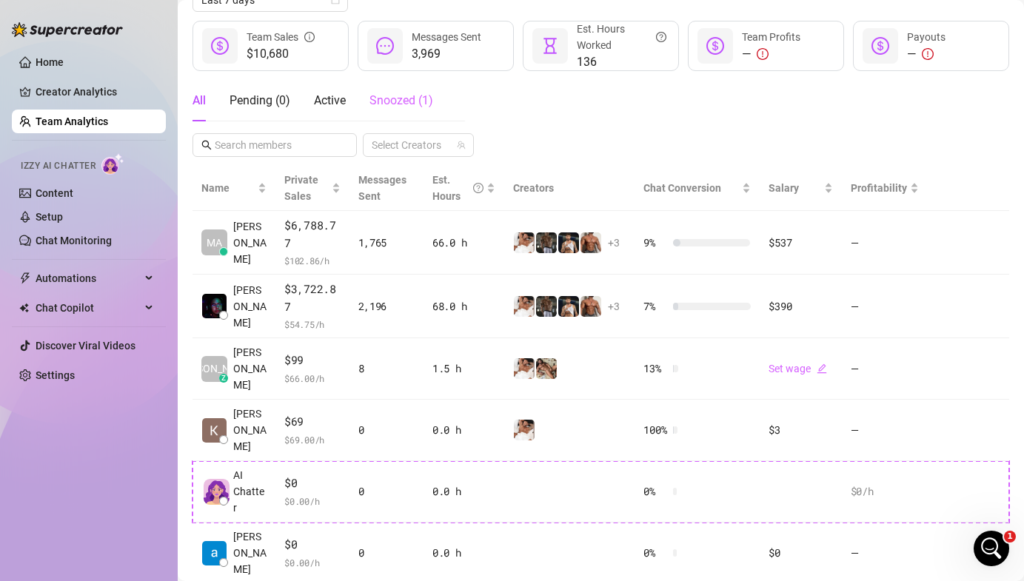
scroll to position [189, 0]
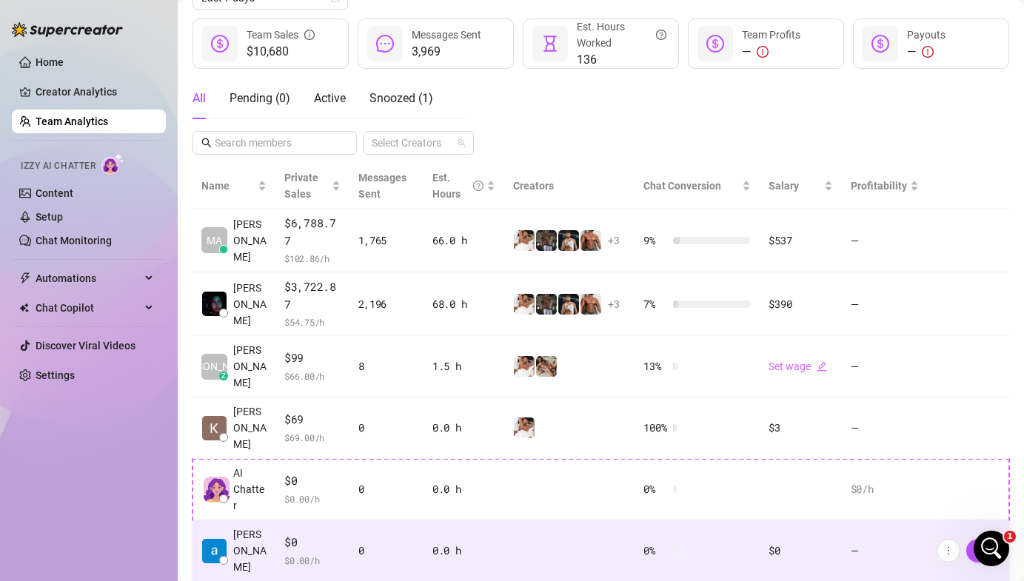
click at [859, 520] on td "—" at bounding box center [885, 550] width 86 height 61
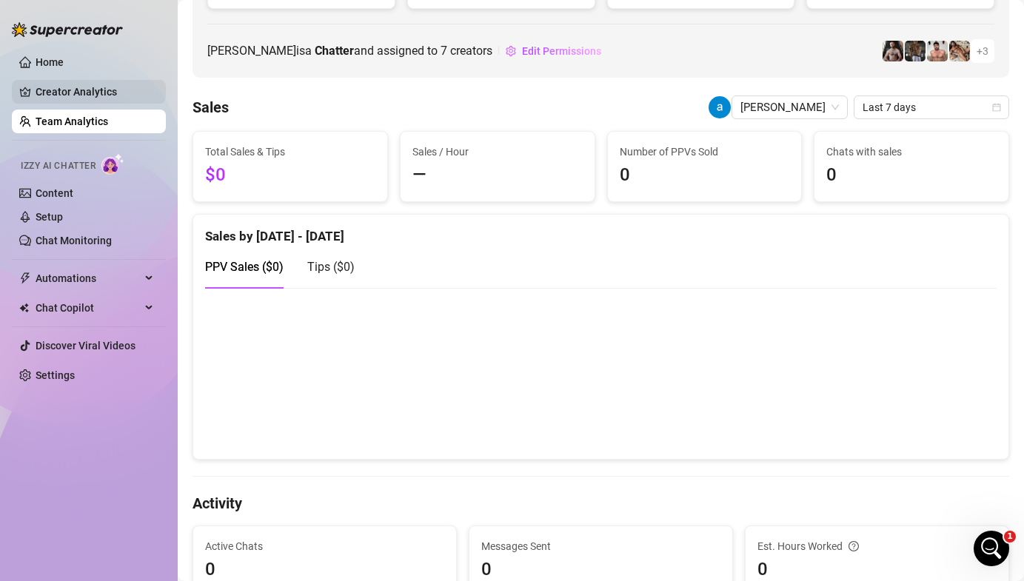
click at [75, 83] on link "Creator Analytics" at bounding box center [95, 92] width 118 height 24
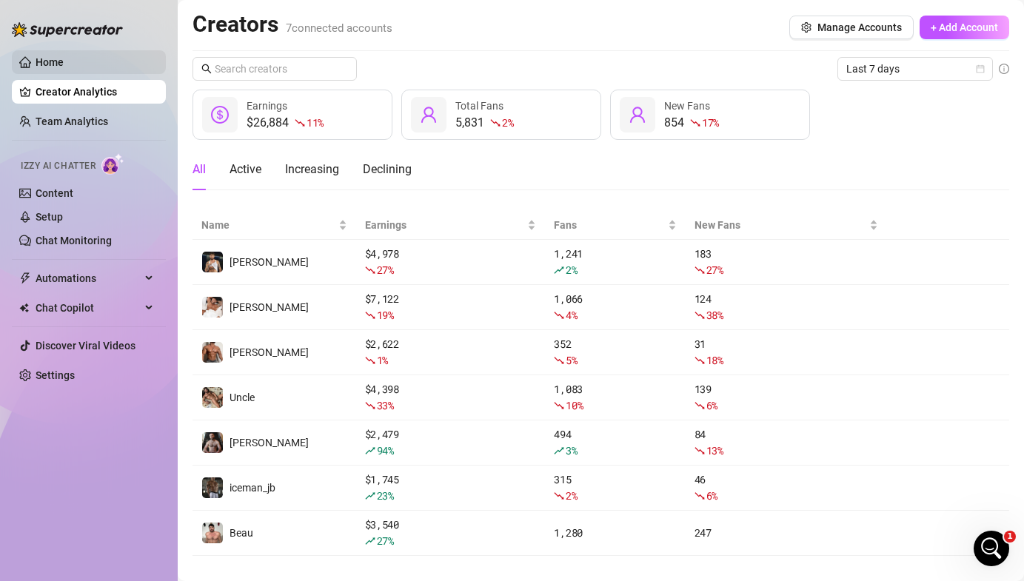
click at [63, 56] on link "Home" at bounding box center [50, 62] width 28 height 12
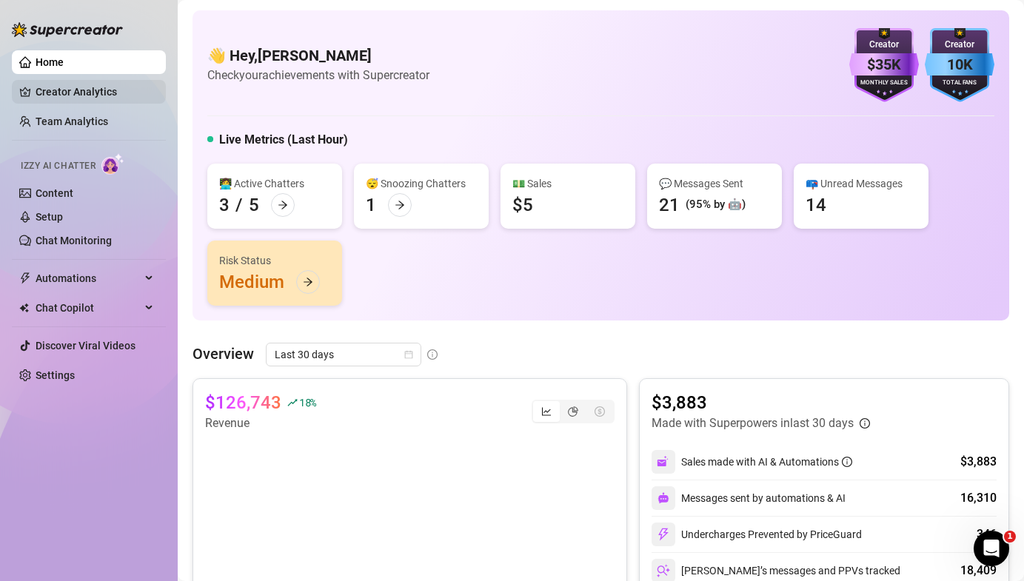
click at [49, 82] on link "Creator Analytics" at bounding box center [95, 92] width 118 height 24
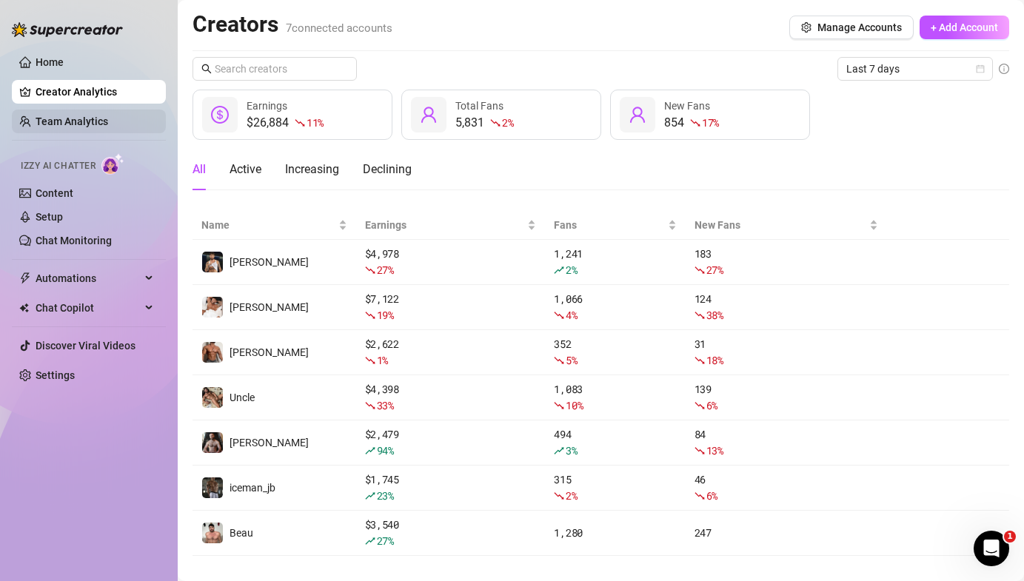
click at [53, 115] on link "Team Analytics" at bounding box center [72, 121] width 73 height 12
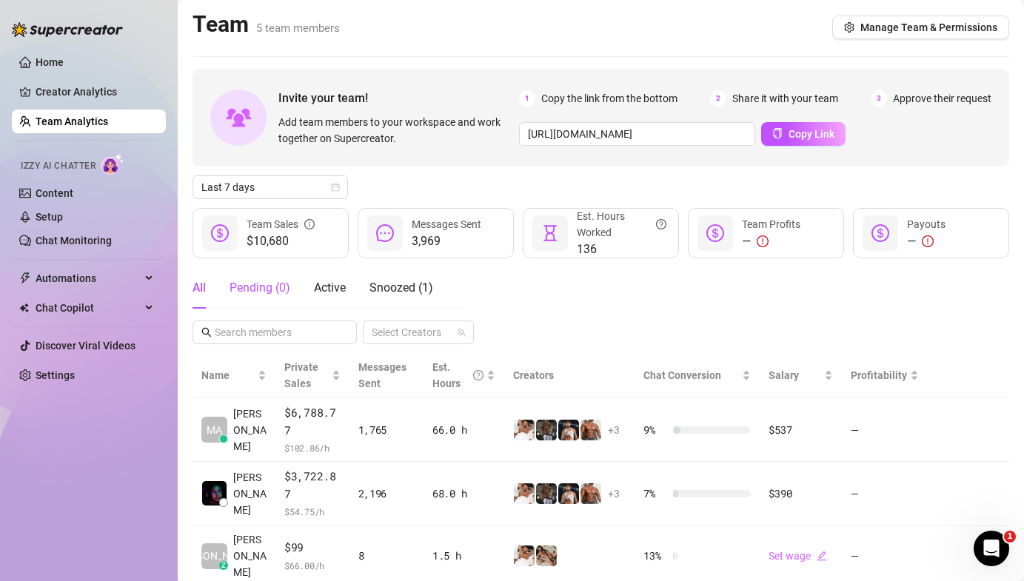
click at [266, 289] on div "Pending ( 0 )" at bounding box center [259, 288] width 61 height 18
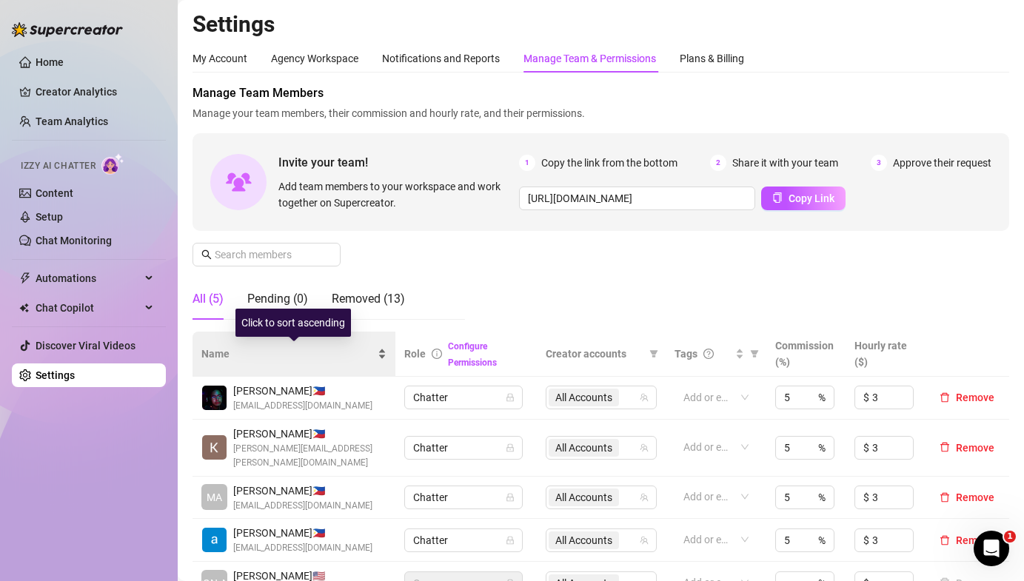
scroll to position [94, 0]
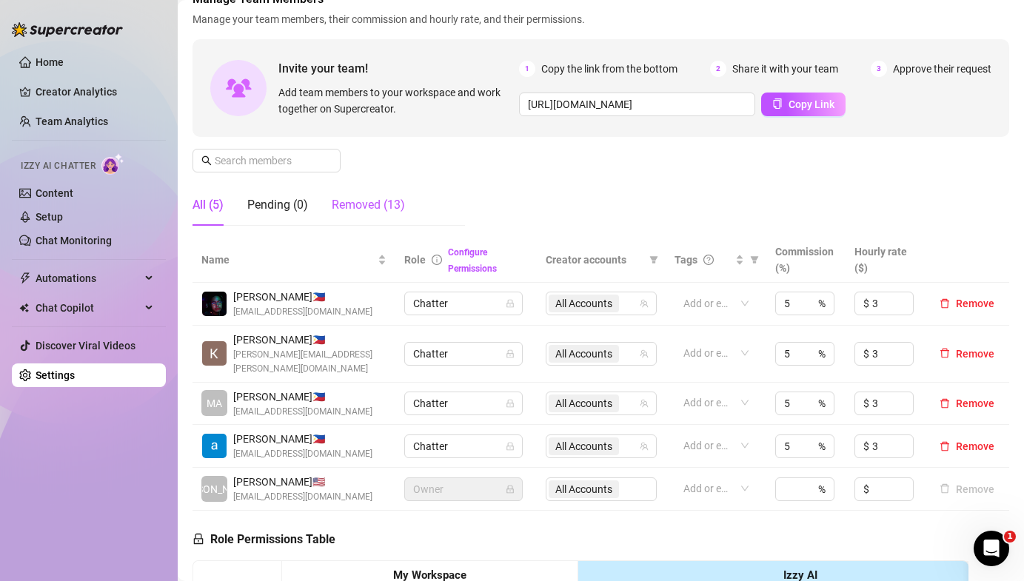
click at [369, 199] on div "Removed (13)" at bounding box center [368, 205] width 73 height 18
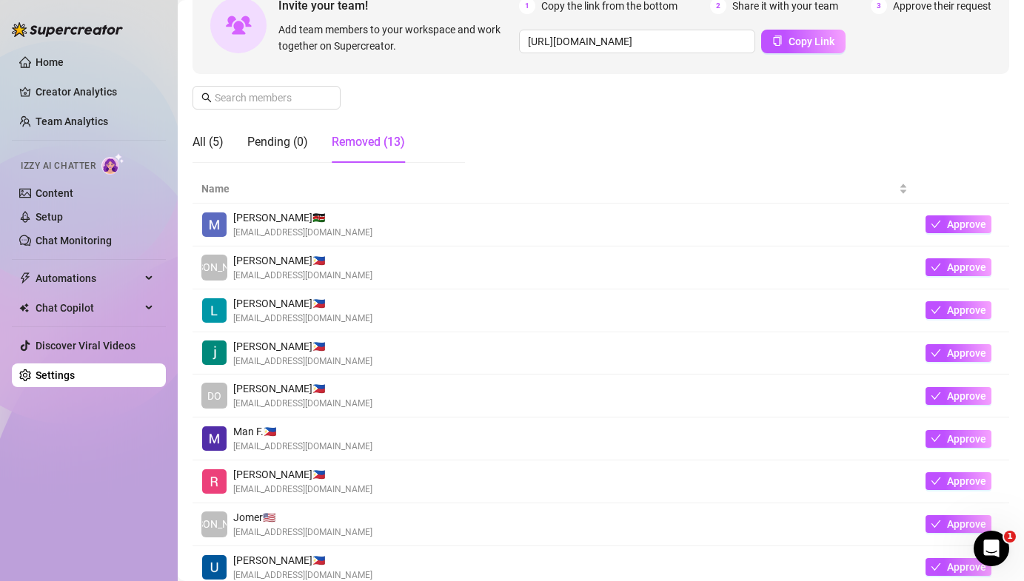
scroll to position [168, 0]
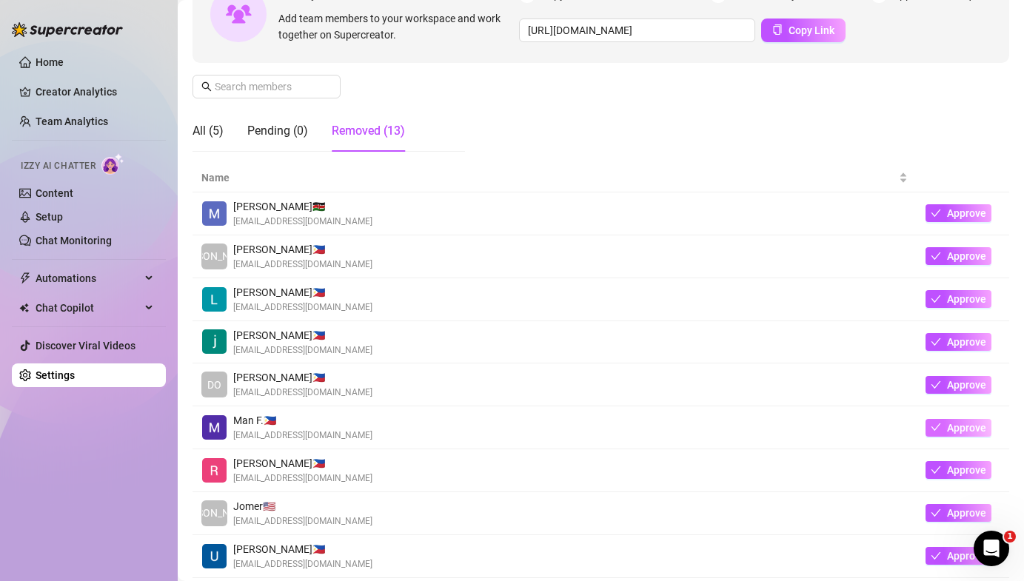
click at [933, 429] on icon "check" at bounding box center [936, 426] width 10 height 7
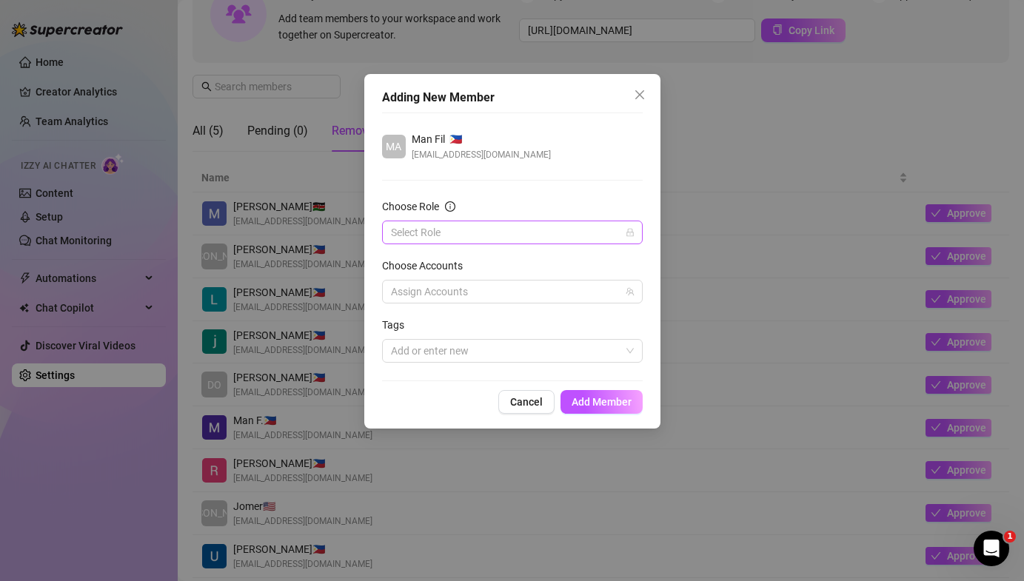
click at [404, 226] on input "Choose Role" at bounding box center [505, 232] width 229 height 22
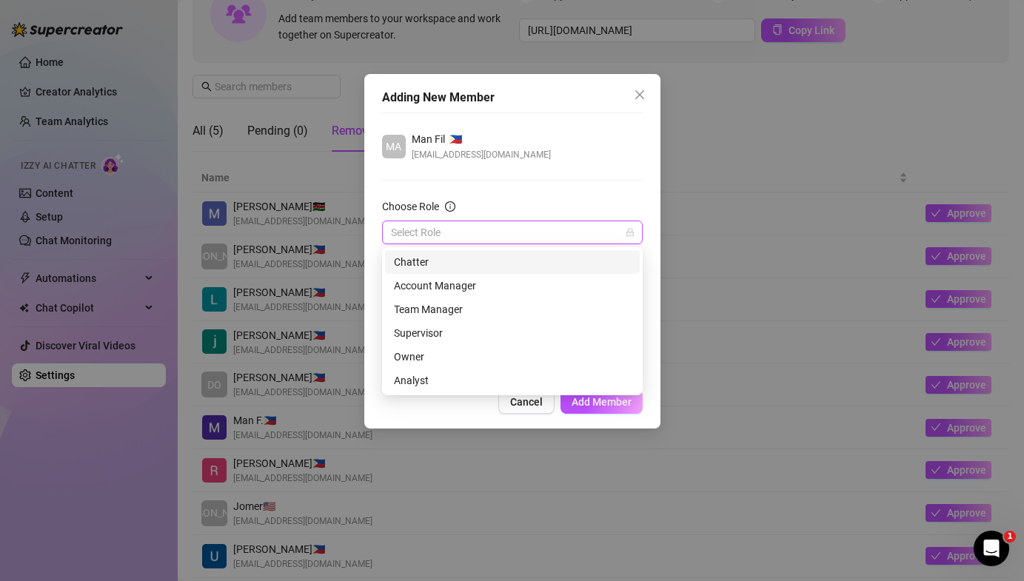
click at [420, 268] on div "Chatter" at bounding box center [512, 262] width 237 height 16
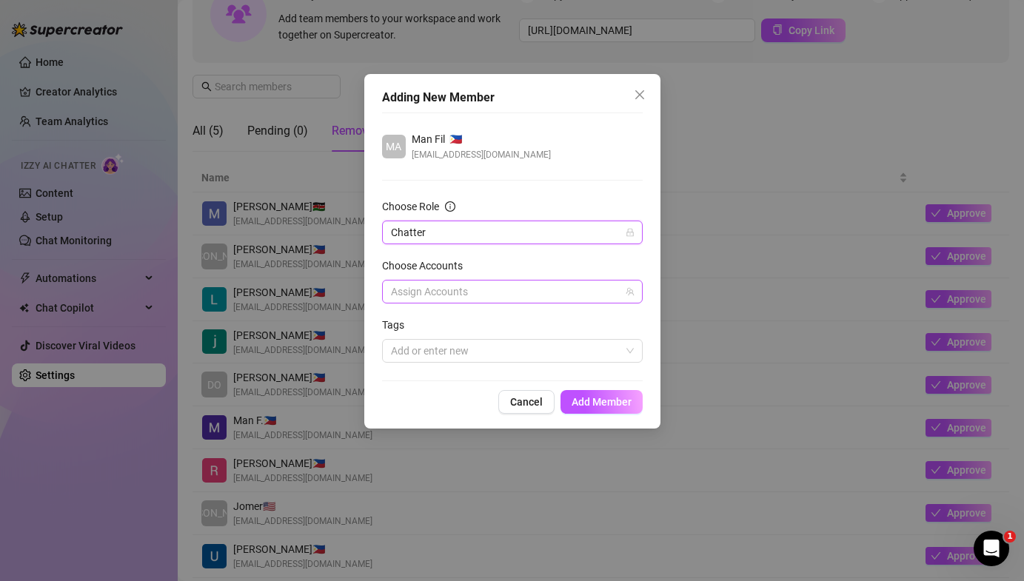
click at [412, 292] on div at bounding box center [504, 291] width 239 height 21
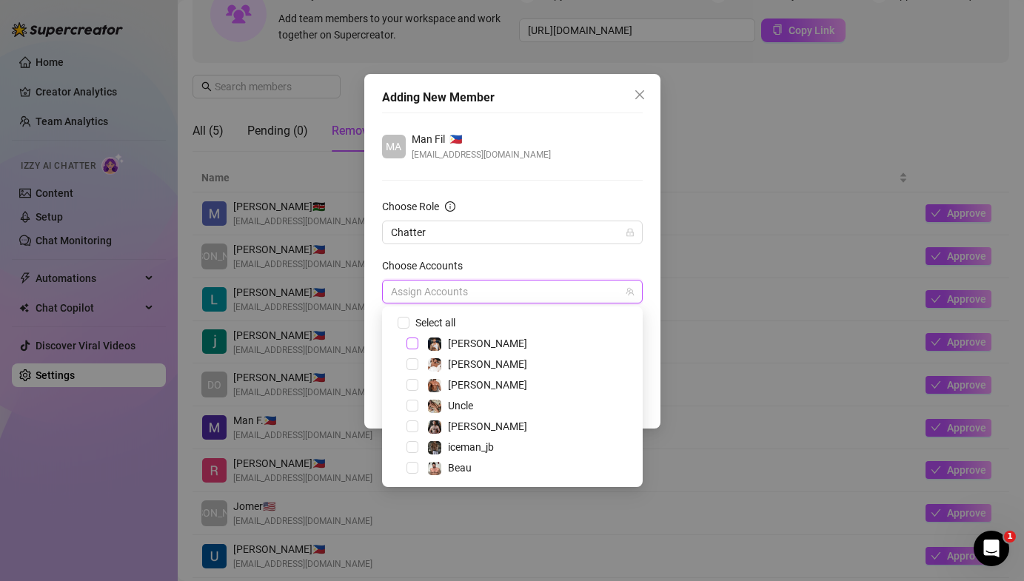
click at [412, 346] on span "Select tree node" at bounding box center [412, 344] width 12 height 12
click at [413, 360] on span "Select tree node" at bounding box center [412, 364] width 12 height 12
click at [412, 389] on span "Select tree node" at bounding box center [412, 385] width 12 height 12
click at [412, 411] on span "Select tree node" at bounding box center [412, 406] width 12 height 12
click at [413, 432] on span "Select tree node" at bounding box center [412, 426] width 12 height 12
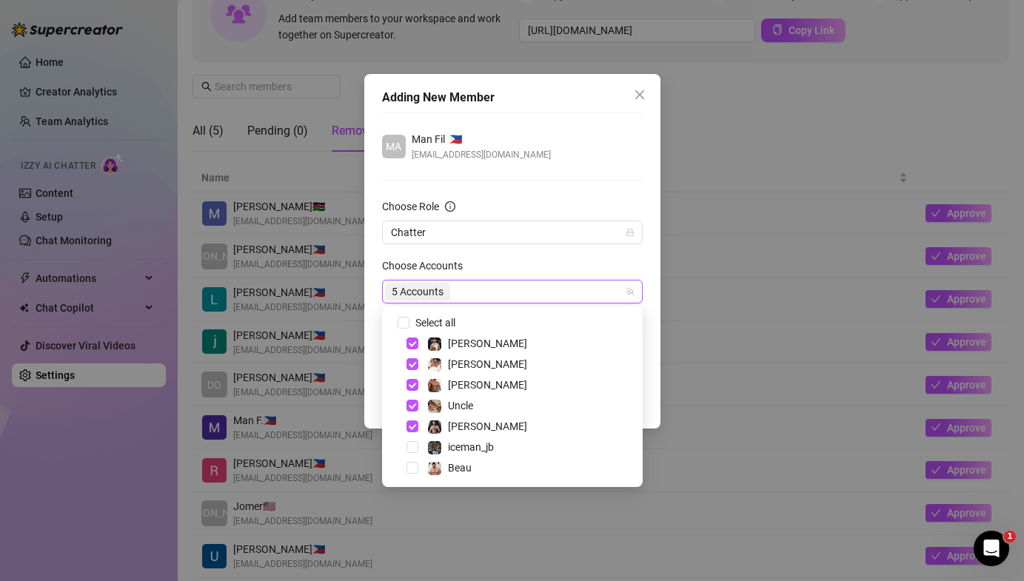
click at [414, 453] on div "iceman_jb" at bounding box center [512, 447] width 253 height 18
click at [412, 464] on span "Select tree node" at bounding box center [412, 468] width 12 height 12
click at [413, 442] on span "Select tree node" at bounding box center [412, 447] width 12 height 12
checkbox input "true"
click at [375, 401] on div "Adding New Member MA Man Fil 🇵🇭 fman3809@gmail.com Choose Role Chatter Choose A…" at bounding box center [512, 251] width 296 height 355
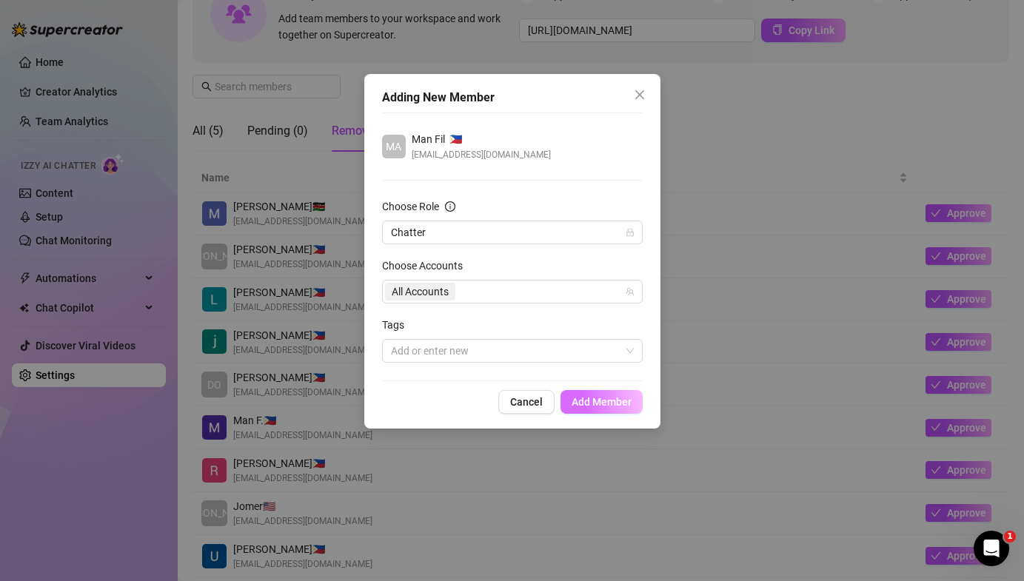
click at [586, 404] on span "Add Member" at bounding box center [601, 402] width 60 height 12
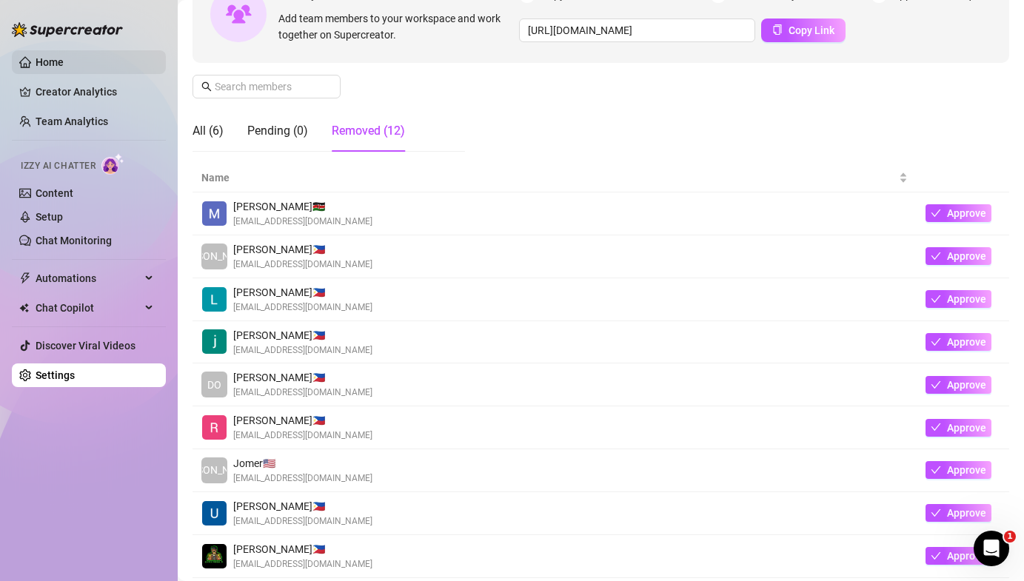
click at [55, 68] on link "Home" at bounding box center [50, 62] width 28 height 12
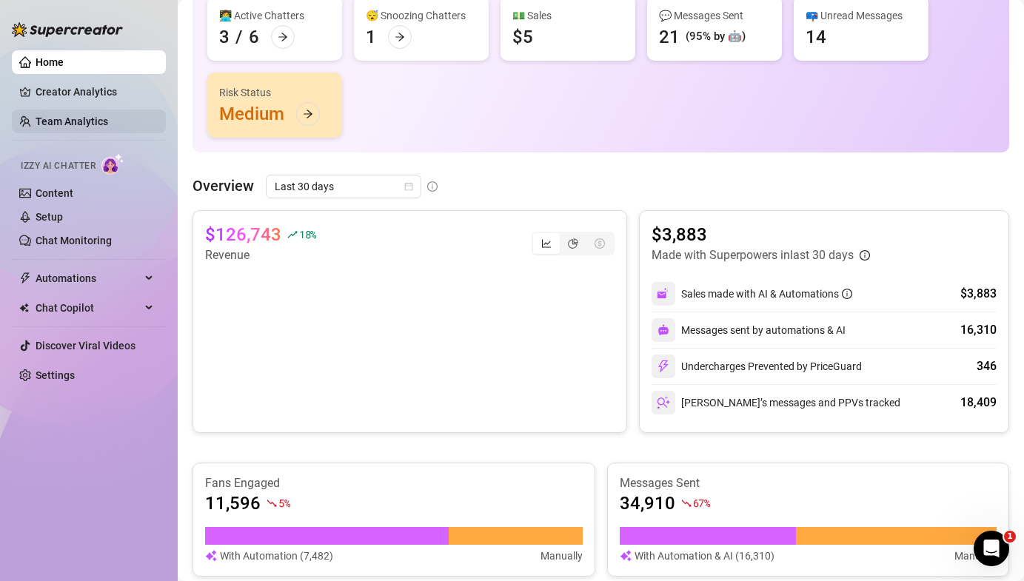
click at [53, 115] on link "Team Analytics" at bounding box center [72, 121] width 73 height 12
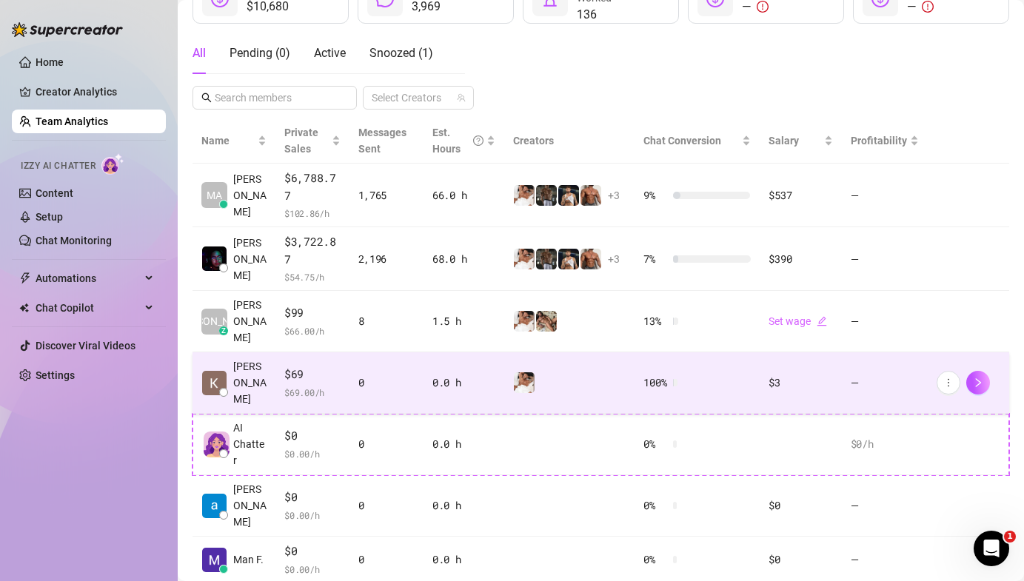
scroll to position [235, 0]
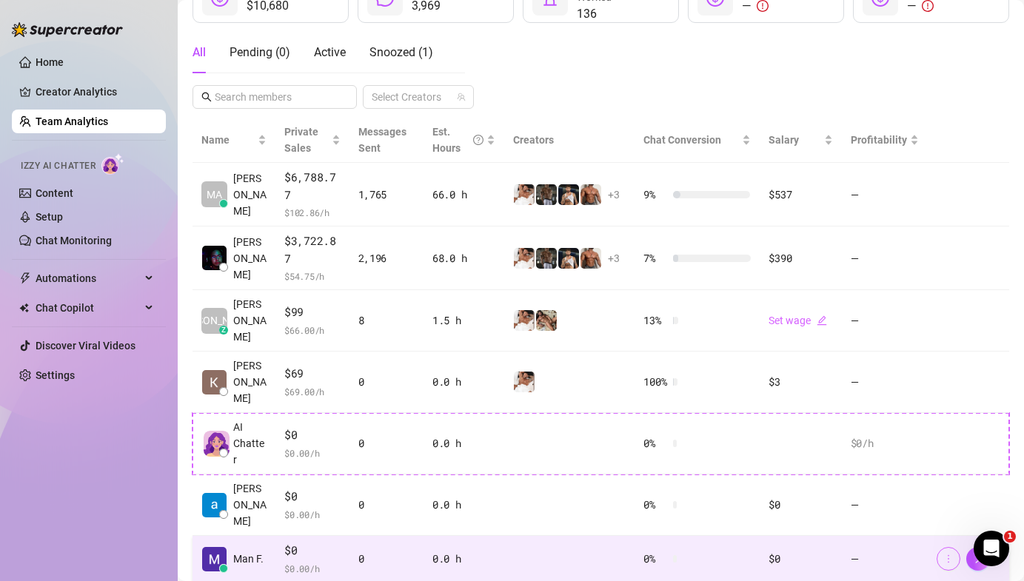
click at [949, 554] on icon "more" at bounding box center [948, 559] width 10 height 10
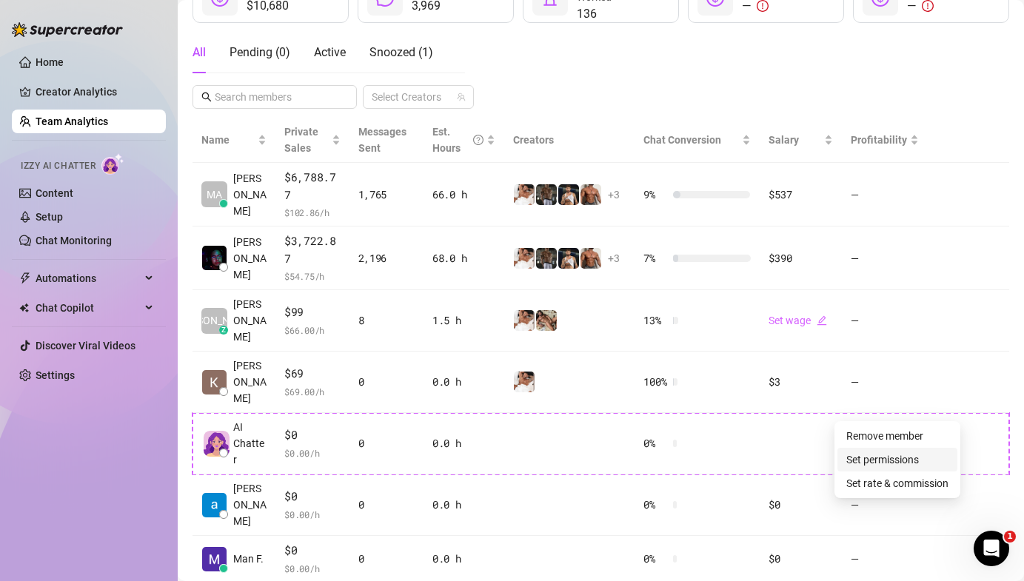
click at [895, 465] on link "Set permissions" at bounding box center [882, 460] width 73 height 12
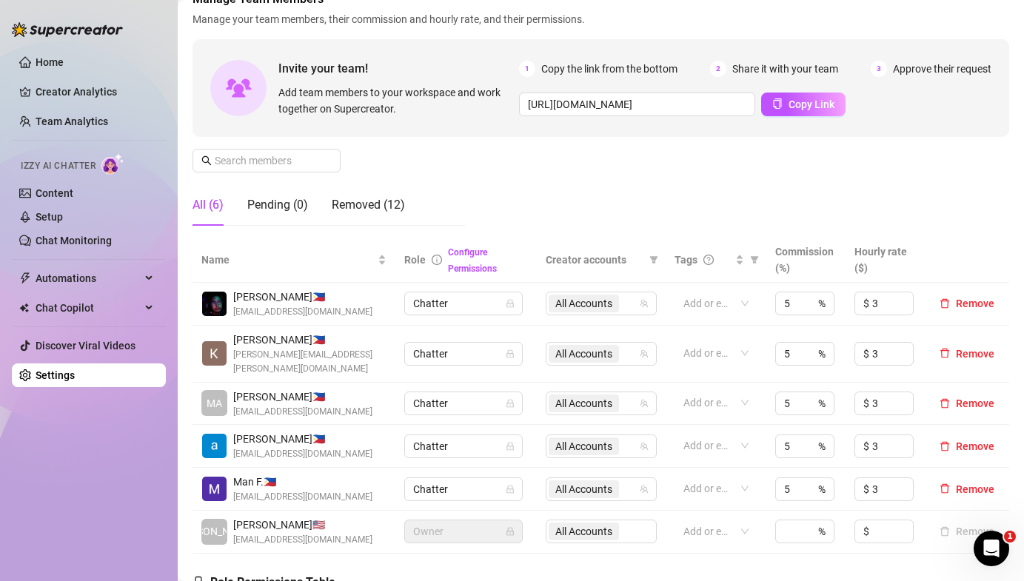
scroll to position [95, 0]
click at [983, 440] on span "Remove" at bounding box center [975, 446] width 38 height 12
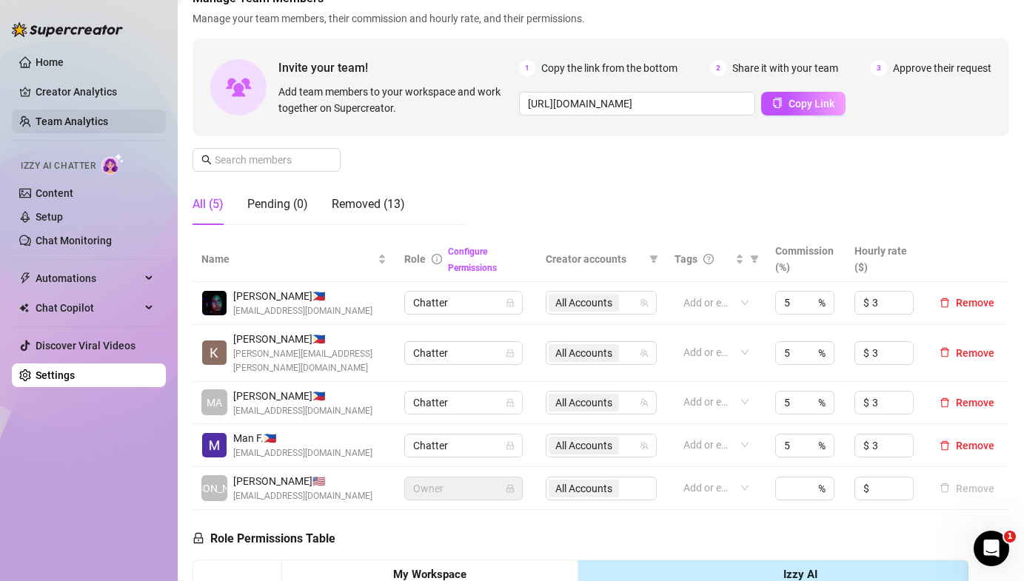
click at [78, 127] on link "Team Analytics" at bounding box center [72, 121] width 73 height 12
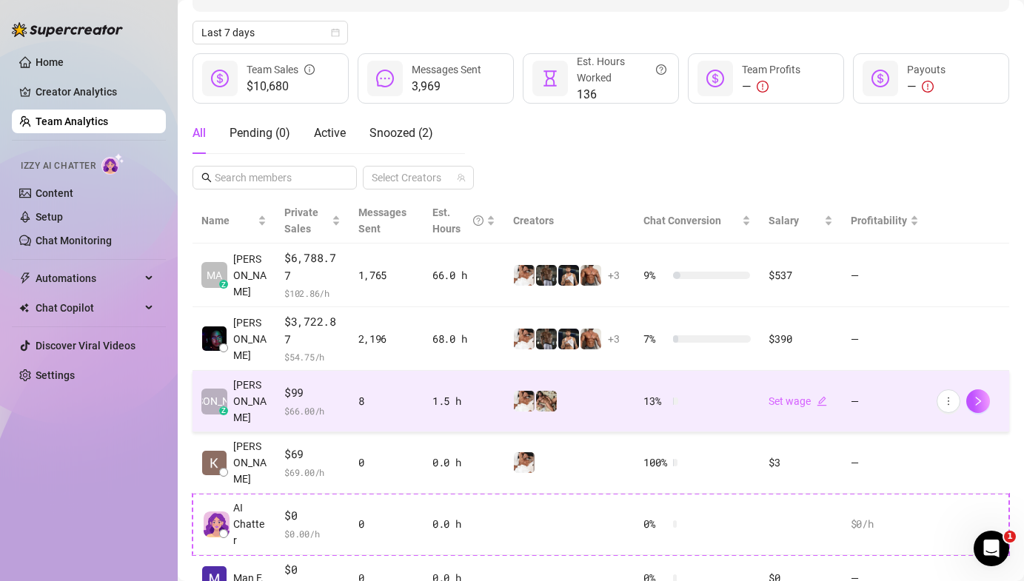
scroll to position [58, 0]
